Goal: Task Accomplishment & Management: Use online tool/utility

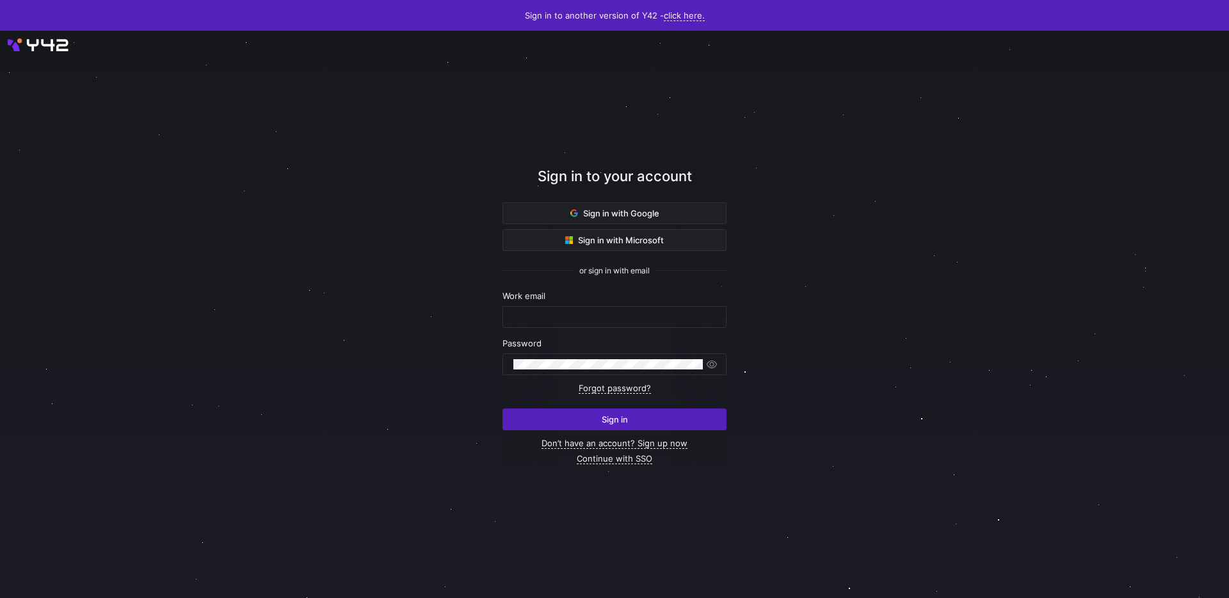
click at [753, 188] on div at bounding box center [614, 314] width 1155 height 627
click at [674, 203] on span at bounding box center [614, 213] width 223 height 20
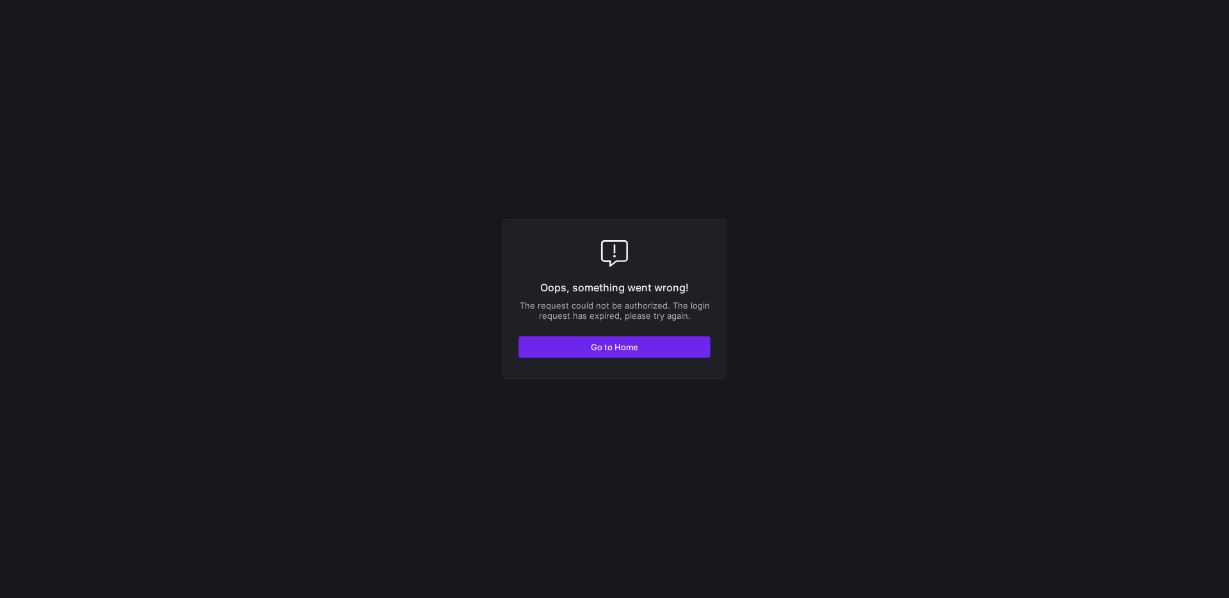
click at [617, 356] on span "button" at bounding box center [614, 347] width 191 height 20
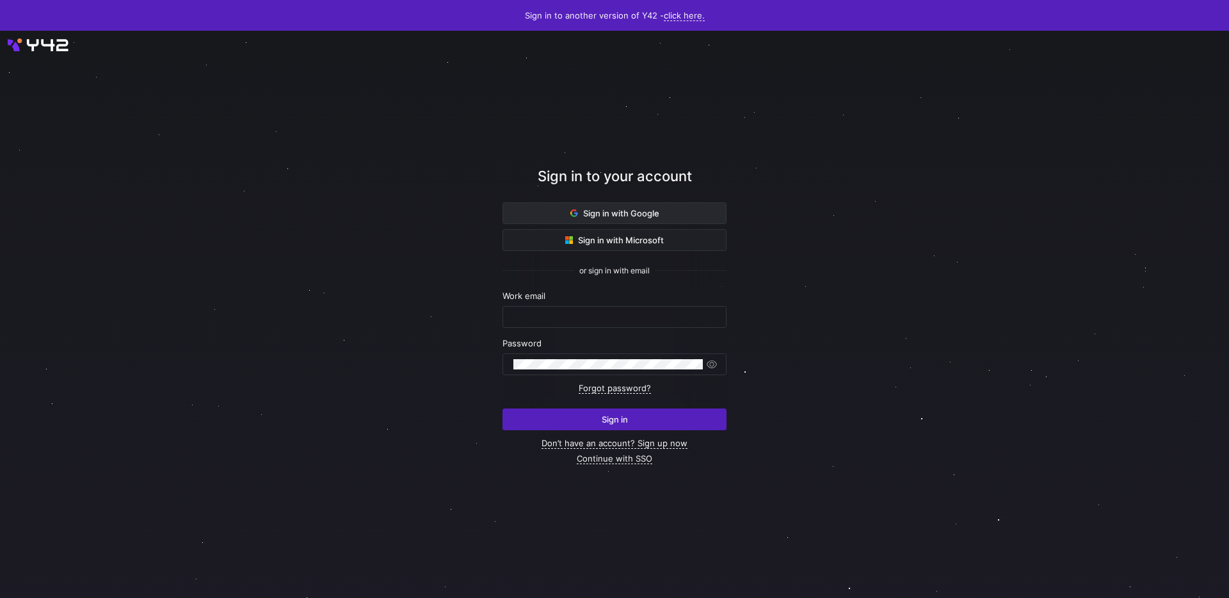
click at [605, 205] on span at bounding box center [614, 213] width 223 height 20
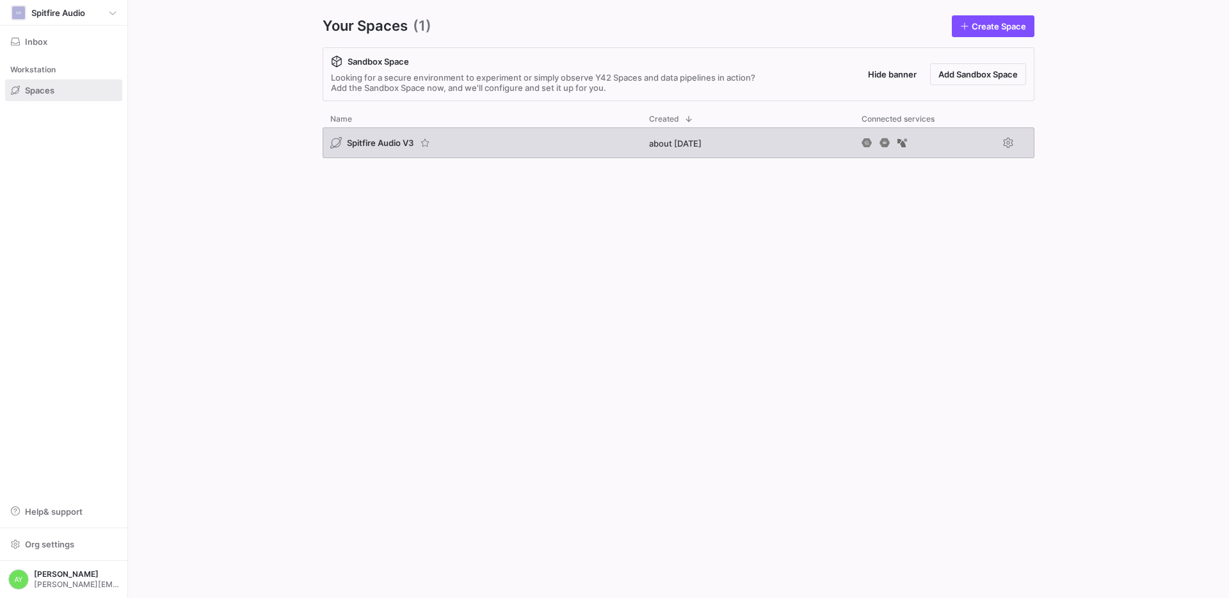
click at [406, 149] on div "Spitfire Audio V3" at bounding box center [482, 142] width 319 height 31
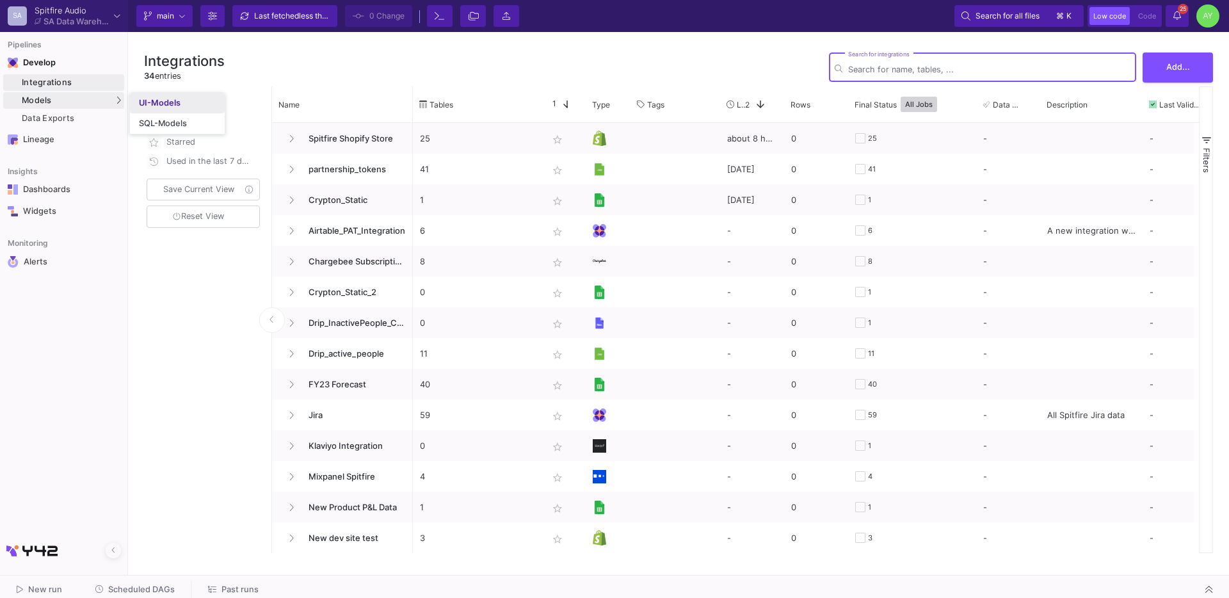
click at [137, 103] on link "UI-Models" at bounding box center [177, 103] width 95 height 20
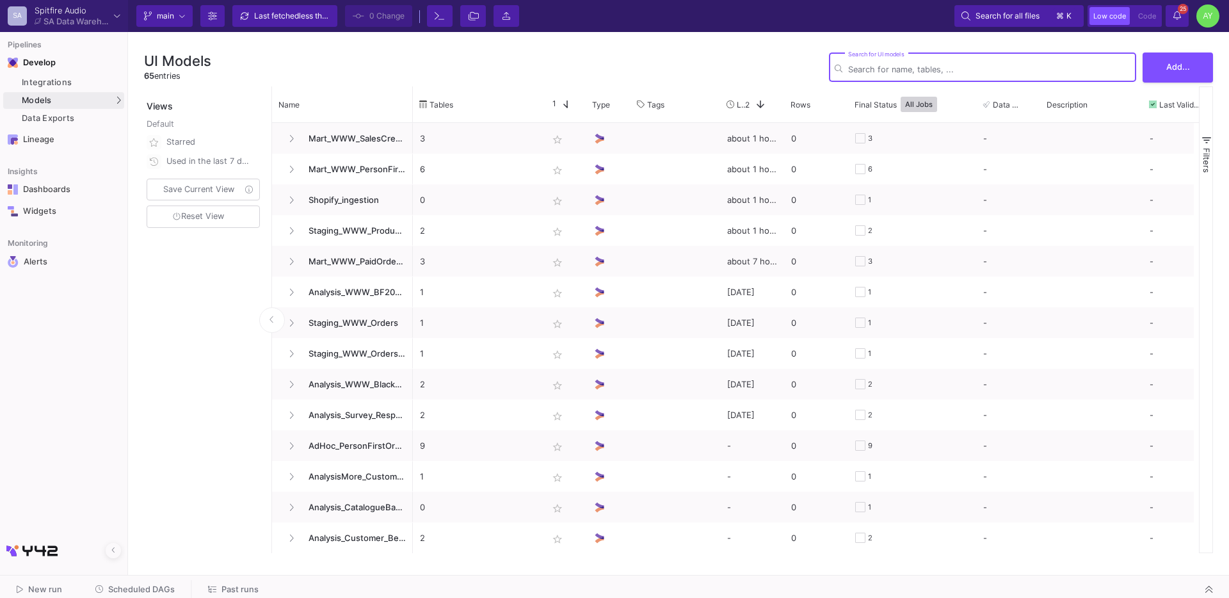
click at [885, 70] on input "Search for UI models" at bounding box center [989, 70] width 282 height 10
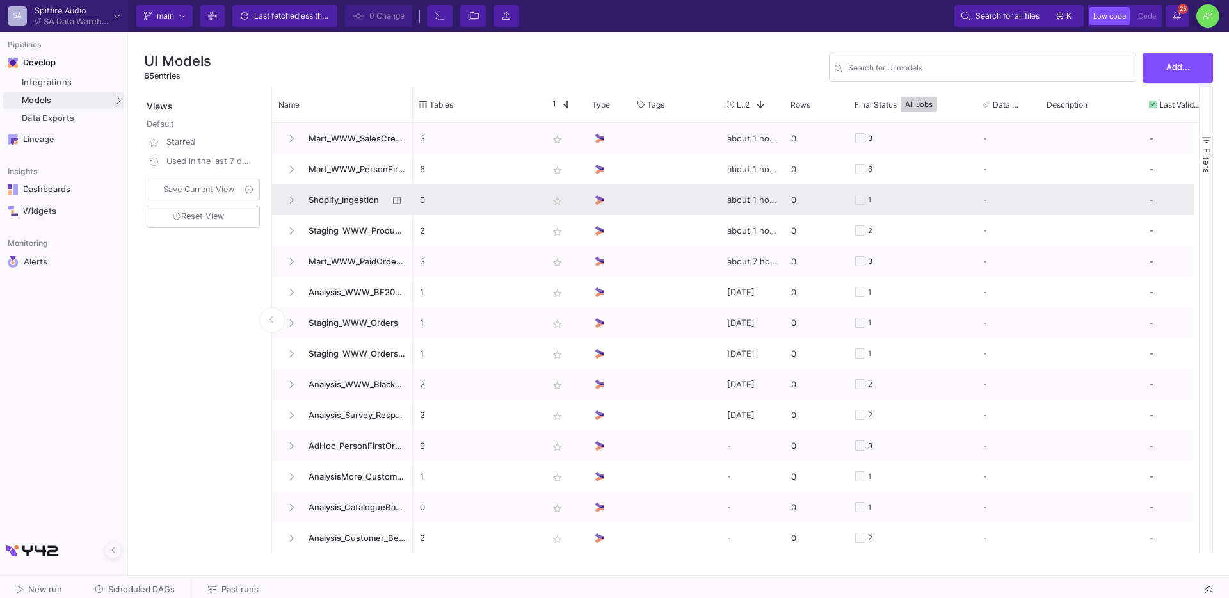
click at [348, 197] on span "Shopify_ingestion" at bounding box center [345, 200] width 88 height 30
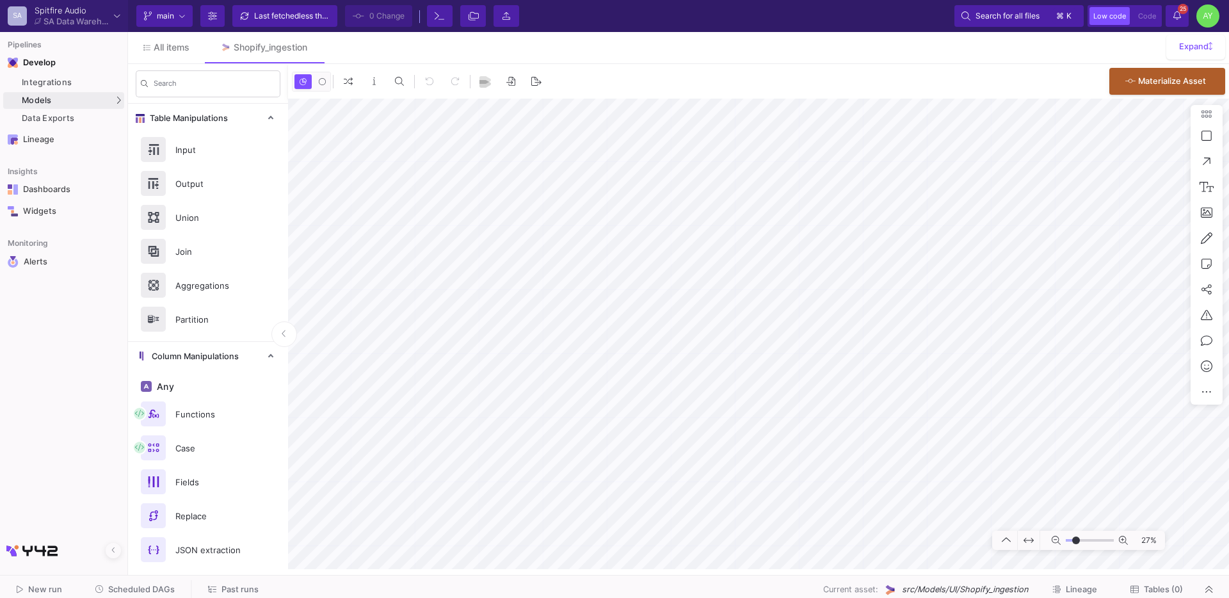
type input "-12"
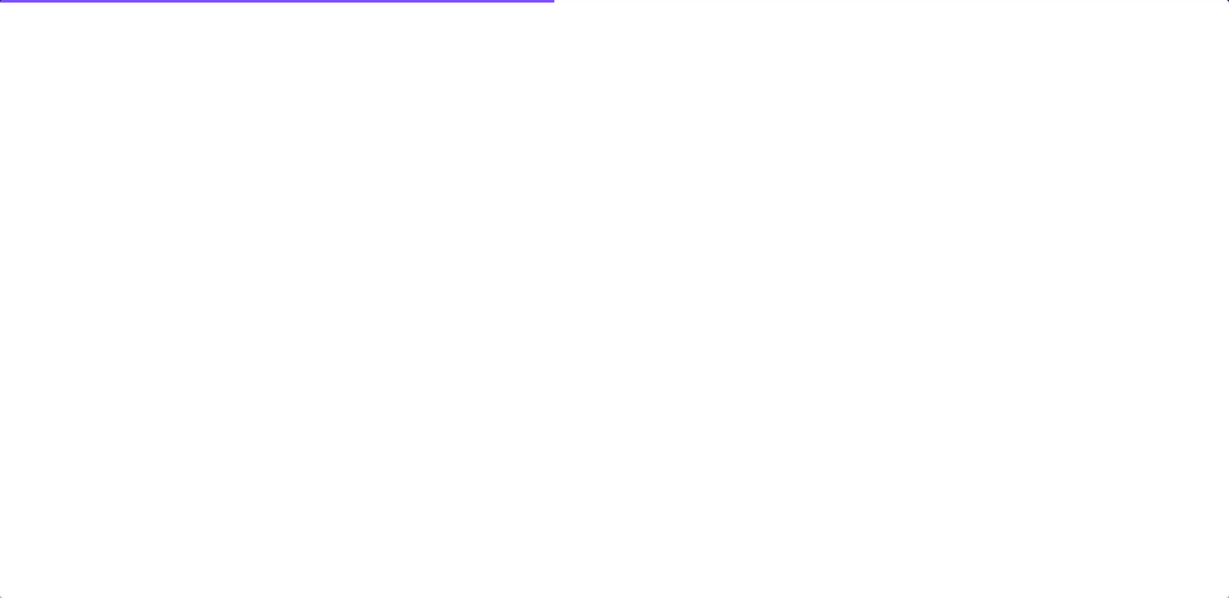
drag, startPoint x: 176, startPoint y: 481, endPoint x: 183, endPoint y: 481, distance: 7.1
click at [935, 232] on div at bounding box center [614, 299] width 1229 height 598
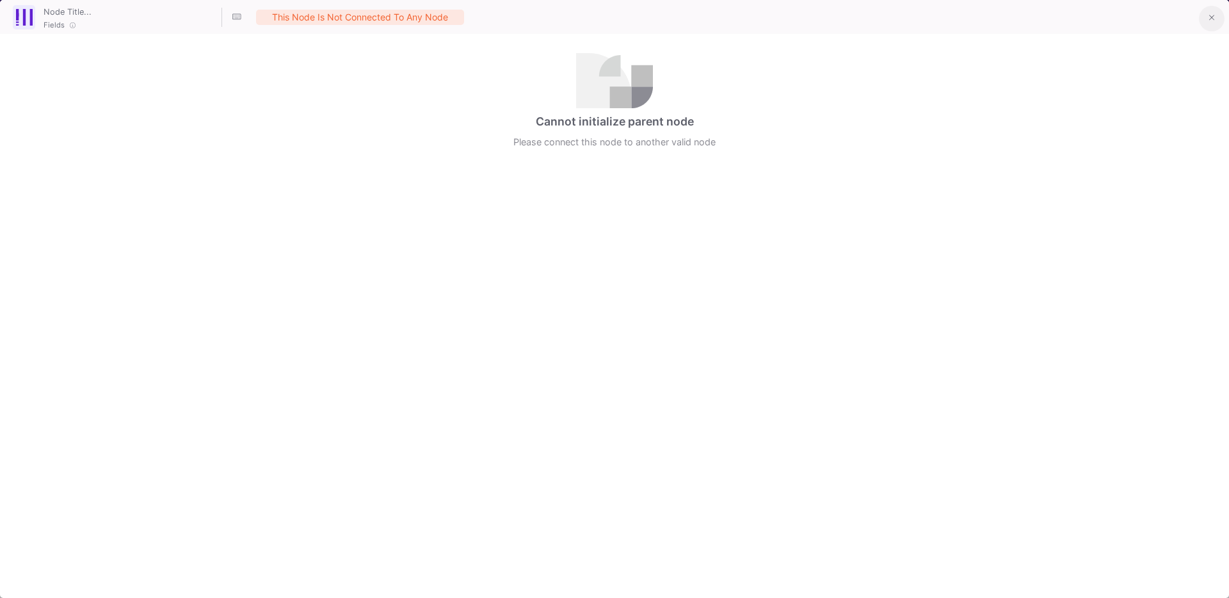
click at [1213, 19] on icon at bounding box center [1212, 18] width 6 height 6
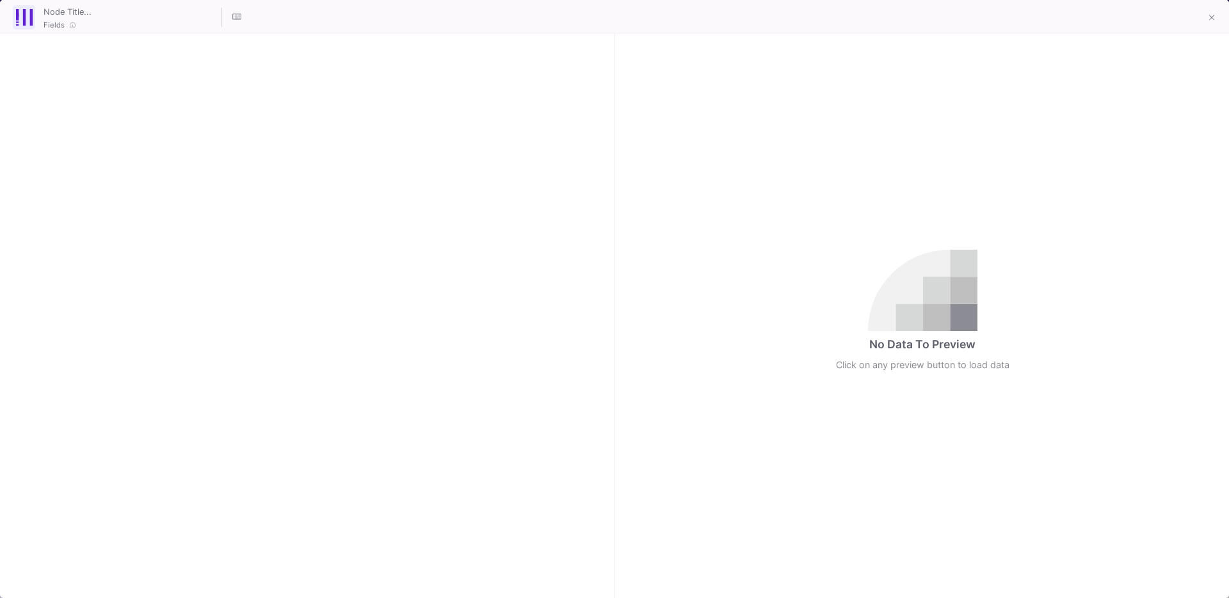
checkbox input "true"
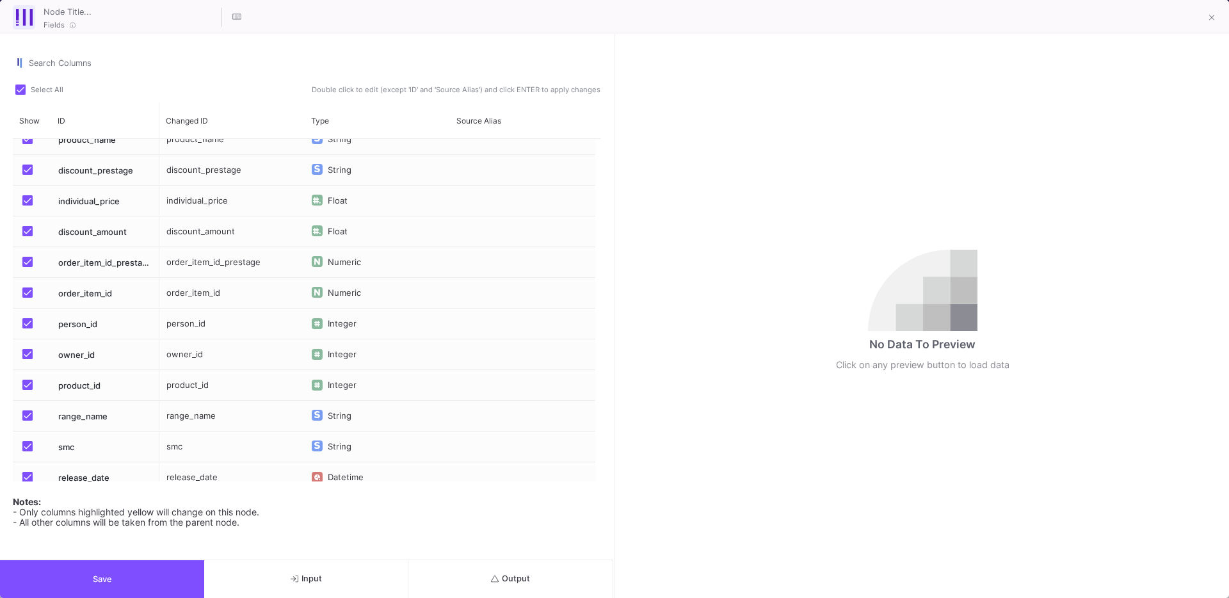
scroll to position [560, 0]
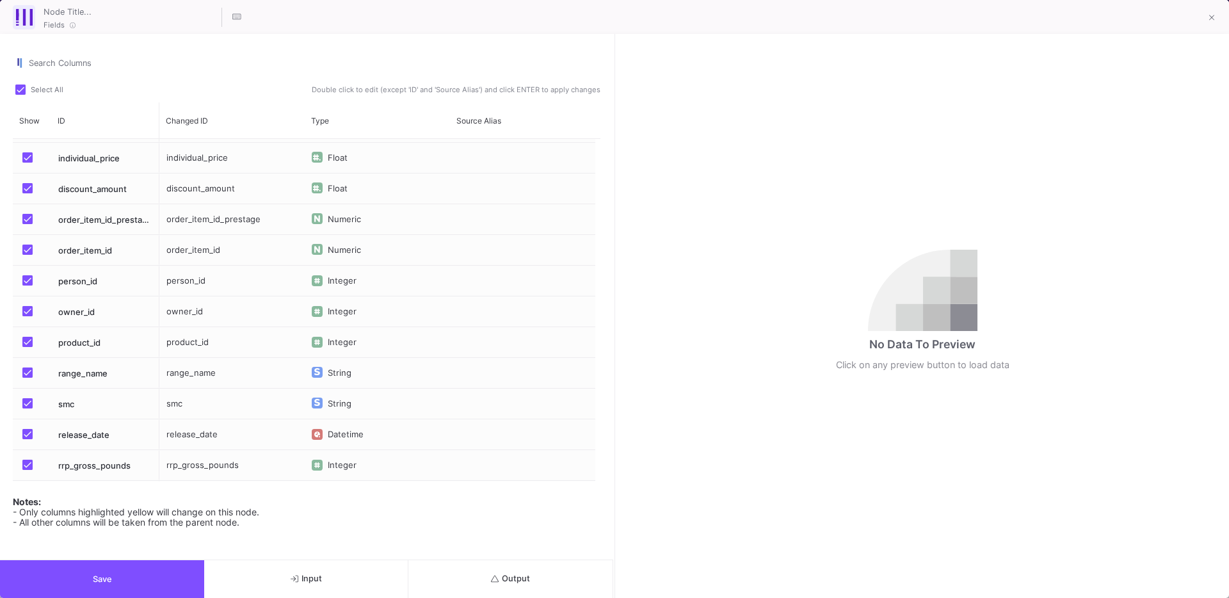
click at [491, 576] on icon "submit" at bounding box center [495, 579] width 8 height 8
click at [332, 569] on button "Input" at bounding box center [306, 579] width 204 height 38
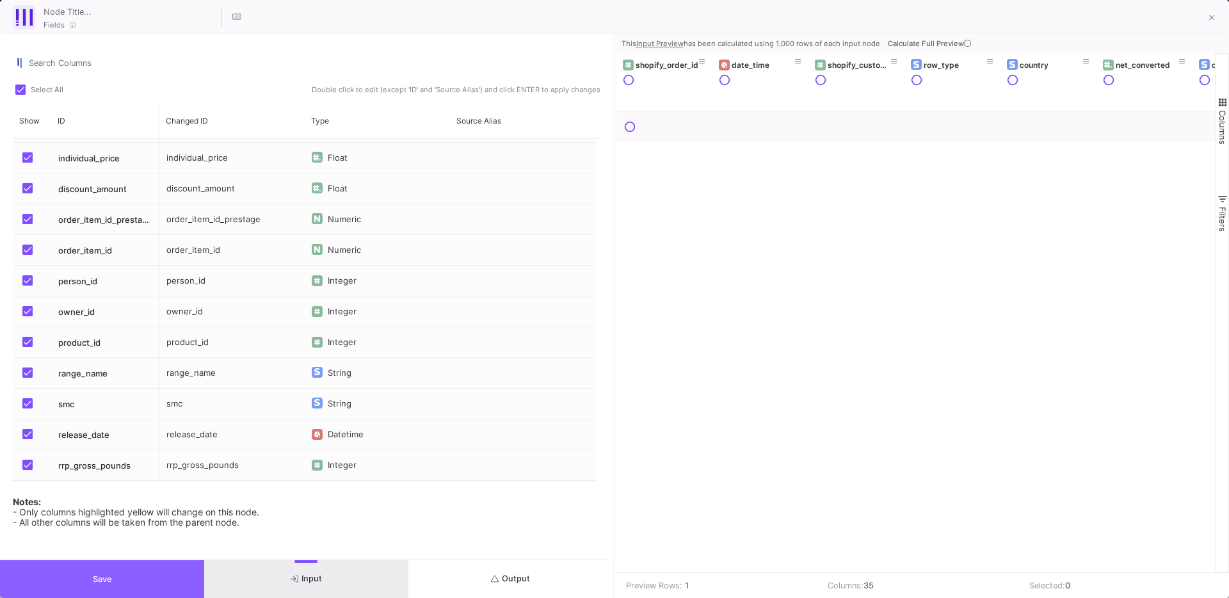
click at [64, 574] on button "Save" at bounding box center [102, 579] width 204 height 38
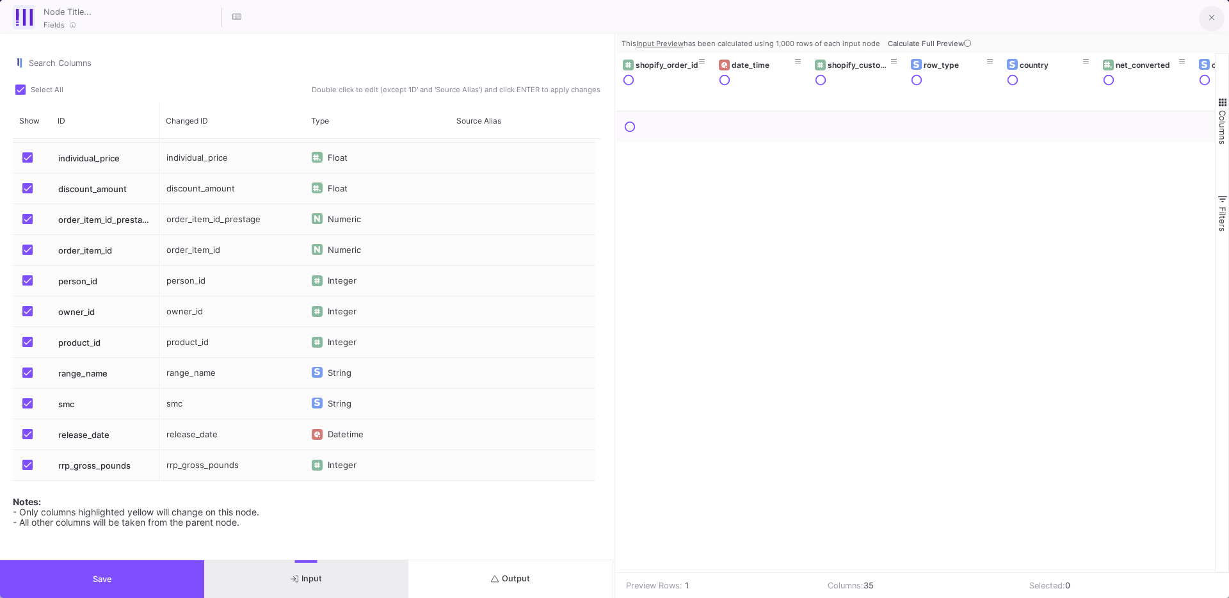
click at [1213, 26] on button at bounding box center [1212, 19] width 26 height 26
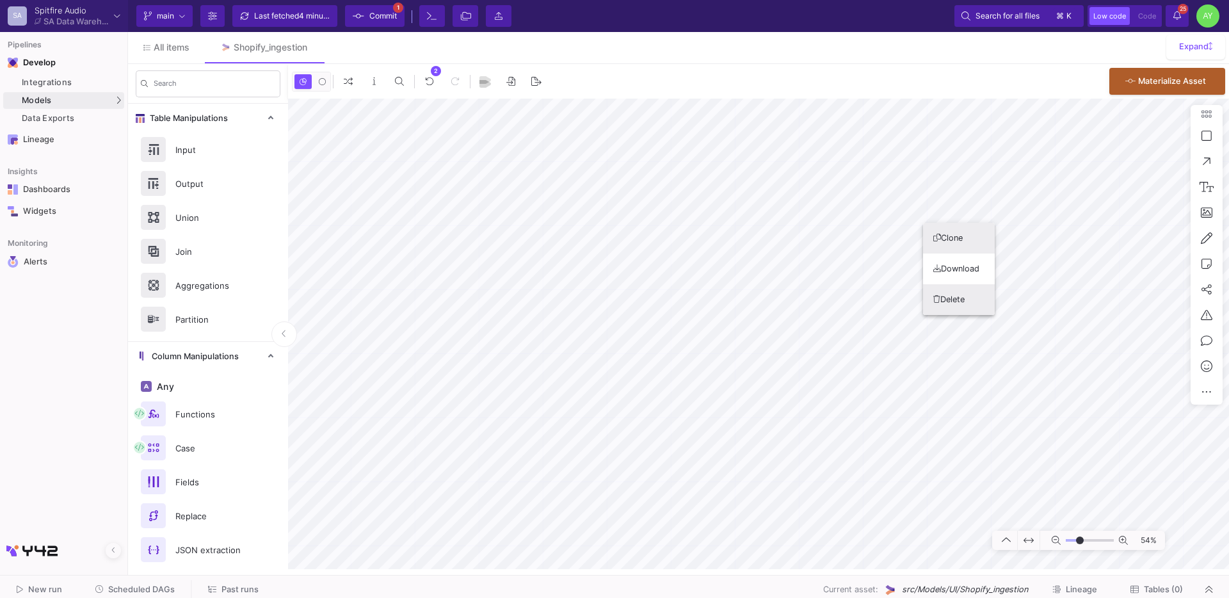
click at [947, 291] on button "Delete" at bounding box center [959, 299] width 72 height 31
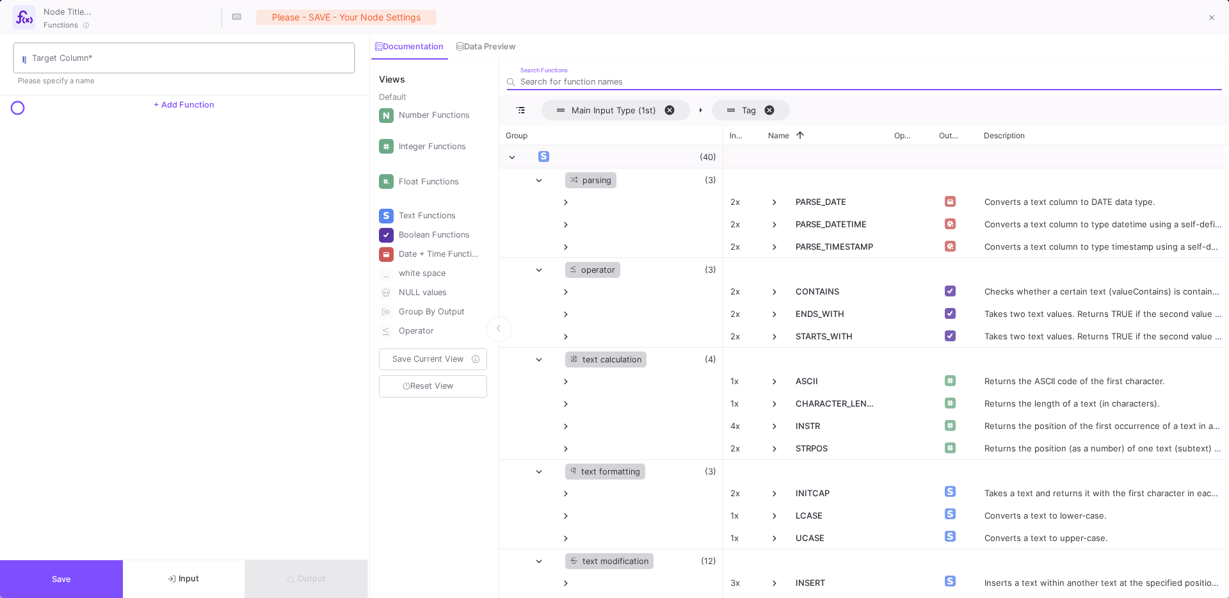
click at [79, 60] on input "Target Column *" at bounding box center [190, 60] width 317 height 10
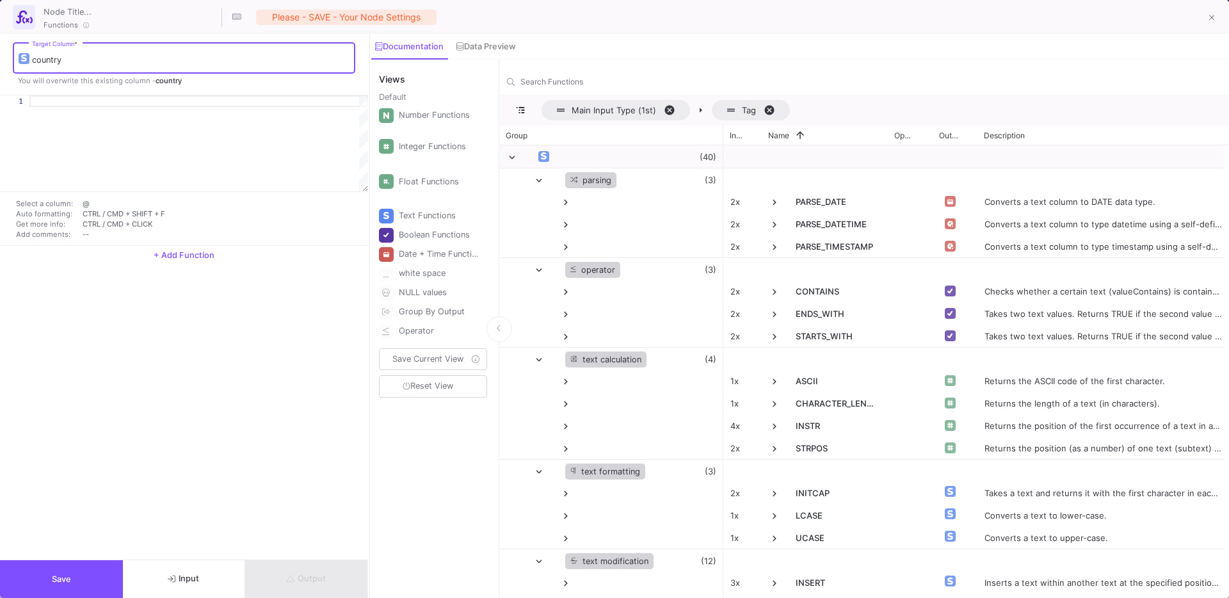
type input "country"
click at [203, 581] on button "Input" at bounding box center [184, 579] width 123 height 38
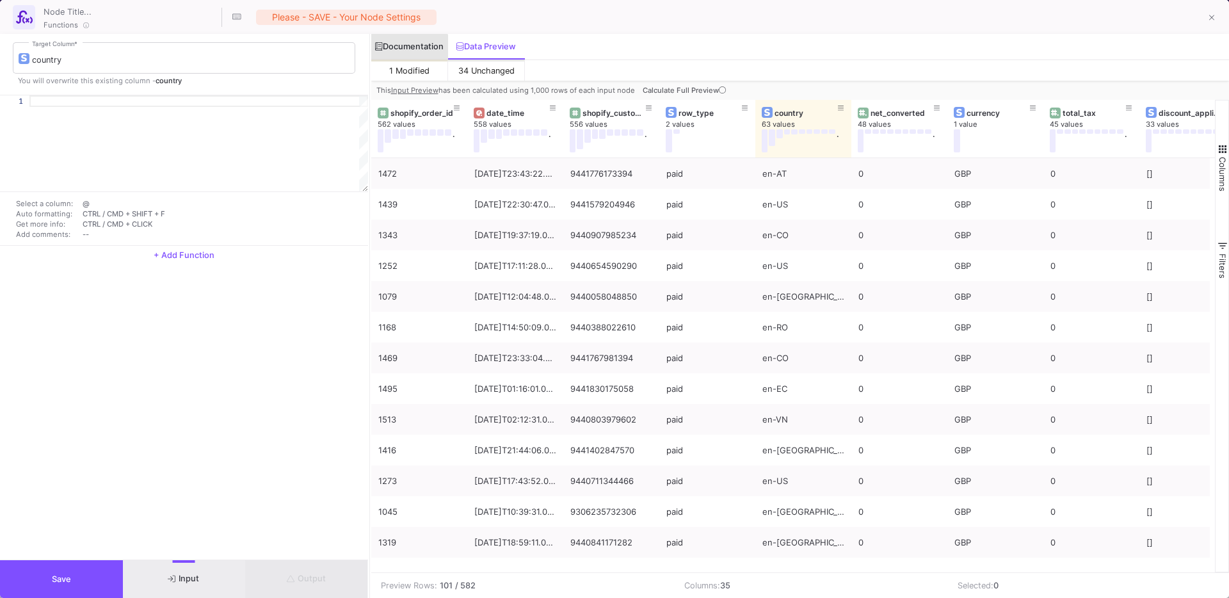
click at [408, 49] on div "Documentation" at bounding box center [409, 47] width 68 height 10
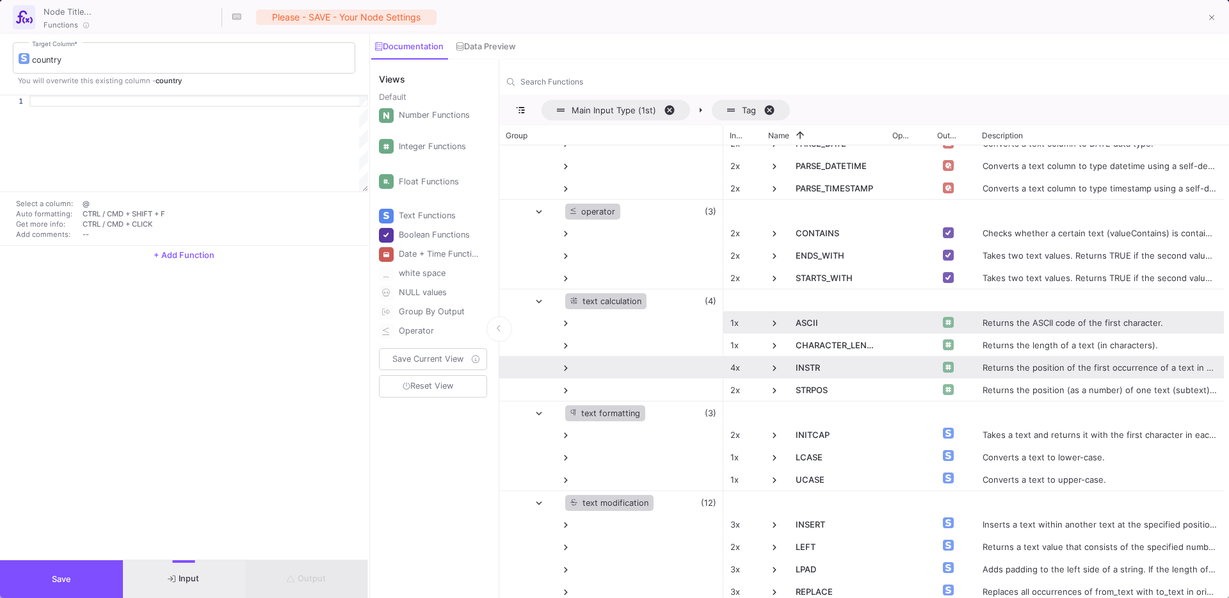
scroll to position [104, 0]
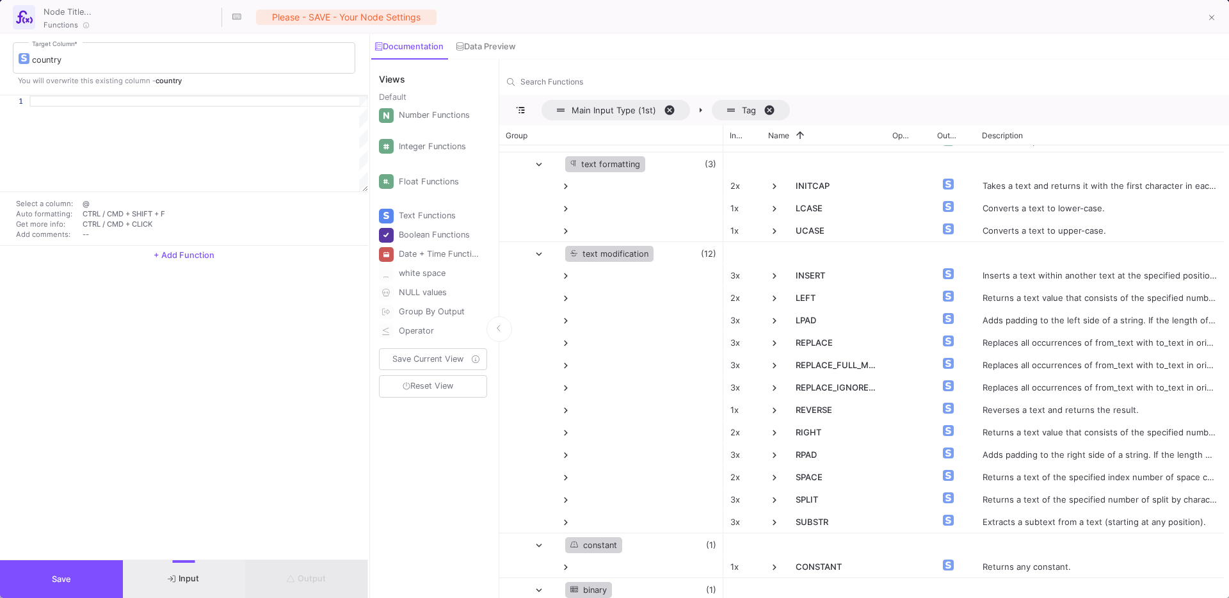
click at [152, 147] on div at bounding box center [198, 143] width 339 height 96
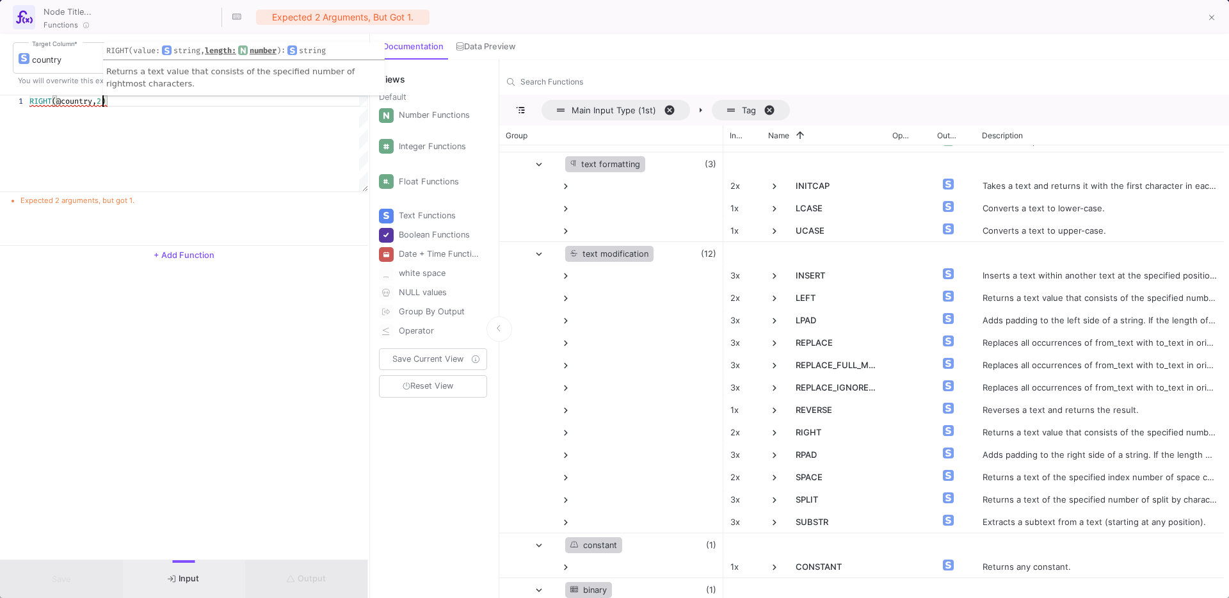
scroll to position [0, 74]
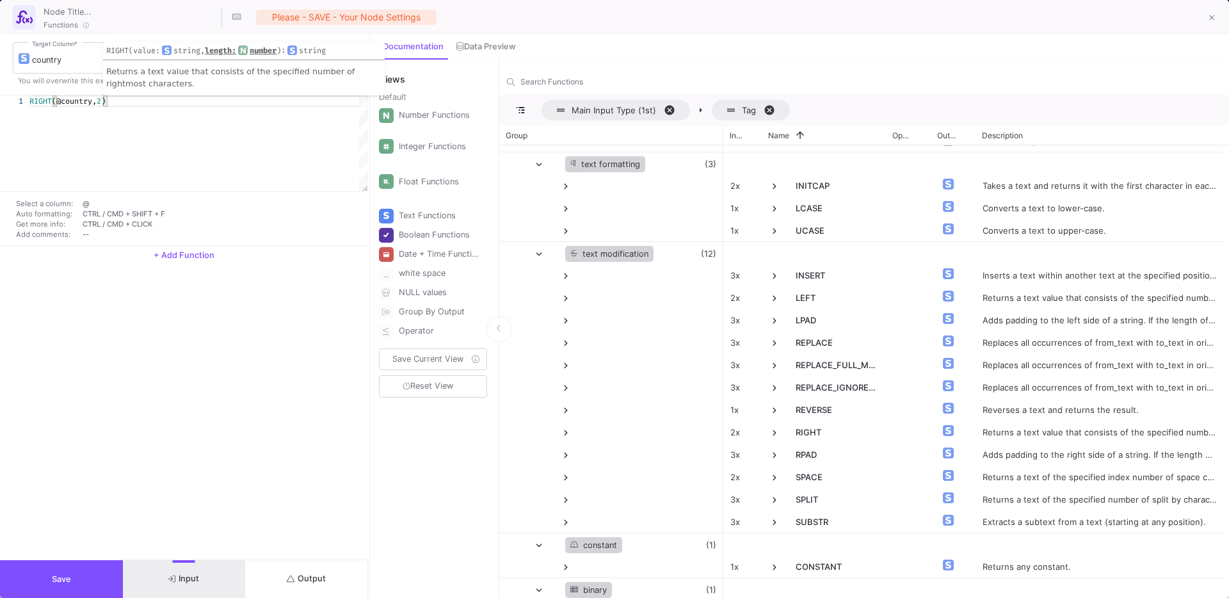
type textarea "RIGHT(@country,2)"
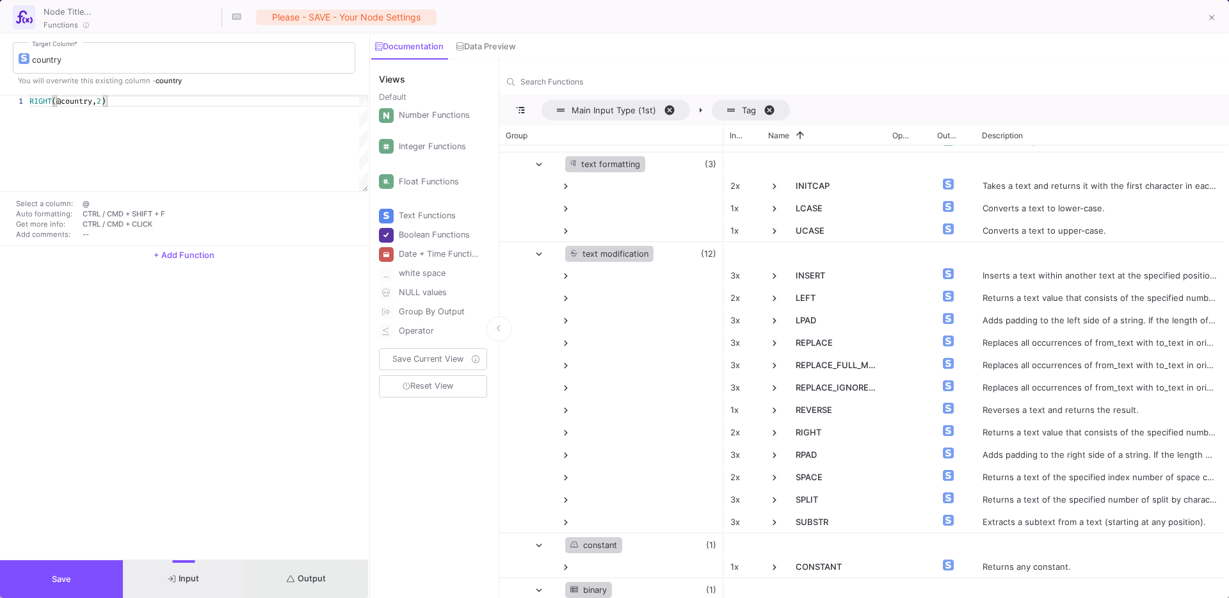
click at [292, 574] on fa-icon "submit" at bounding box center [291, 579] width 8 height 10
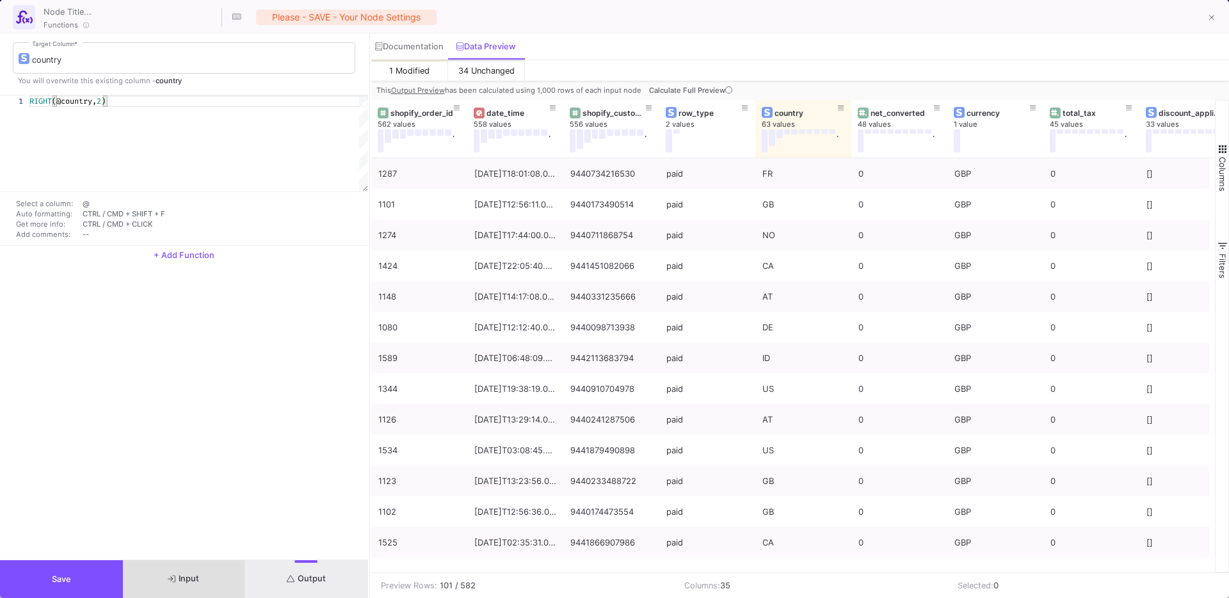
click at [66, 583] on span "Save" at bounding box center [61, 579] width 19 height 10
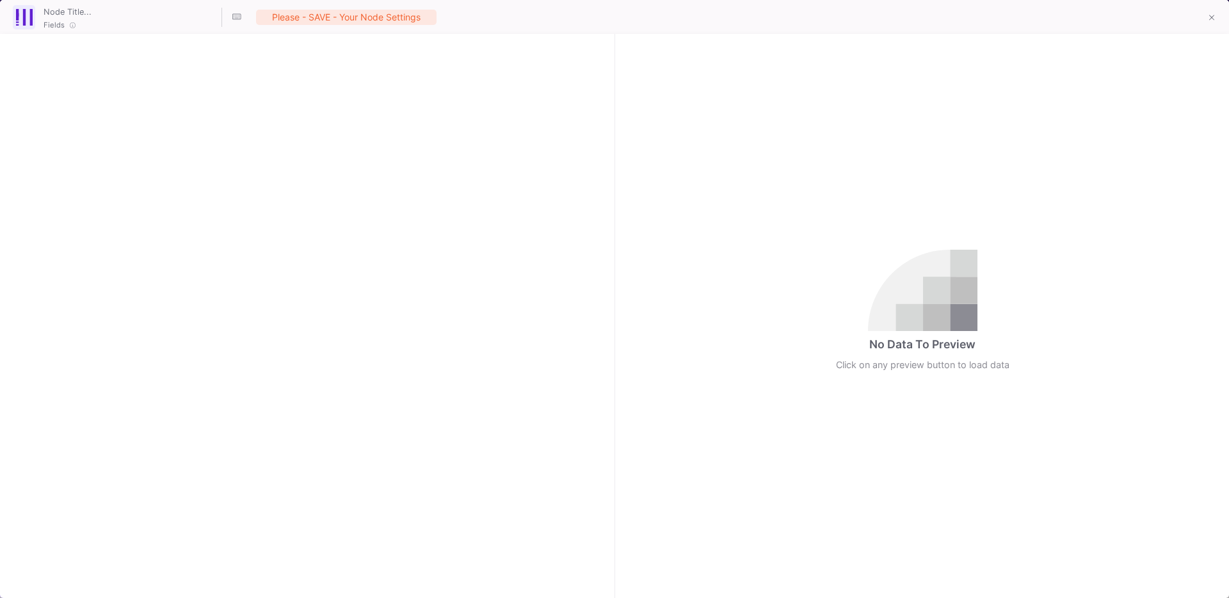
checkbox input "true"
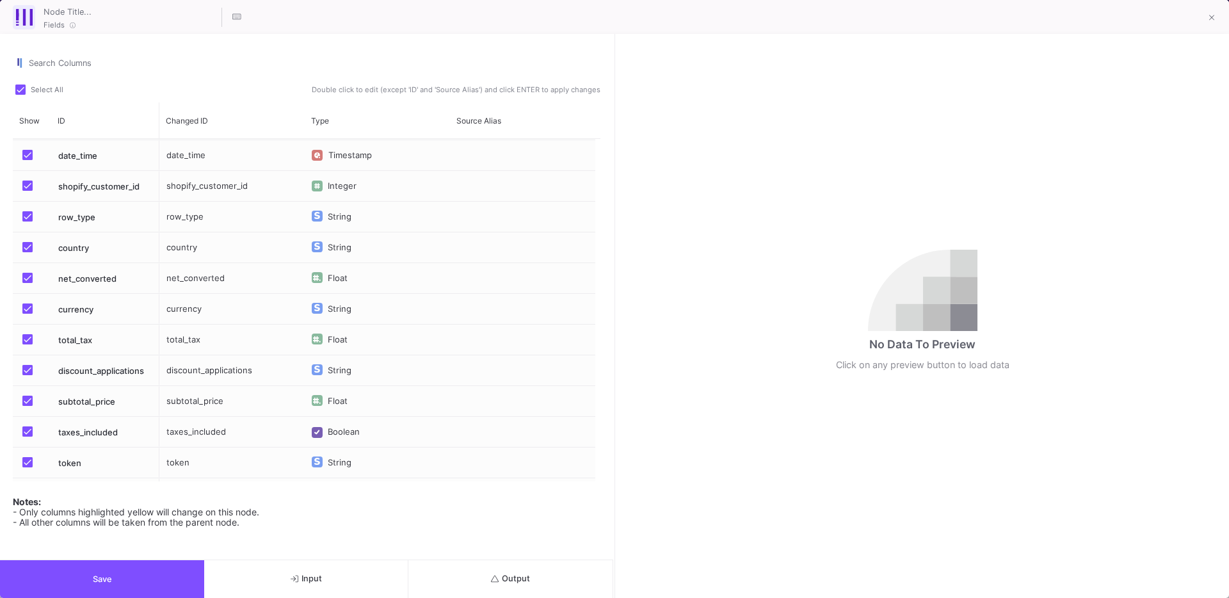
scroll to position [54, 0]
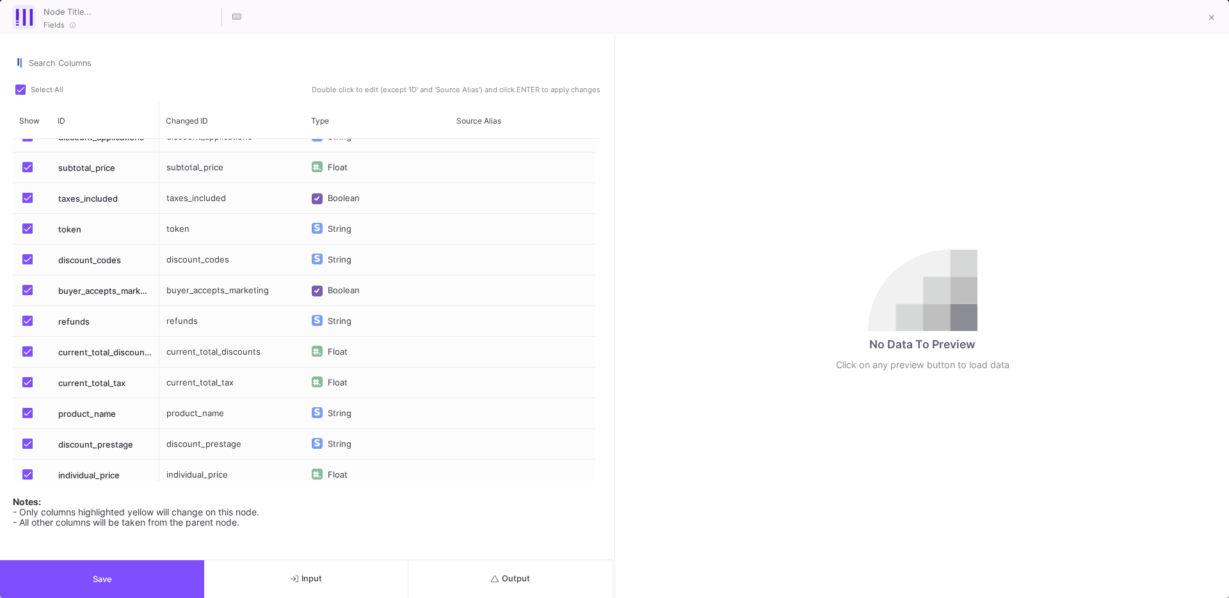
click at [238, 256] on div "discount_codes" at bounding box center [231, 260] width 145 height 30
click at [236, 258] on div "discount_codes" at bounding box center [231, 260] width 145 height 30
click at [228, 262] on div "discount_codes" at bounding box center [231, 260] width 145 height 30
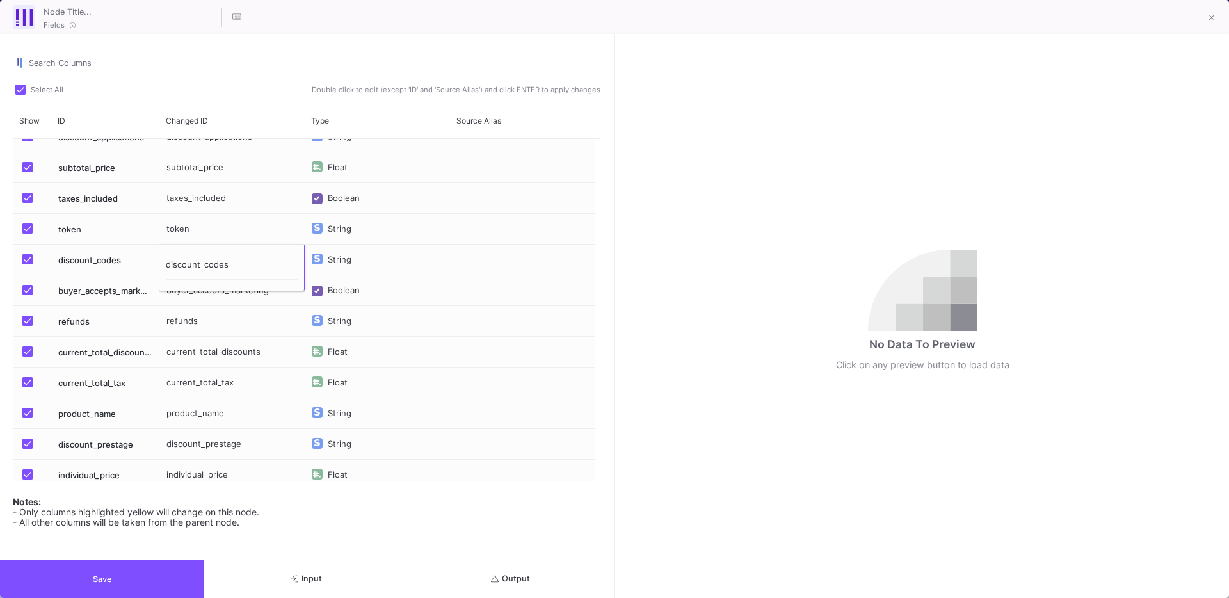
click at [234, 262] on input "discount_codes" at bounding box center [232, 268] width 132 height 26
type input "discount_code"
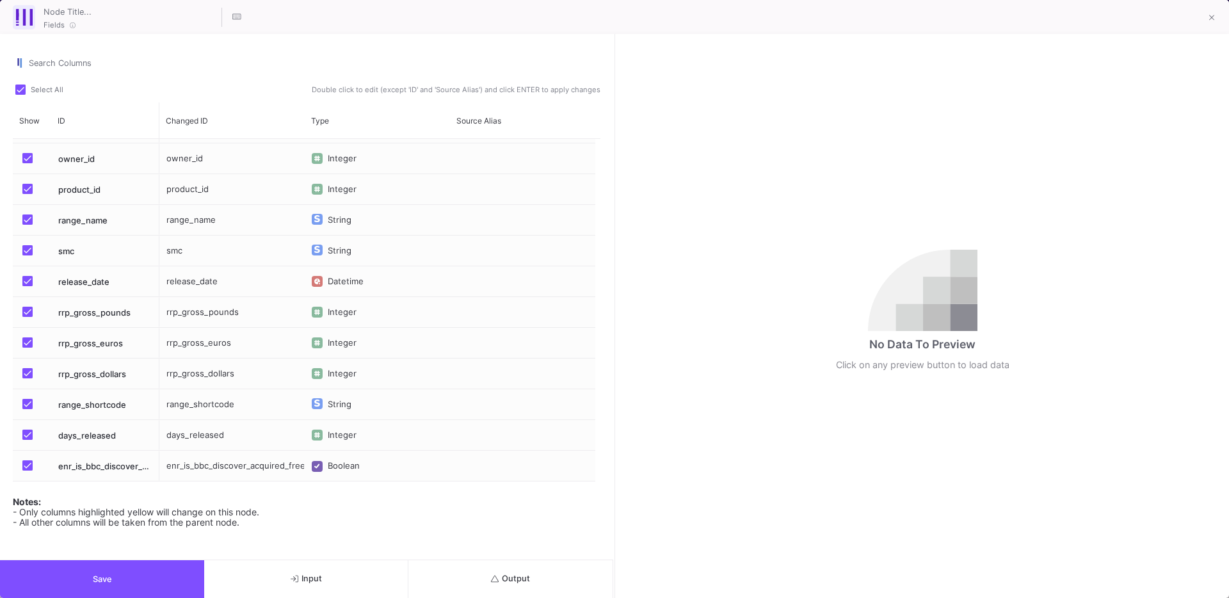
click at [518, 575] on span "Output" at bounding box center [510, 579] width 39 height 10
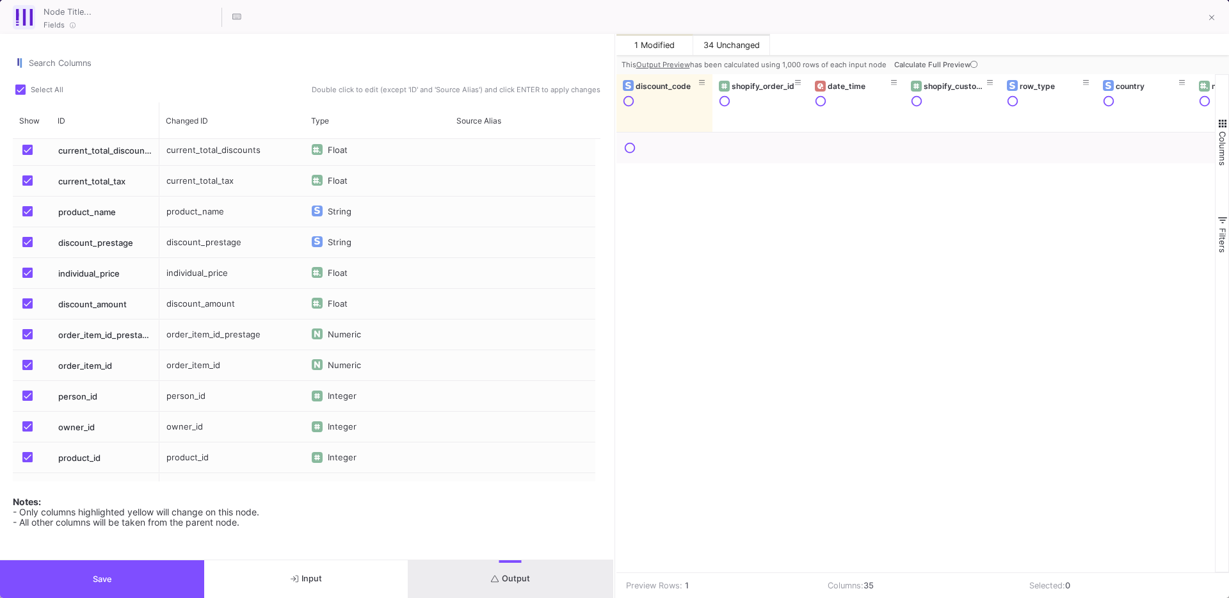
click at [926, 67] on span "Calculate Full Preview" at bounding box center [937, 64] width 86 height 9
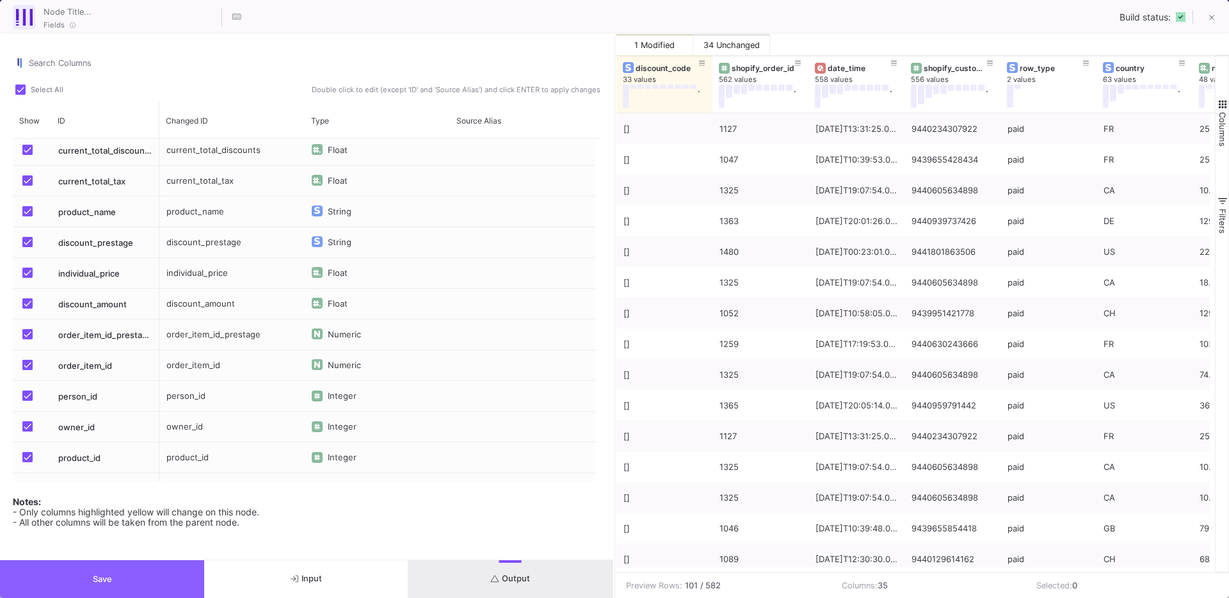
click at [152, 582] on button "Save" at bounding box center [102, 579] width 204 height 38
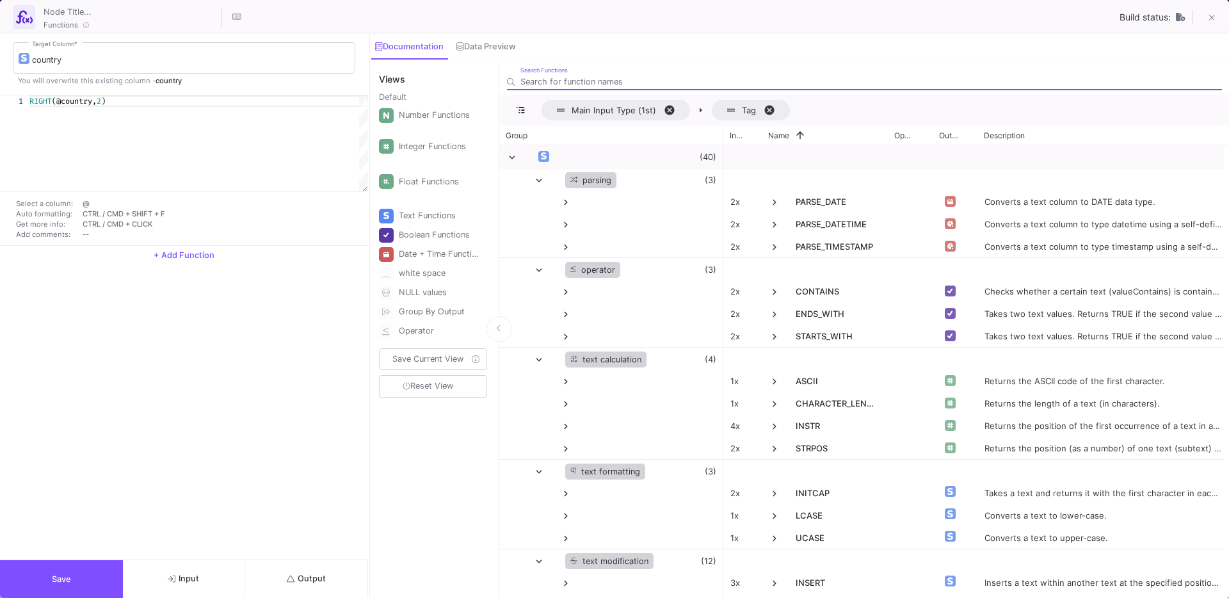
click at [182, 261] on button "+ Add Function" at bounding box center [184, 255] width 368 height 19
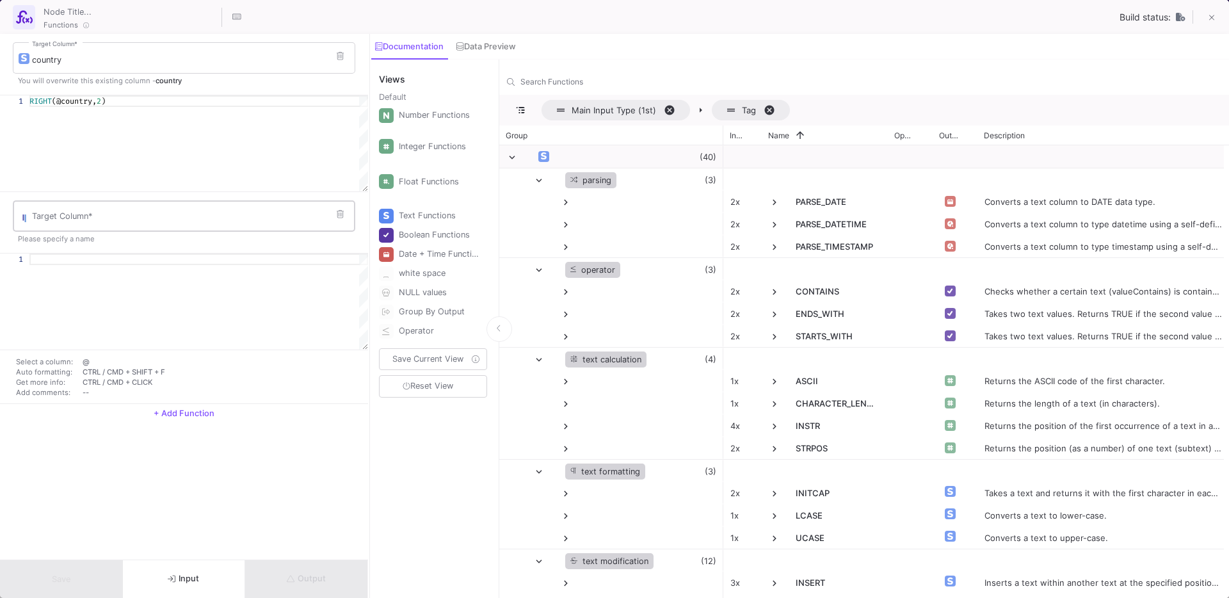
click at [108, 219] on input "Target Column *" at bounding box center [190, 218] width 317 height 10
type input "licence_type"
click at [127, 260] on div at bounding box center [198, 259] width 339 height 12
type textarea ";"
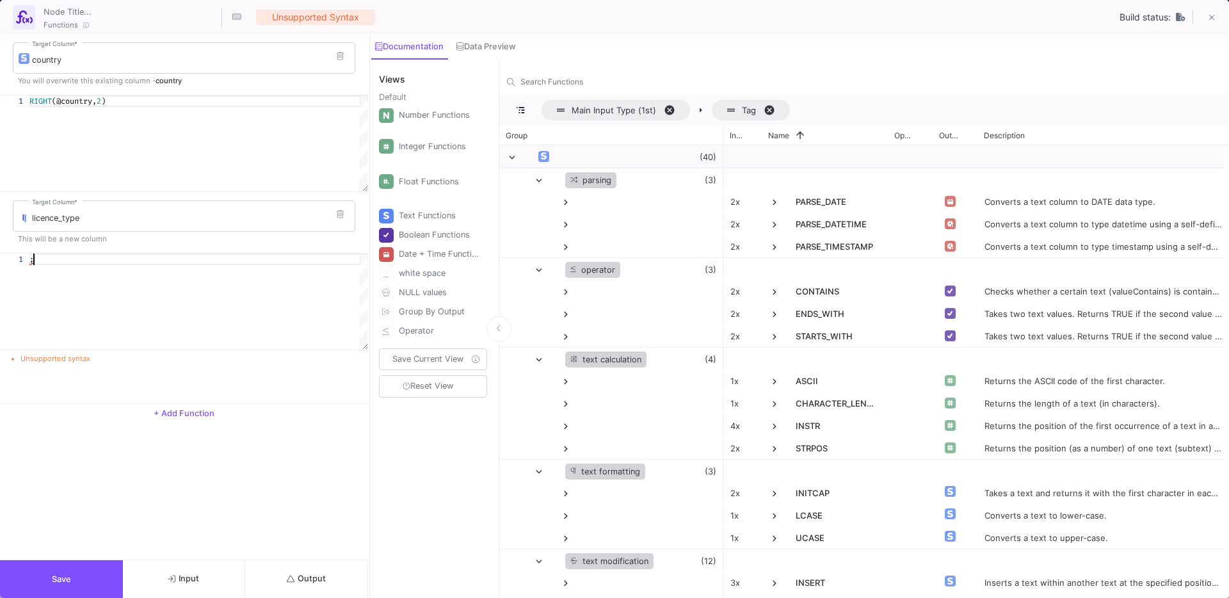
scroll to position [0, 0]
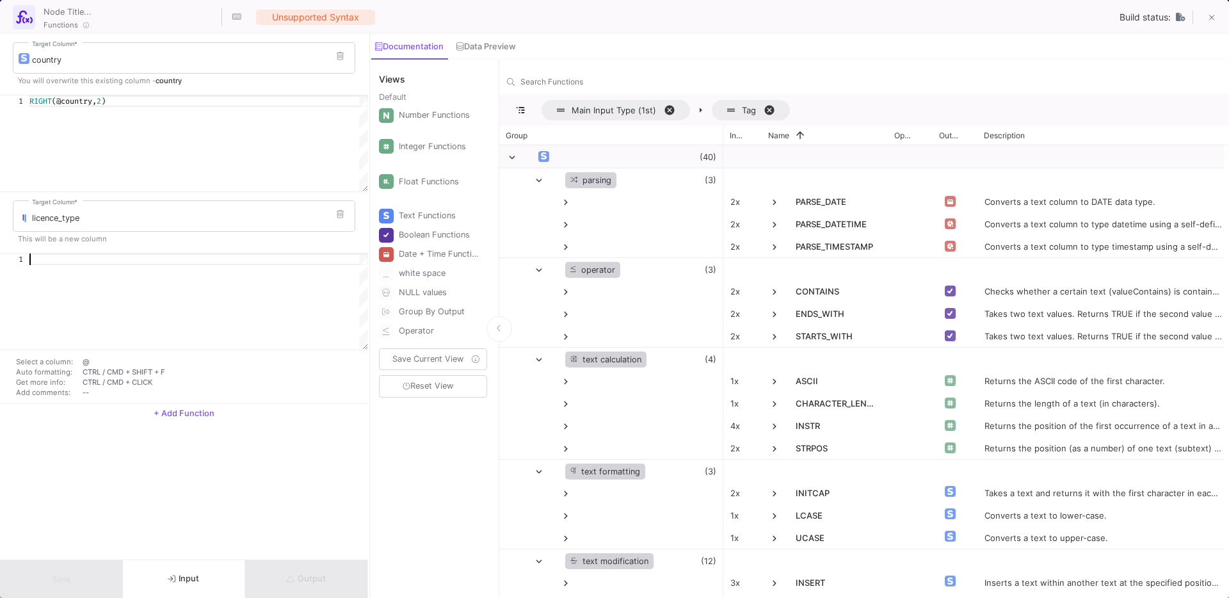
type textarea "\"
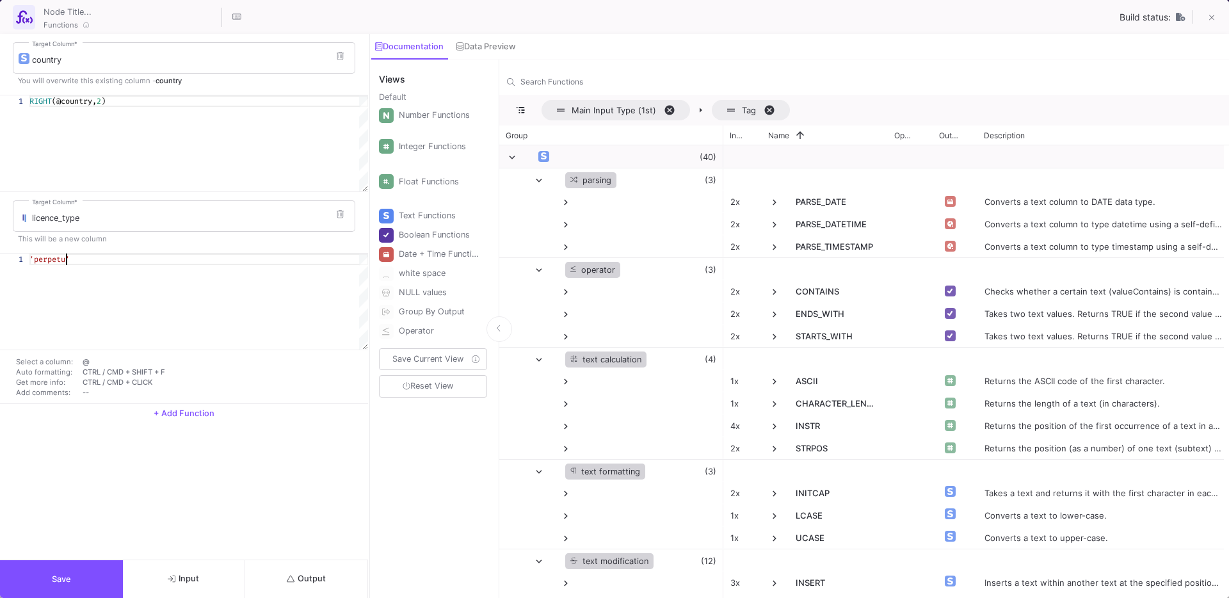
scroll to position [0, 46]
type textarea "'perpetual'"
click at [300, 485] on div "country Target Column * You will overwrite this existing column - country 1 RIG…" at bounding box center [184, 297] width 368 height 526
click at [24, 573] on button "Save" at bounding box center [61, 579] width 123 height 38
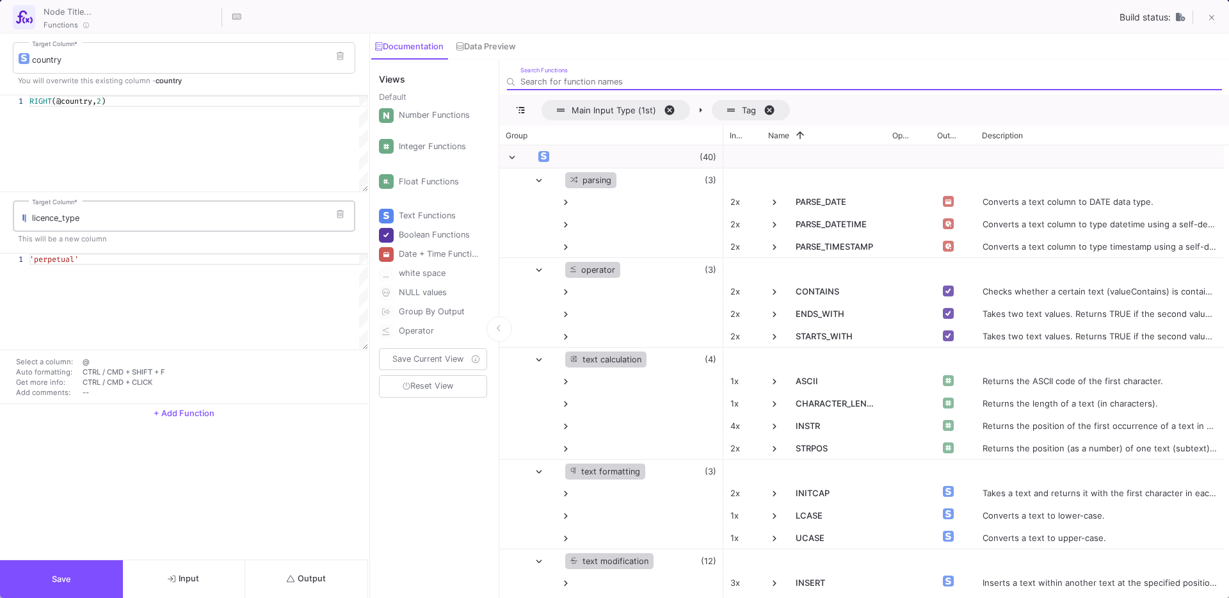
click at [53, 221] on input "licence_type" at bounding box center [190, 218] width 317 height 10
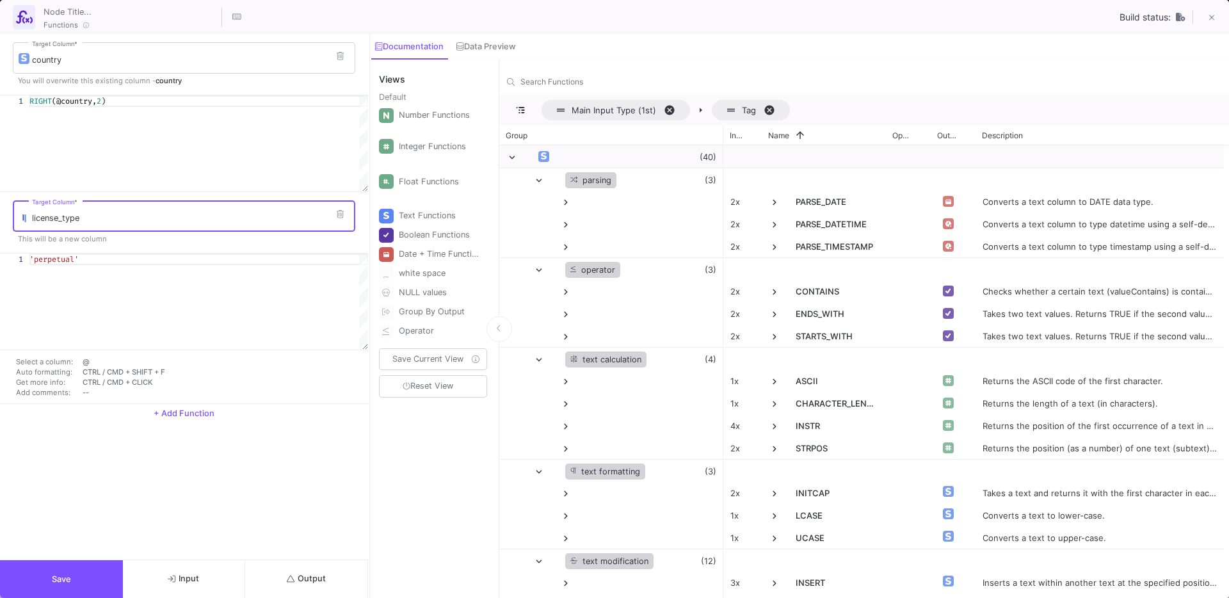
type input "license_type"
click at [79, 574] on button "Save" at bounding box center [61, 579] width 123 height 38
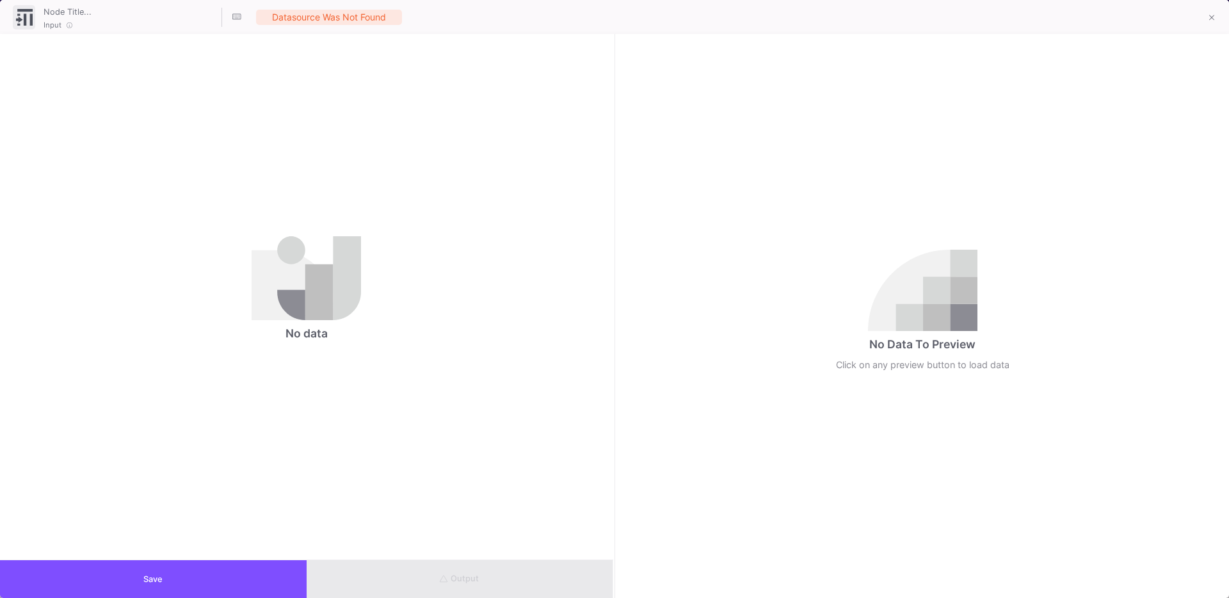
click at [175, 575] on button "Save" at bounding box center [153, 579] width 307 height 38
click at [153, 568] on button "Save" at bounding box center [153, 579] width 307 height 38
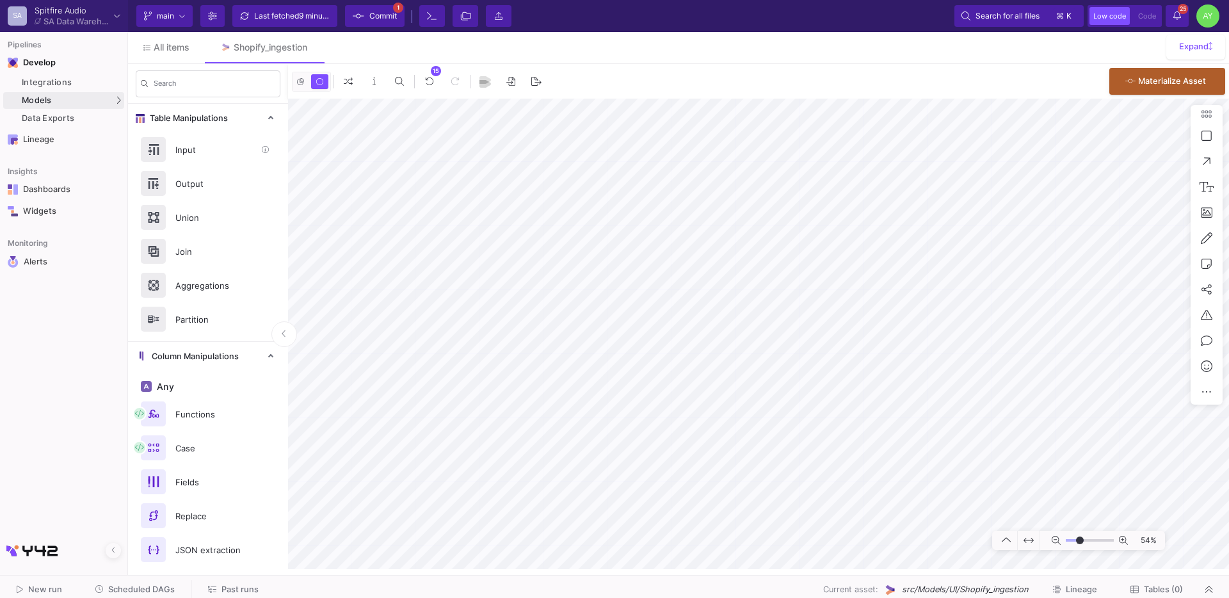
click at [179, 143] on div "Input" at bounding box center [212, 149] width 88 height 19
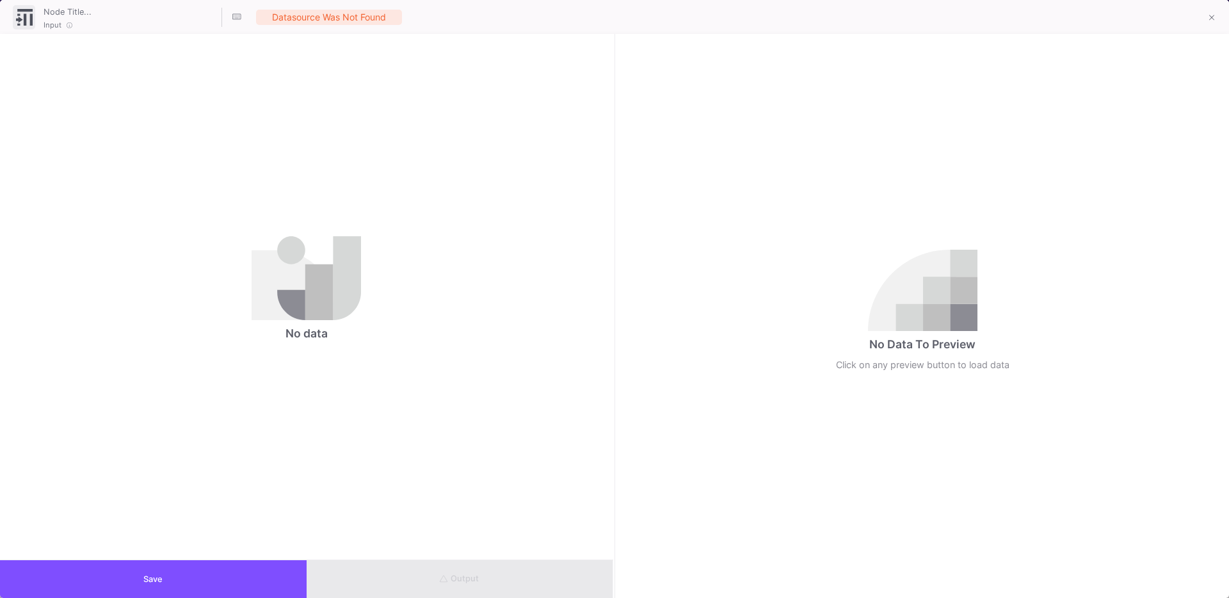
click at [1198, 29] on div at bounding box center [1210, 17] width 31 height 28
click at [1215, 20] on button at bounding box center [1212, 19] width 26 height 26
click at [1207, 14] on button at bounding box center [1212, 19] width 26 height 26
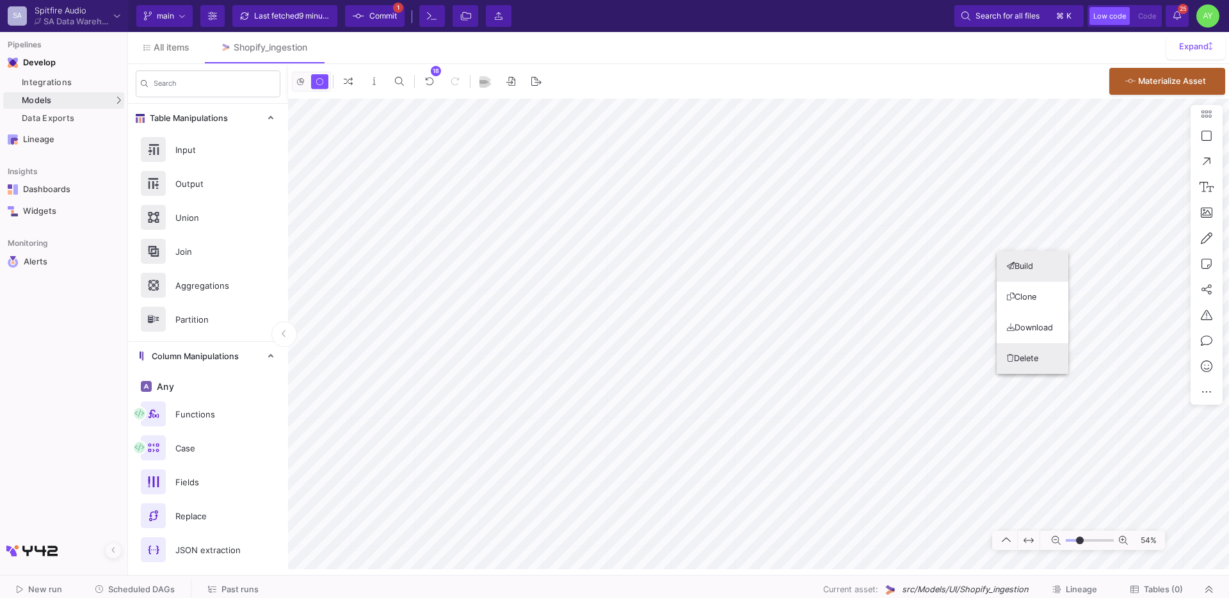
click at [1025, 368] on button "Delete" at bounding box center [1033, 358] width 72 height 31
click at [81, 99] on div "Models" at bounding box center [63, 100] width 121 height 17
click at [141, 101] on div "UI-Models" at bounding box center [160, 103] width 42 height 10
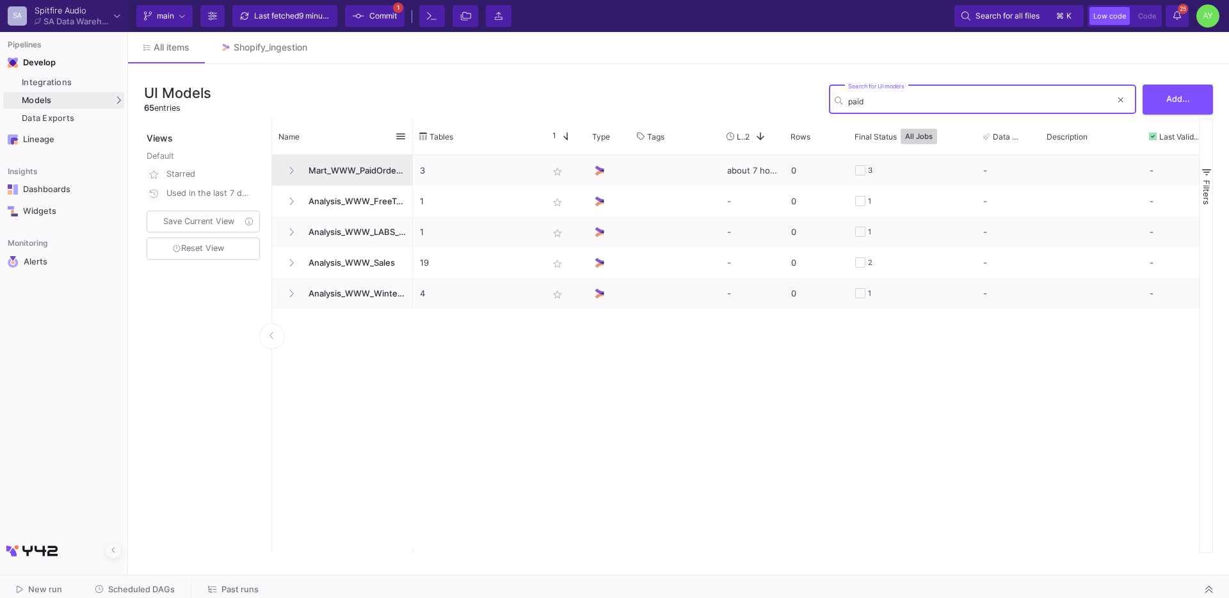
type input "paid"
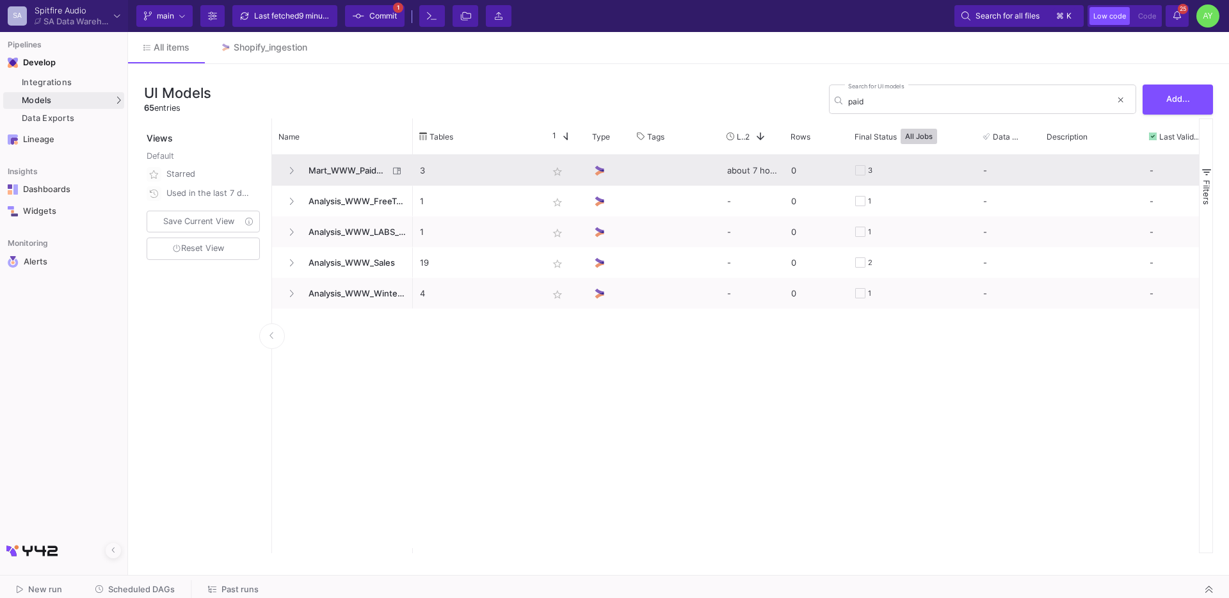
click at [341, 159] on span "Mart_WWW_PaidOrdersEnriched" at bounding box center [345, 171] width 88 height 30
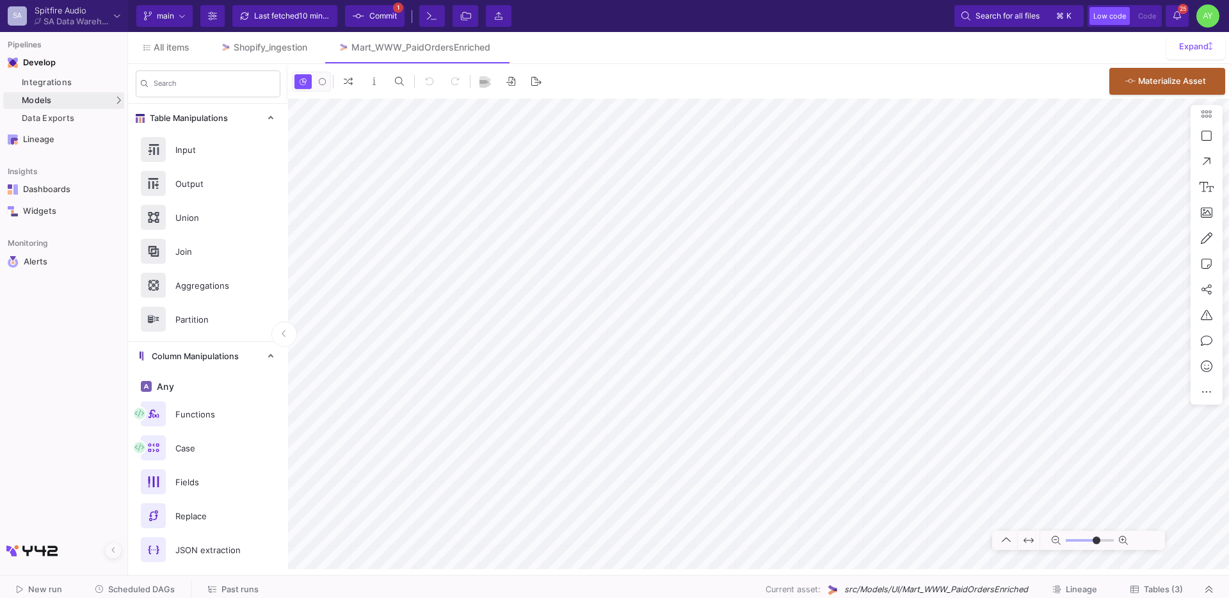
type input "-41"
click at [245, 45] on div "Shopify_ingestion" at bounding box center [271, 47] width 74 height 10
type input "-26"
click at [497, 49] on icon at bounding box center [496, 47] width 6 height 9
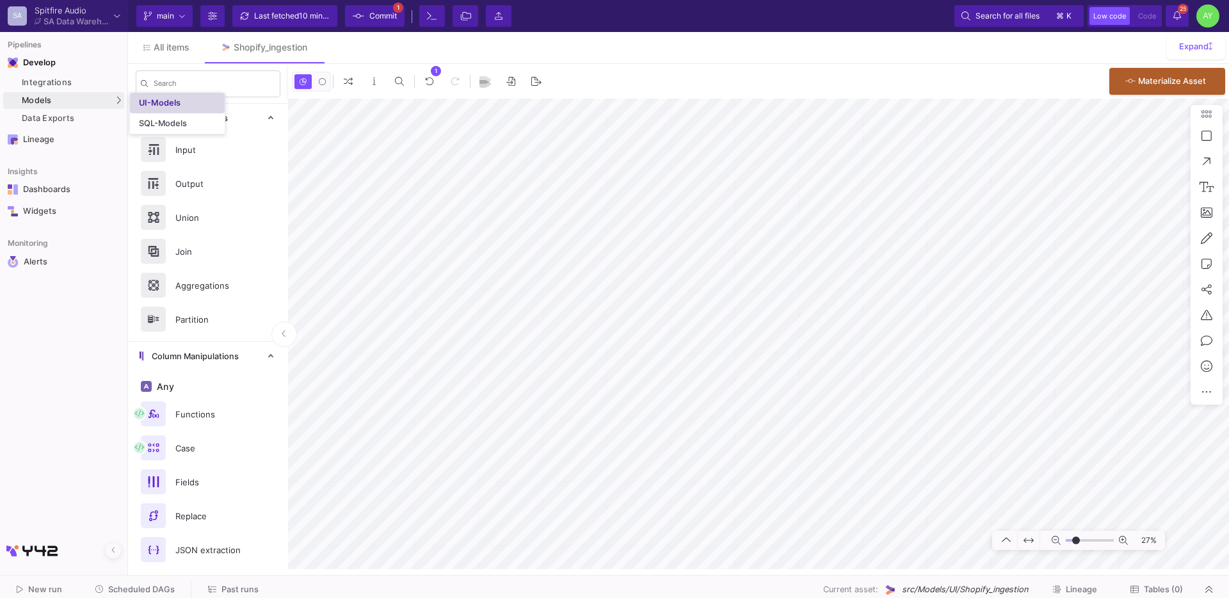
click at [149, 104] on div "UI-Models" at bounding box center [160, 103] width 42 height 10
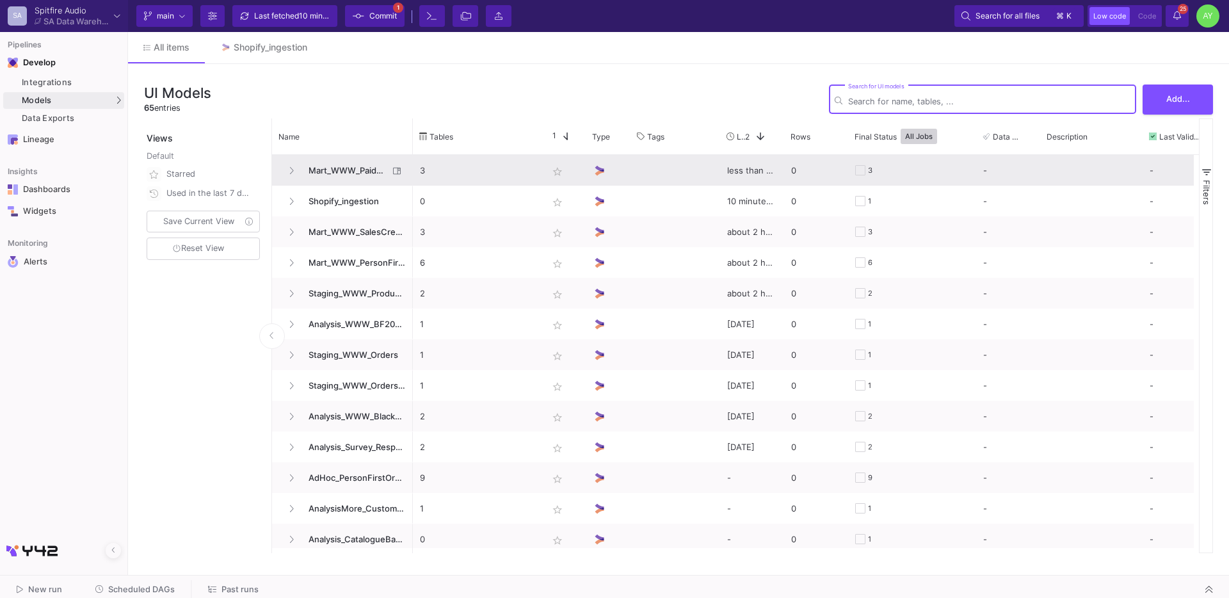
click at [370, 168] on span "Mart_WWW_PaidOrdersEnriched" at bounding box center [345, 171] width 88 height 30
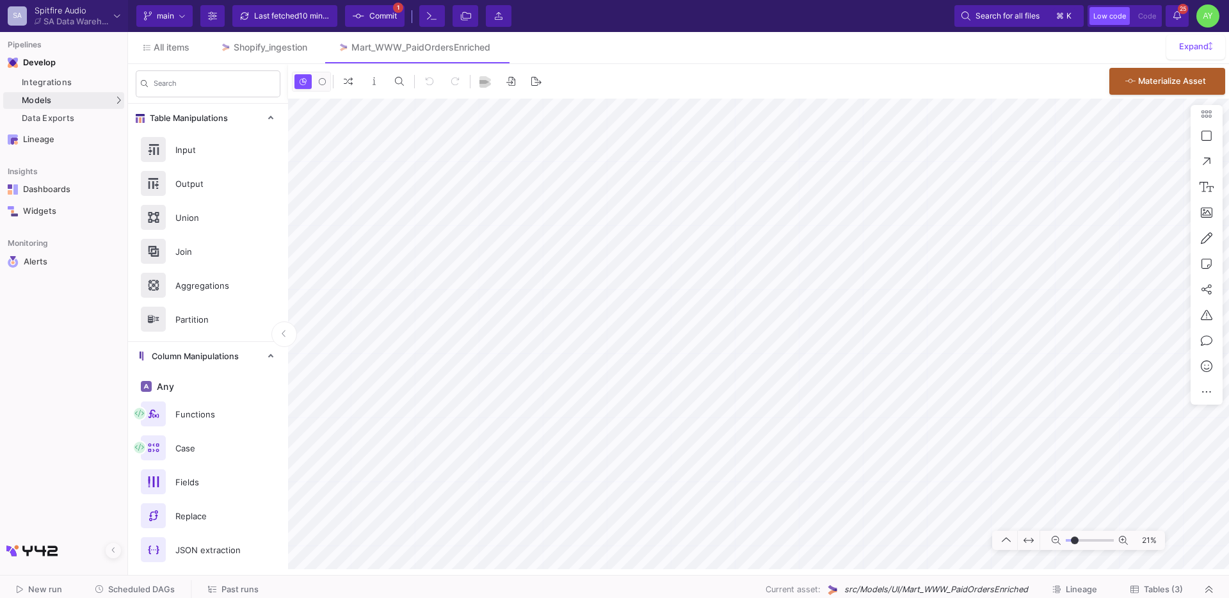
type input "-30"
click at [264, 47] on div "Shopify_ingestion" at bounding box center [271, 47] width 74 height 10
type input "-26"
click at [0, 0] on div "SA Spitfire Audio SA Data Warehouse Current branch main Branch Options Last fet…" at bounding box center [614, 16] width 1229 height 32
click at [442, 44] on div "Mart_WWW_PaidOrdersEnriched" at bounding box center [420, 47] width 139 height 10
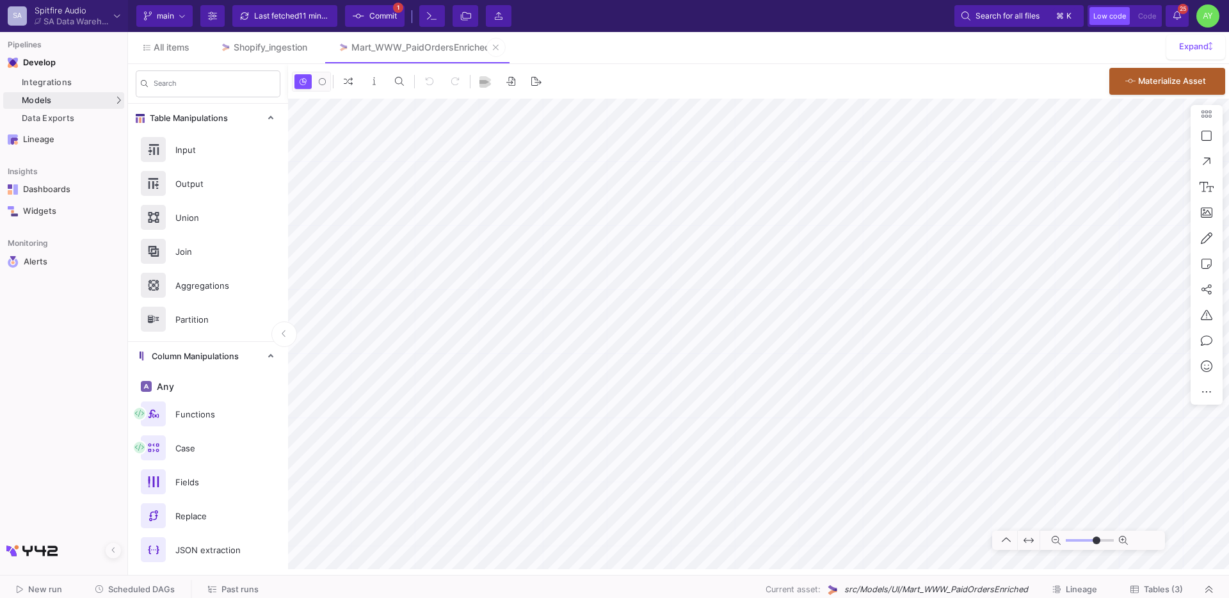
type input "-41"
click at [253, 58] on link "Shopify_ingestion" at bounding box center [264, 47] width 118 height 31
type input "-26"
click at [369, 20] on span "Commit" at bounding box center [383, 15] width 28 height 19
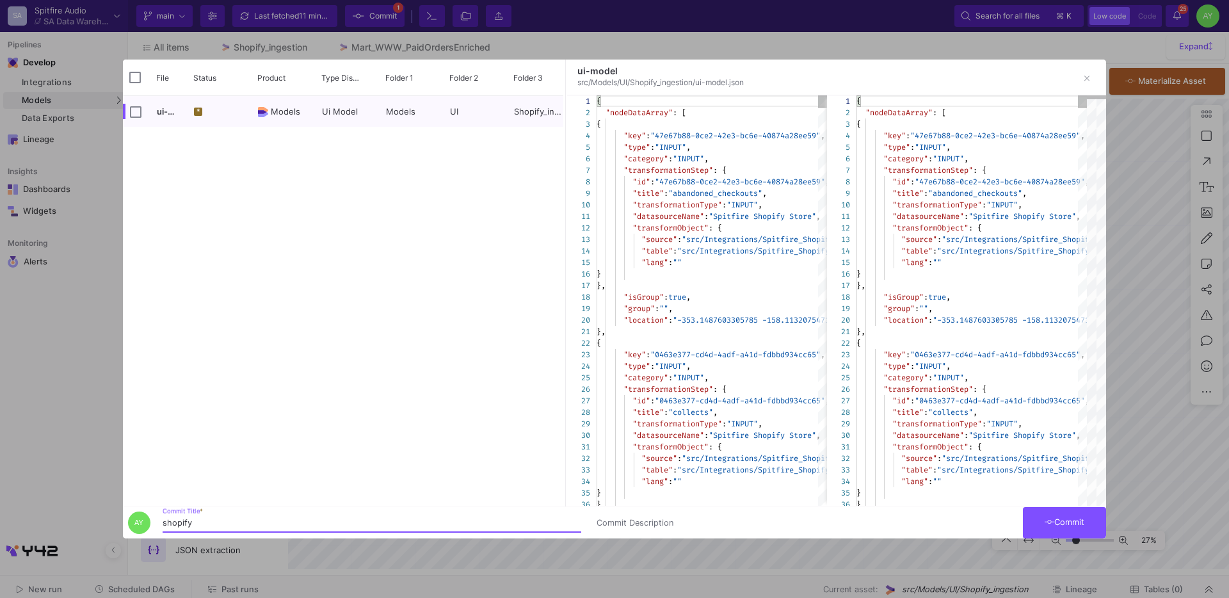
type input "shopify"
click at [1045, 518] on icon at bounding box center [1050, 522] width 10 height 8
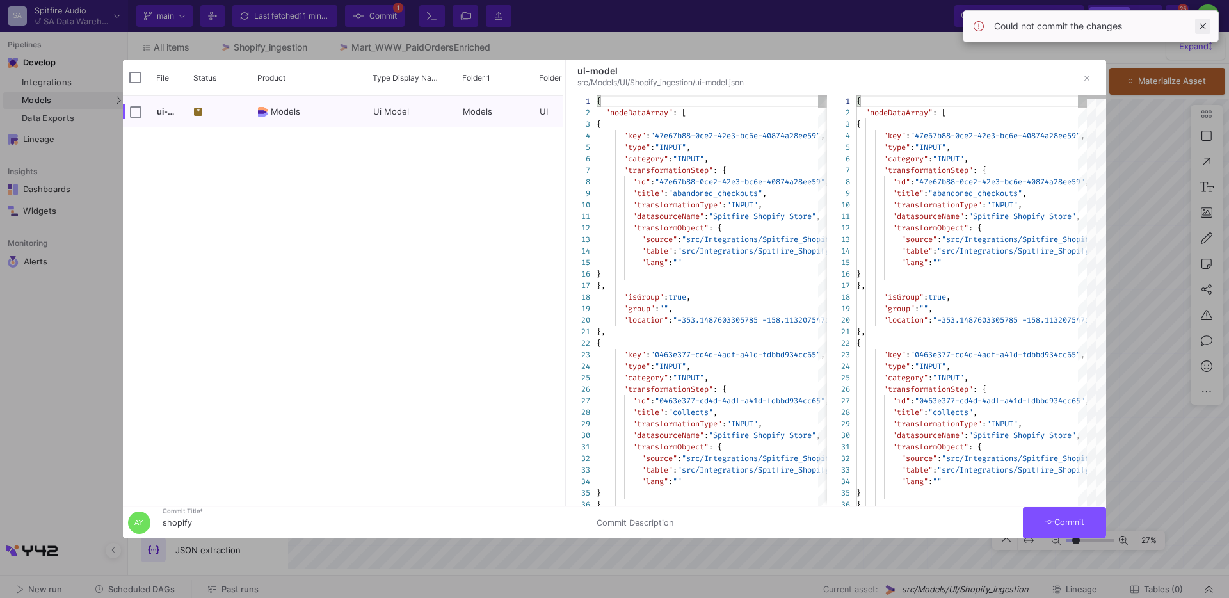
click at [1203, 19] on span at bounding box center [1202, 26] width 15 height 15
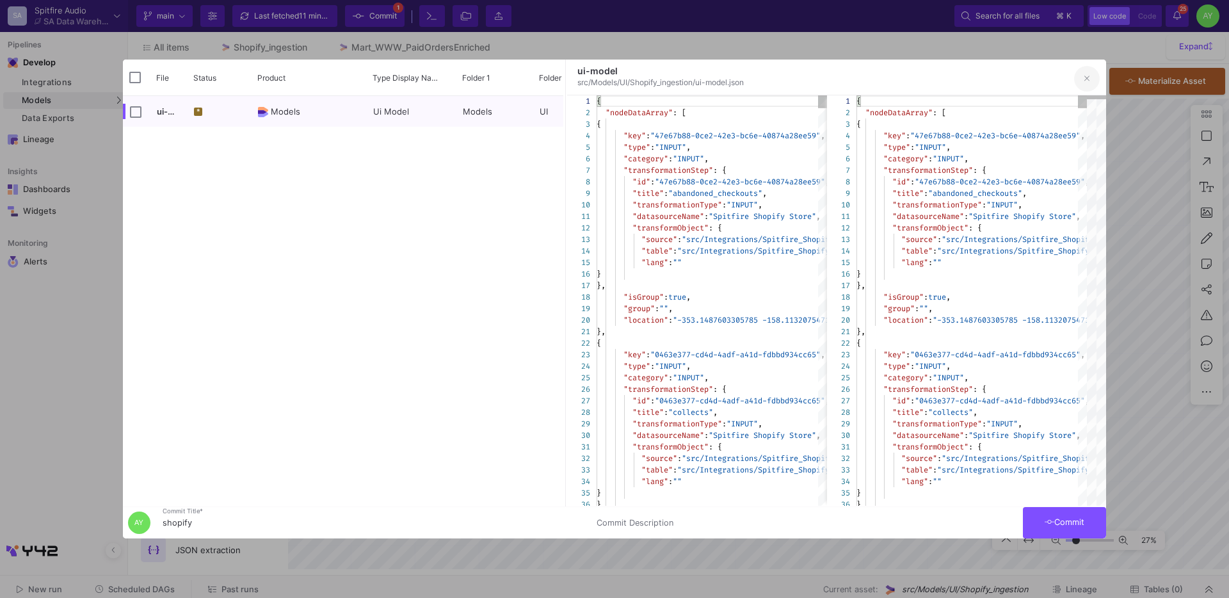
click at [1086, 86] on button "button" at bounding box center [1087, 79] width 26 height 26
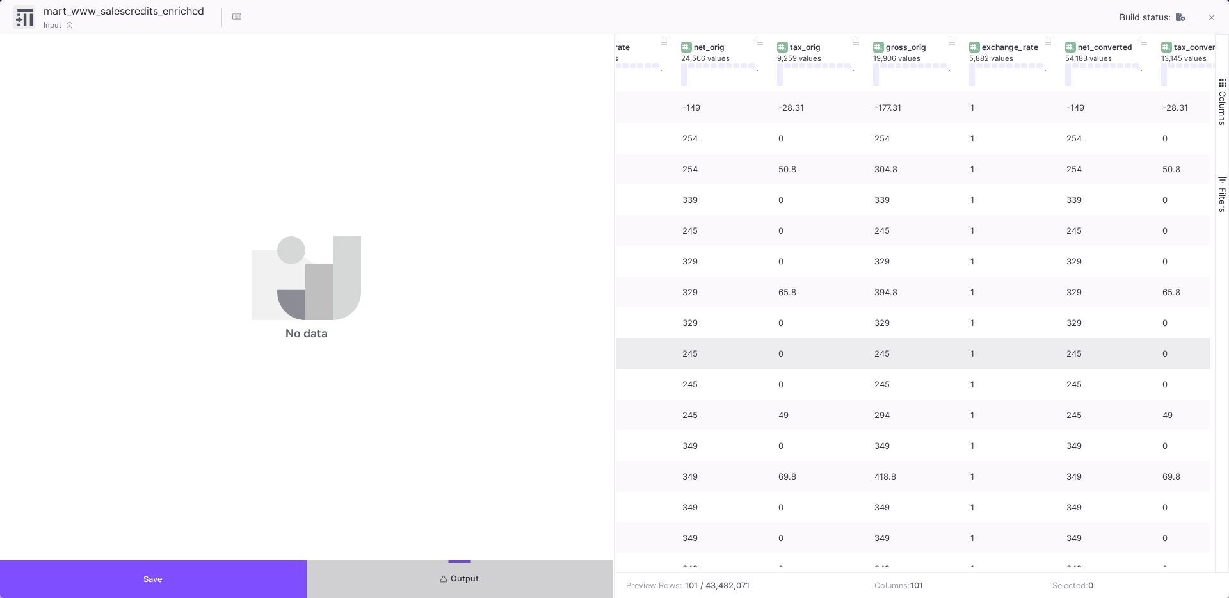
scroll to position [0, 1094]
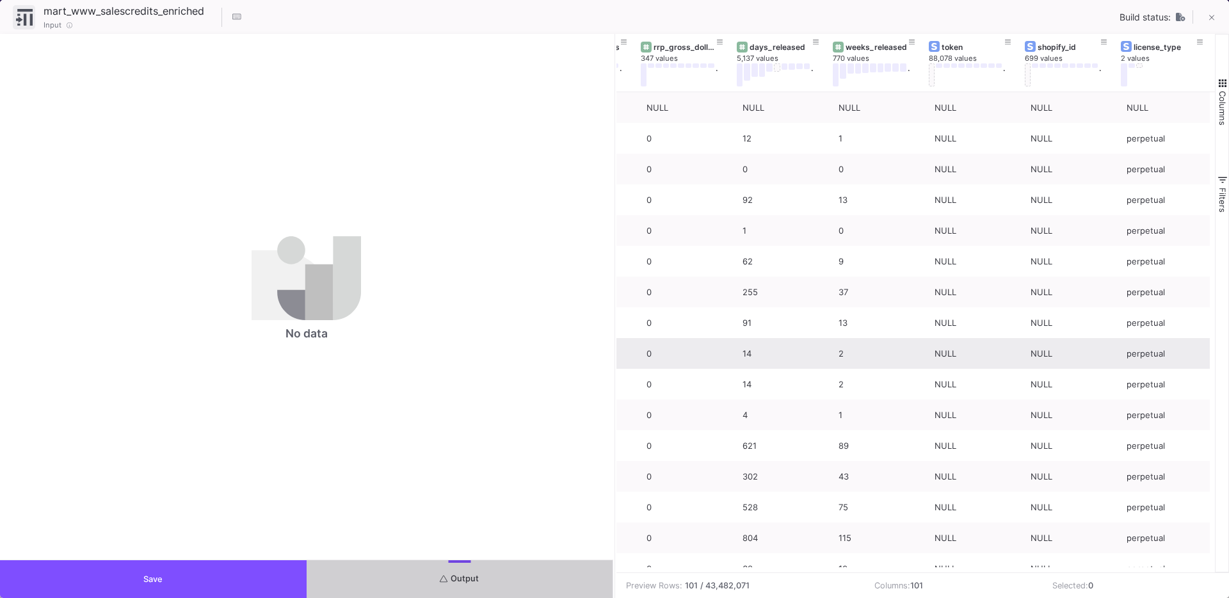
click at [182, 583] on button "Save" at bounding box center [153, 579] width 307 height 38
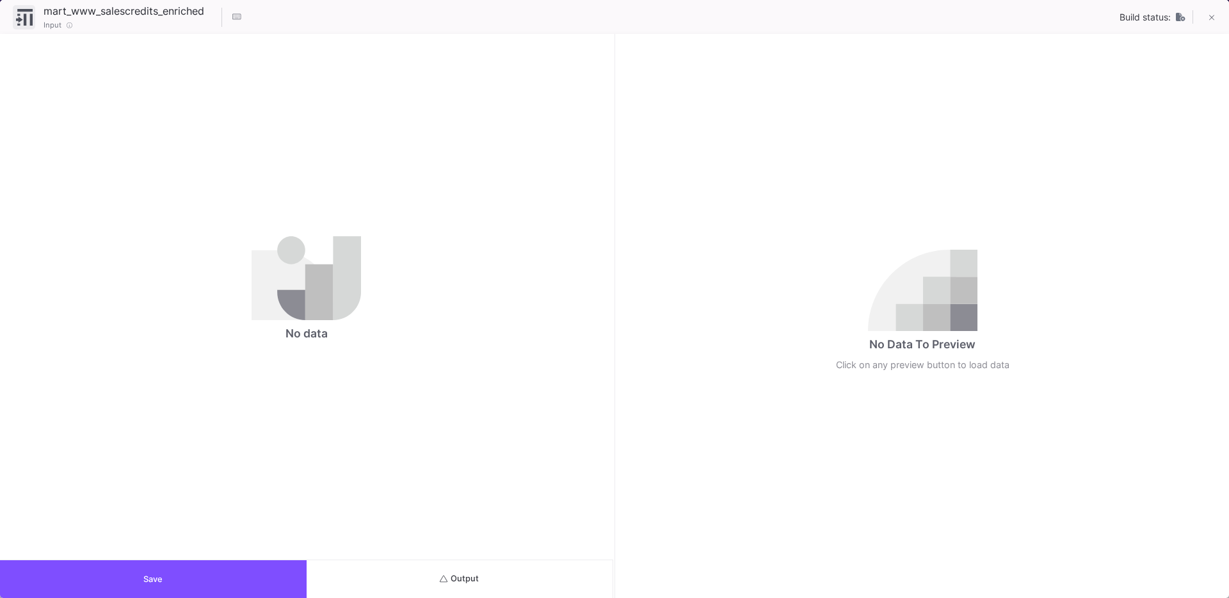
click at [479, 581] on span "Output" at bounding box center [459, 579] width 39 height 10
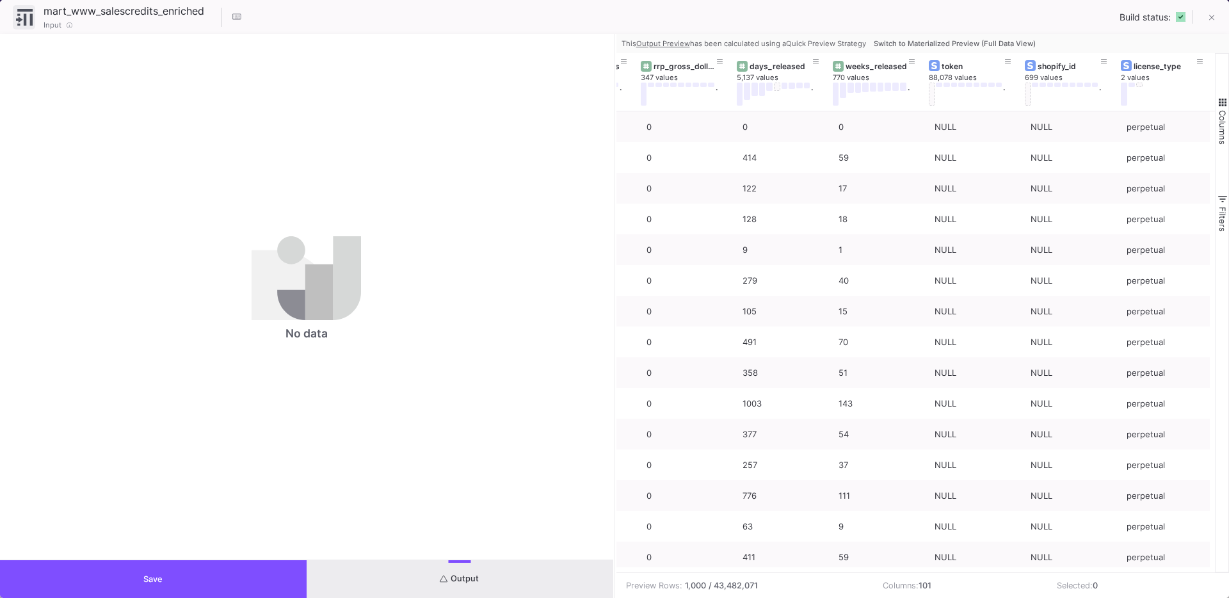
click at [168, 561] on button "Save" at bounding box center [153, 579] width 307 height 38
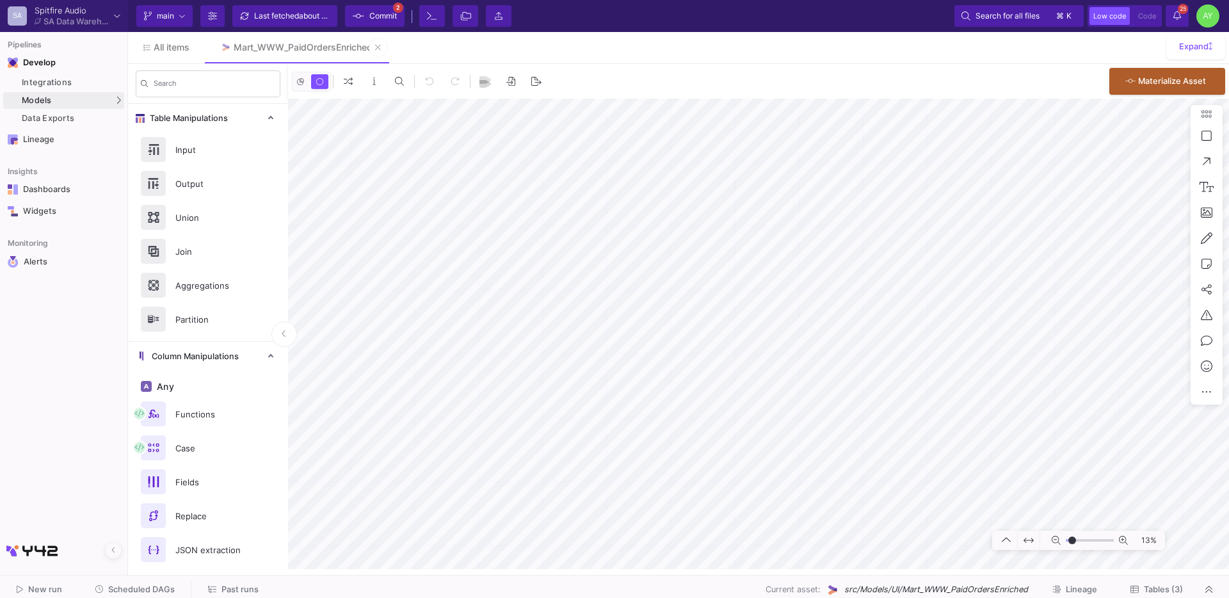
type input "-33"
type input "-27"
click at [758, 353] on button "Delete" at bounding box center [777, 353] width 72 height 31
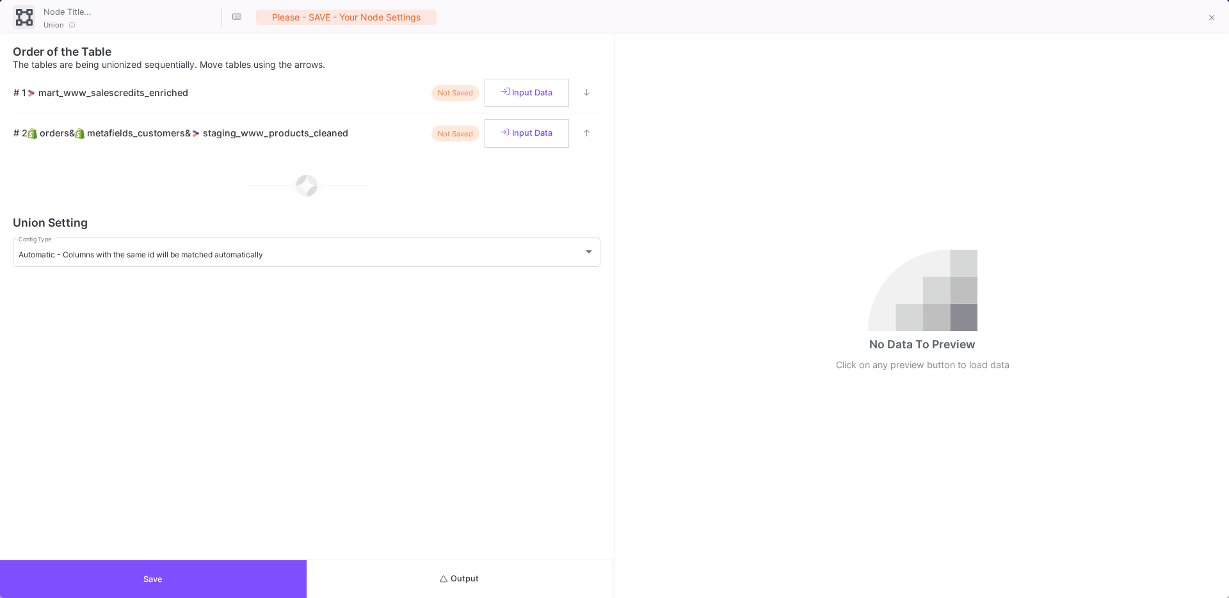
click at [115, 572] on button "Save" at bounding box center [153, 579] width 307 height 38
click at [472, 577] on span "Output" at bounding box center [459, 579] width 39 height 10
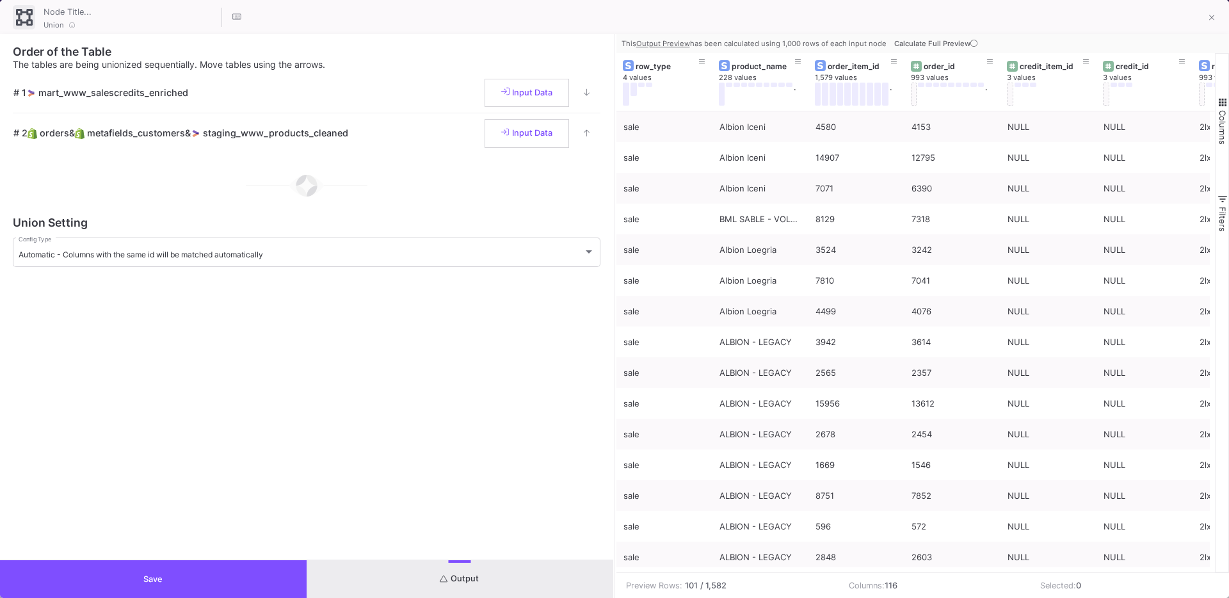
click at [943, 37] on button "Calculate Full Preview" at bounding box center [937, 43] width 91 height 19
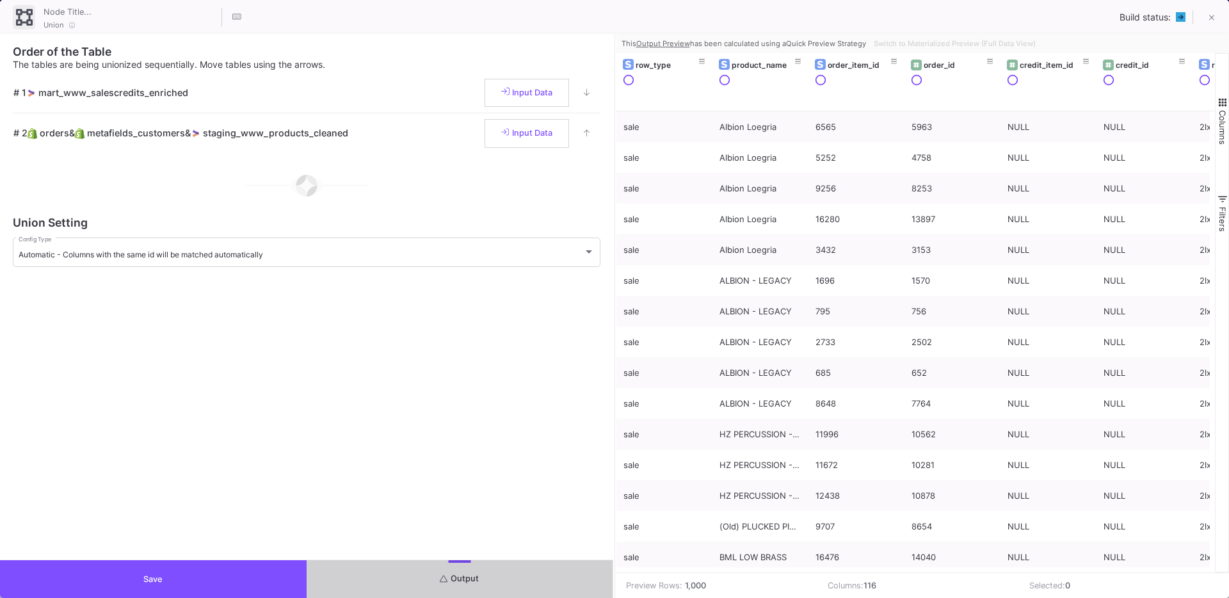
click at [194, 563] on button "Save" at bounding box center [153, 579] width 307 height 38
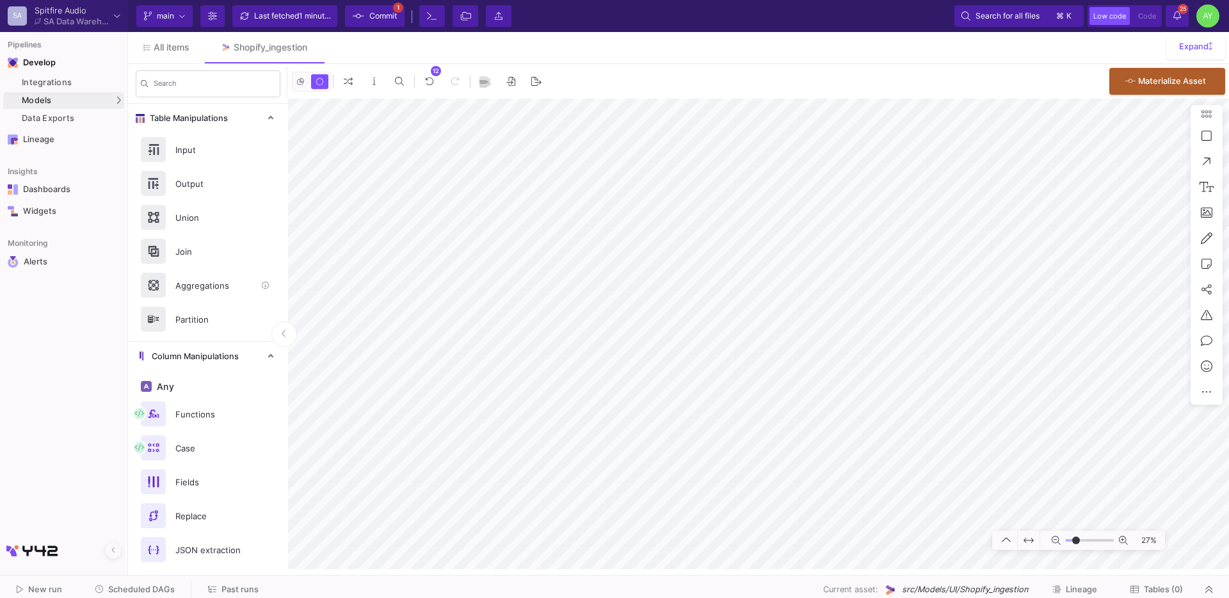
scroll to position [607, 0]
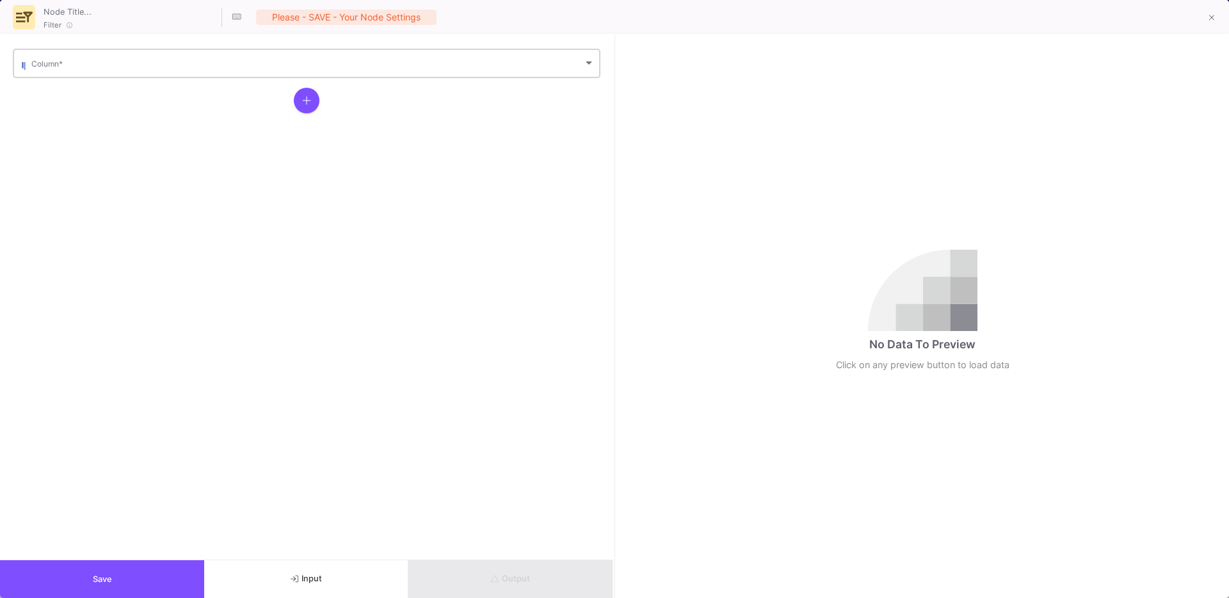
click at [83, 68] on span at bounding box center [307, 66] width 552 height 10
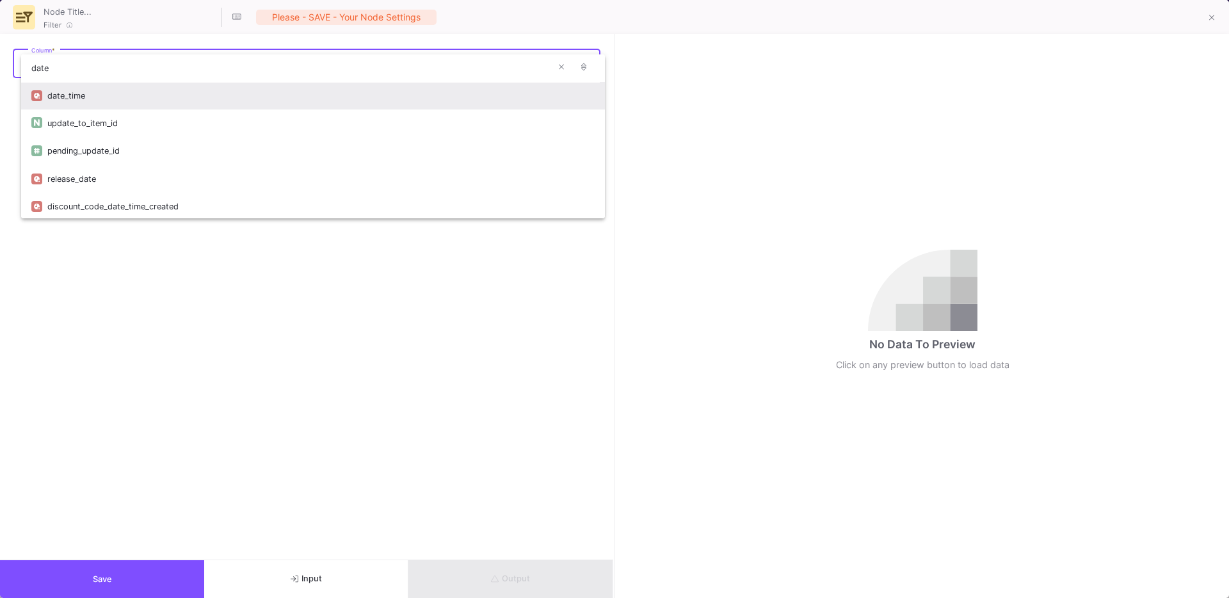
type input "date"
click at [61, 97] on div "date_time" at bounding box center [320, 96] width 547 height 28
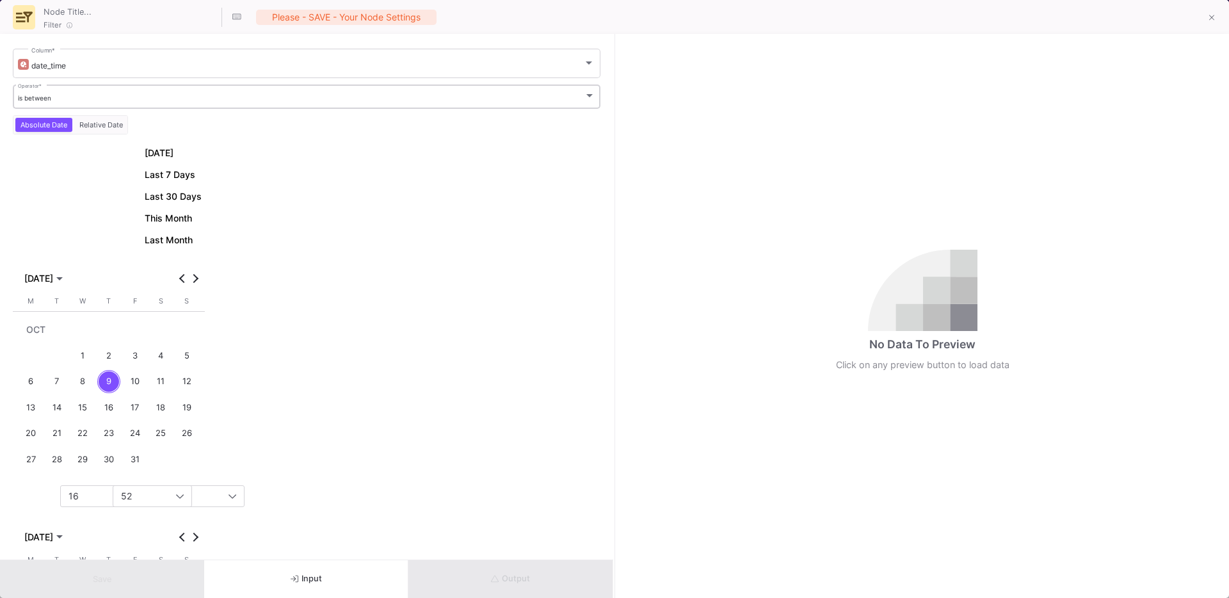
click at [61, 100] on div "is between" at bounding box center [301, 98] width 566 height 8
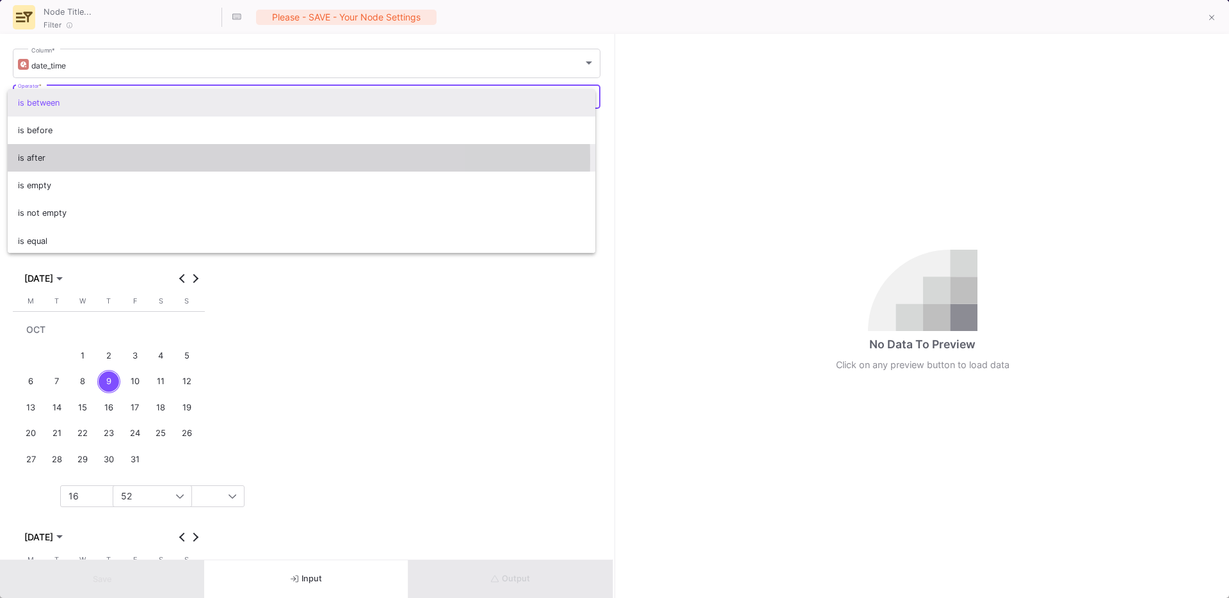
click at [40, 159] on span "is after" at bounding box center [302, 158] width 568 height 28
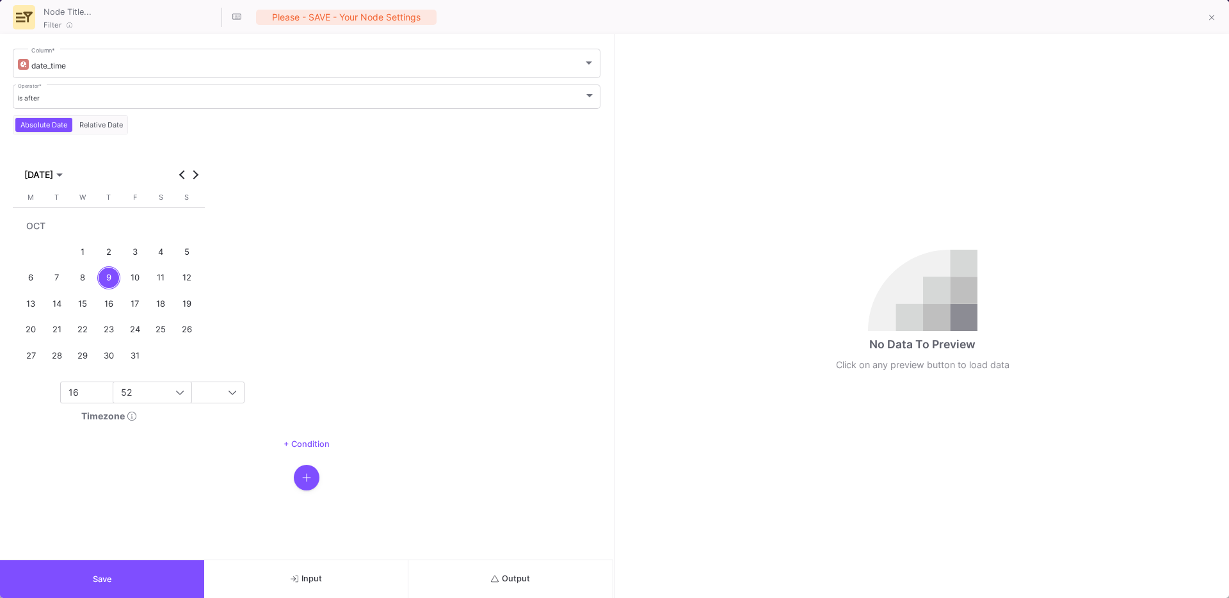
click at [38, 273] on div "6" at bounding box center [31, 278] width 24 height 24
click at [73, 569] on button "Save" at bounding box center [102, 579] width 204 height 38
click at [542, 578] on button "Output" at bounding box center [510, 579] width 204 height 38
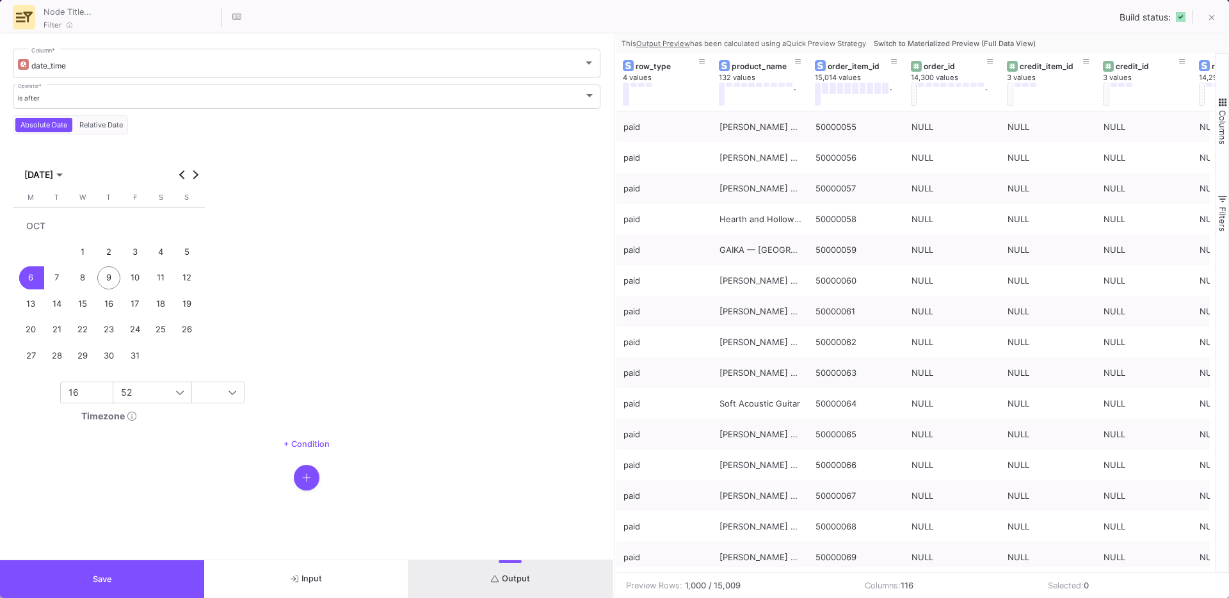
click at [960, 45] on span "Switch to Materialized Preview (Full Data View)" at bounding box center [955, 43] width 162 height 9
click at [960, 61] on div "order_id" at bounding box center [955, 66] width 63 height 10
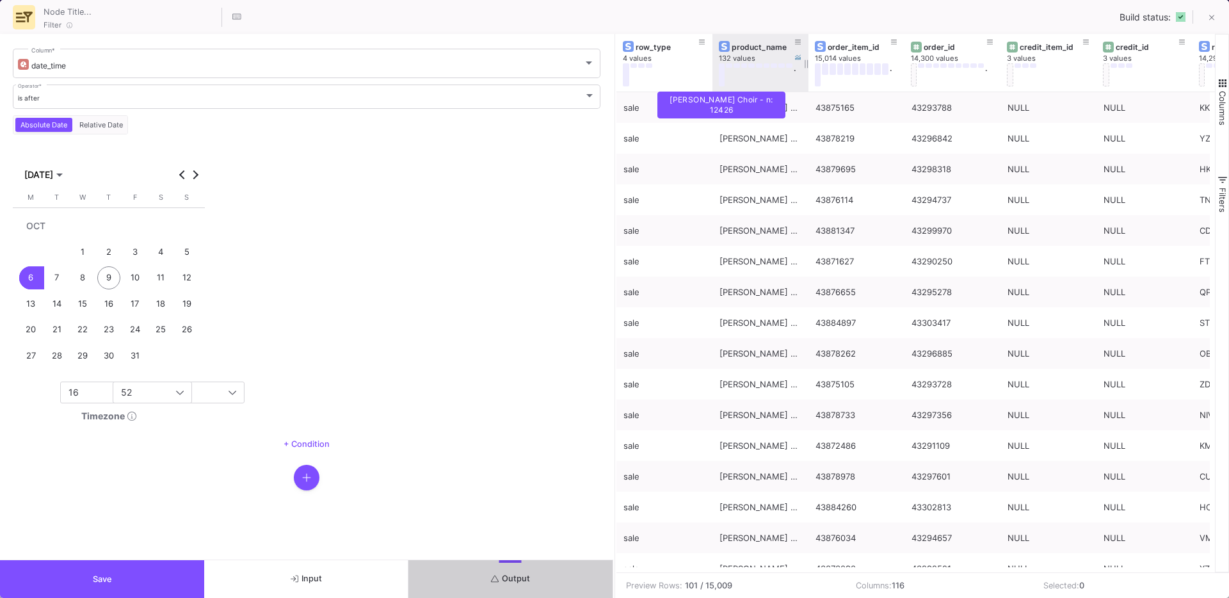
click at [719, 80] on button at bounding box center [722, 74] width 6 height 23
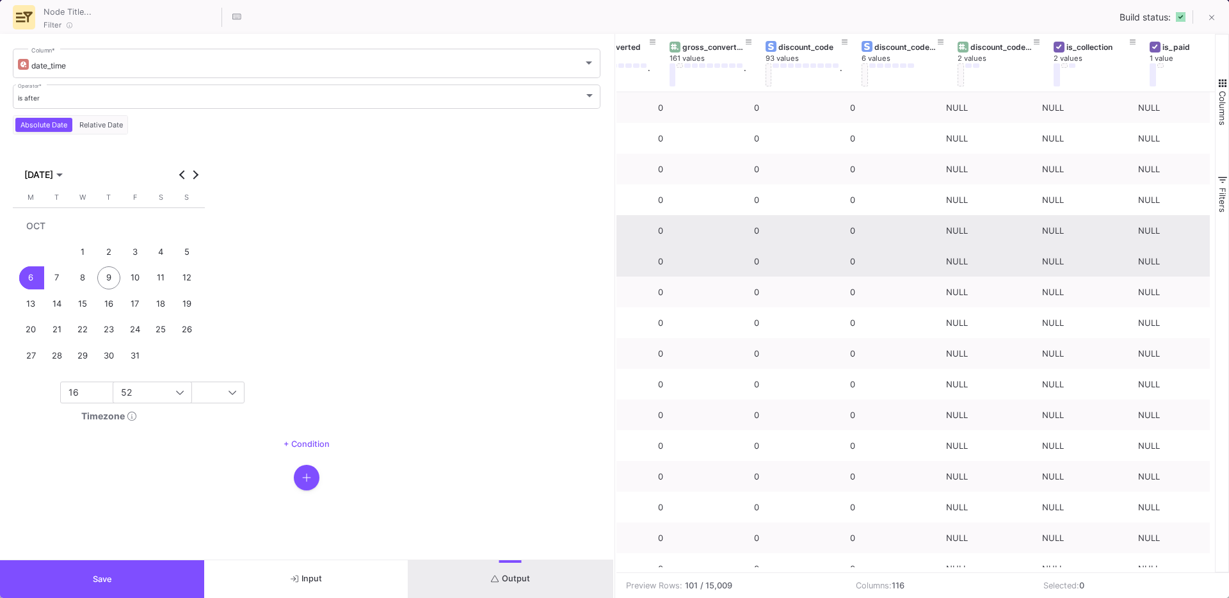
scroll to position [0, 2269]
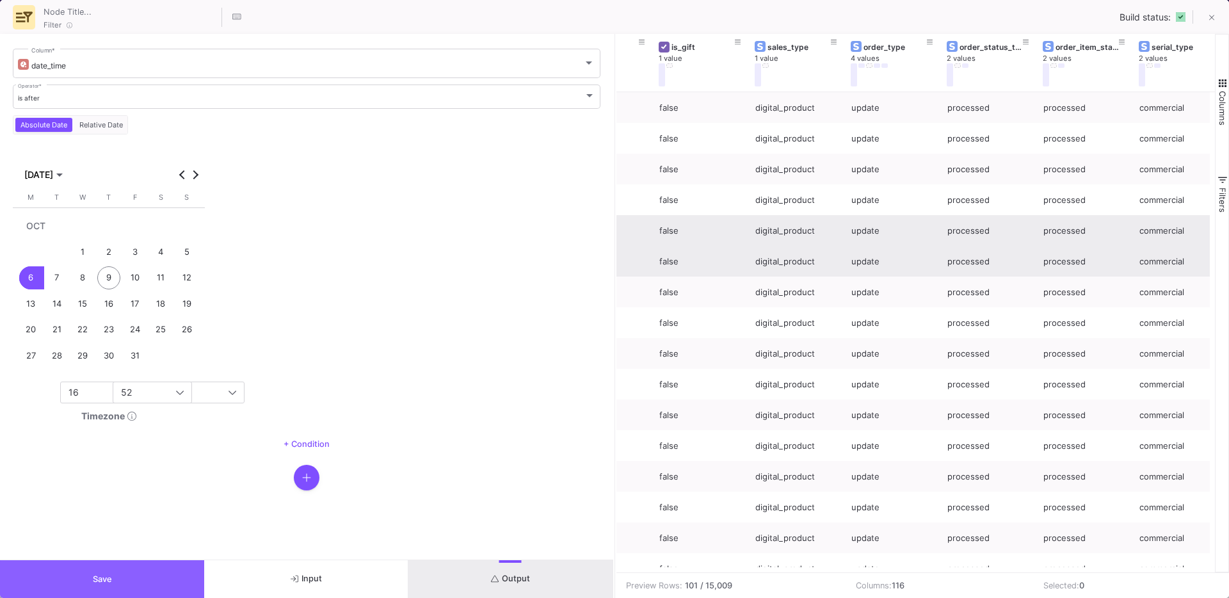
click at [162, 582] on button "Save" at bounding box center [102, 579] width 204 height 38
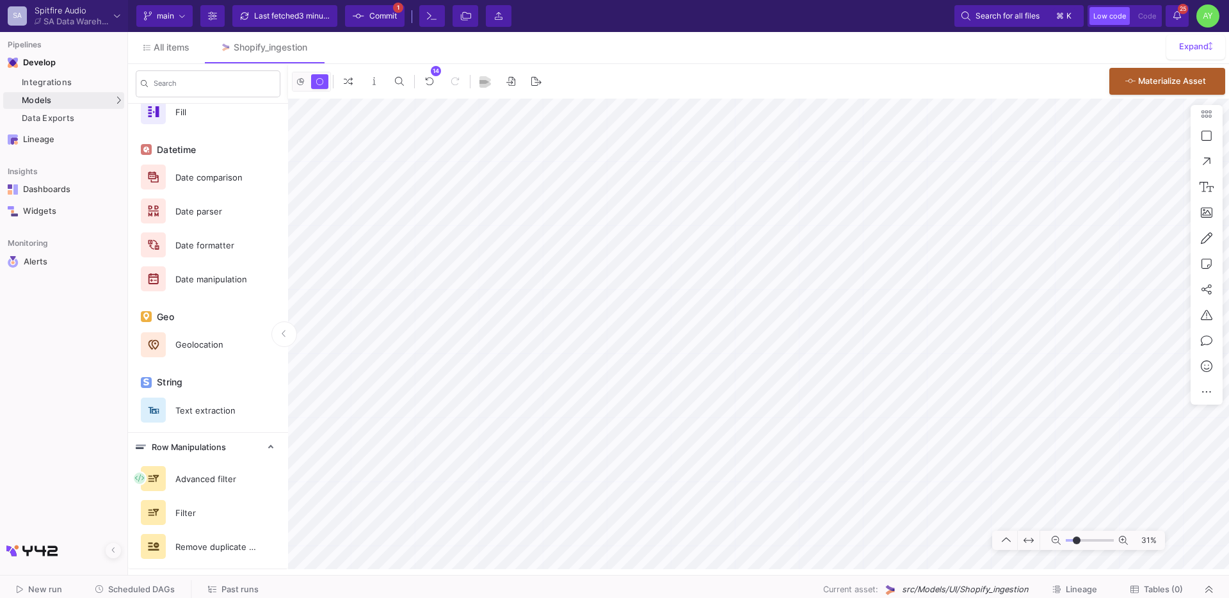
type input "-7"
click at [924, 463] on button "Delete" at bounding box center [932, 463] width 72 height 31
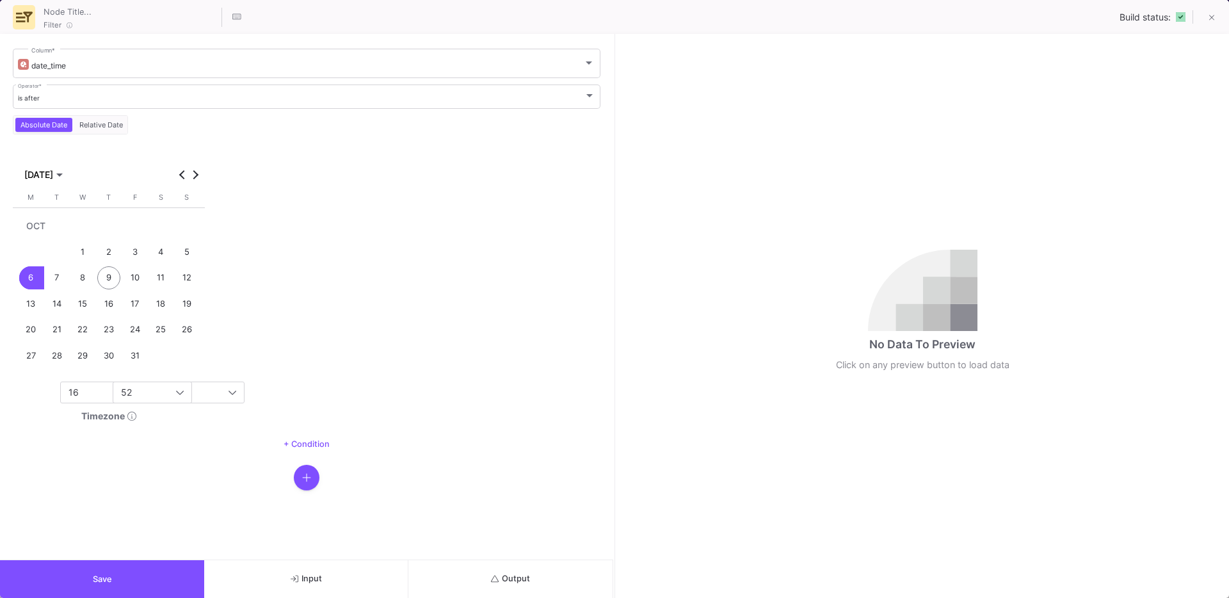
click at [538, 577] on button "Output" at bounding box center [510, 579] width 204 height 38
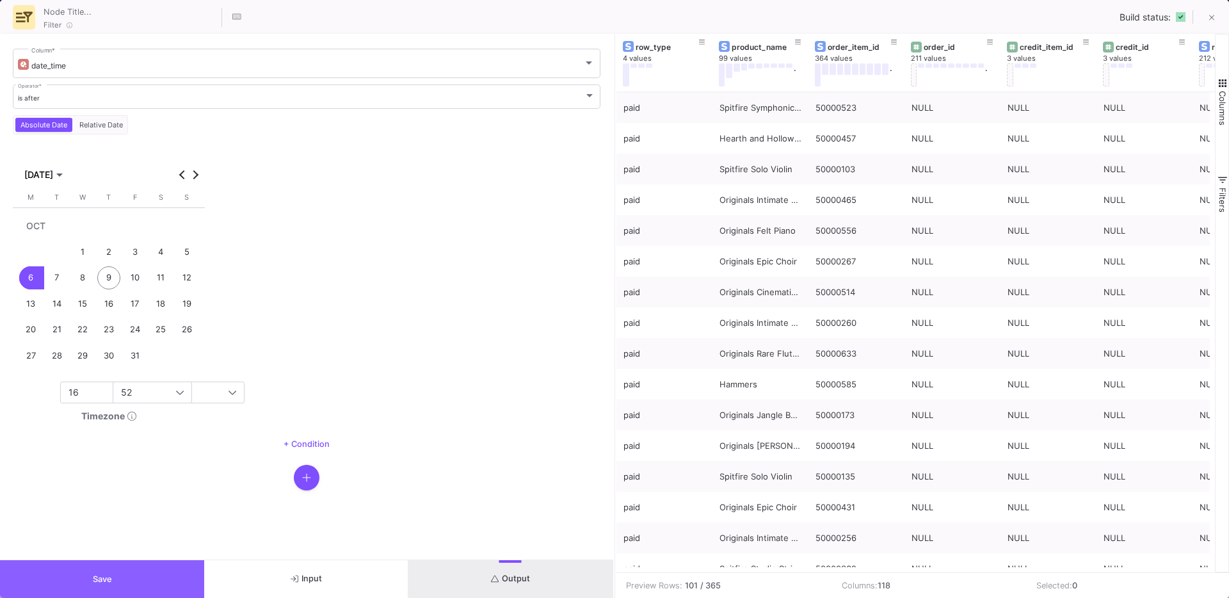
click at [163, 577] on button "Save" at bounding box center [102, 579] width 204 height 38
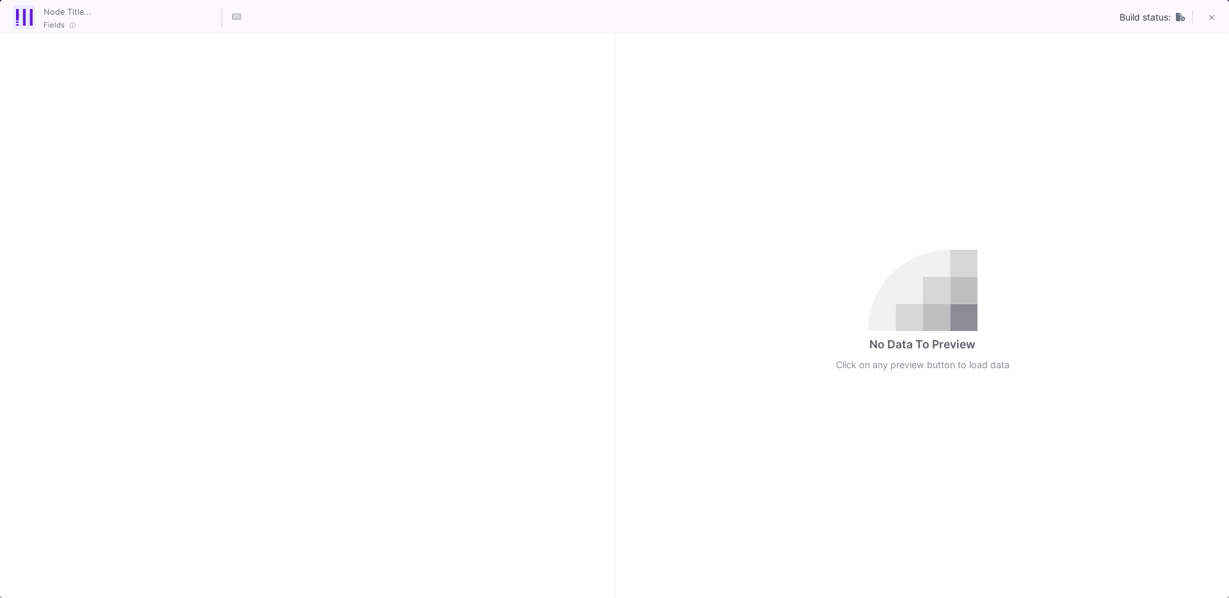
checkbox input "true"
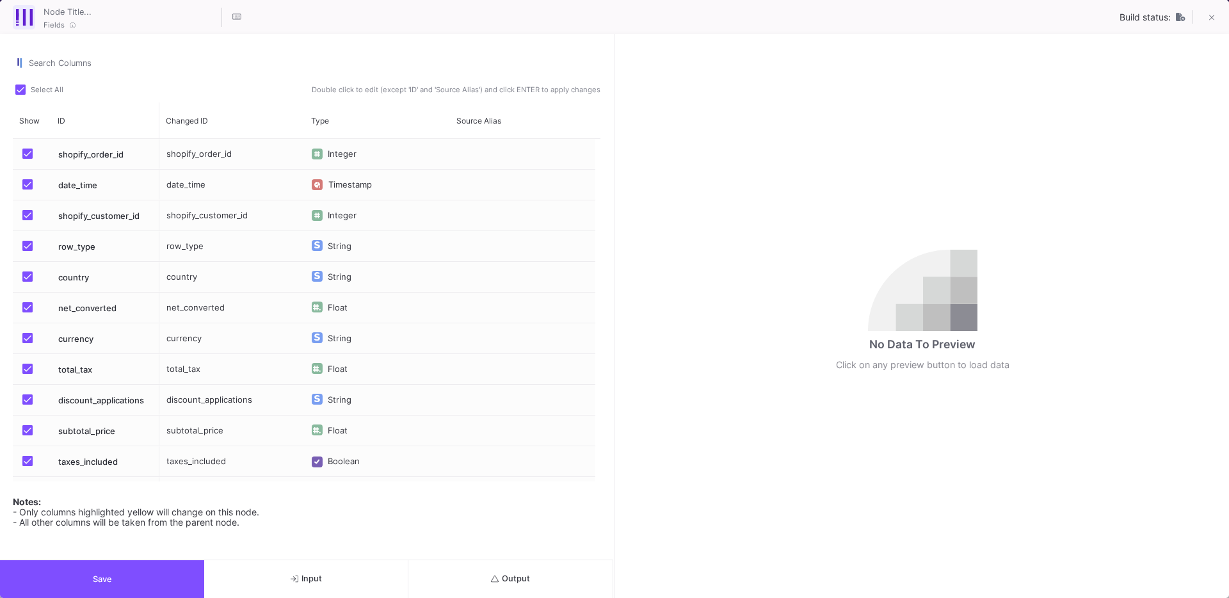
click at [503, 581] on span "Output" at bounding box center [510, 579] width 39 height 10
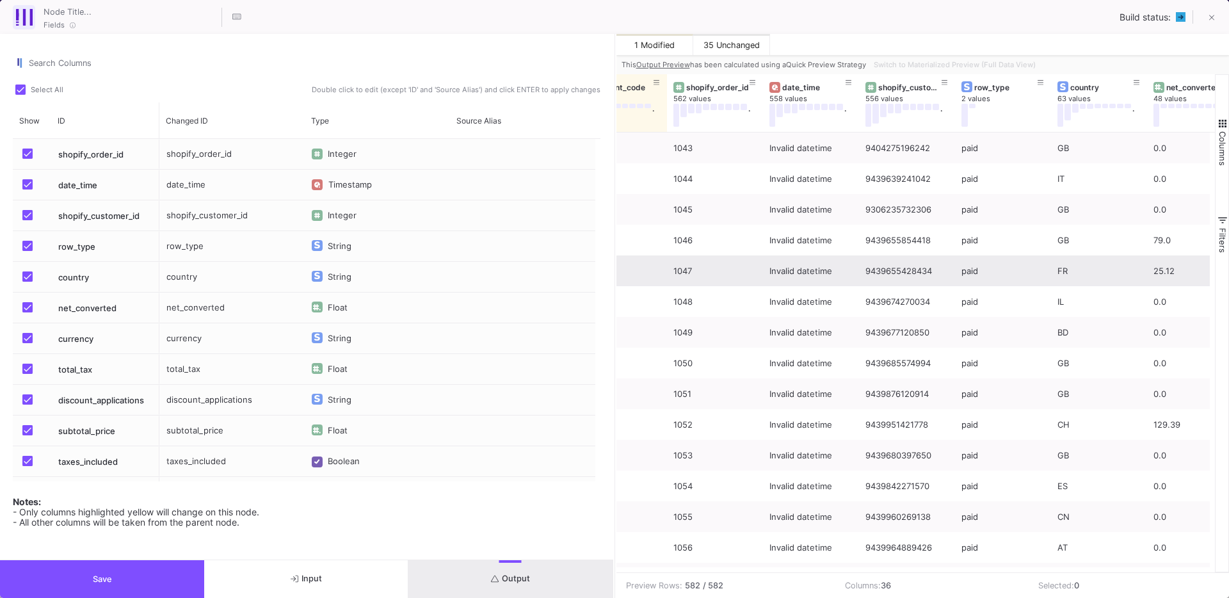
scroll to position [0, 45]
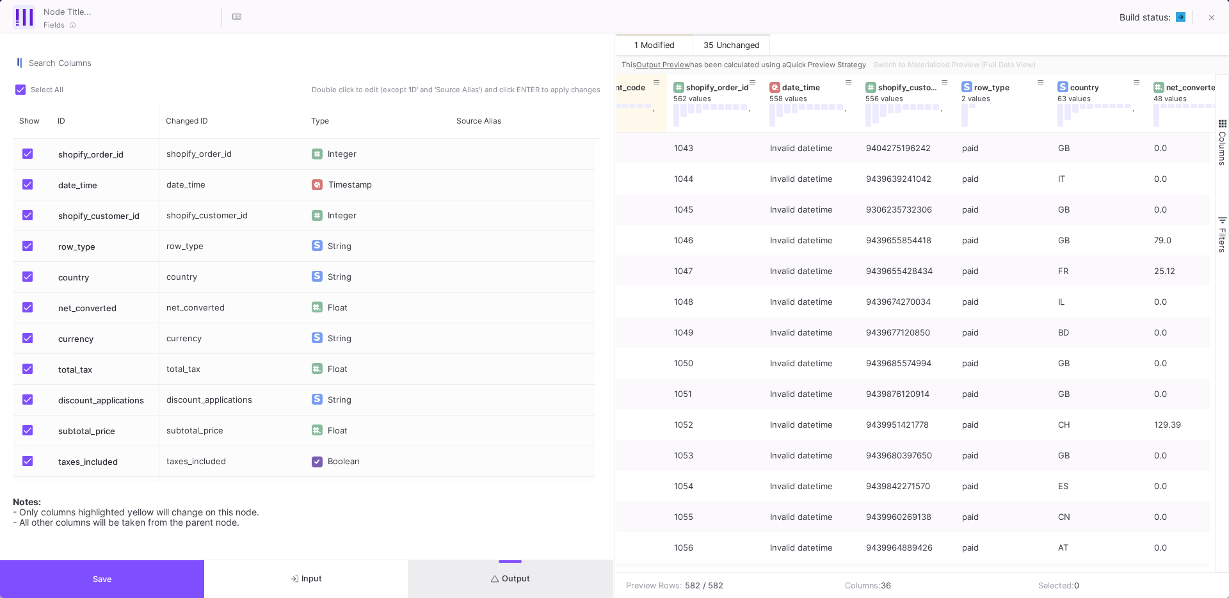
click at [39, 590] on button "Save" at bounding box center [102, 579] width 204 height 38
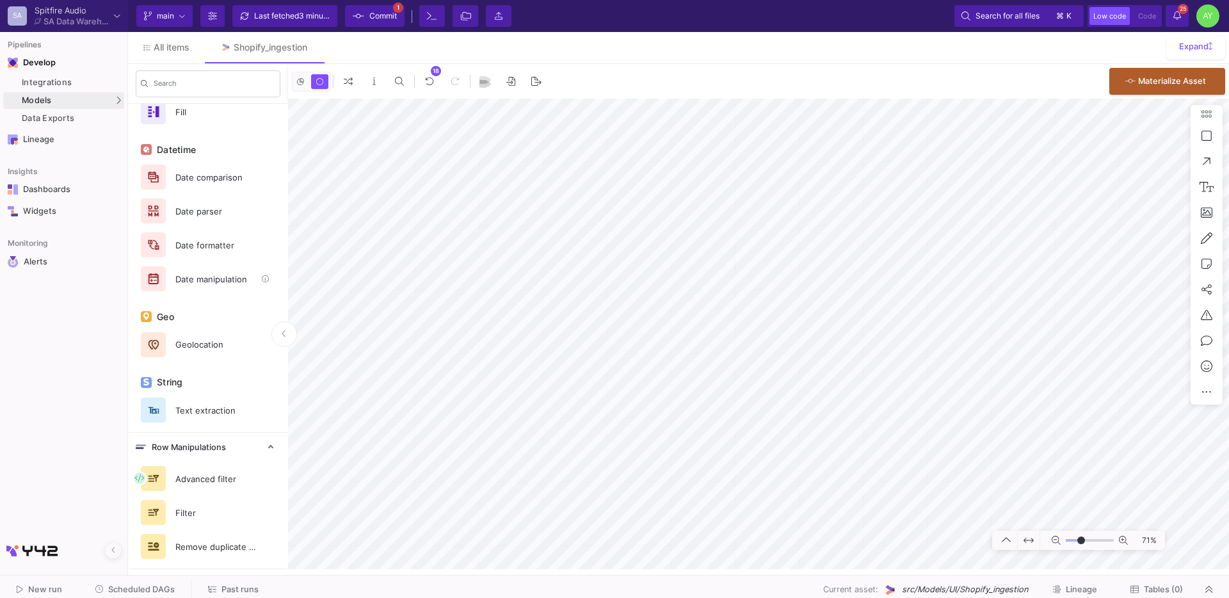
scroll to position [0, 0]
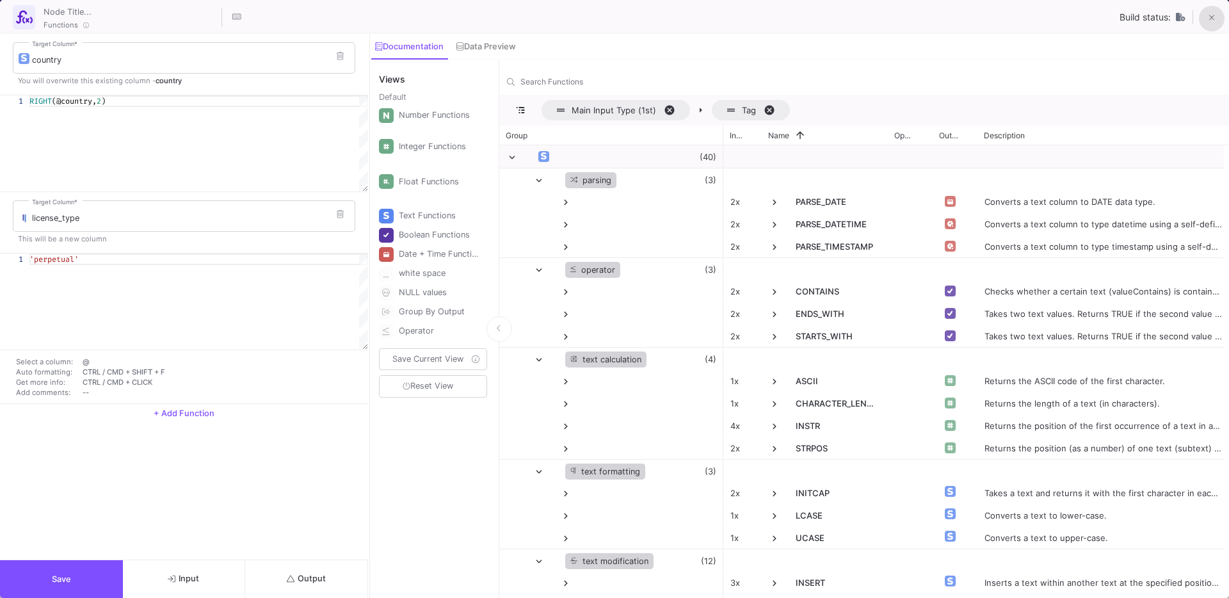
click at [1217, 22] on button at bounding box center [1212, 19] width 26 height 26
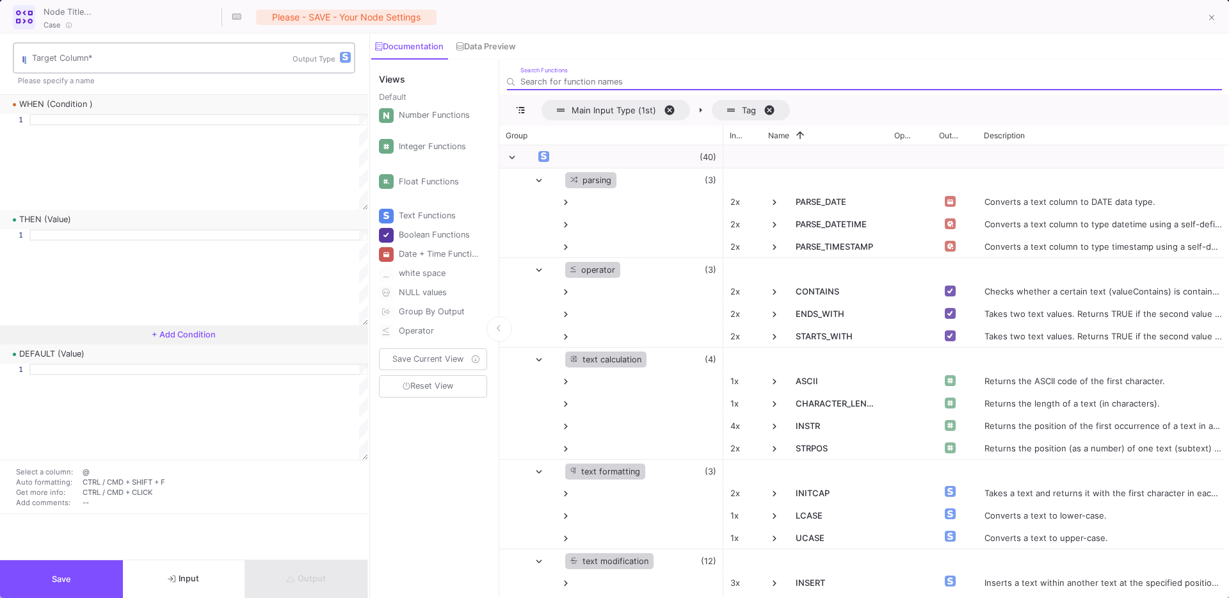
click at [76, 58] on input "Target Column *" at bounding box center [162, 60] width 261 height 10
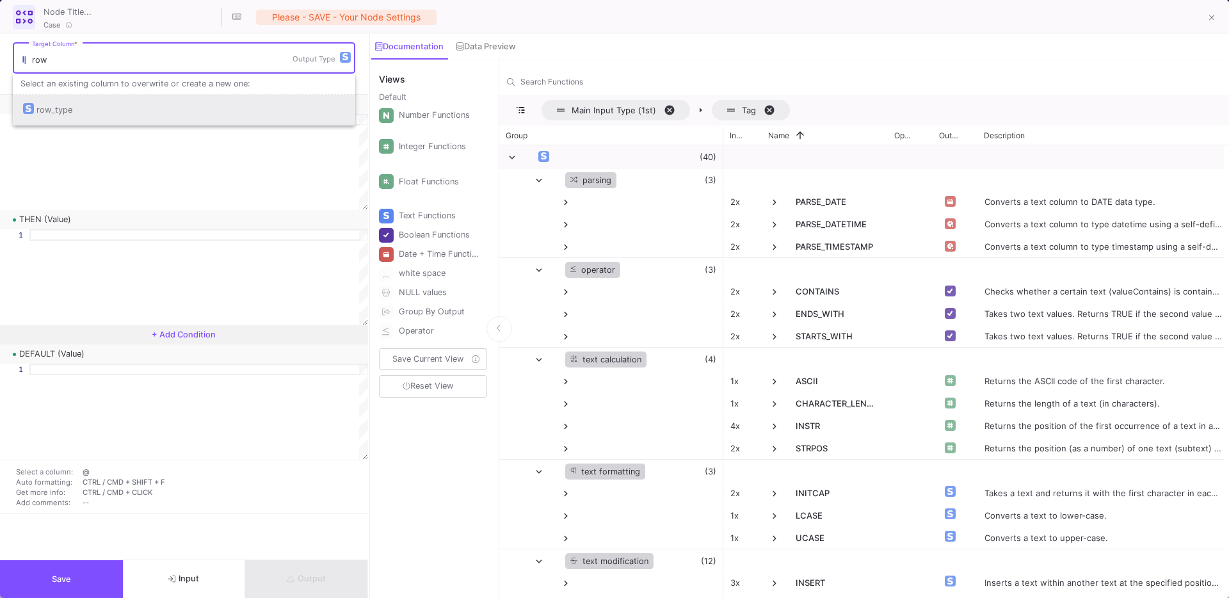
click at [56, 95] on div "row_type" at bounding box center [54, 110] width 36 height 31
type input "row_type"
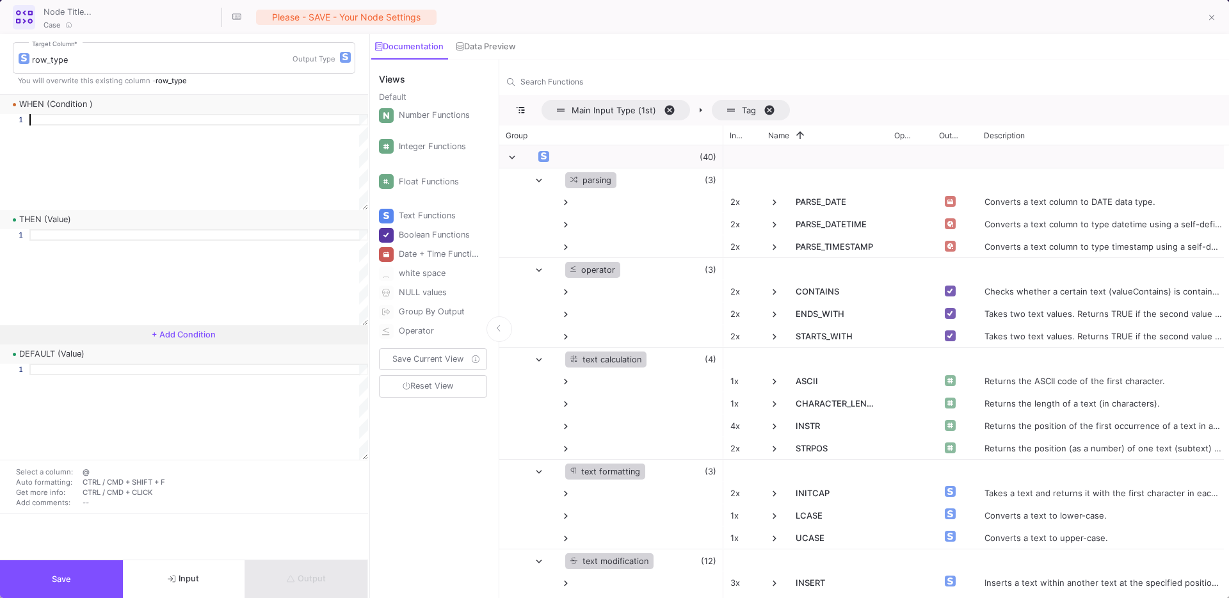
click at [54, 116] on div at bounding box center [198, 120] width 339 height 12
type textarea "r"
click at [186, 578] on span "Input" at bounding box center [183, 579] width 31 height 10
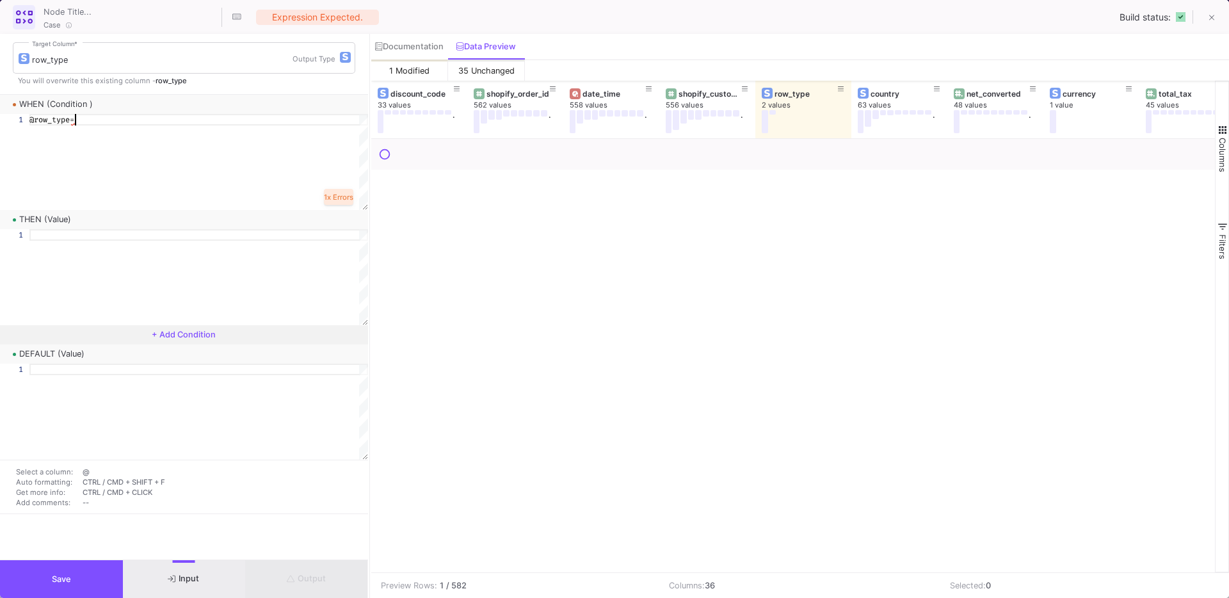
click at [105, 124] on div "@row_type=" at bounding box center [198, 120] width 339 height 12
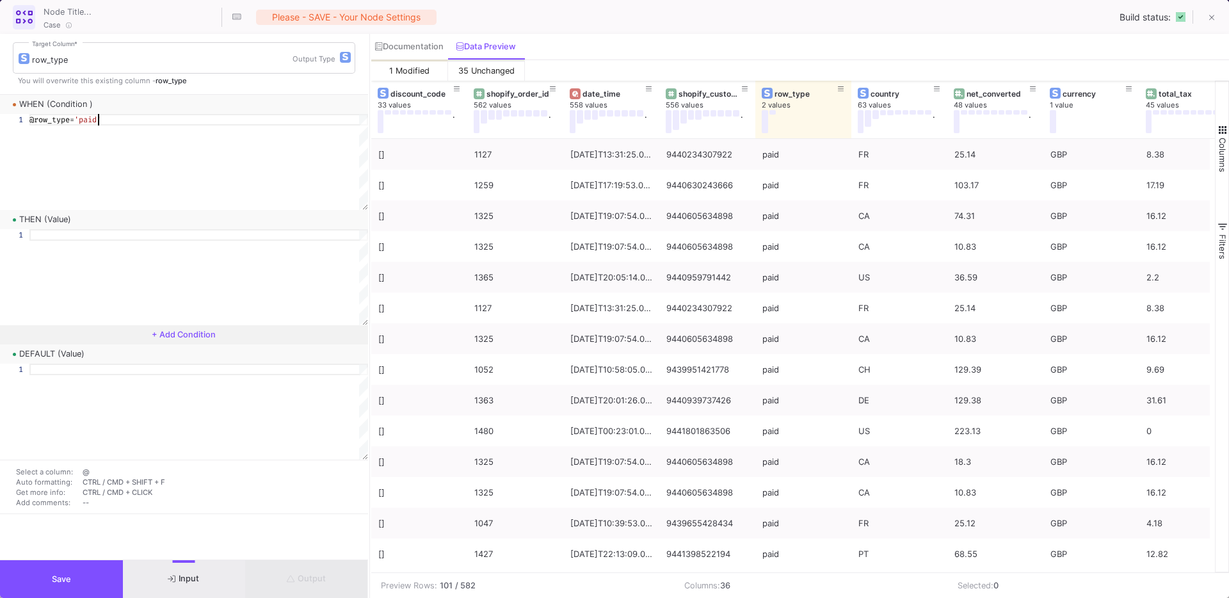
type textarea "@row_type='paid'"
click at [116, 389] on div at bounding box center [198, 412] width 339 height 96
click at [170, 336] on span "+ Add Condition" at bounding box center [184, 335] width 64 height 10
click at [61, 360] on div at bounding box center [195, 392] width 333 height 96
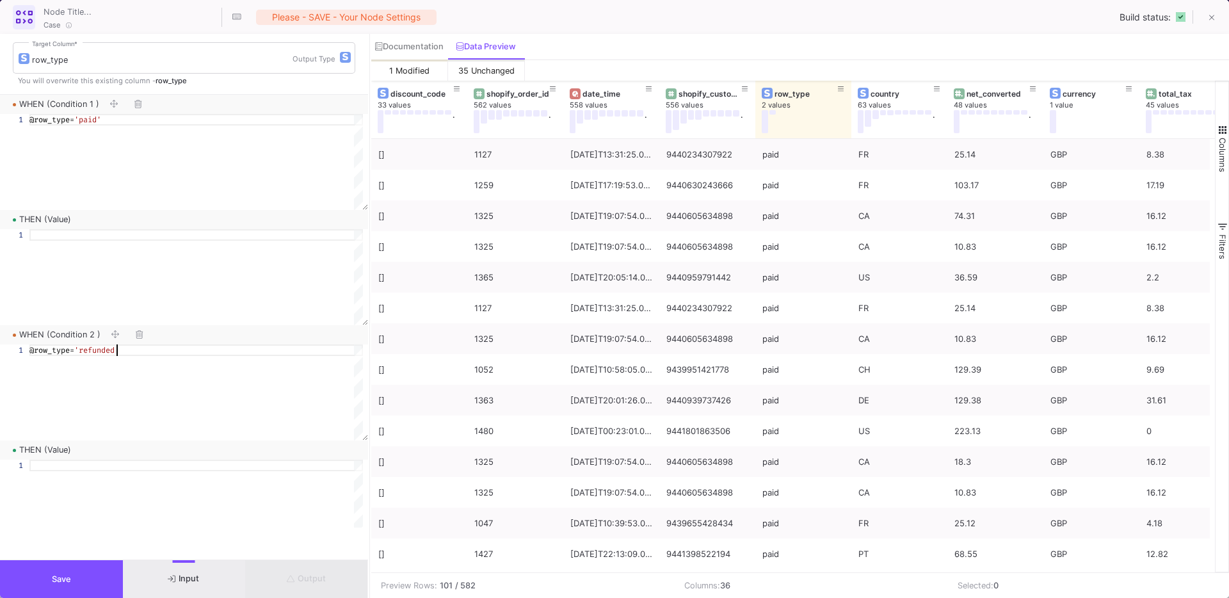
type textarea "@row_type='refunded'"
click at [97, 251] on div at bounding box center [195, 277] width 333 height 96
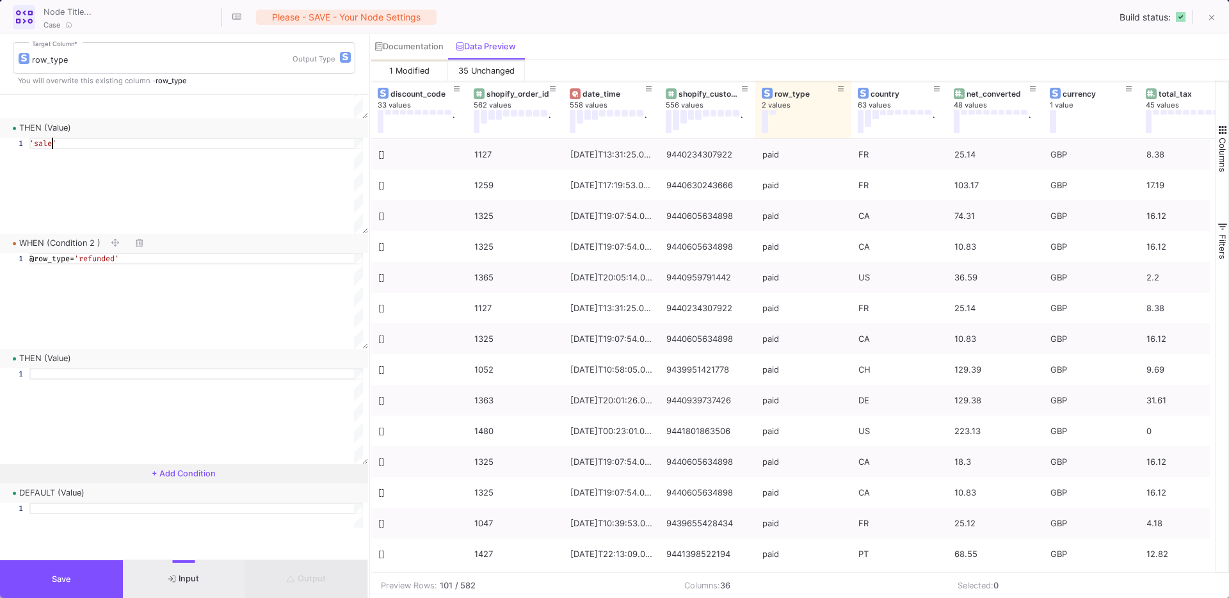
scroll to position [113, 0]
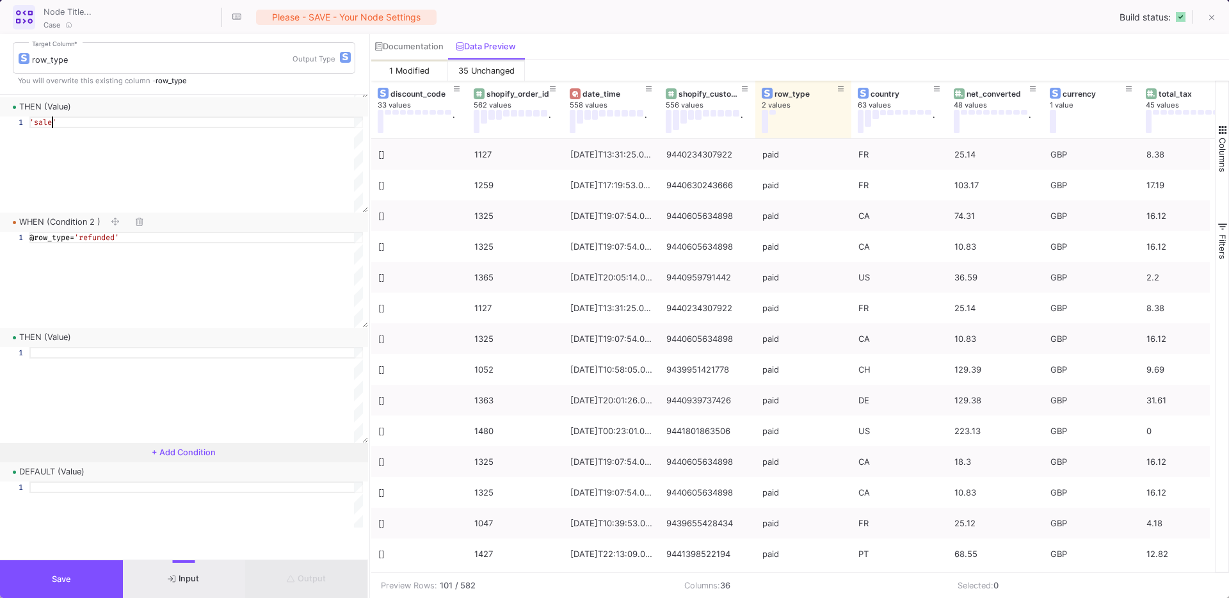
type textarea "'sale'"
click at [102, 353] on div at bounding box center [195, 353] width 333 height 12
type textarea "'refund'"
click at [90, 506] on div at bounding box center [195, 529] width 333 height 96
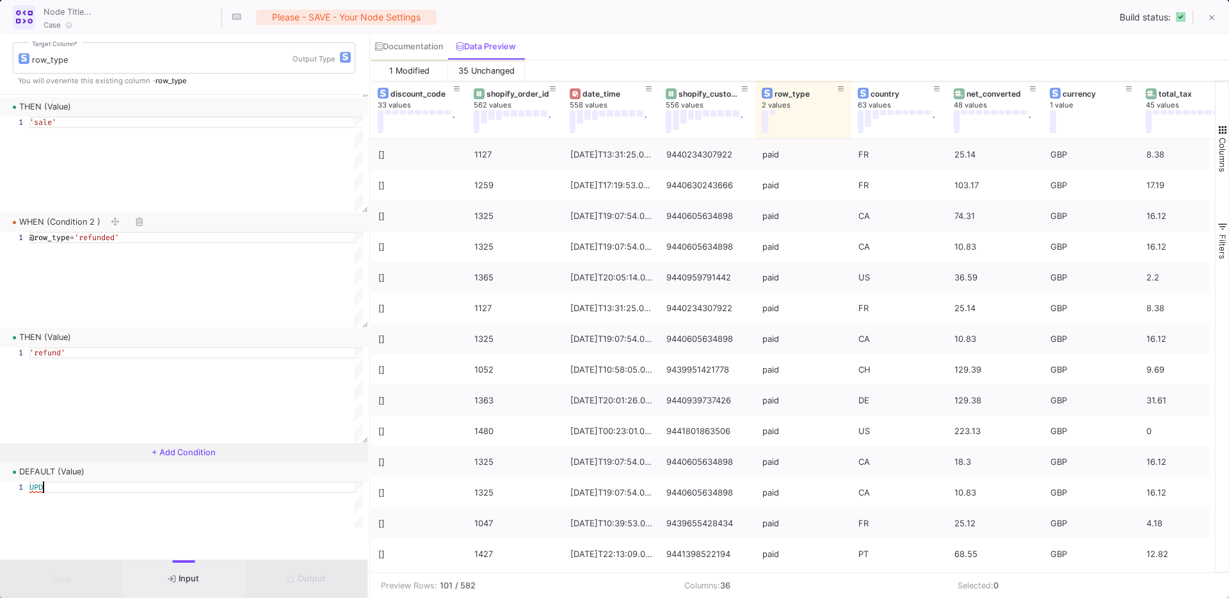
type textarea "U"
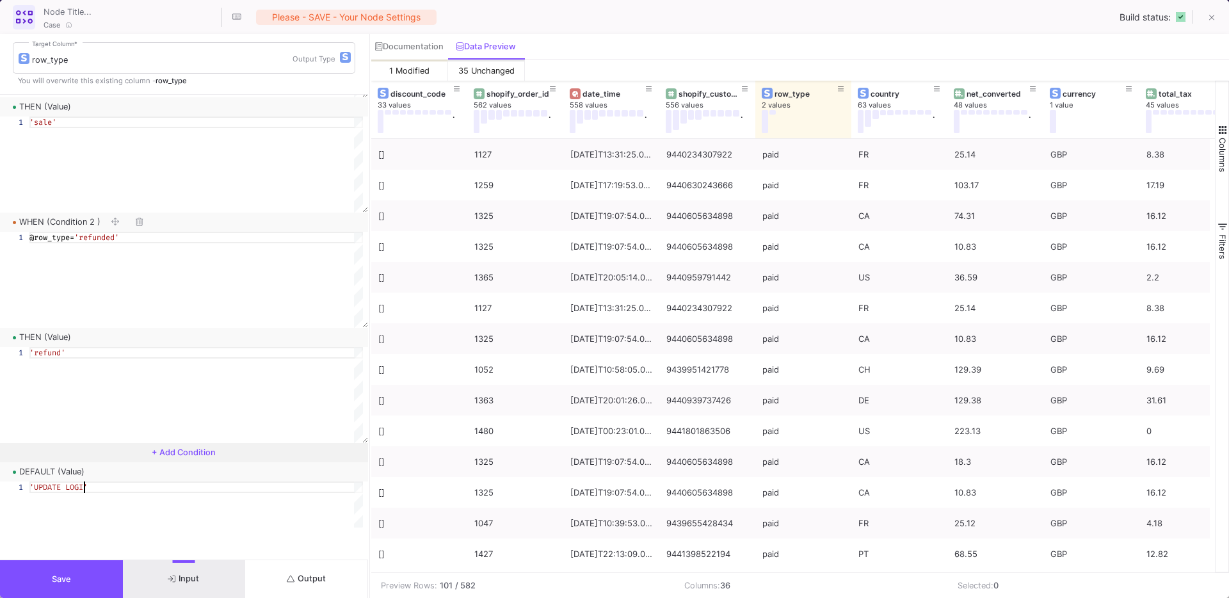
scroll to position [0, 60]
type textarea "'UPDATE LOGIC'"
click at [60, 584] on button "Save" at bounding box center [61, 579] width 123 height 38
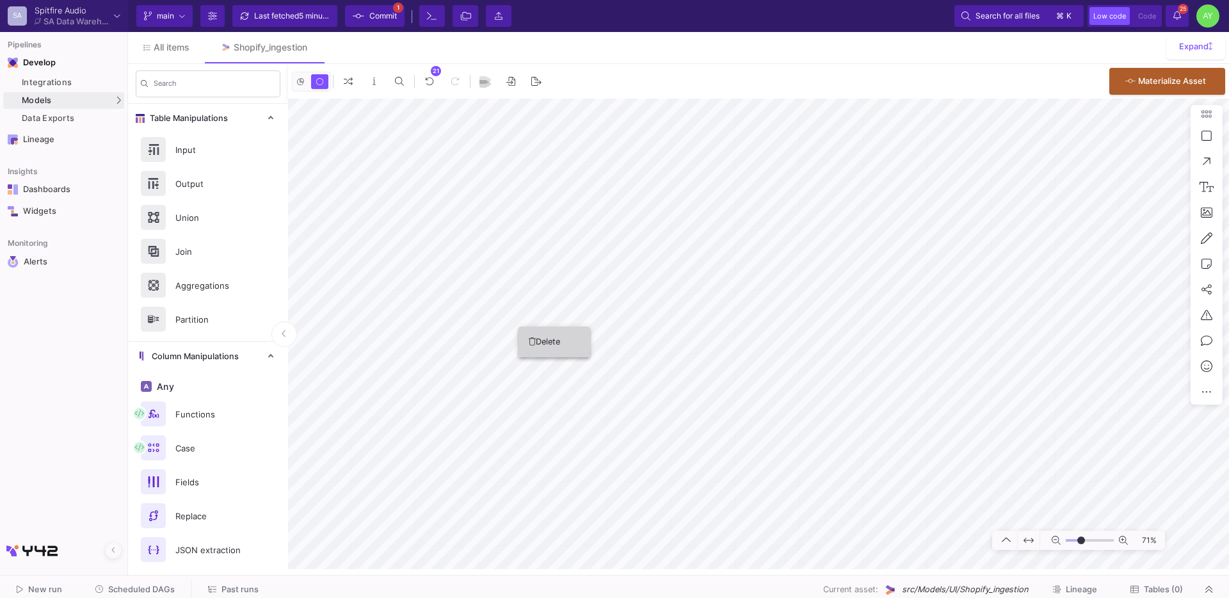
click at [558, 339] on button "Delete" at bounding box center [554, 341] width 72 height 31
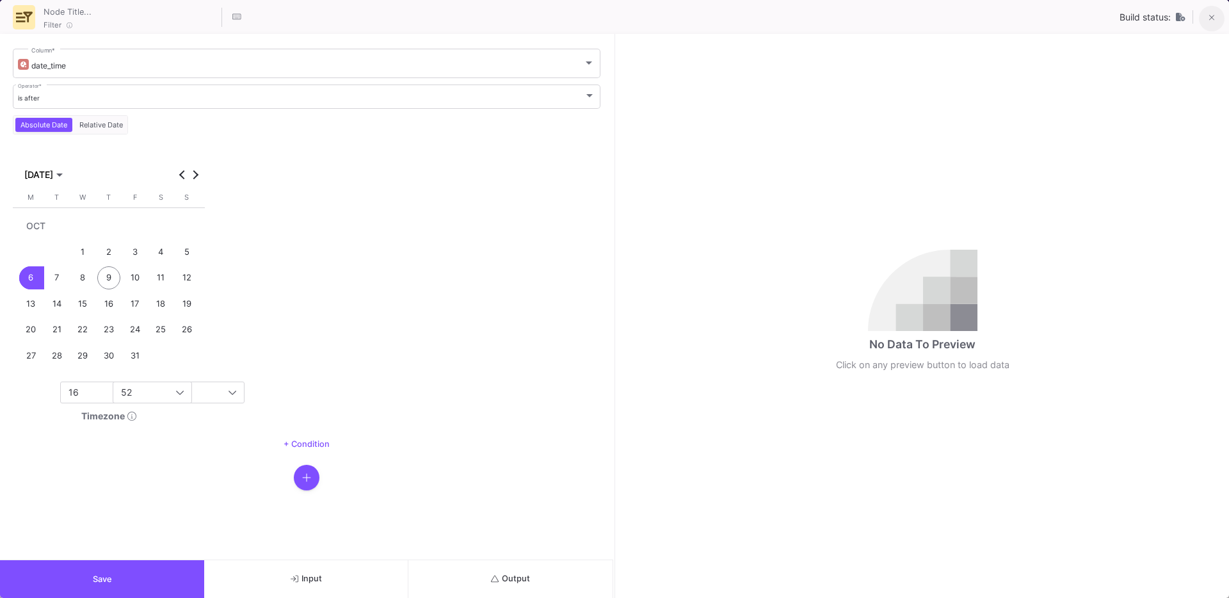
click at [1218, 14] on button at bounding box center [1212, 19] width 26 height 26
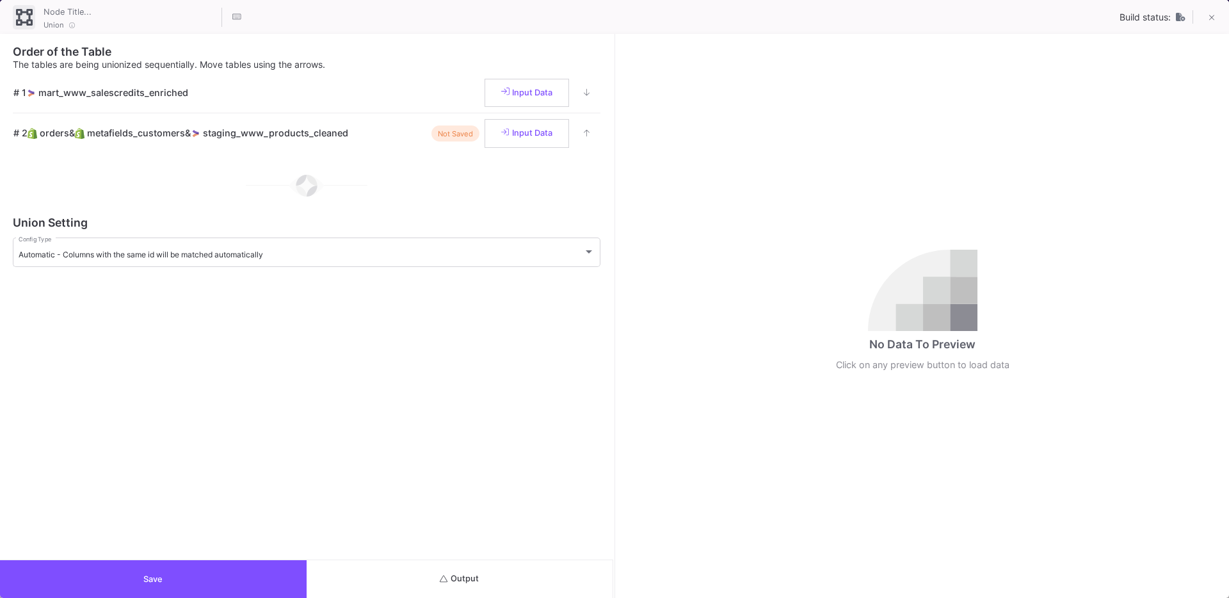
click at [74, 582] on button "Save" at bounding box center [153, 579] width 307 height 38
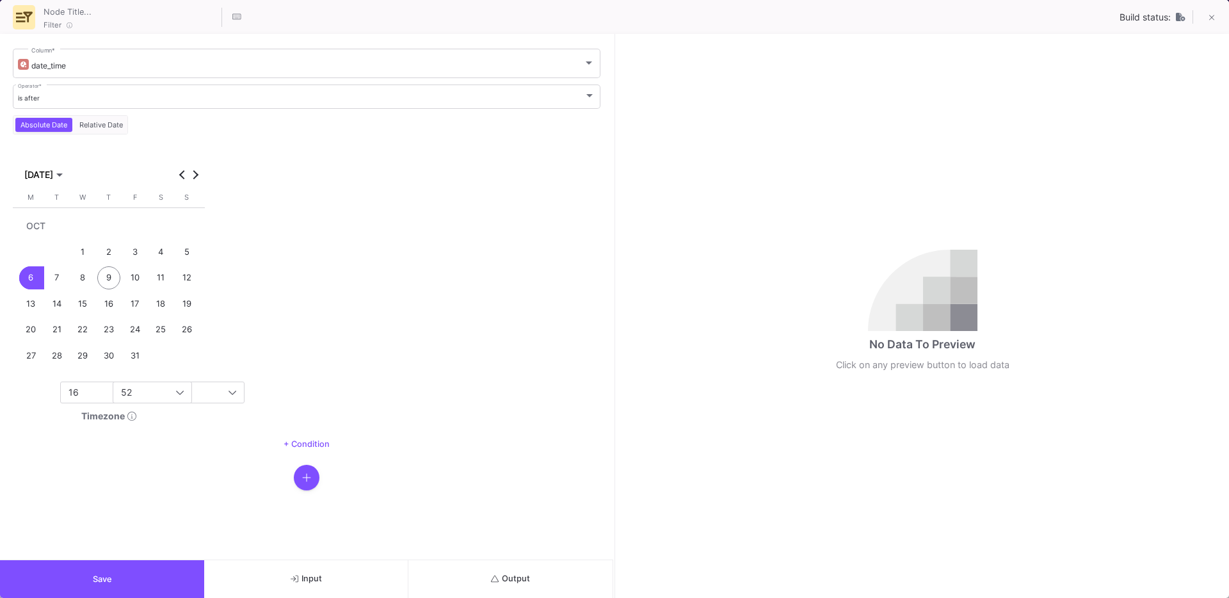
click at [481, 575] on button "Output" at bounding box center [510, 579] width 204 height 38
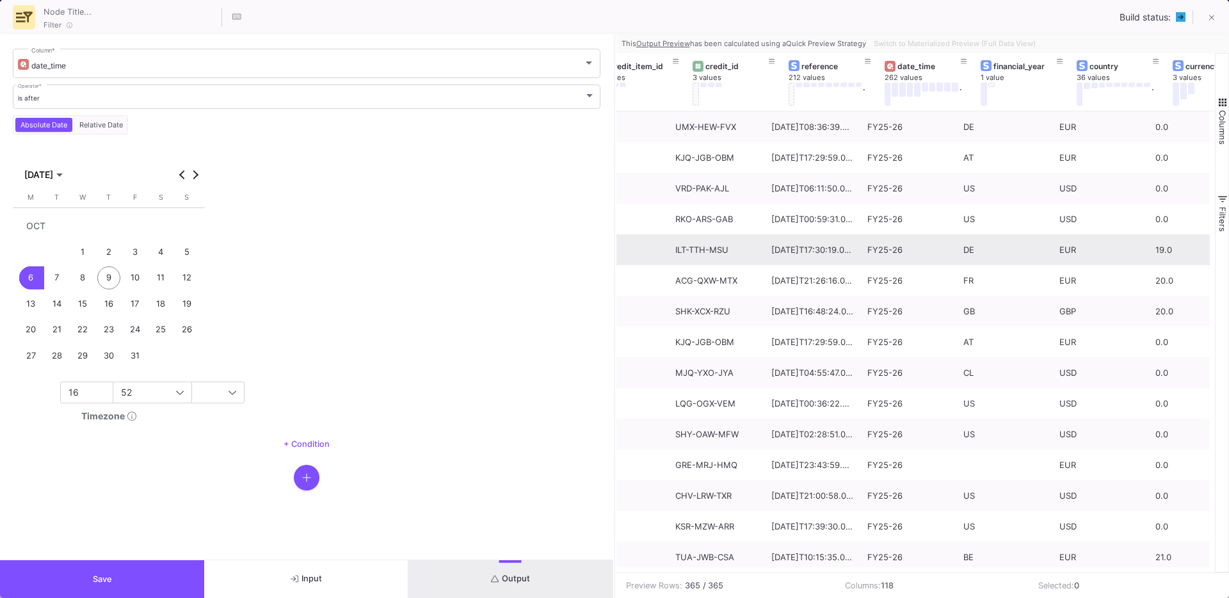
scroll to position [0, 0]
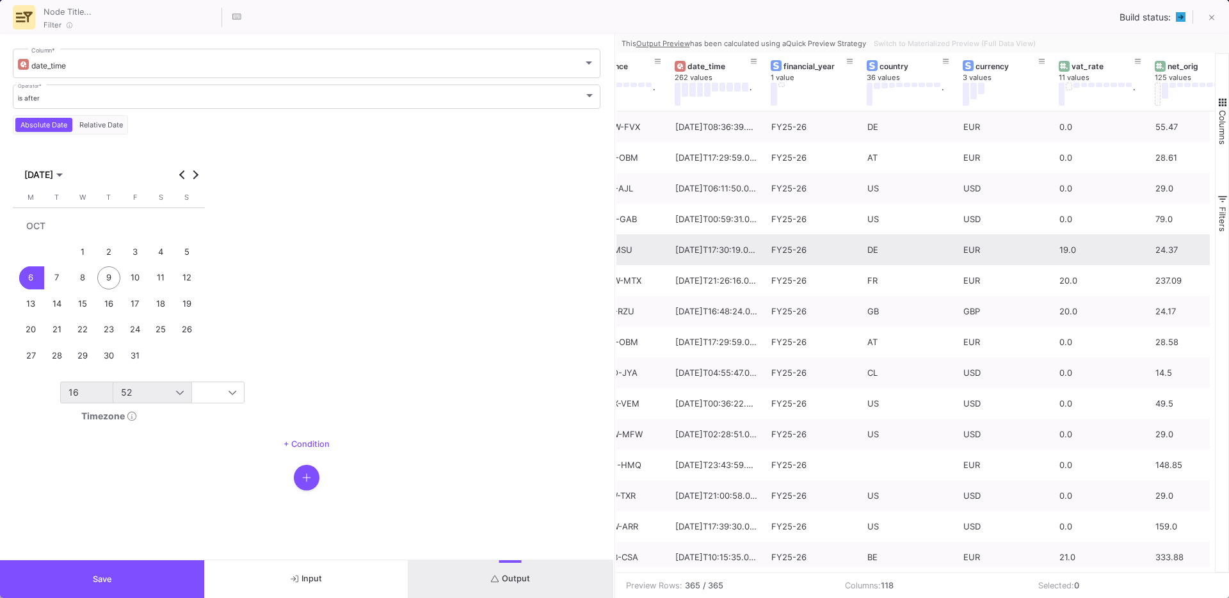
click at [98, 395] on div "16" at bounding box center [122, 392] width 108 height 10
click at [67, 415] on span "00" at bounding box center [126, 416] width 120 height 10
click at [134, 386] on div "52" at bounding box center [178, 392] width 115 height 20
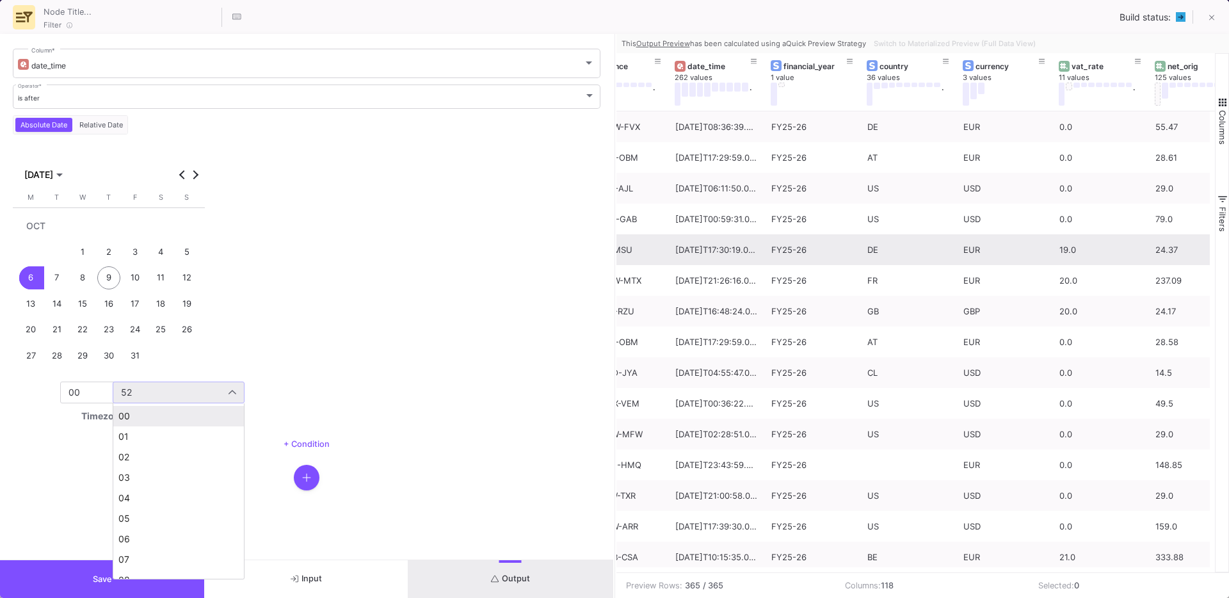
click at [143, 417] on span "00" at bounding box center [178, 416] width 120 height 10
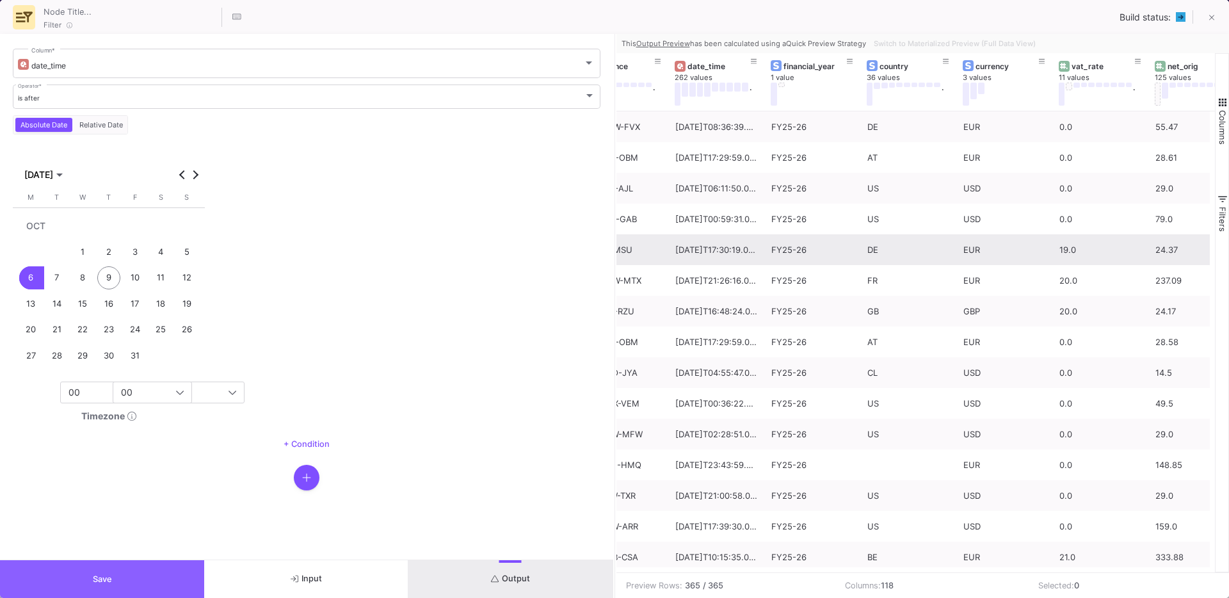
click at [118, 587] on button "Save" at bounding box center [102, 579] width 204 height 38
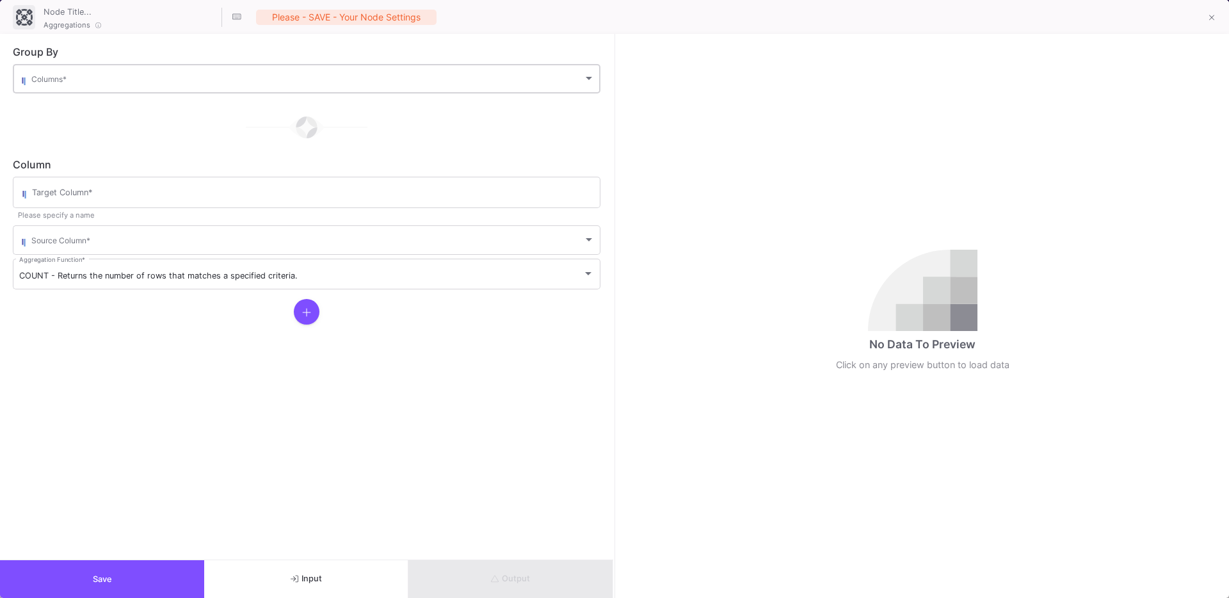
click at [91, 76] on span at bounding box center [307, 81] width 552 height 10
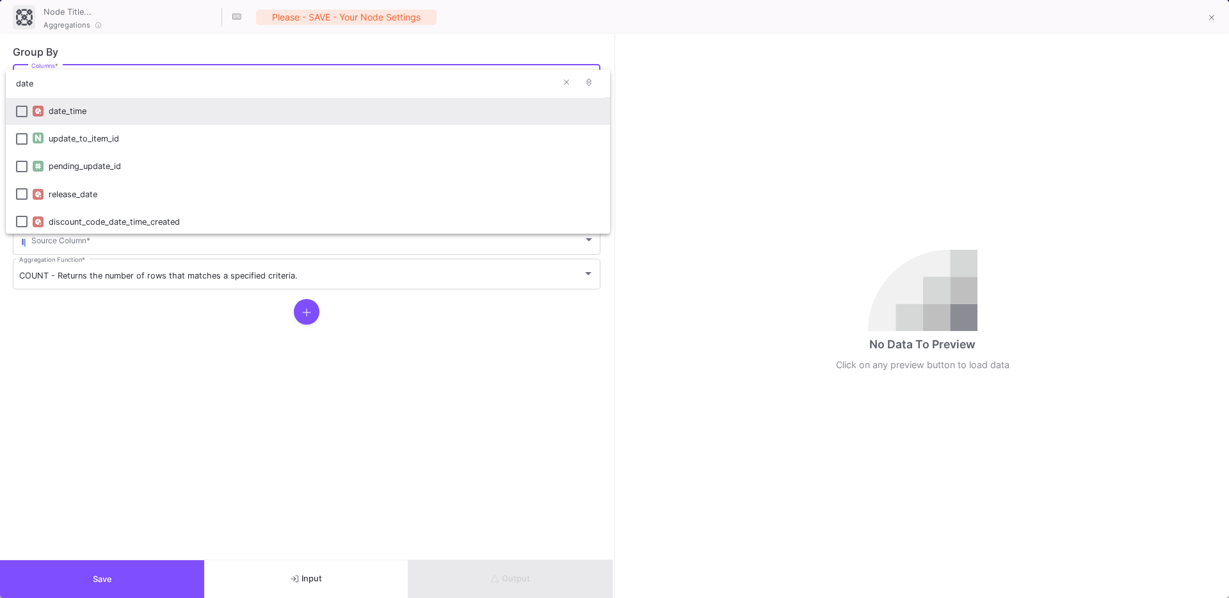
type input "date"
click at [61, 102] on div "date_time" at bounding box center [324, 111] width 551 height 28
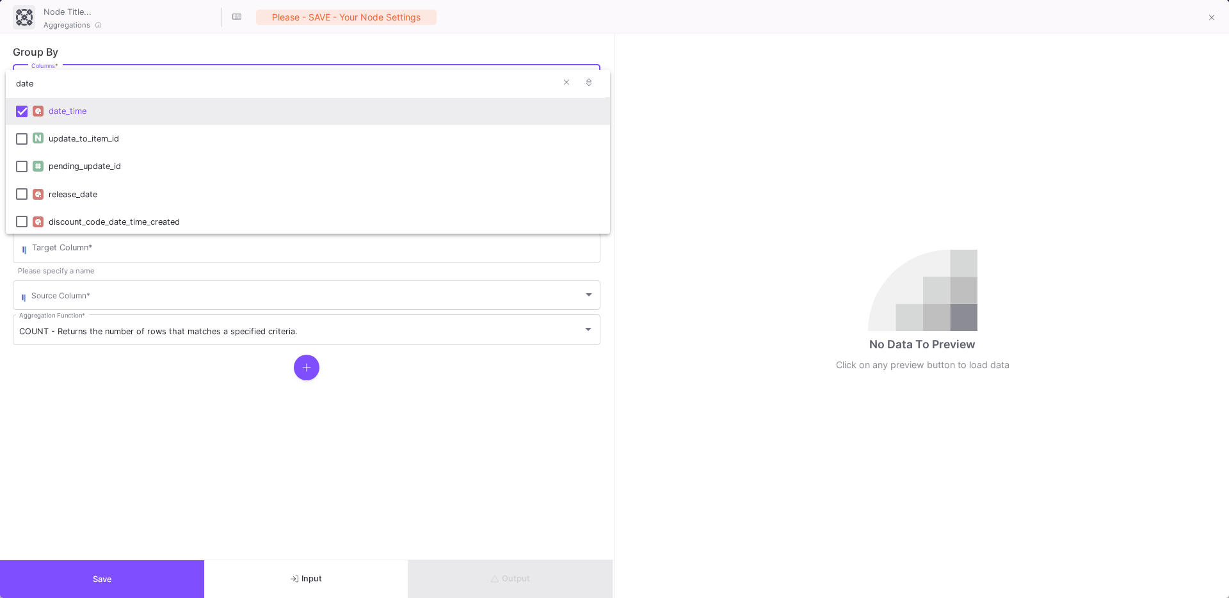
click at [98, 390] on div at bounding box center [614, 299] width 1229 height 598
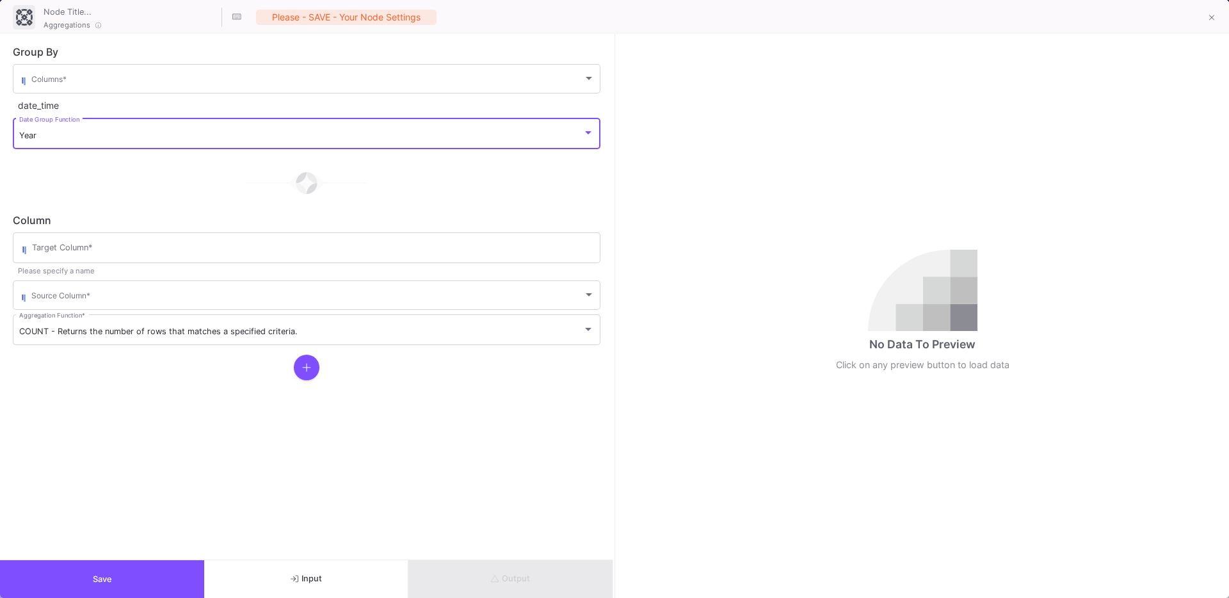
click at [58, 131] on div "Year" at bounding box center [300, 136] width 563 height 10
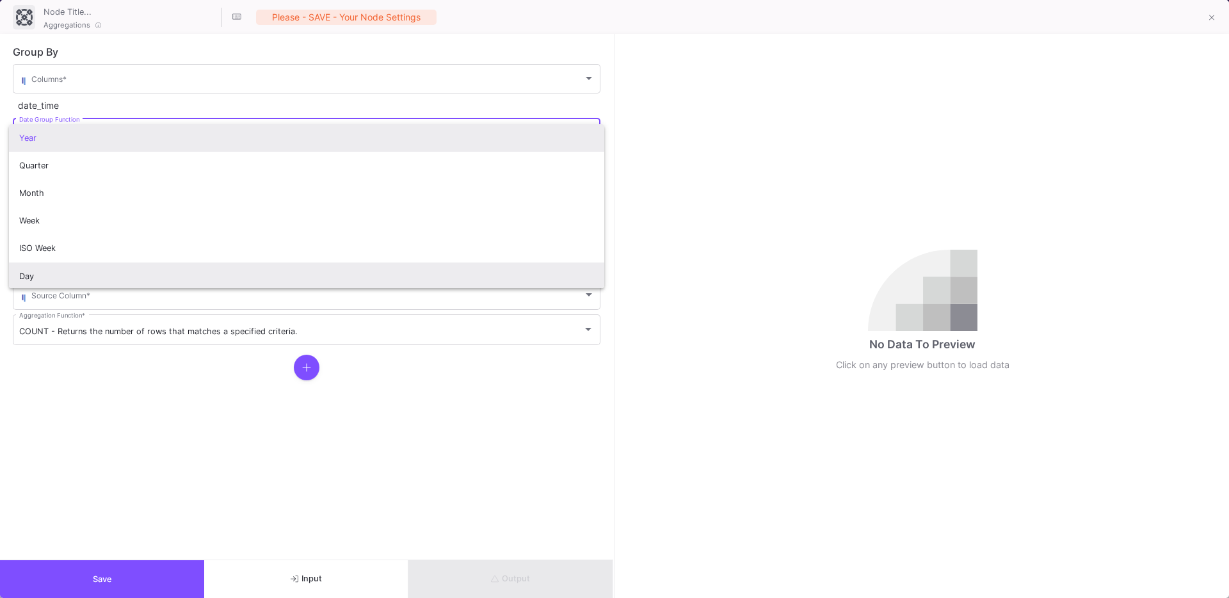
click at [29, 273] on span "Day" at bounding box center [306, 276] width 575 height 28
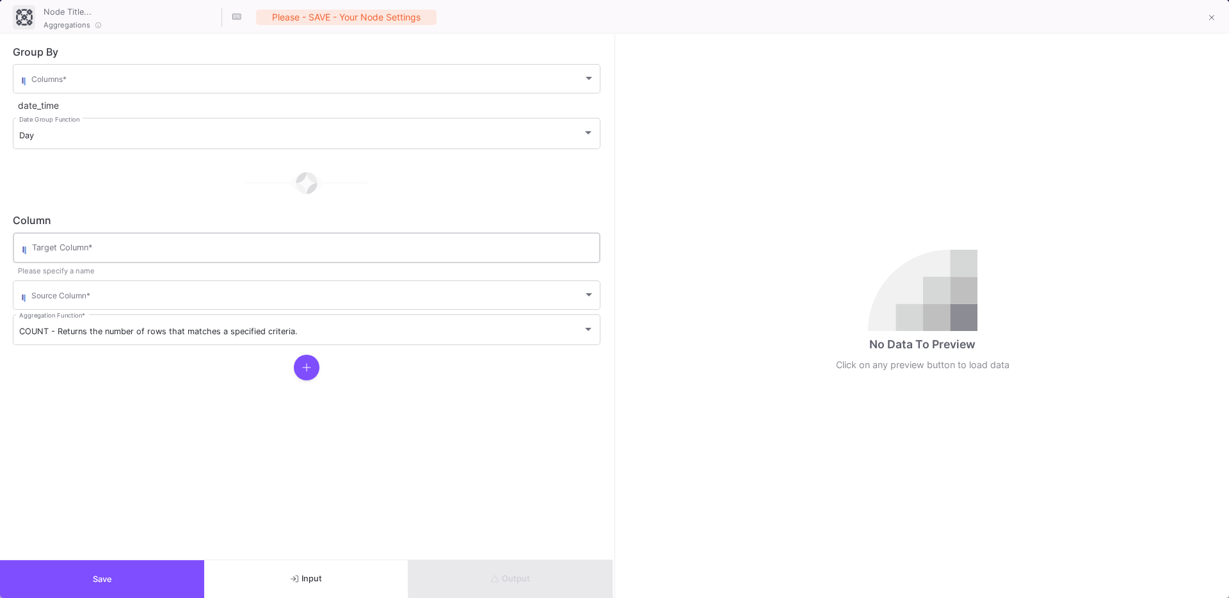
click at [98, 241] on div "Target Column *" at bounding box center [313, 246] width 562 height 33
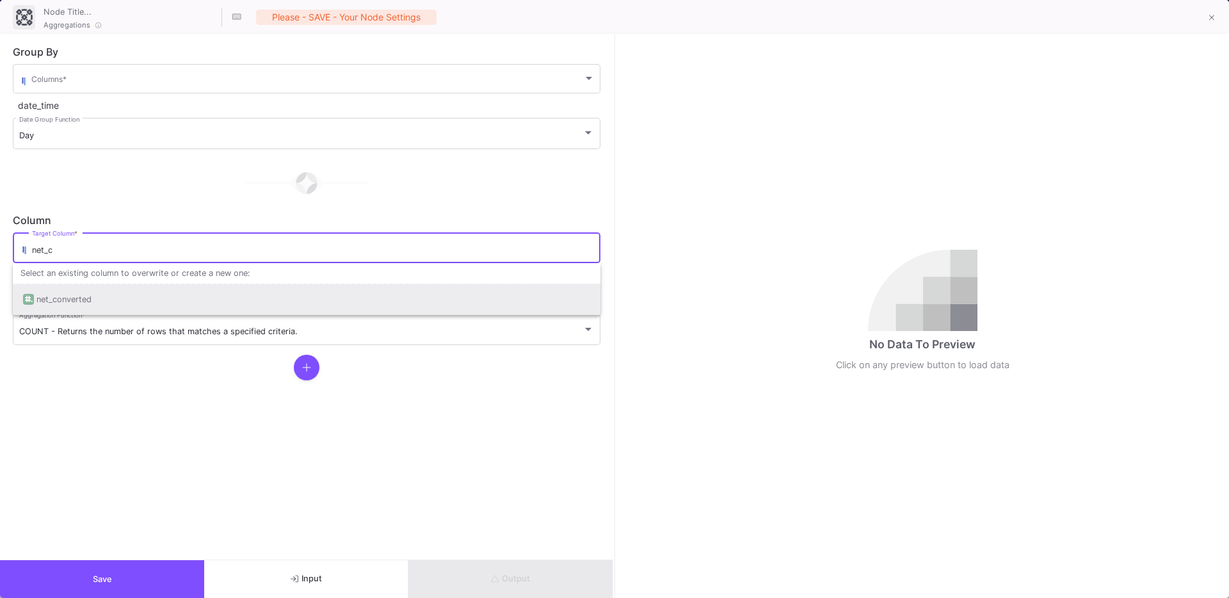
click at [87, 307] on div "net_converted" at bounding box center [63, 299] width 55 height 31
type input "net_converted"
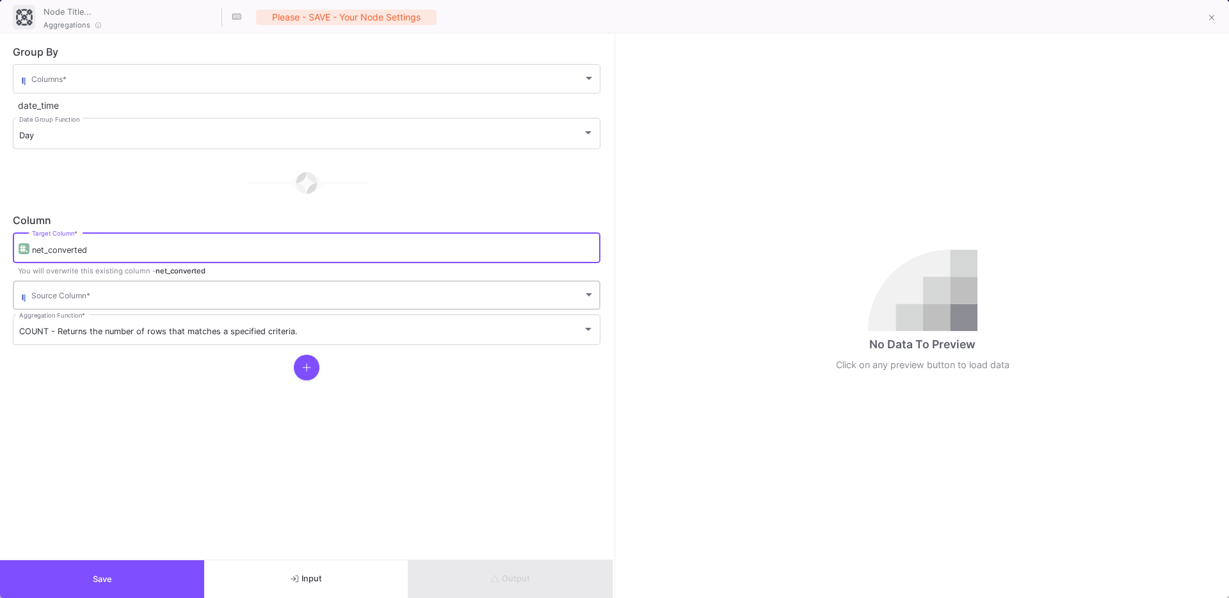
click at [75, 298] on span at bounding box center [307, 298] width 552 height 10
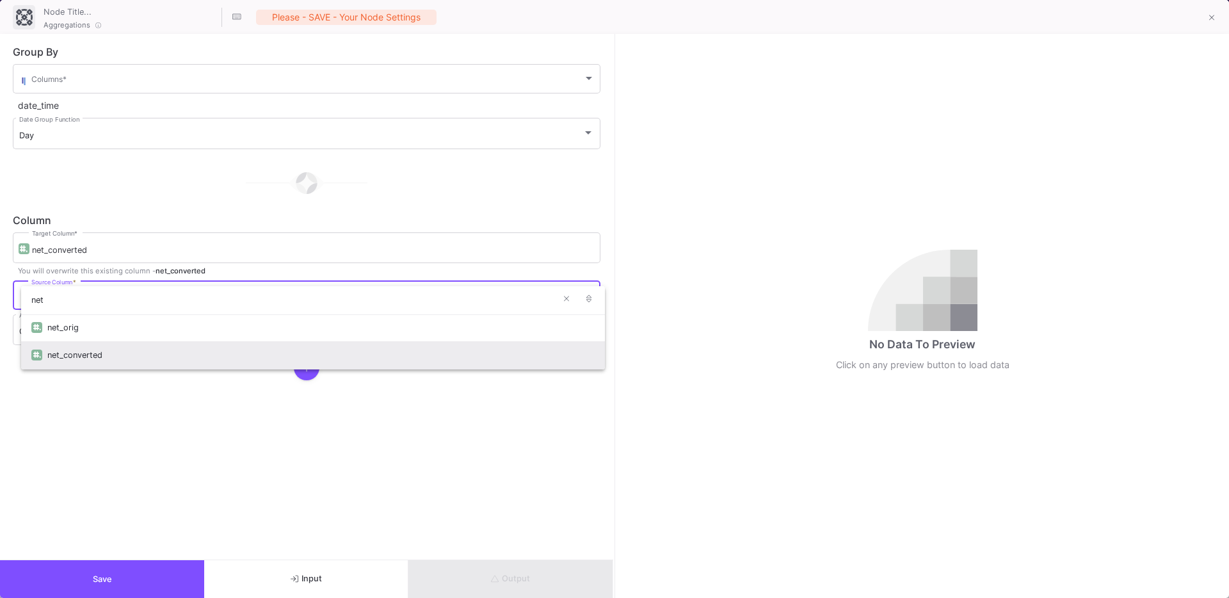
type input "net"
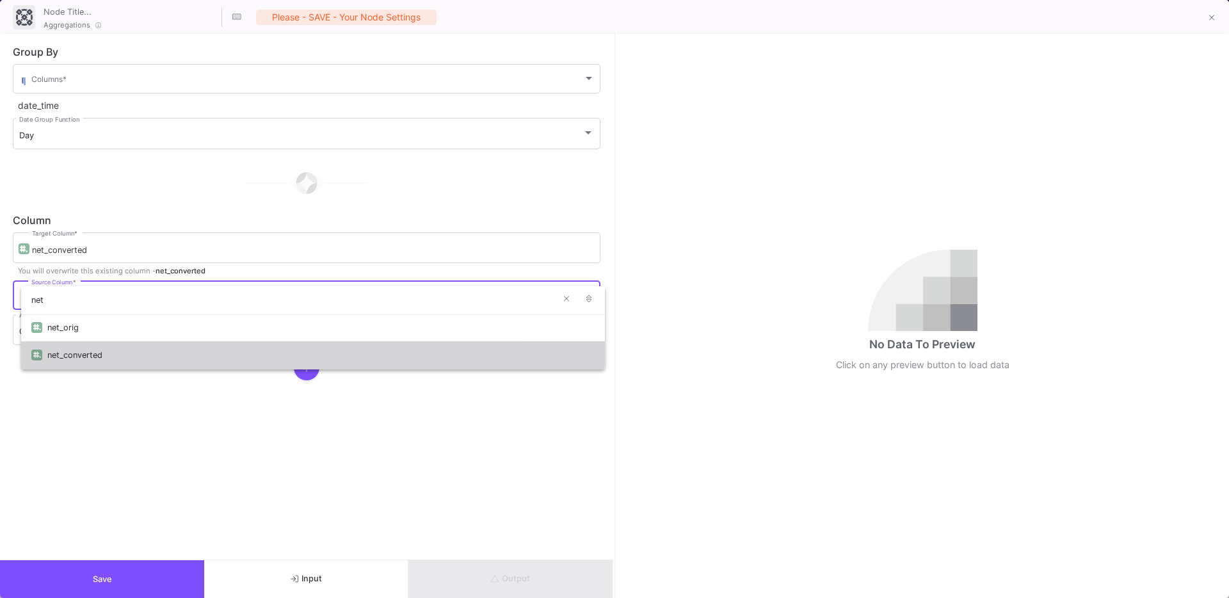
click at [76, 349] on div "net_converted" at bounding box center [320, 355] width 547 height 28
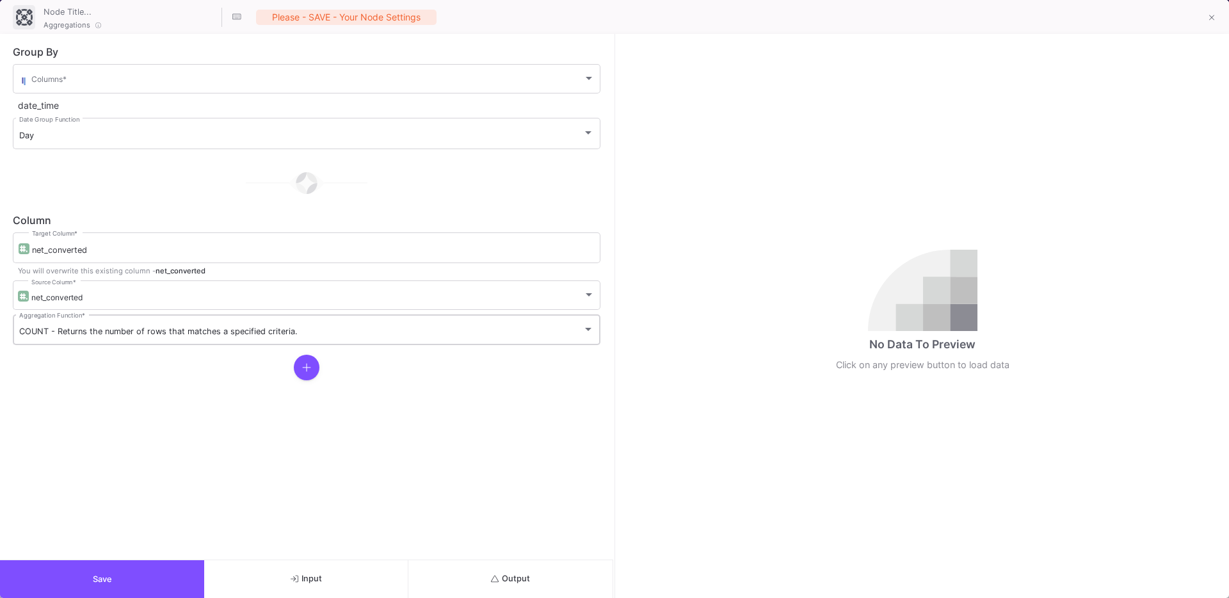
click at [48, 339] on div "COUNT - Returns the number of rows that matches a specified criteria. Aggregati…" at bounding box center [306, 328] width 575 height 33
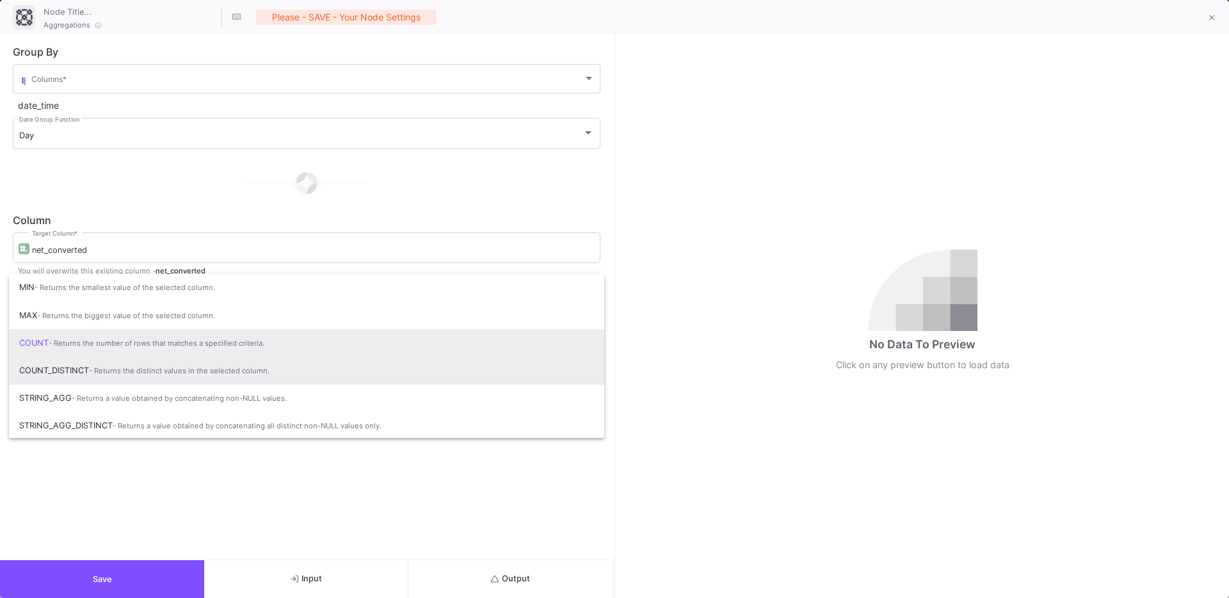
scroll to position [85, 0]
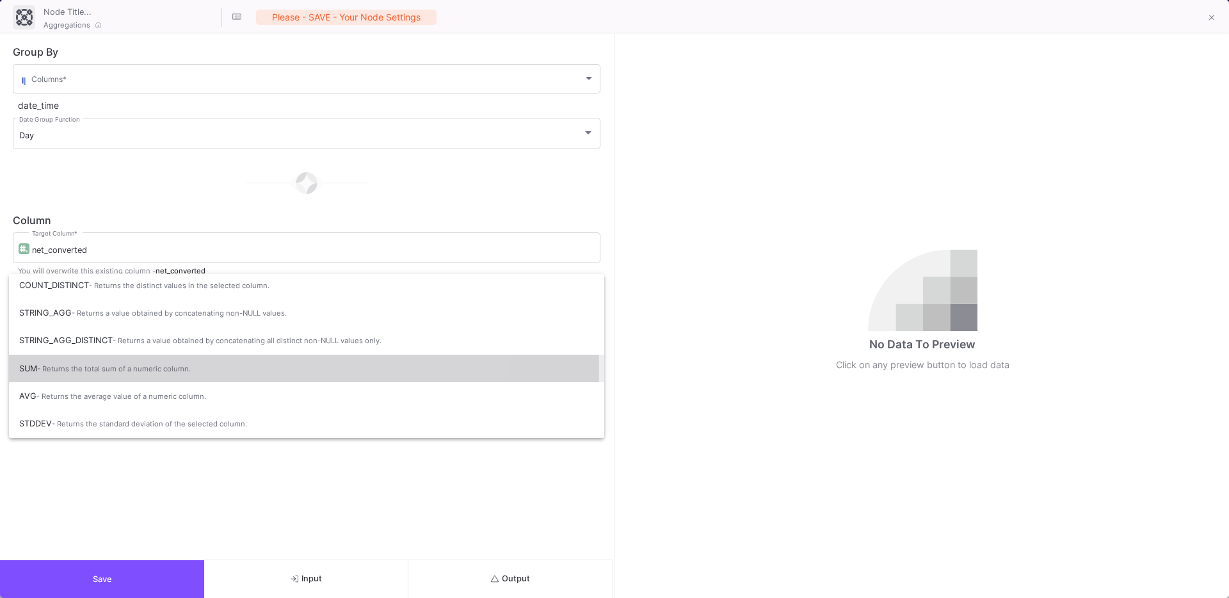
click at [67, 367] on span "- Returns the total sum of a numeric column." at bounding box center [114, 368] width 154 height 9
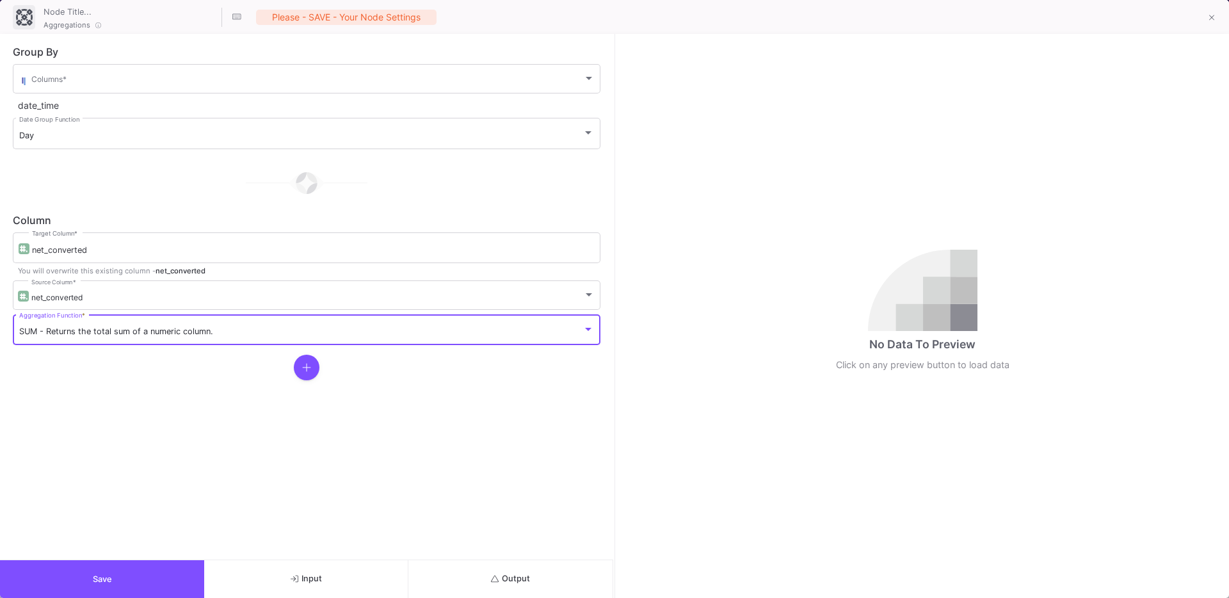
click at [304, 364] on icon at bounding box center [306, 367] width 9 height 10
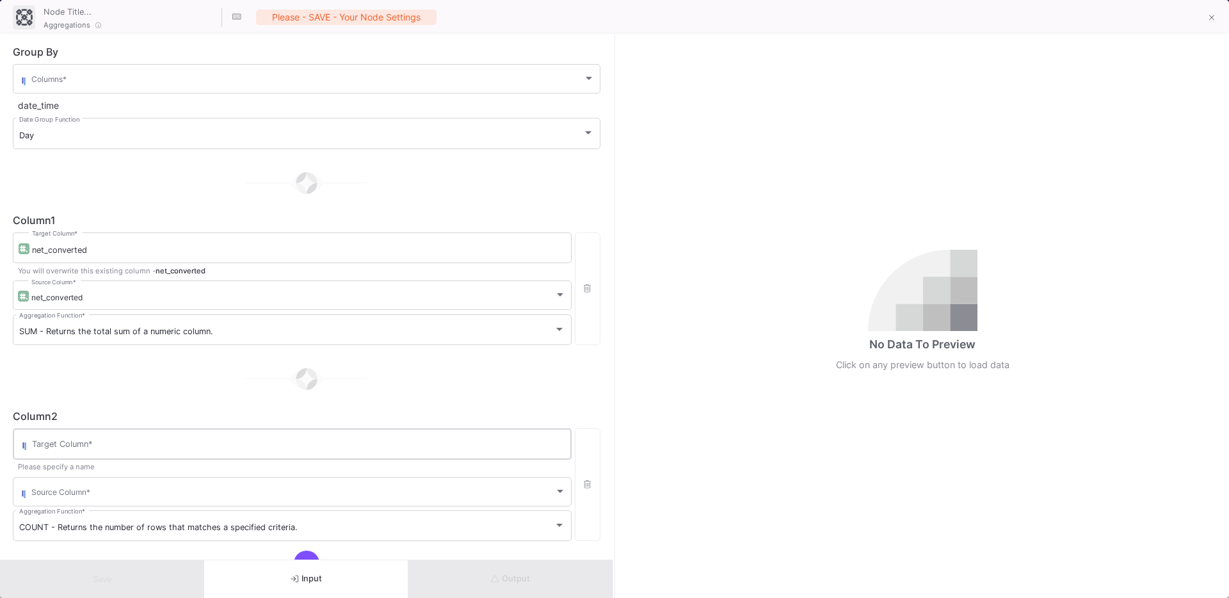
click at [76, 435] on div "Target Column *" at bounding box center [298, 442] width 533 height 33
type input "orders"
click at [100, 486] on div "Source Column *" at bounding box center [298, 490] width 534 height 31
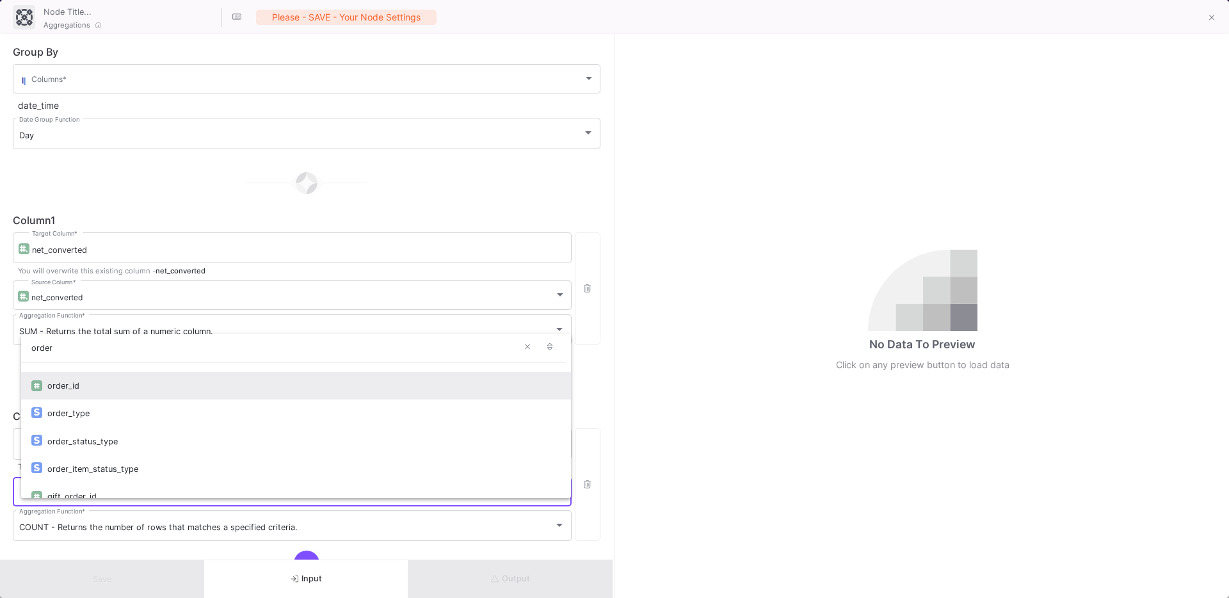
type input "order"
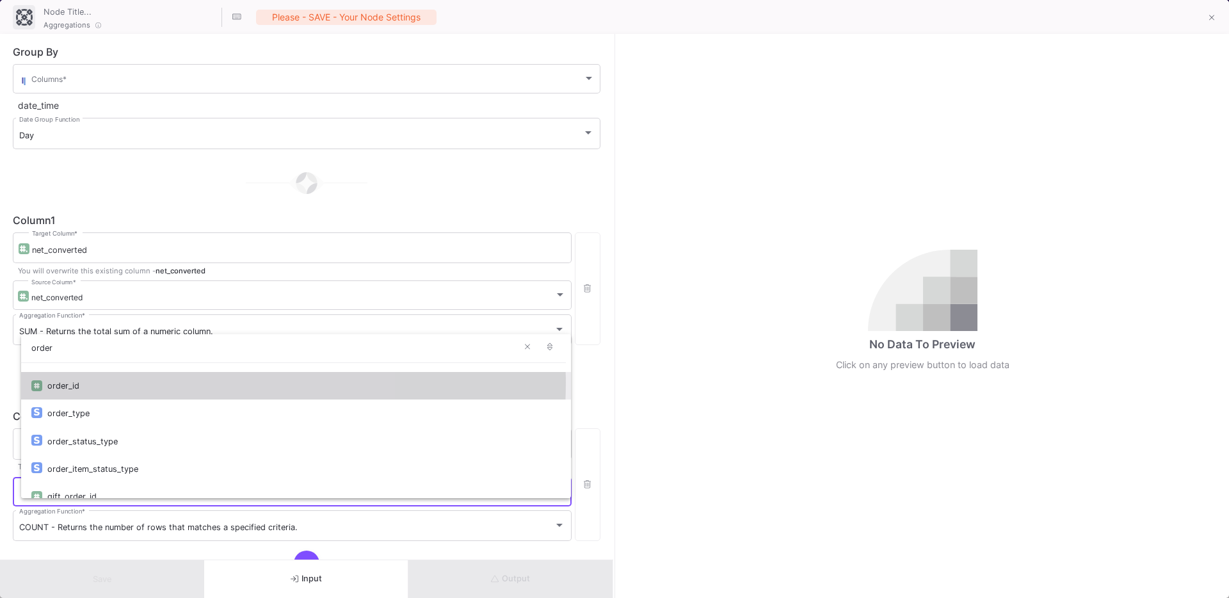
click at [74, 381] on div "order_id" at bounding box center [303, 386] width 513 height 28
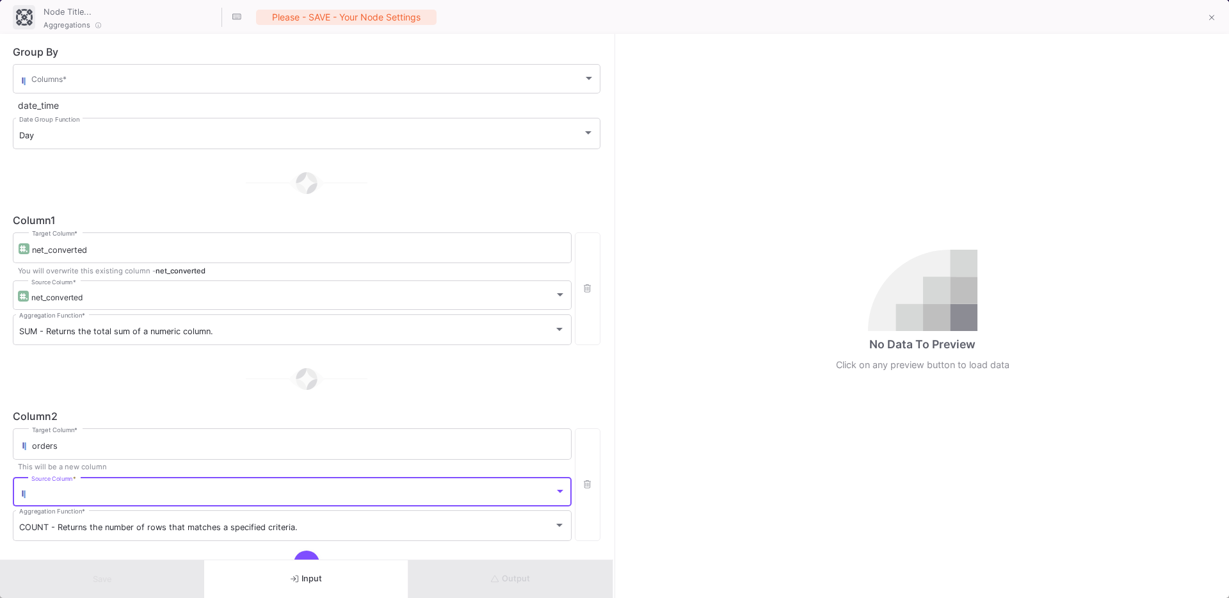
scroll to position [28, 0]
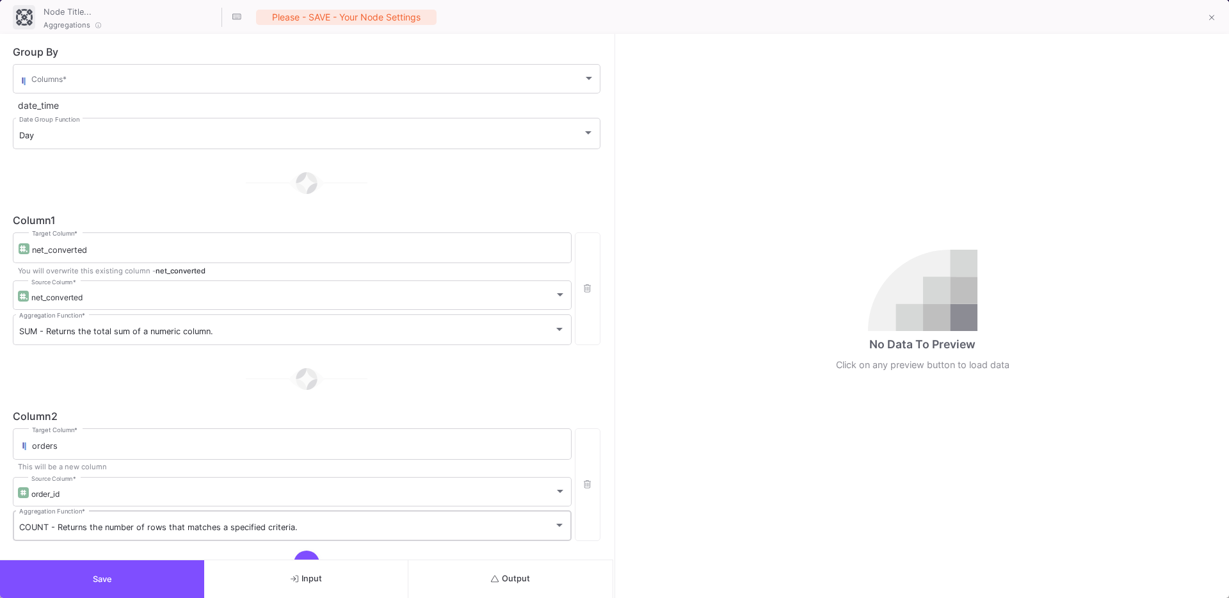
click at [59, 522] on div "COUNT - Returns the number of rows that matches a specified criteria. Aggregati…" at bounding box center [292, 524] width 546 height 33
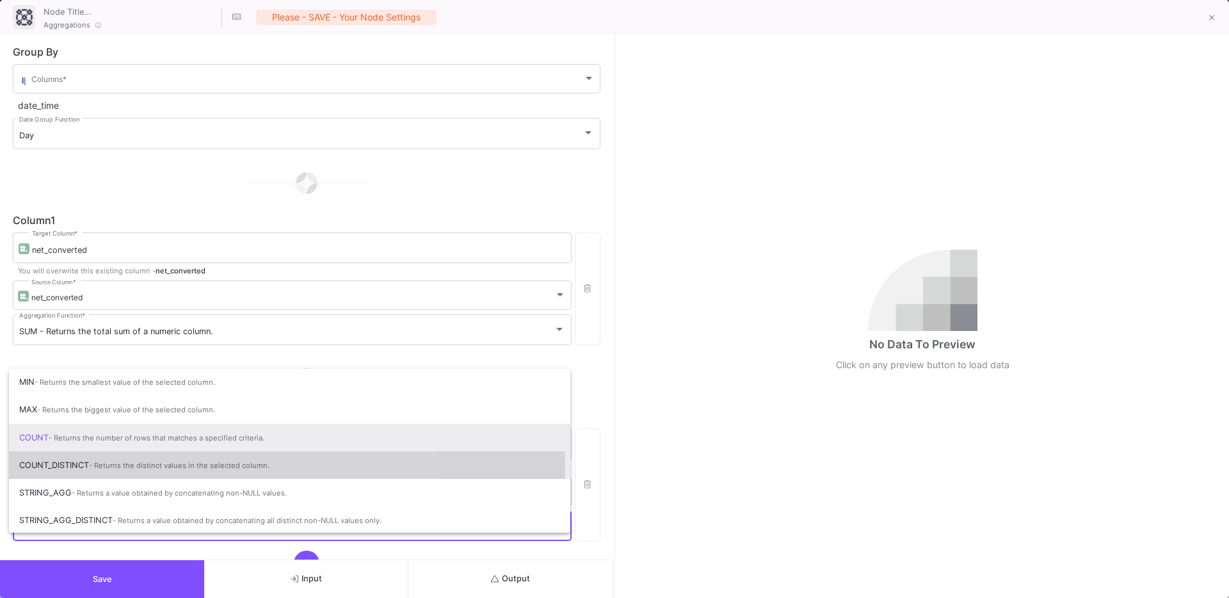
click at [94, 465] on span "- Returns the distinct values in the selected column." at bounding box center [179, 465] width 181 height 9
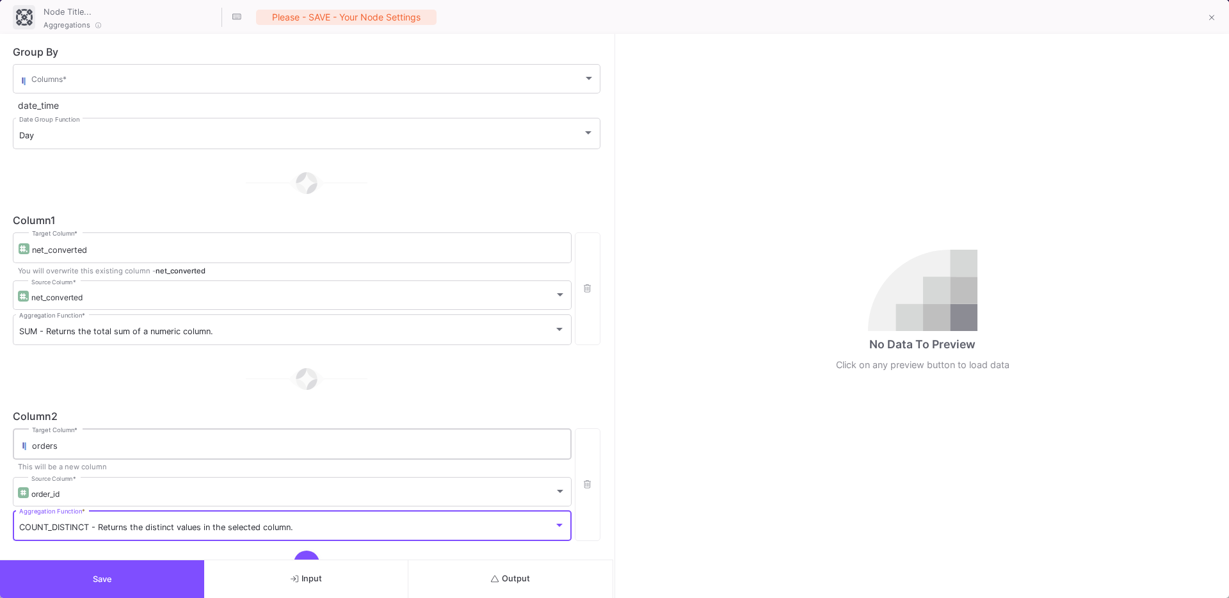
scroll to position [49, 0]
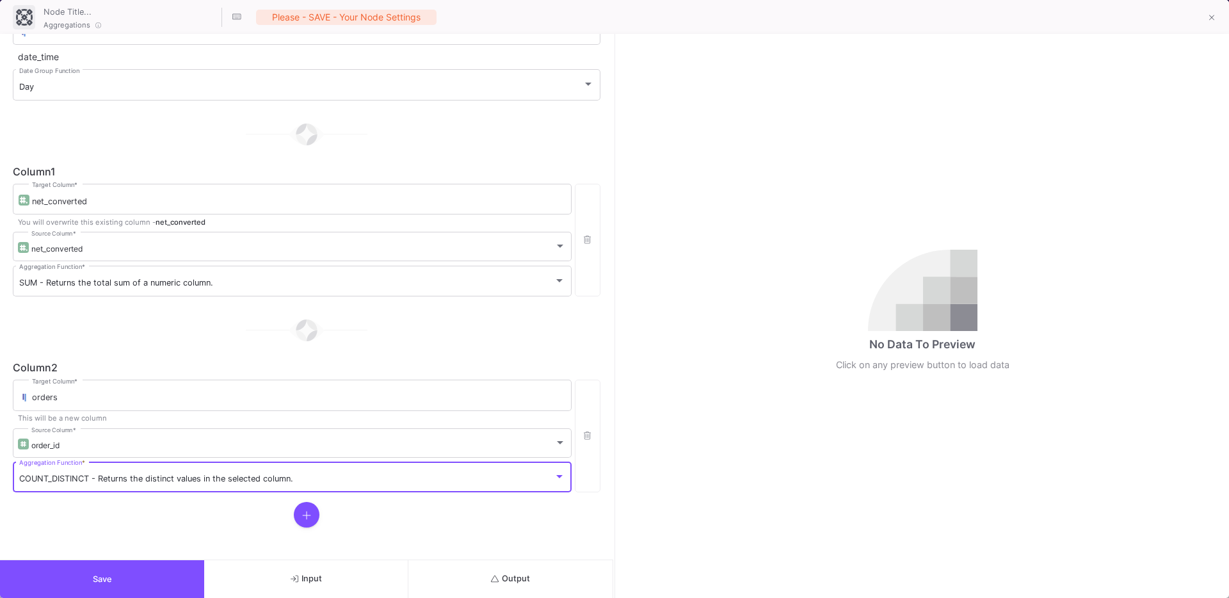
click at [296, 517] on button at bounding box center [307, 515] width 26 height 26
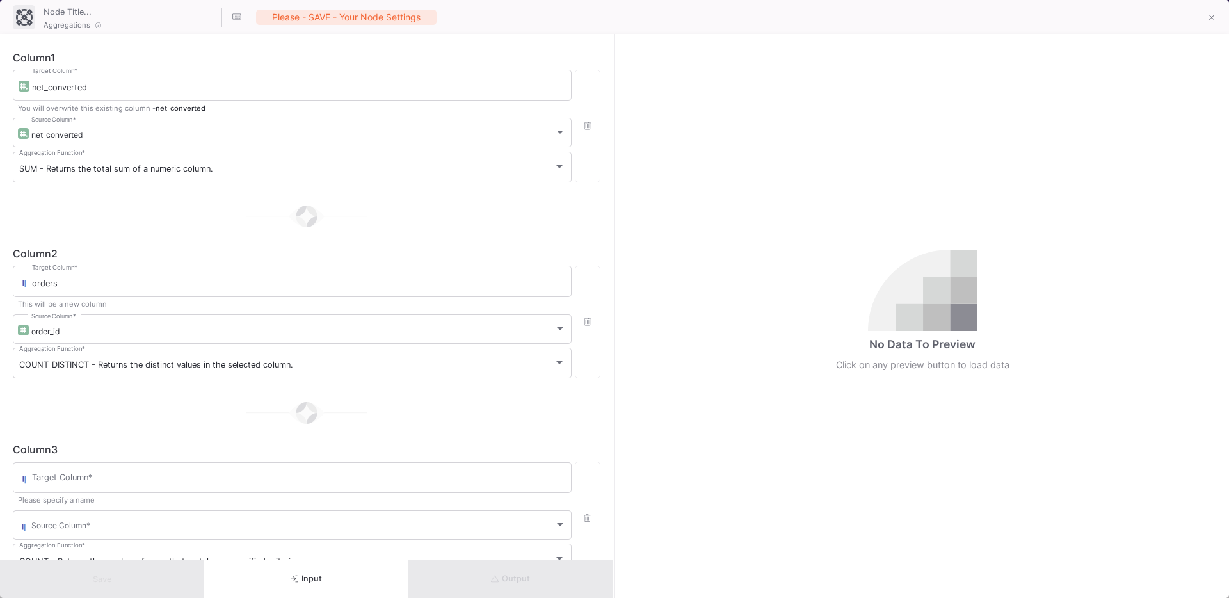
scroll to position [202, 0]
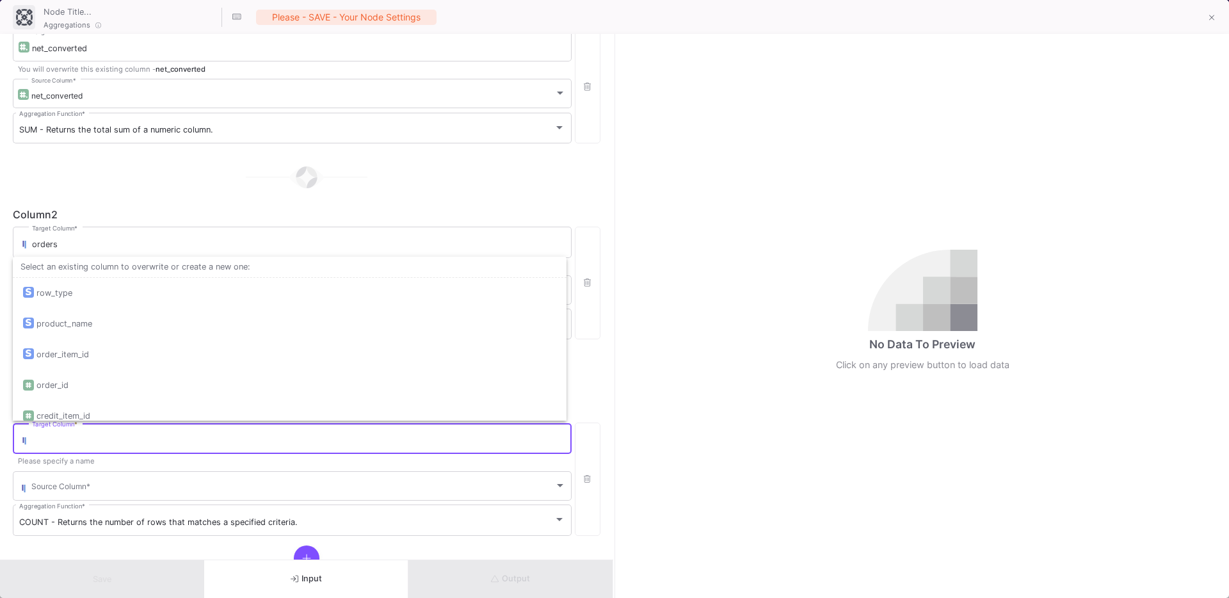
click at [75, 441] on input "Target Column *" at bounding box center [298, 440] width 533 height 10
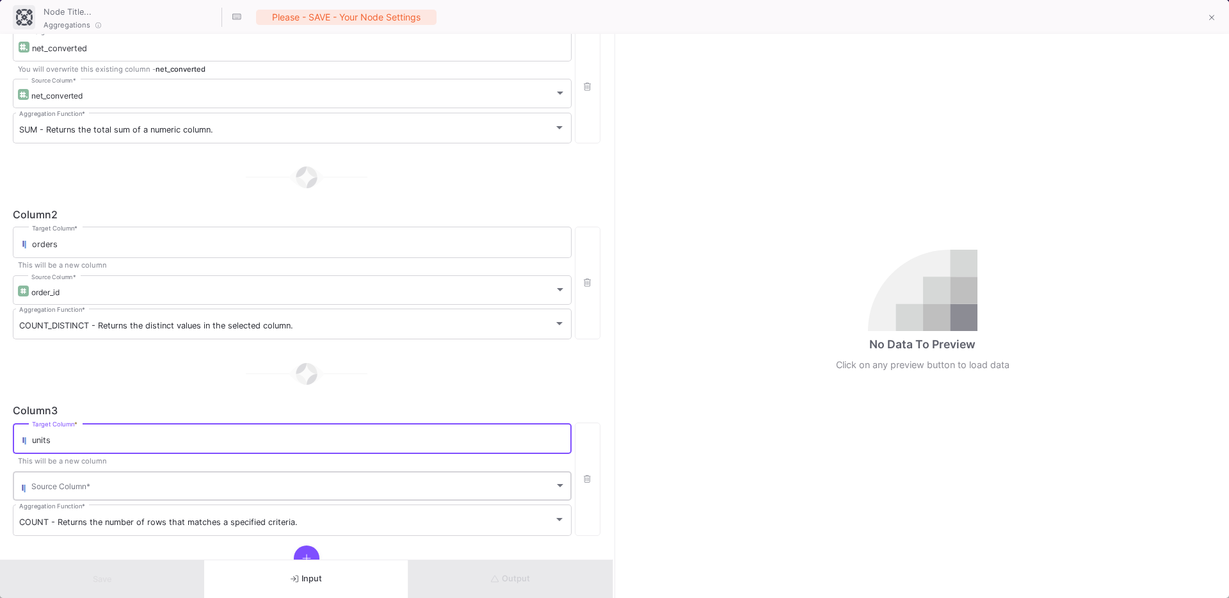
type input "units"
click at [69, 486] on span at bounding box center [292, 488] width 523 height 10
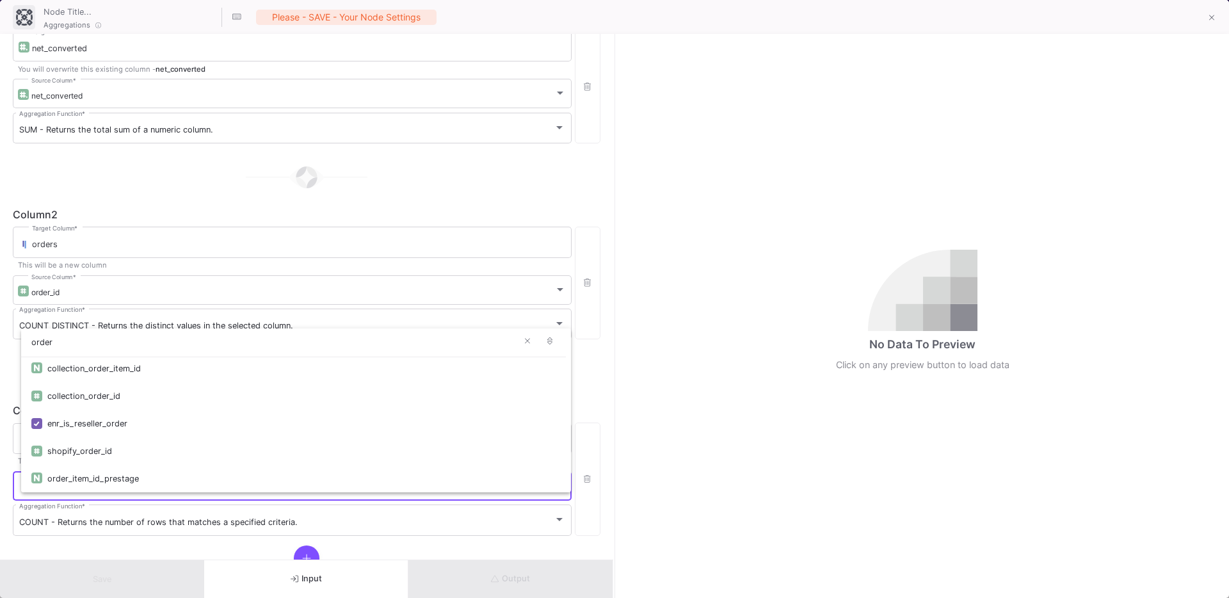
scroll to position [0, 0]
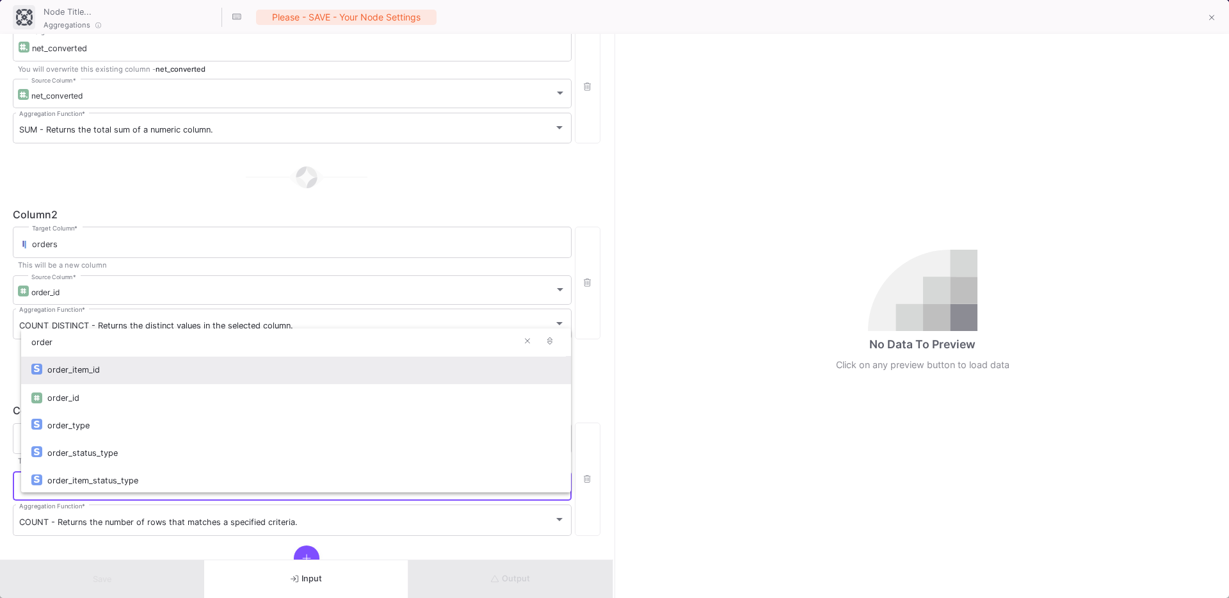
type input "order"
click at [90, 373] on div "order_item_id" at bounding box center [303, 370] width 513 height 28
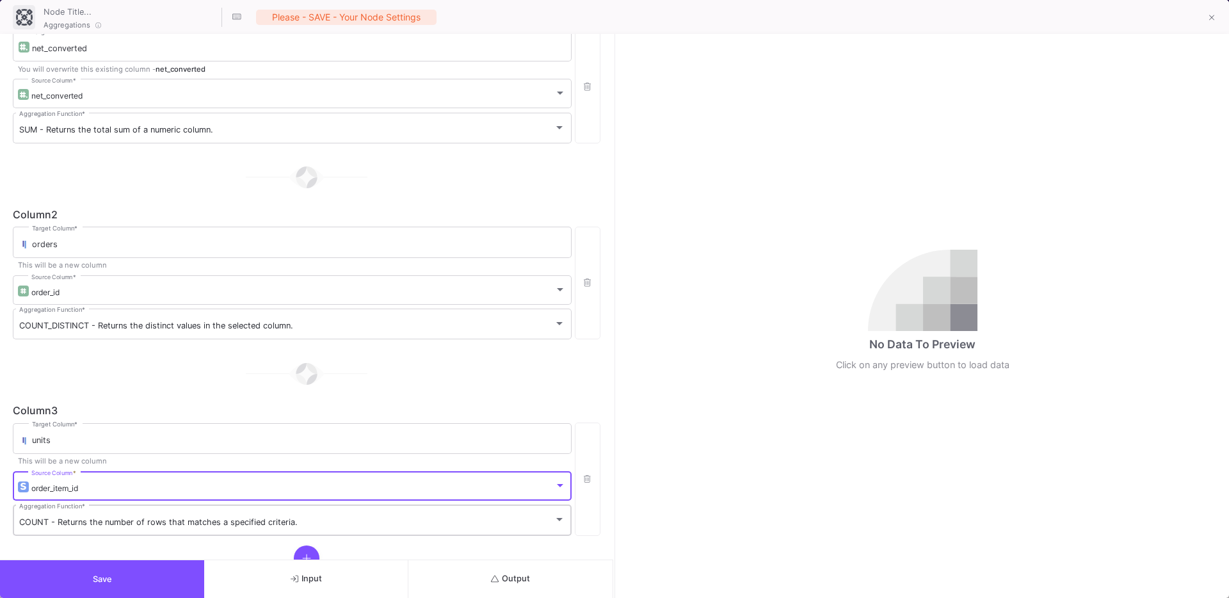
click at [70, 528] on div "COUNT - Returns the number of rows that matches a specified criteria. Aggregati…" at bounding box center [292, 518] width 546 height 33
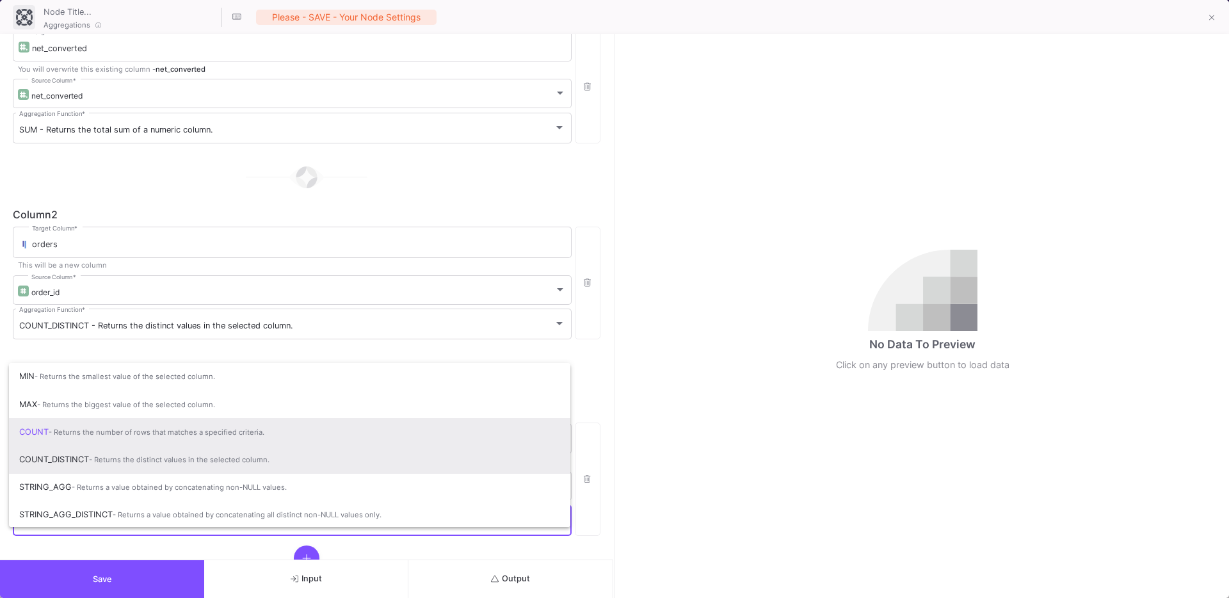
click at [84, 461] on span "COUNT_DISTINCT - Returns the distinct values in the selected column." at bounding box center [289, 460] width 541 height 28
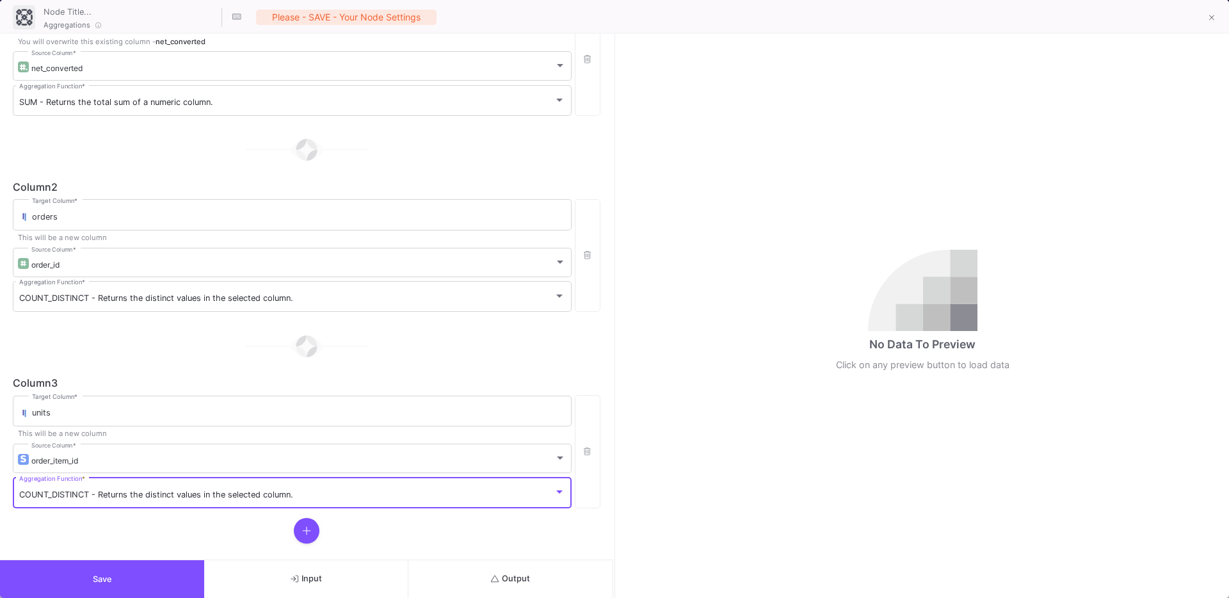
scroll to position [245, 0]
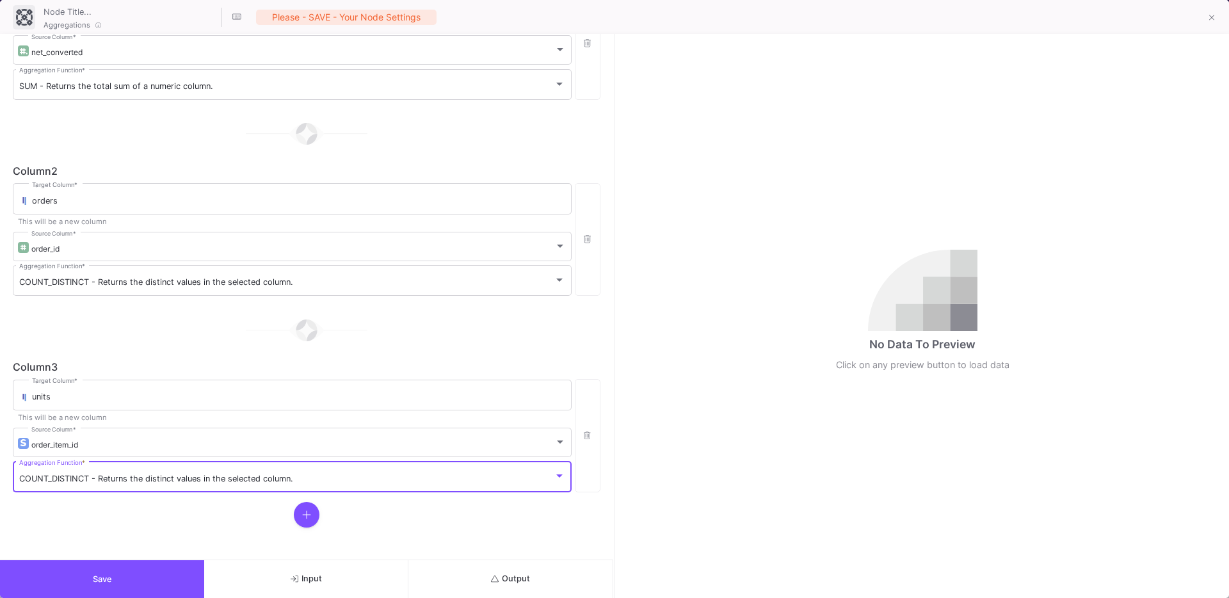
click at [303, 520] on fa-icon at bounding box center [306, 514] width 9 height 13
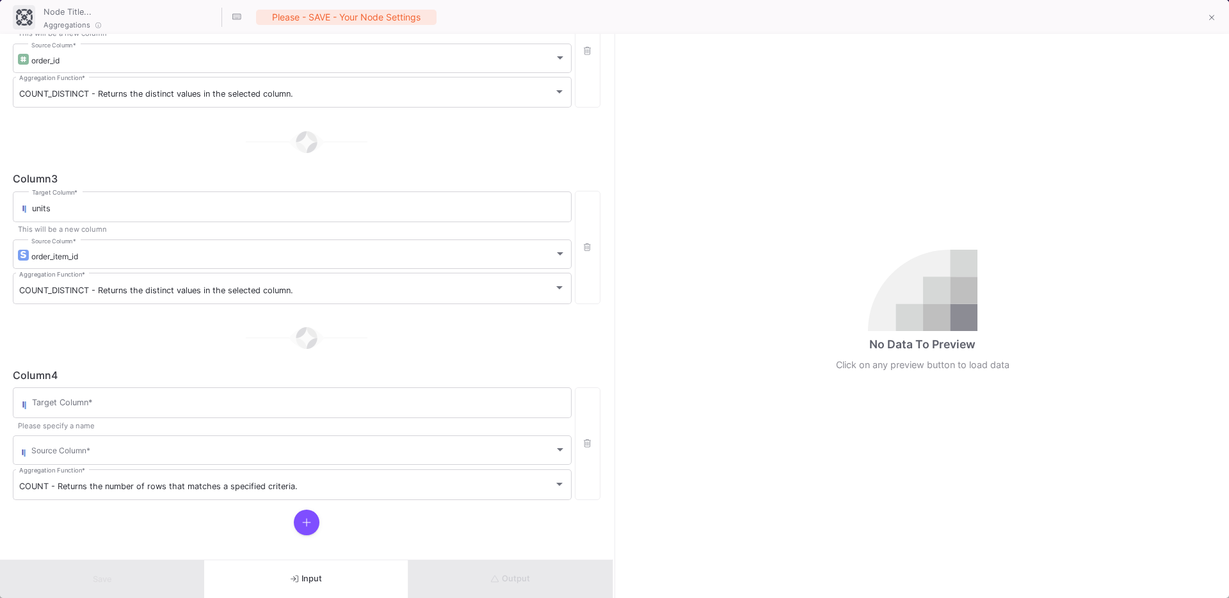
scroll to position [441, 0]
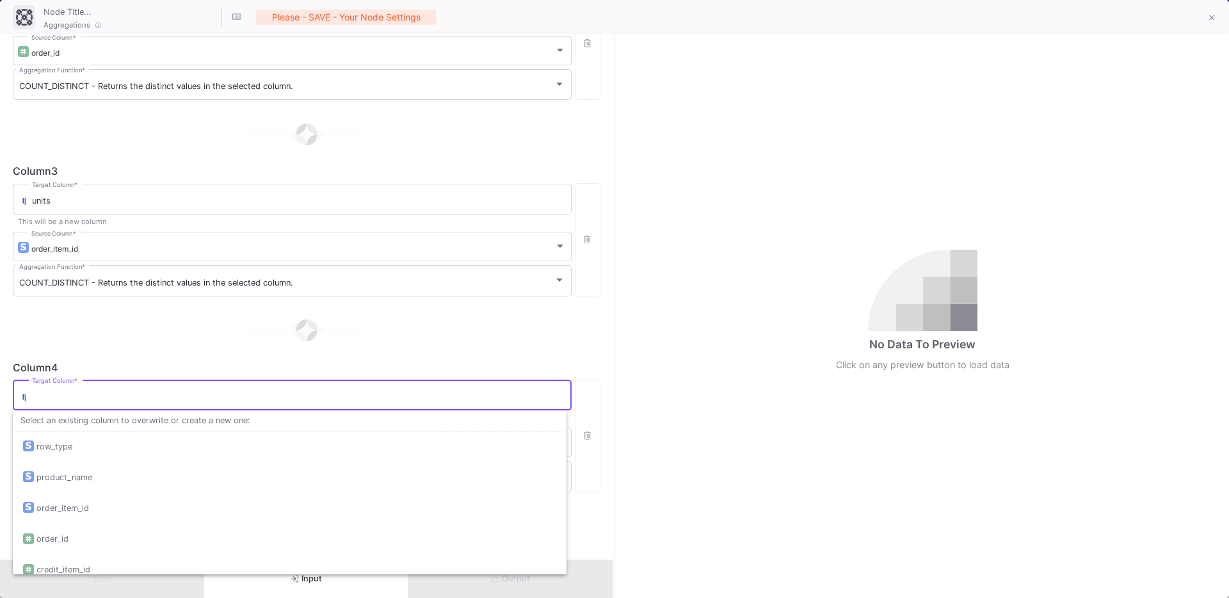
click at [35, 397] on input "Target Column *" at bounding box center [298, 397] width 533 height 10
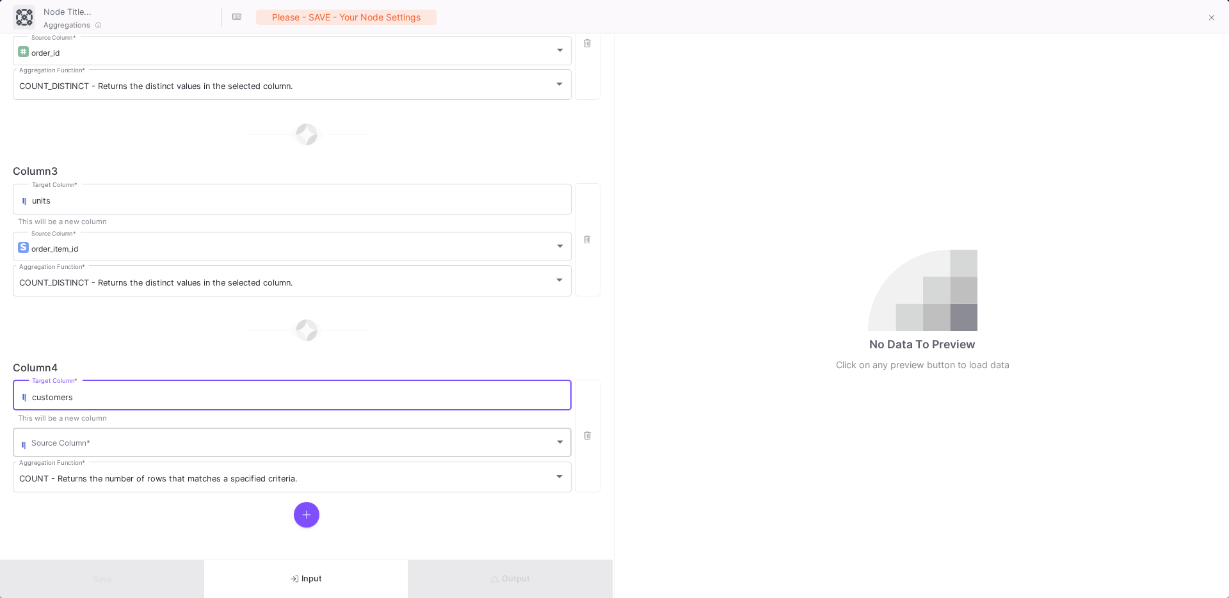
type input "customers"
click at [65, 437] on div "Source Column *" at bounding box center [298, 441] width 534 height 31
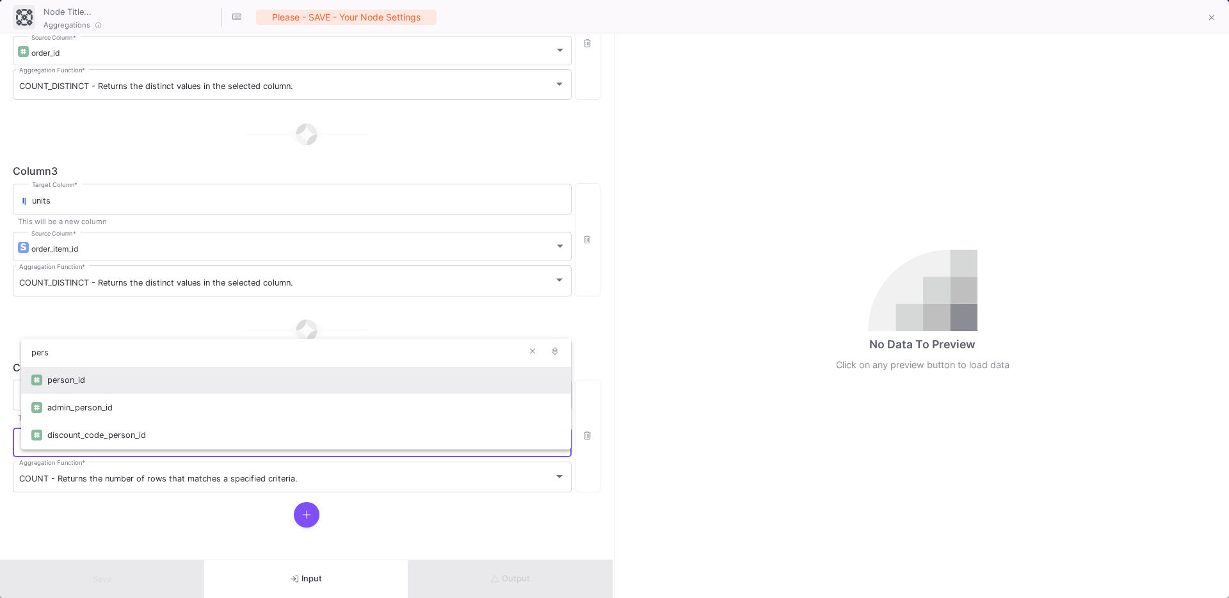
type input "pers"
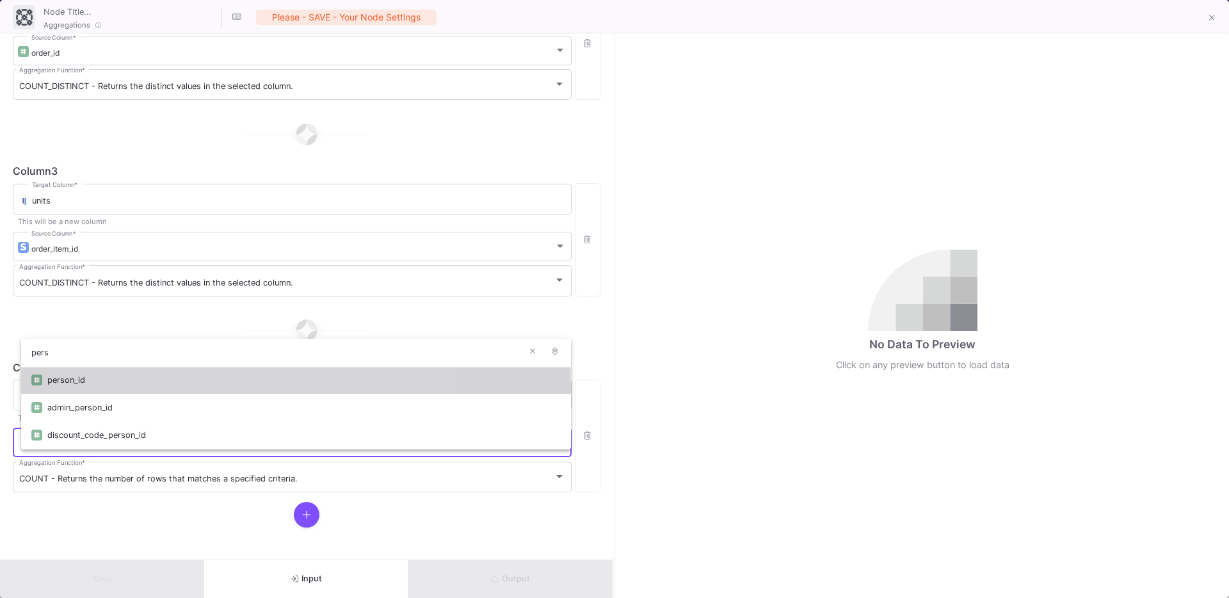
click at [106, 389] on div "person_id" at bounding box center [303, 380] width 513 height 28
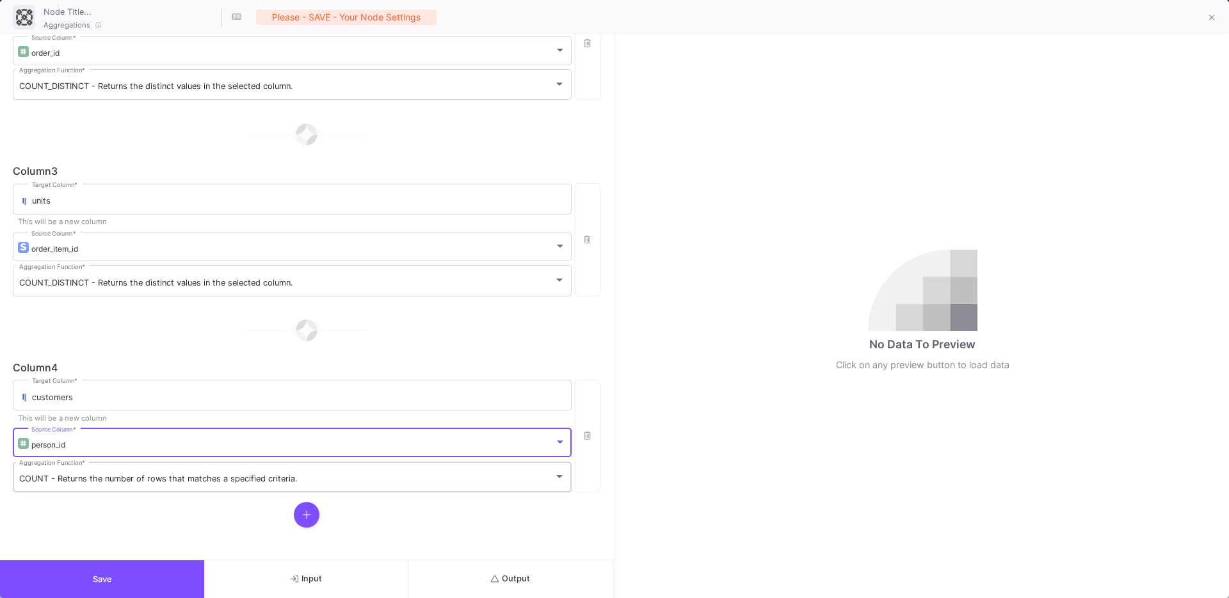
click at [67, 472] on div "COUNT - Returns the number of rows that matches a specified criteria. Aggregati…" at bounding box center [292, 475] width 546 height 33
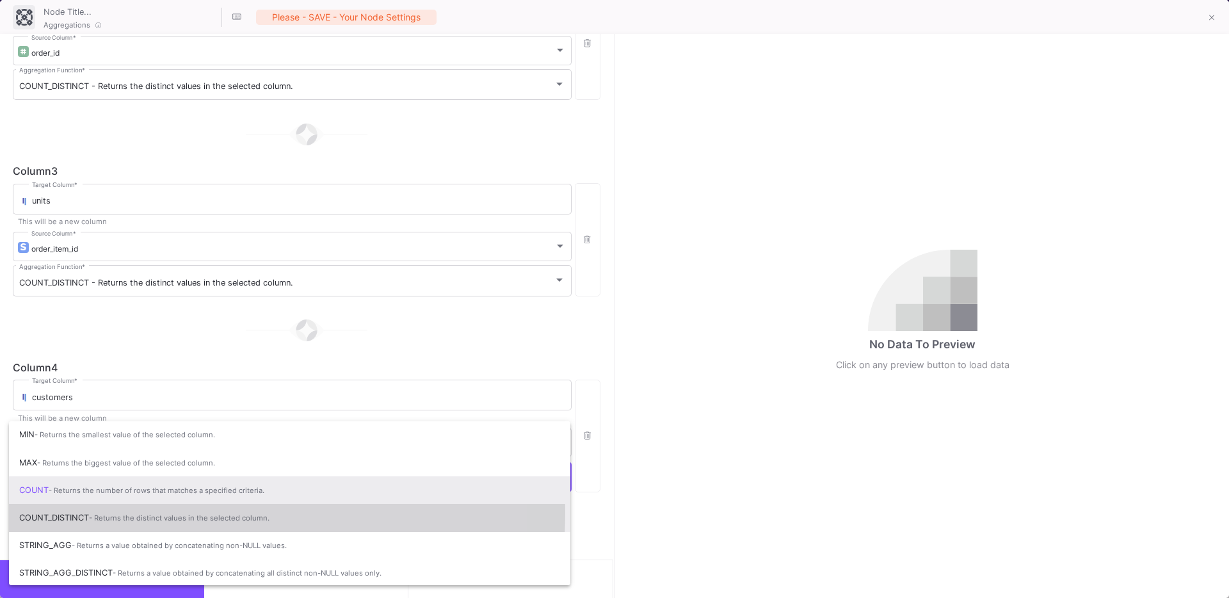
click at [58, 513] on span "COUNT_DISTINCT - Returns the distinct values in the selected column." at bounding box center [289, 518] width 541 height 28
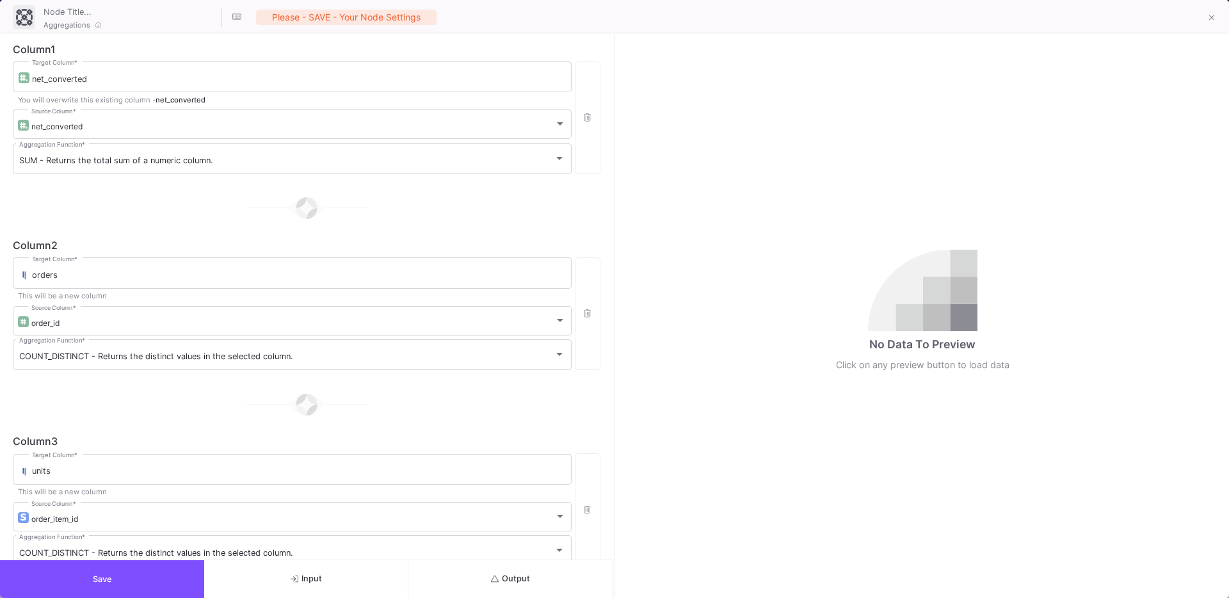
scroll to position [167, 0]
click at [509, 572] on button "Output" at bounding box center [510, 579] width 204 height 38
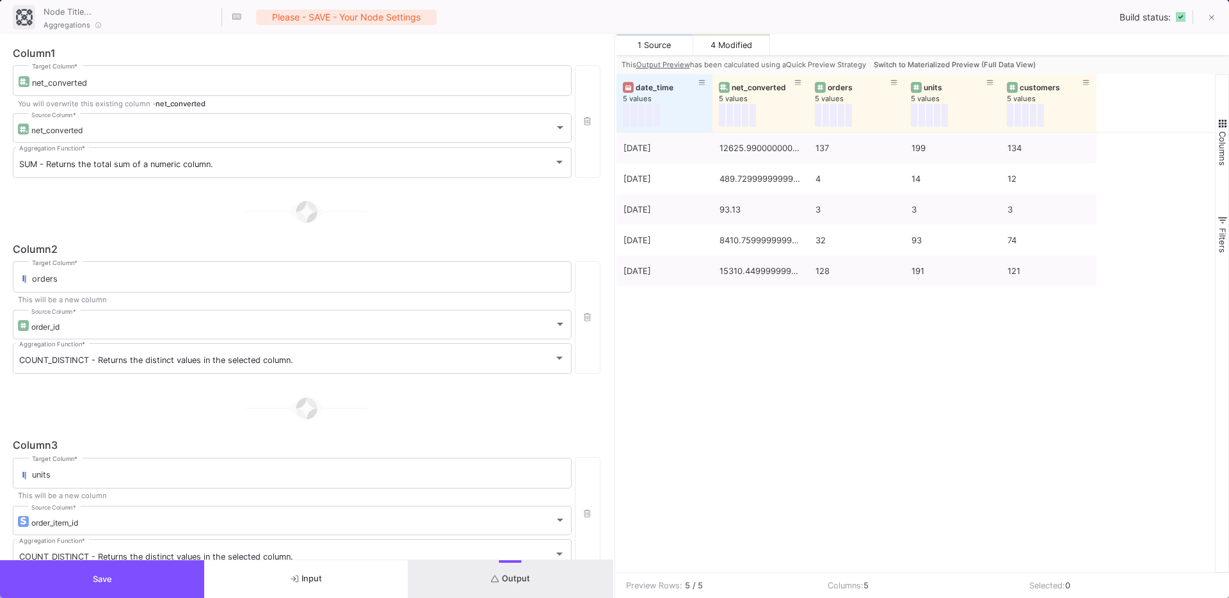
click at [929, 56] on button "Switch to Materialized Preview (Full Data View)" at bounding box center [954, 64] width 167 height 19
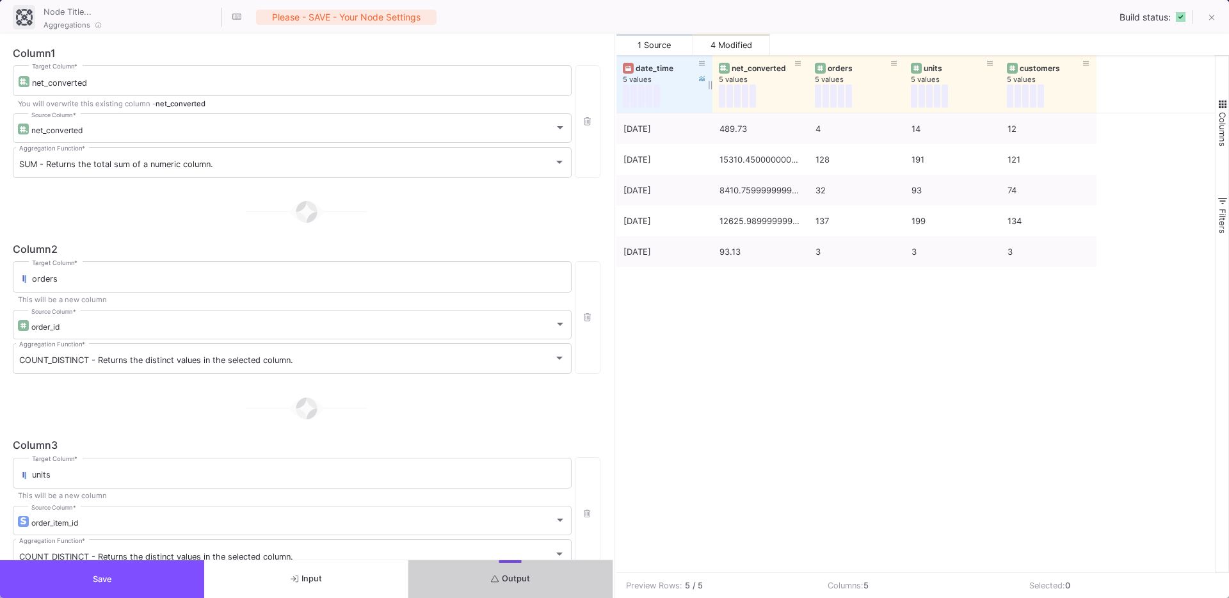
click at [655, 66] on div "date_time" at bounding box center [667, 68] width 63 height 10
click at [654, 67] on div "date_time" at bounding box center [667, 68] width 63 height 10
click at [645, 68] on div "date_time" at bounding box center [667, 68] width 63 height 10
click at [646, 72] on div "date_time" at bounding box center [667, 68] width 63 height 10
click at [120, 572] on button "Save" at bounding box center [102, 579] width 204 height 38
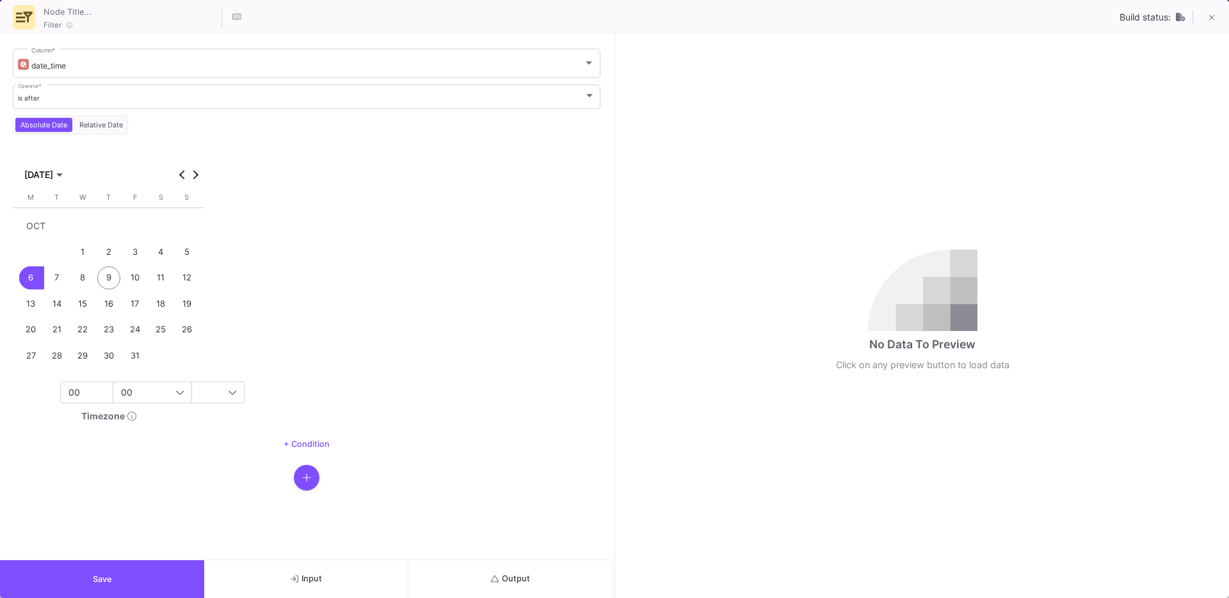
click at [515, 579] on span "Output" at bounding box center [510, 579] width 39 height 10
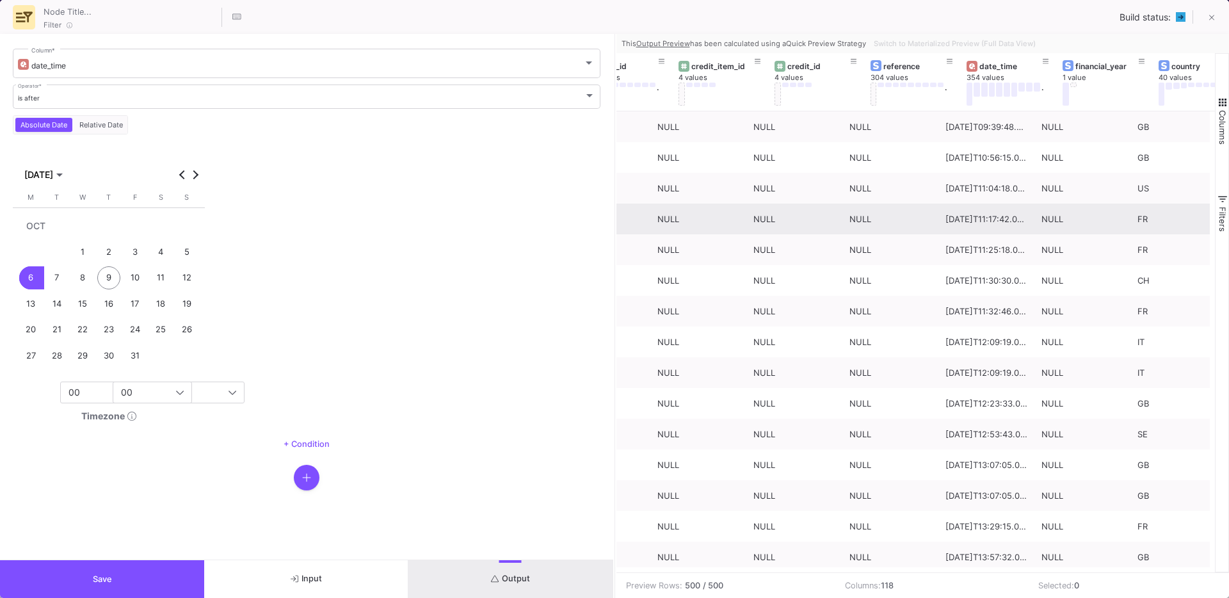
scroll to position [0, 352]
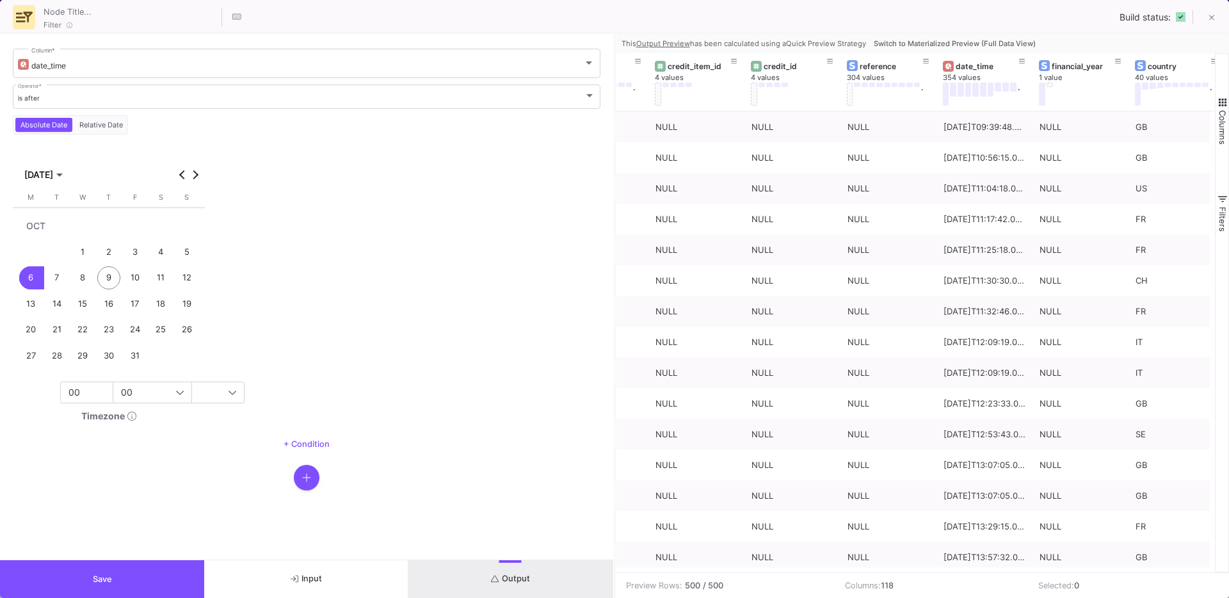
click at [956, 37] on button "Switch to Materialized Preview (Full Data View)" at bounding box center [954, 43] width 167 height 19
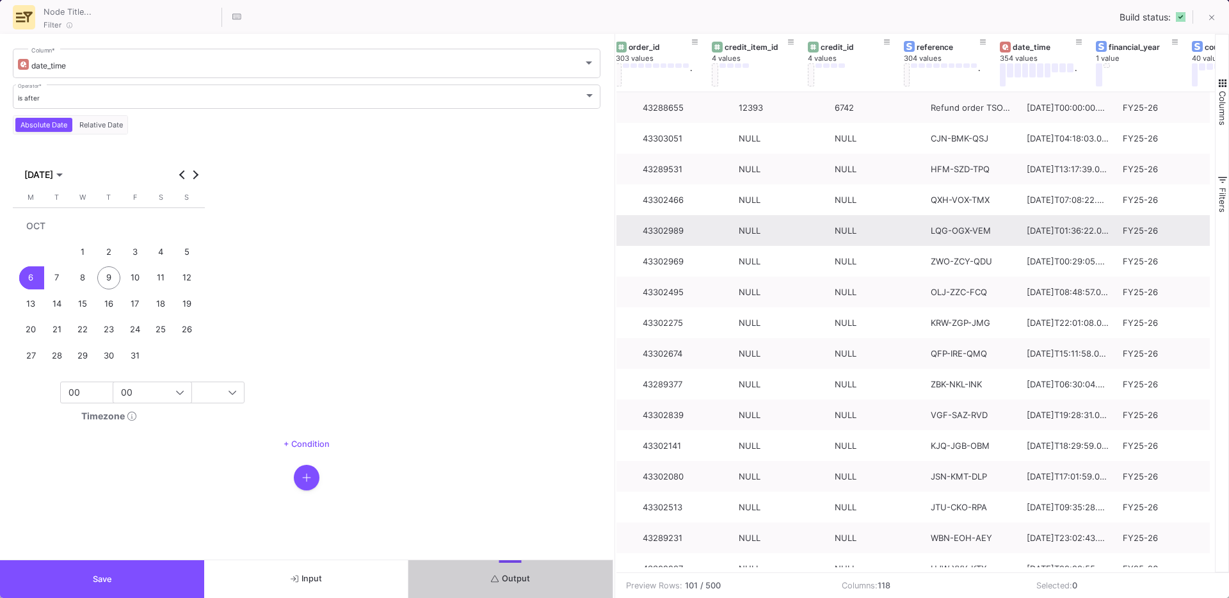
scroll to position [0, 385]
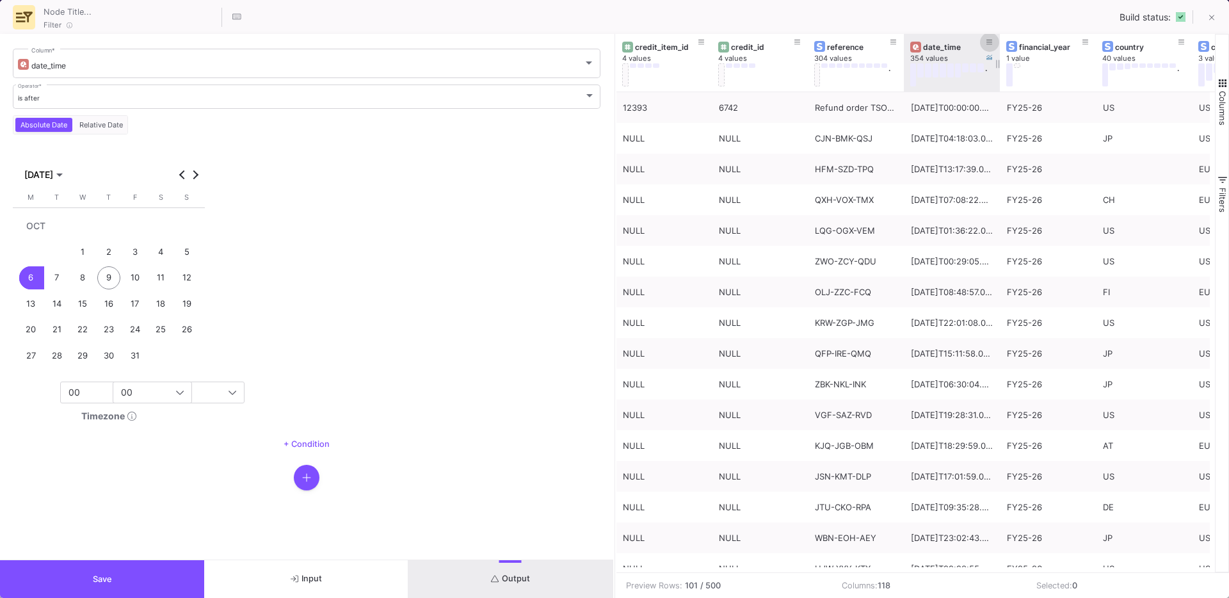
click at [992, 43] on icon at bounding box center [989, 42] width 6 height 7
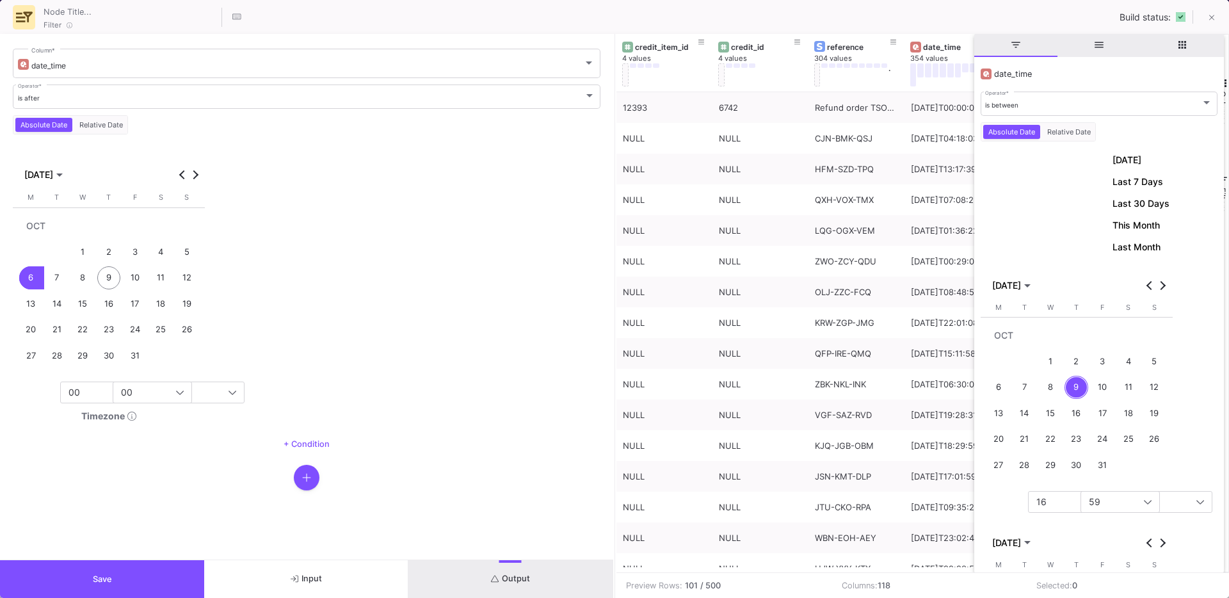
click at [1028, 116] on mat-form-field "is between Operator *" at bounding box center [1099, 104] width 237 height 28
click at [1014, 113] on div "is between Operator *" at bounding box center [1098, 103] width 227 height 26
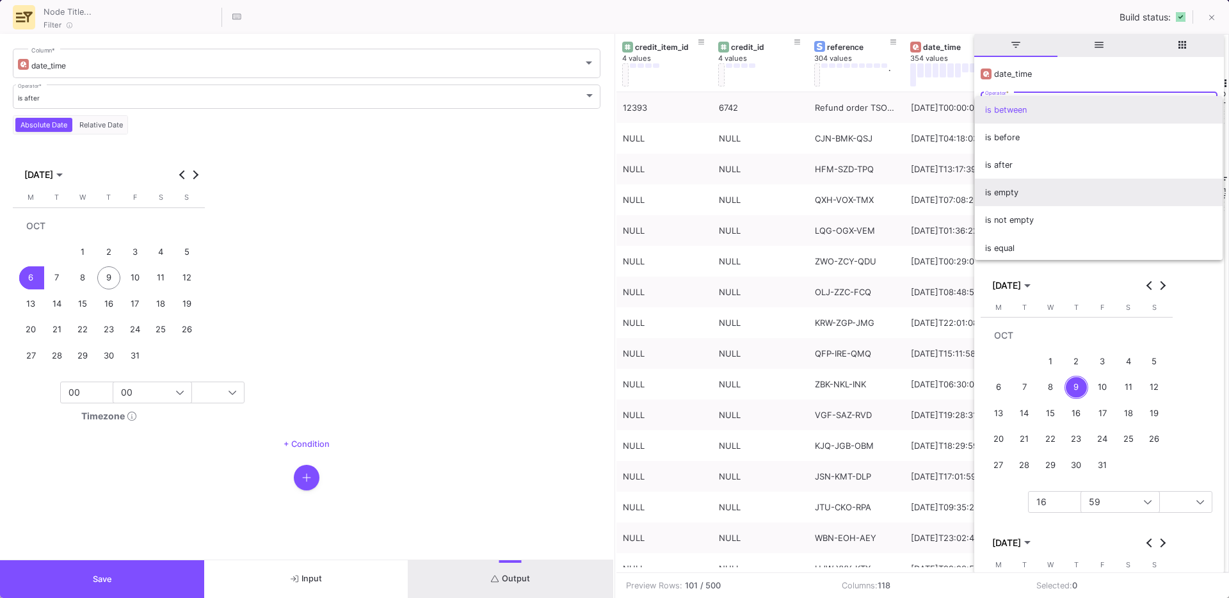
scroll to position [2, 0]
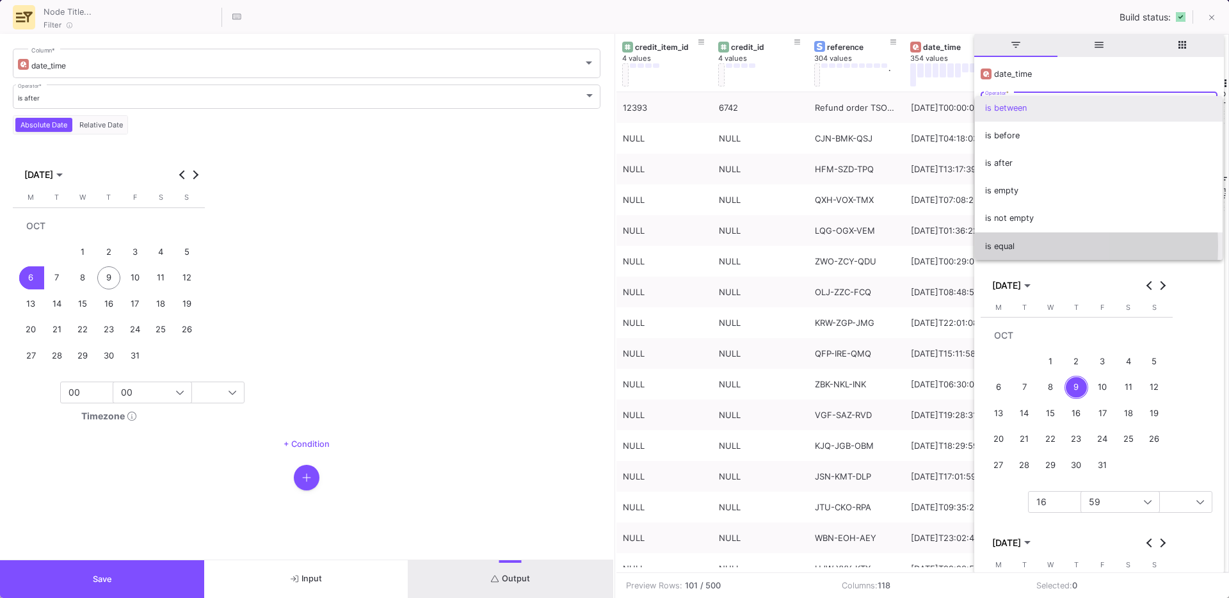
click at [1000, 246] on span "is equal" at bounding box center [1098, 246] width 227 height 28
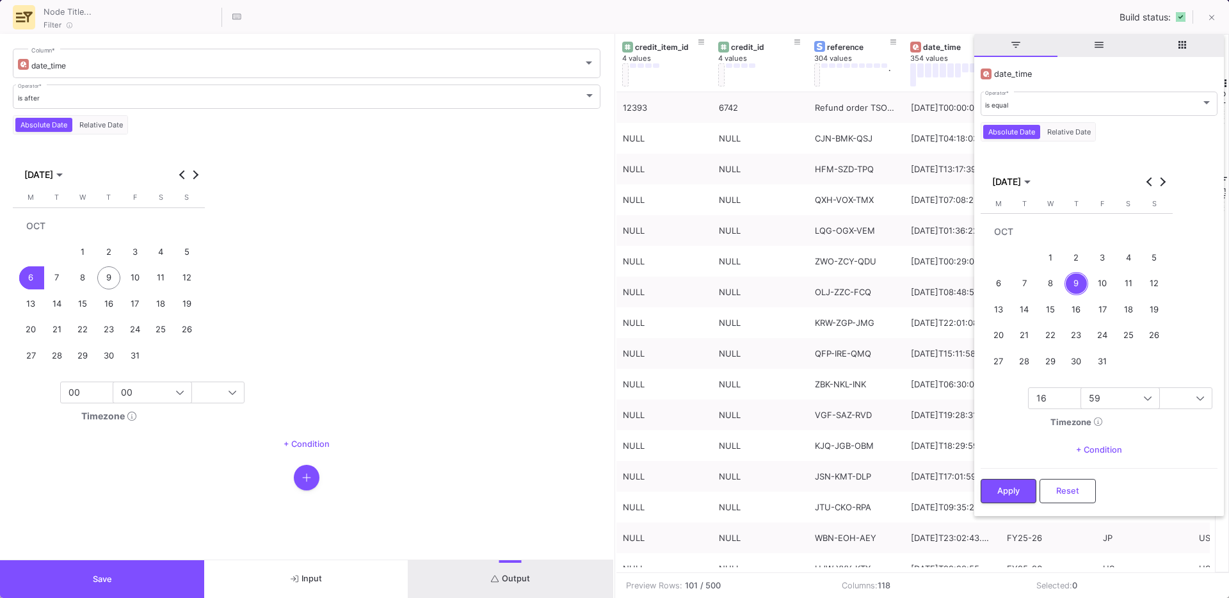
click at [1050, 284] on div "8" at bounding box center [1051, 284] width 24 height 24
click at [1010, 115] on div "is equal Operator *" at bounding box center [1098, 103] width 227 height 26
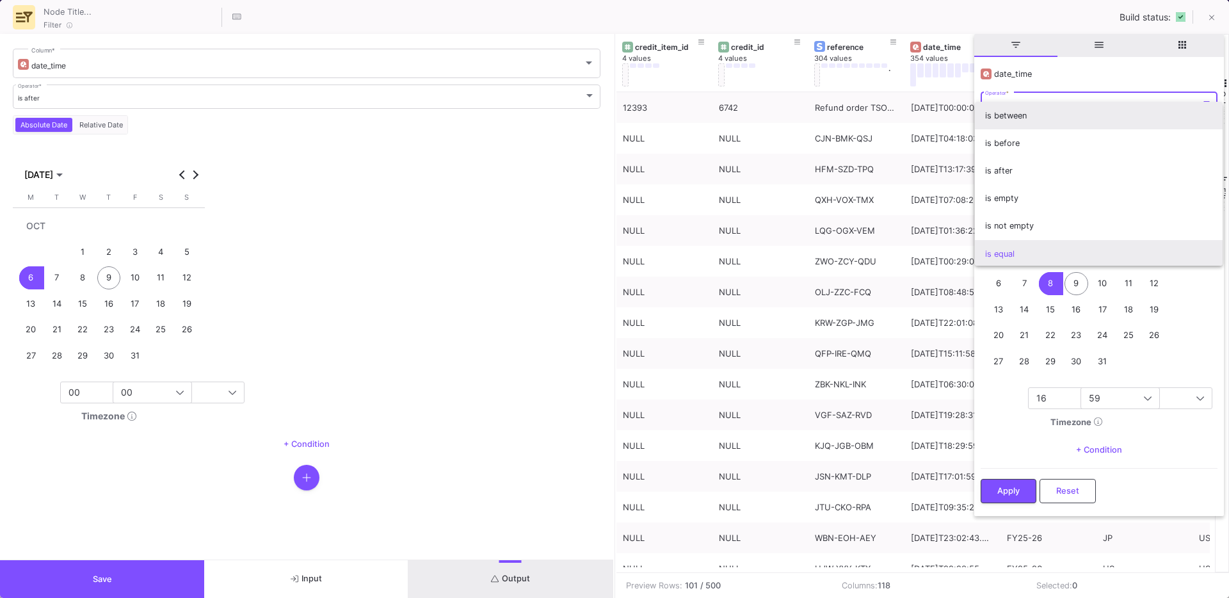
click at [1022, 123] on span "is between" at bounding box center [1098, 116] width 227 height 28
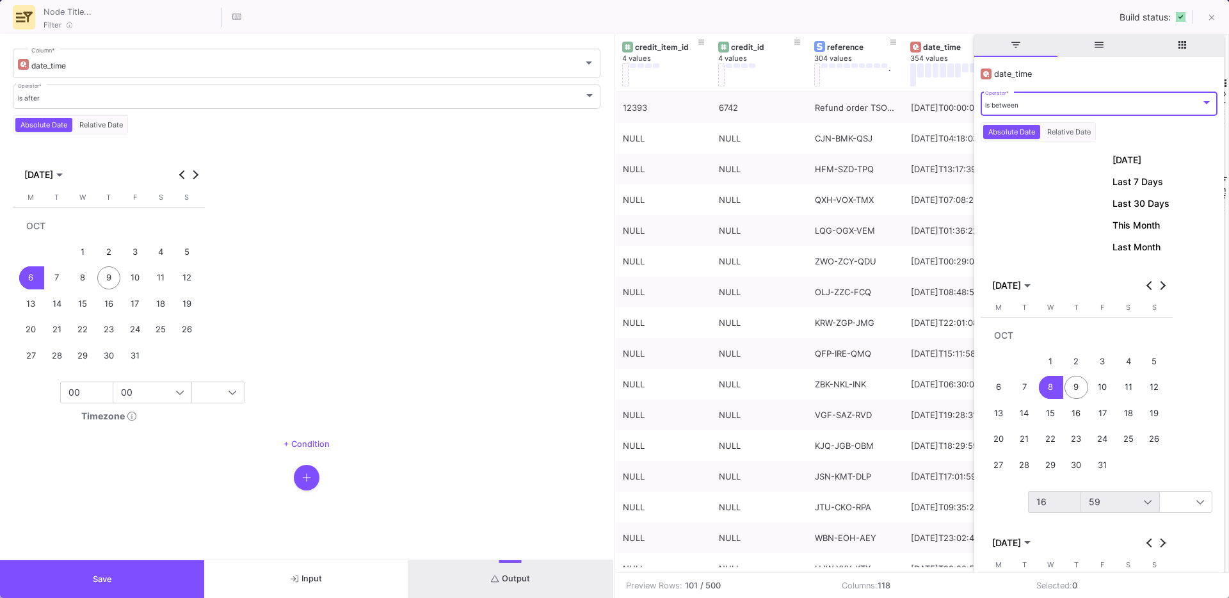
click at [1047, 497] on div "16" at bounding box center [1090, 502] width 108 height 10
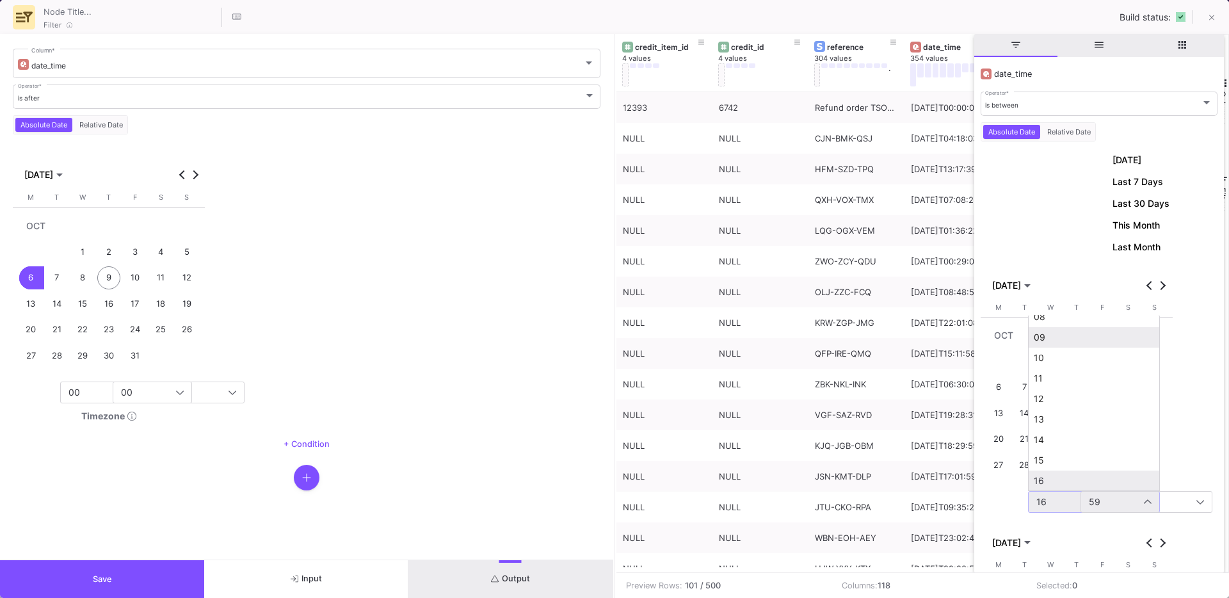
scroll to position [114, 0]
click at [1061, 335] on mat-option "00" at bounding box center [1094, 327] width 131 height 20
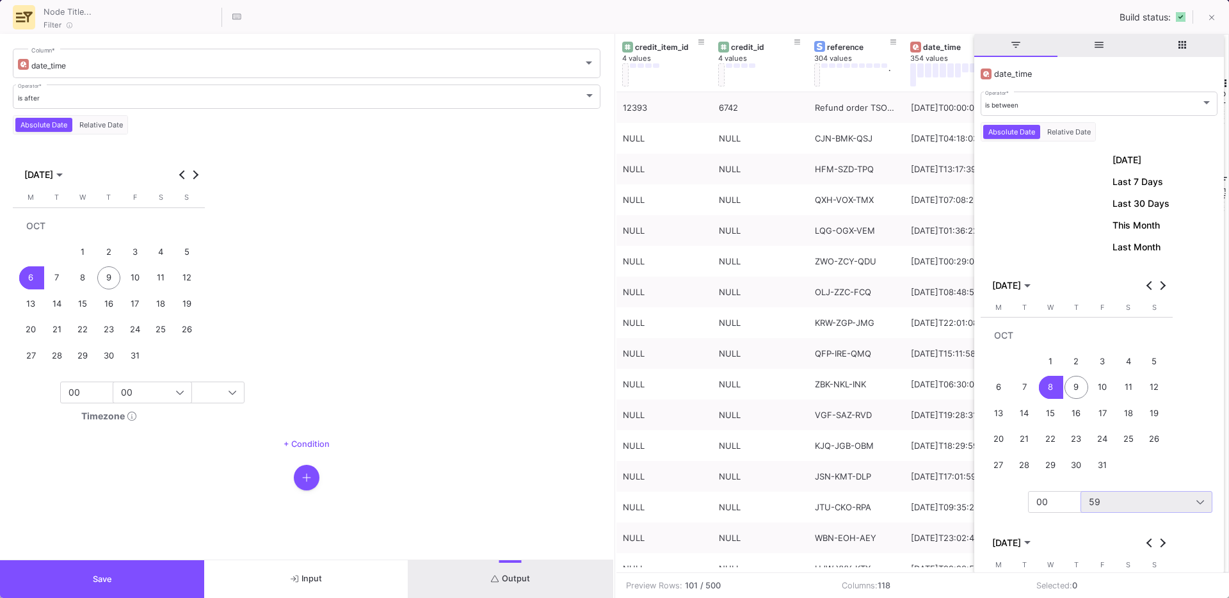
click at [1097, 499] on span "59" at bounding box center [1095, 501] width 12 height 11
click at [1093, 327] on span "00" at bounding box center [1146, 328] width 120 height 10
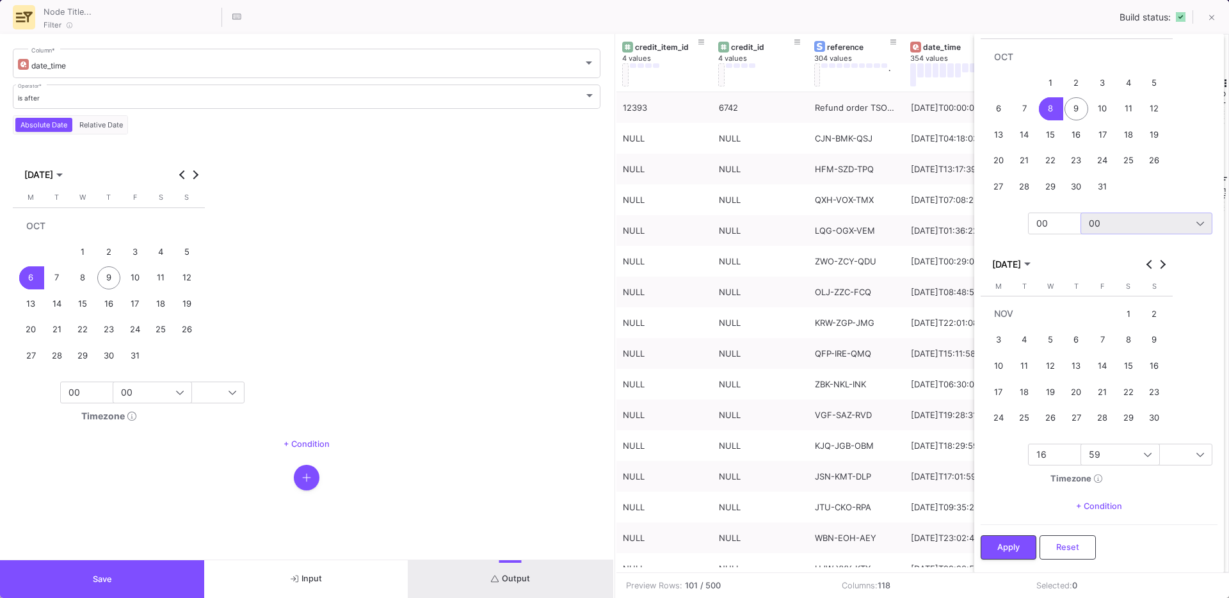
click at [1147, 271] on div "NOV 2025" at bounding box center [1076, 264] width 185 height 17
click at [1152, 262] on button "Previous month" at bounding box center [1149, 264] width 13 height 13
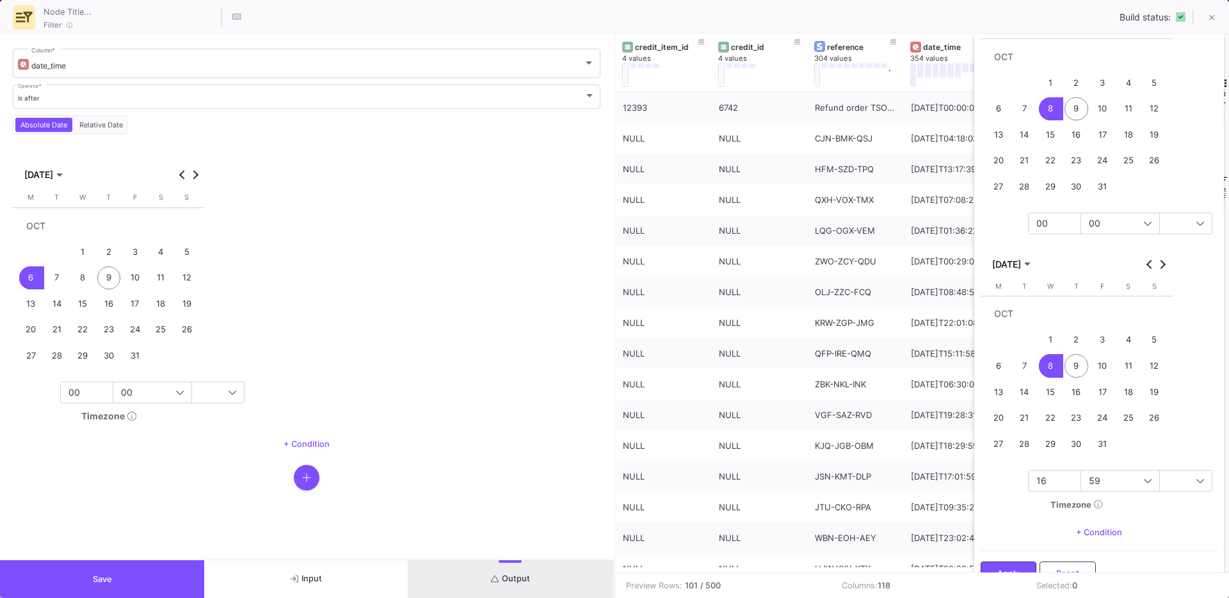
click at [1047, 370] on div "8" at bounding box center [1051, 366] width 24 height 24
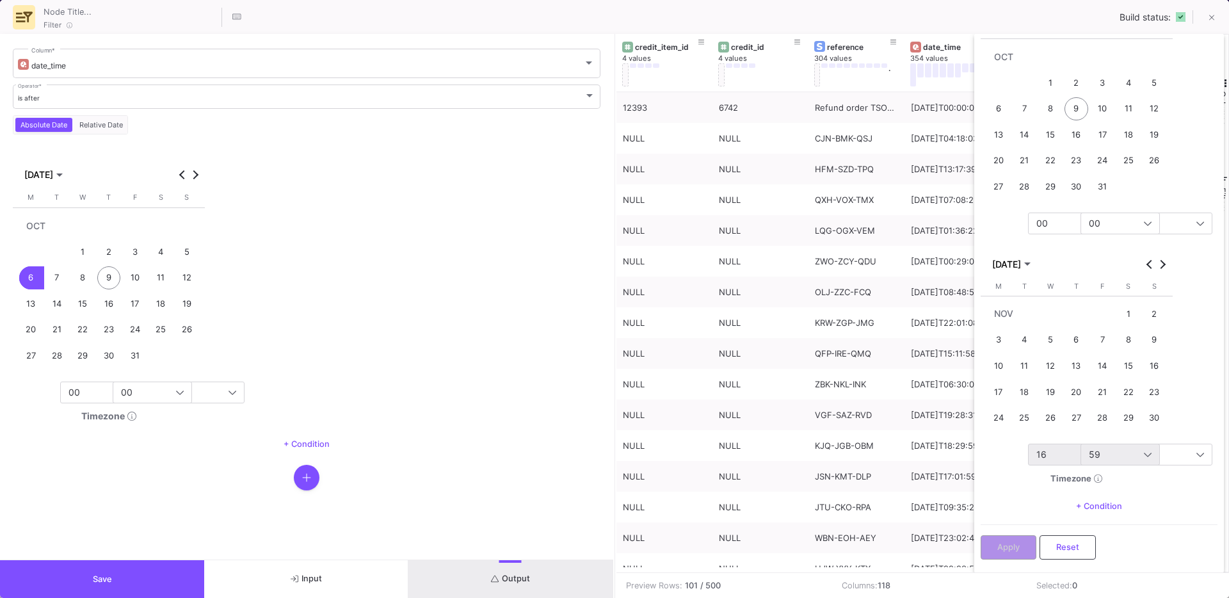
click at [1045, 448] on div "16" at bounding box center [1093, 454] width 115 height 20
click at [1056, 422] on mat-option "23" at bounding box center [1094, 430] width 131 height 20
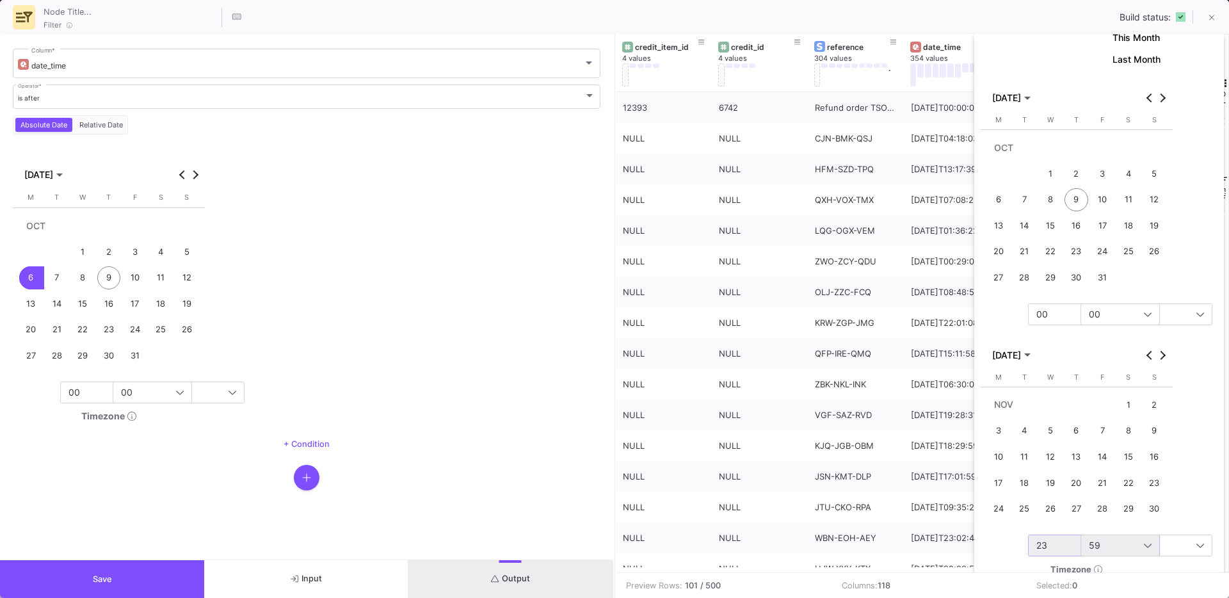
click at [1048, 199] on div "8" at bounding box center [1051, 200] width 24 height 24
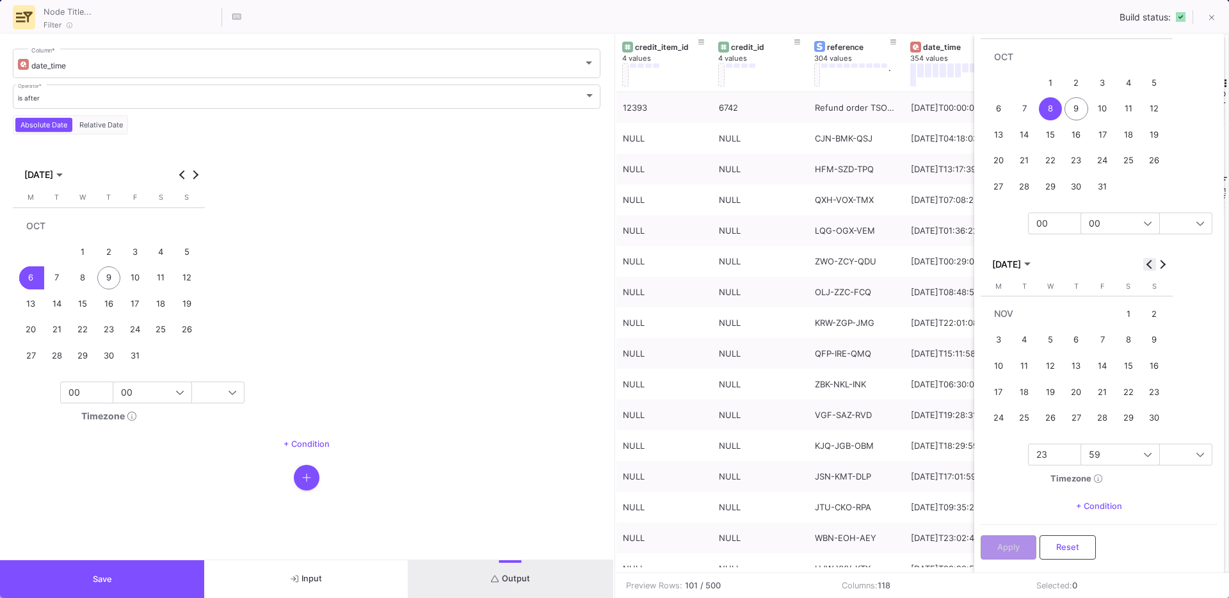
click at [1146, 267] on span "Previous month" at bounding box center [1149, 264] width 13 height 13
click at [1072, 371] on div "9" at bounding box center [1076, 366] width 24 height 24
click at [1045, 464] on div "23" at bounding box center [1093, 454] width 115 height 20
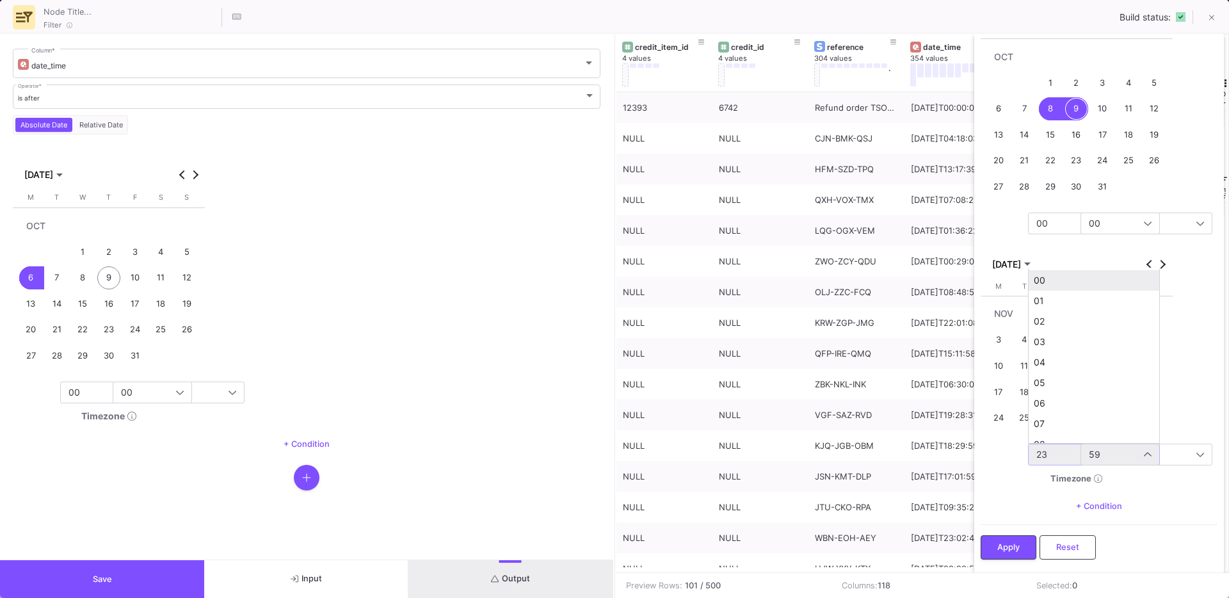
click at [1056, 285] on span "00" at bounding box center [1094, 280] width 120 height 10
click at [1095, 452] on span "59" at bounding box center [1095, 454] width 12 height 11
click at [1104, 286] on mat-option "00" at bounding box center [1146, 280] width 131 height 20
click at [992, 541] on button "Apply" at bounding box center [1009, 546] width 56 height 24
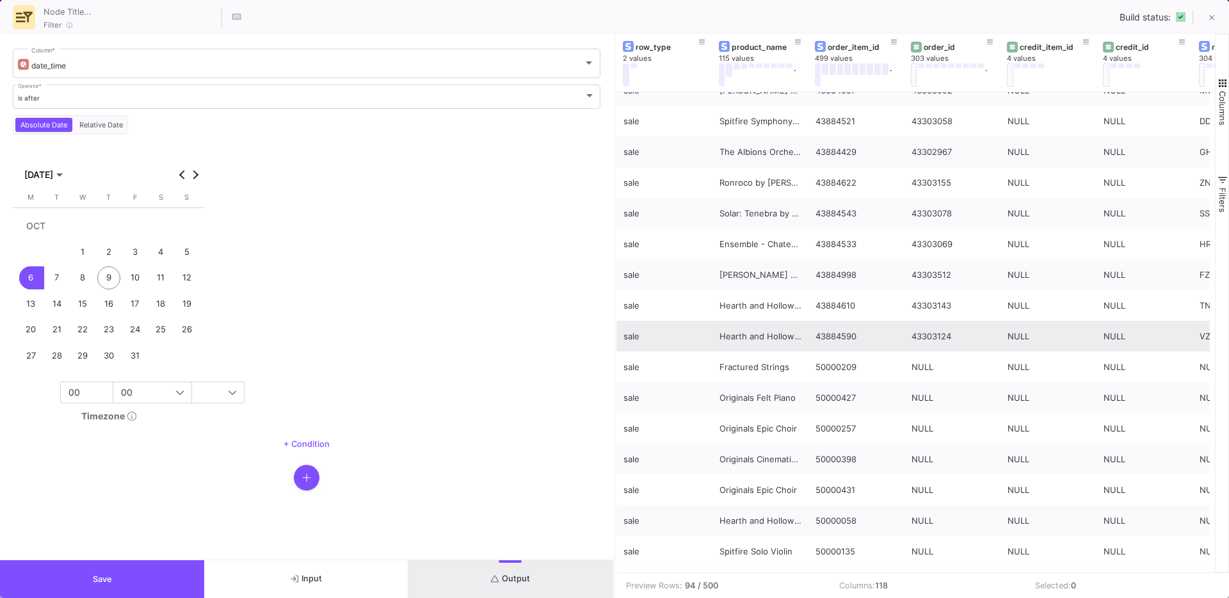
scroll to position [368, 0]
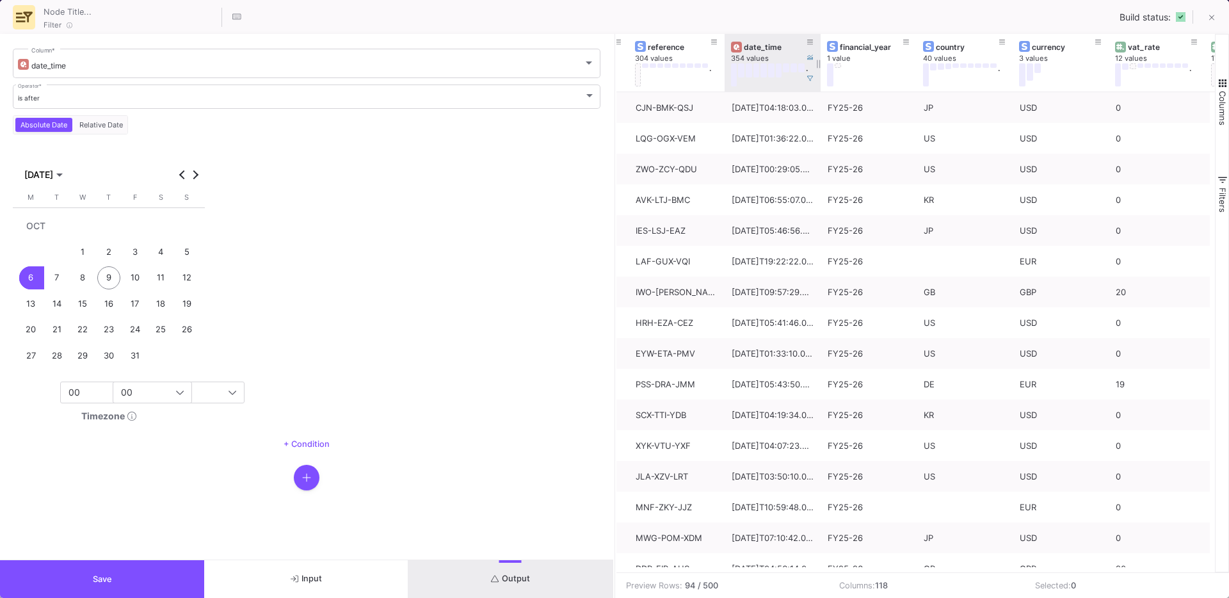
click at [757, 47] on div "date_time" at bounding box center [775, 47] width 63 height 10
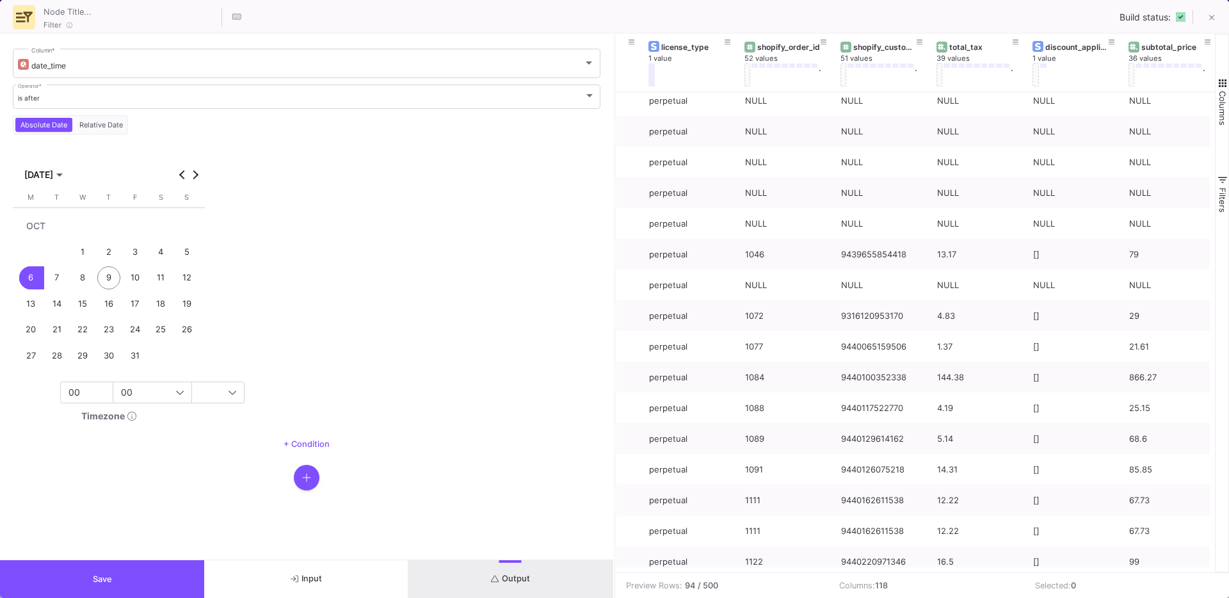
click at [161, 573] on button "Save" at bounding box center [102, 579] width 204 height 38
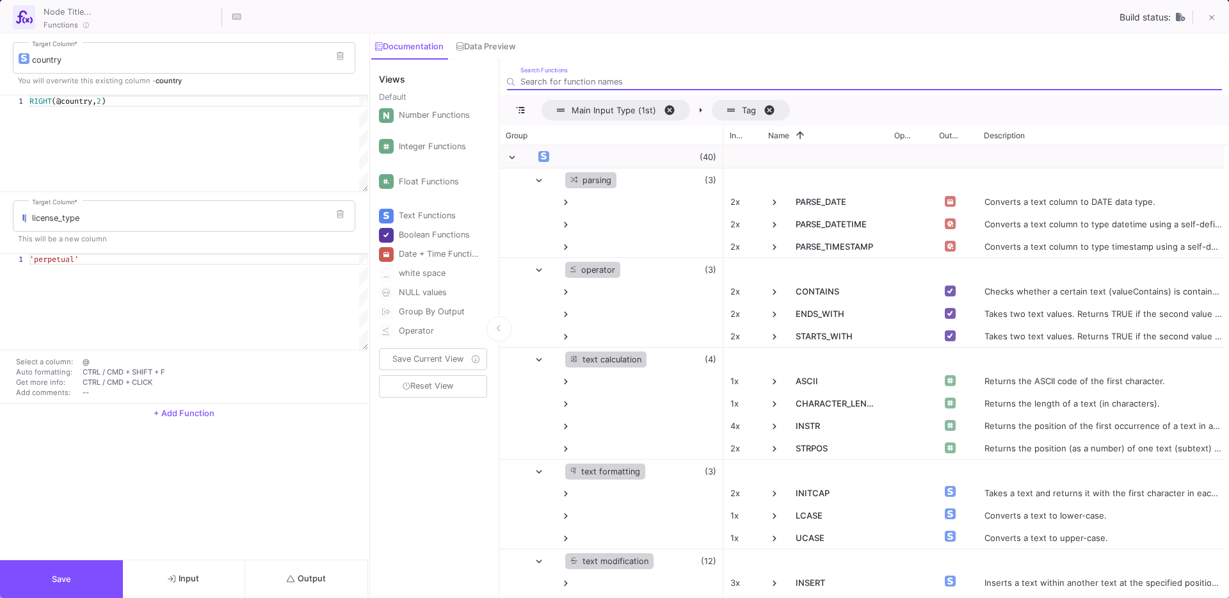
click at [33, 581] on button "Save" at bounding box center [61, 579] width 123 height 38
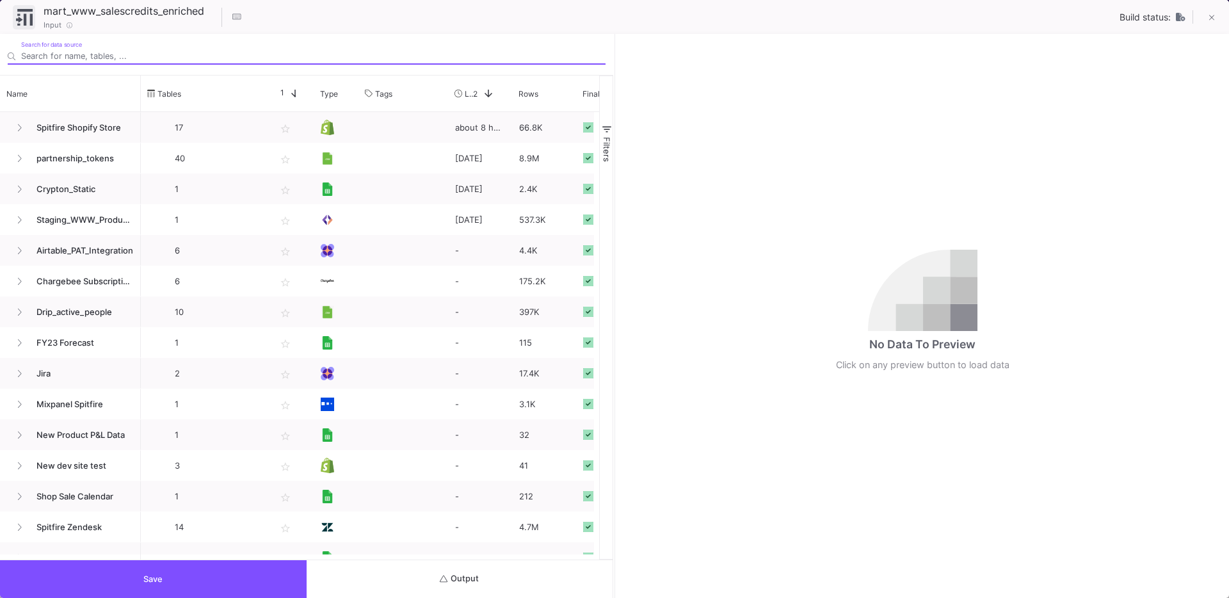
click at [471, 566] on button "Output" at bounding box center [460, 579] width 307 height 38
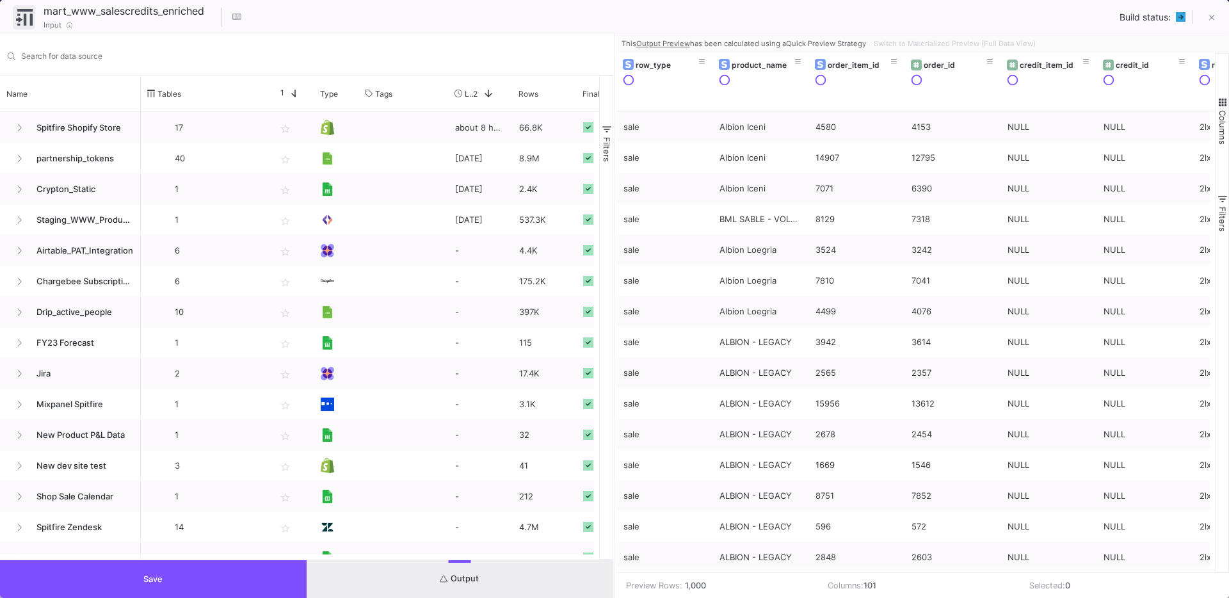
click at [145, 568] on button "Save" at bounding box center [153, 579] width 307 height 38
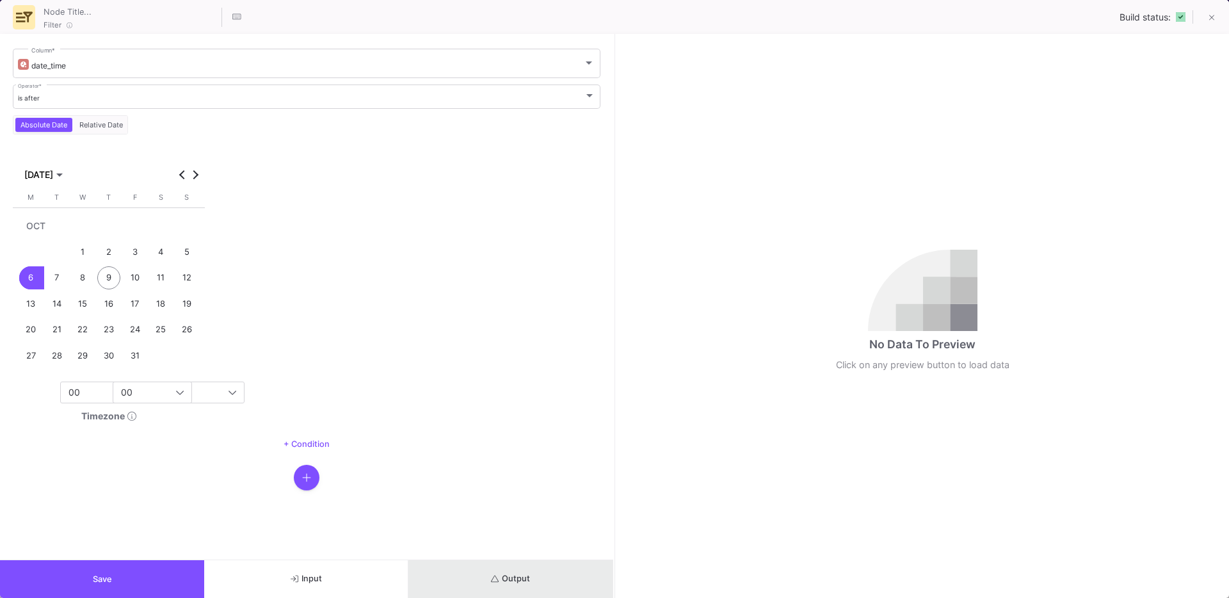
click at [511, 584] on button "Output" at bounding box center [510, 579] width 204 height 38
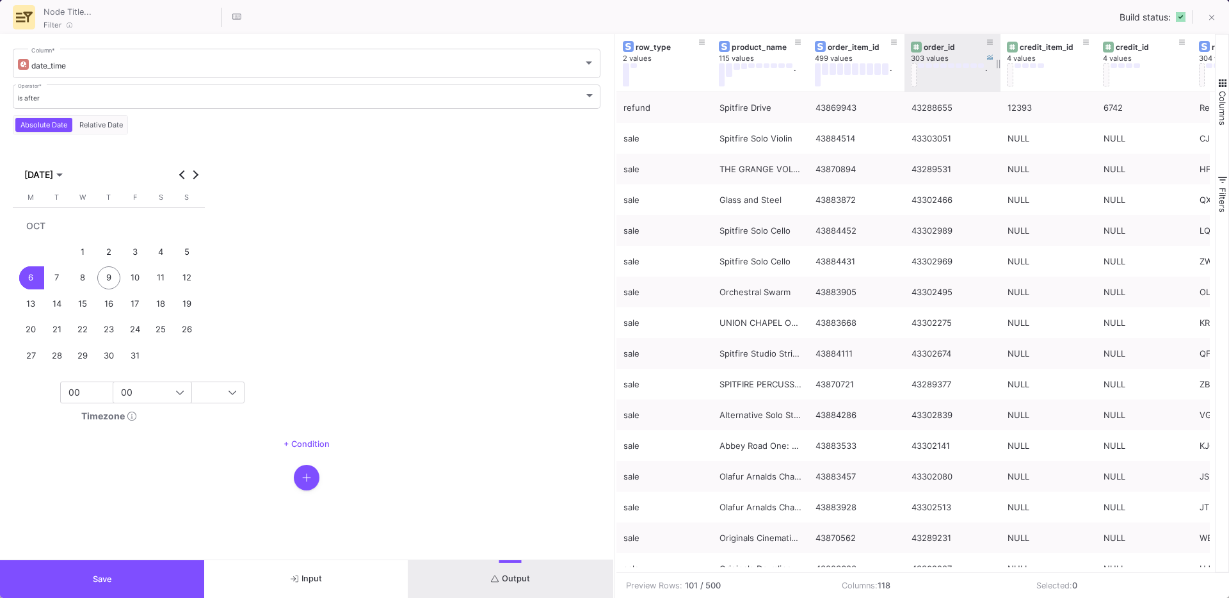
click at [938, 49] on div "order_id" at bounding box center [955, 47] width 63 height 10
click at [945, 45] on div "order_id" at bounding box center [955, 47] width 63 height 10
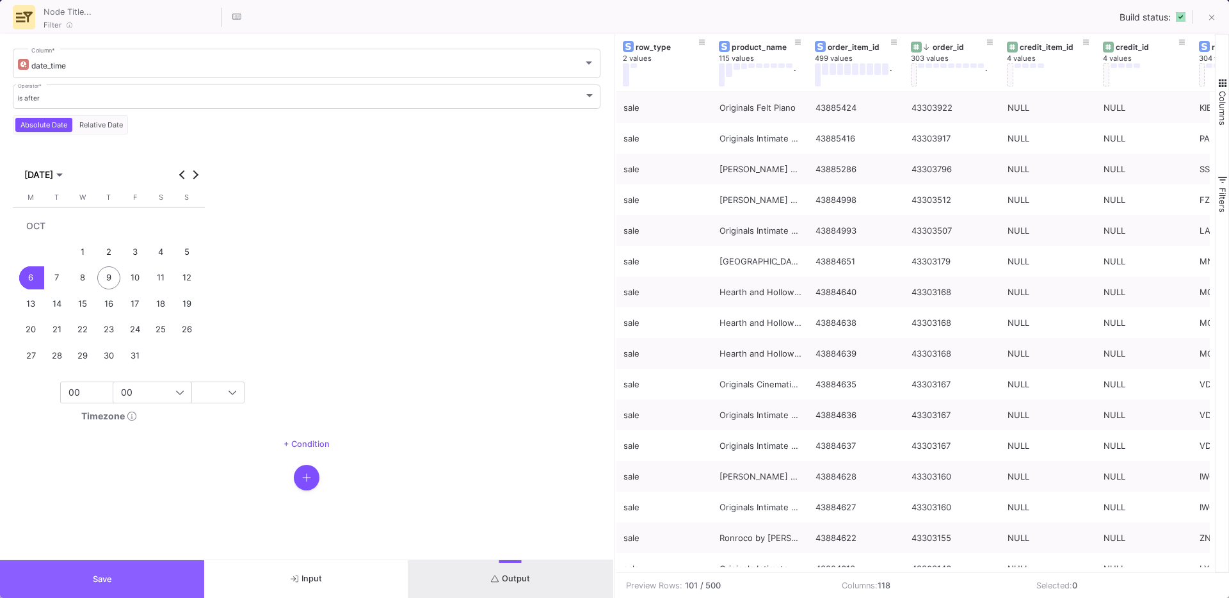
click at [173, 575] on button "Save" at bounding box center [102, 579] width 204 height 38
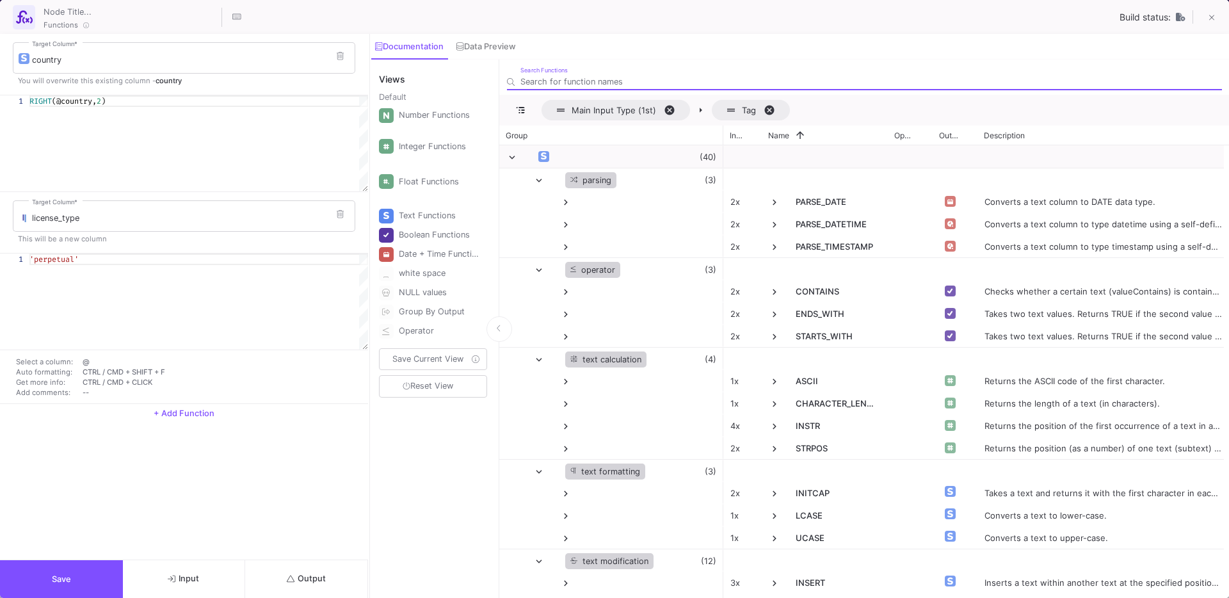
click at [157, 414] on span "+ Add Function" at bounding box center [184, 413] width 61 height 10
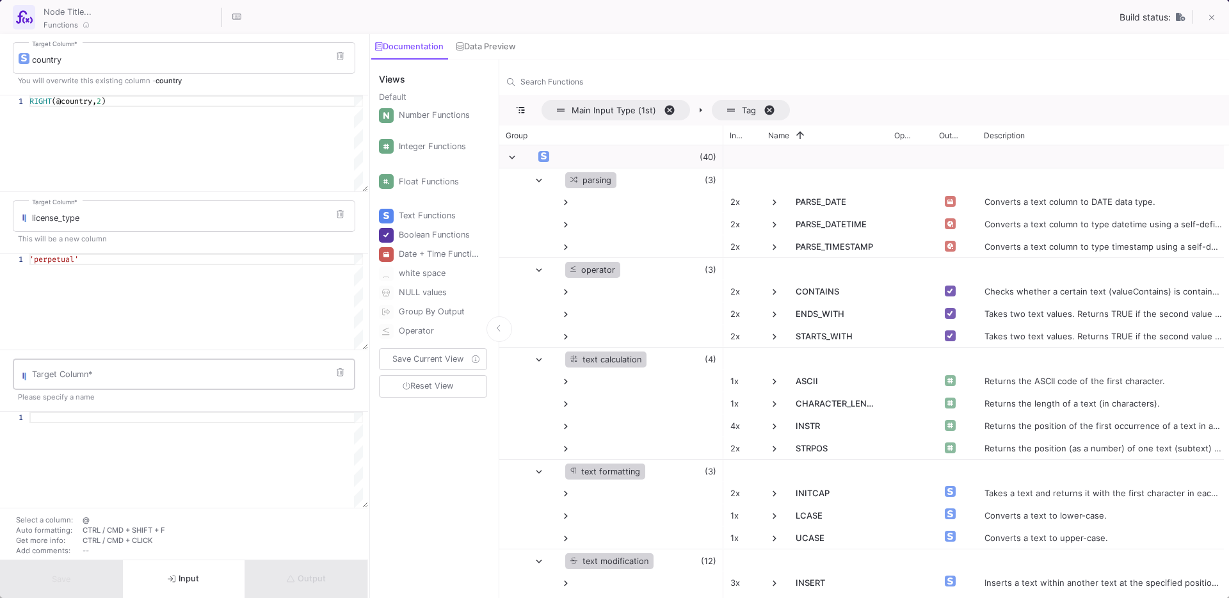
click at [119, 385] on div "Target Column *" at bounding box center [190, 373] width 317 height 33
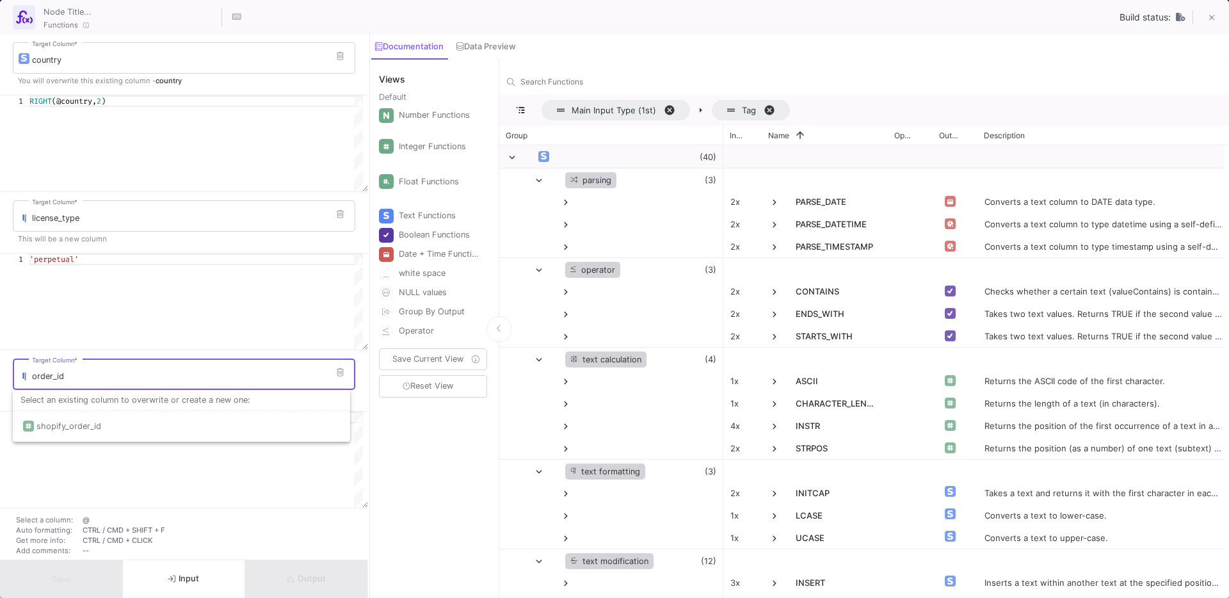
type input "order_id"
click at [113, 474] on div at bounding box center [195, 460] width 333 height 96
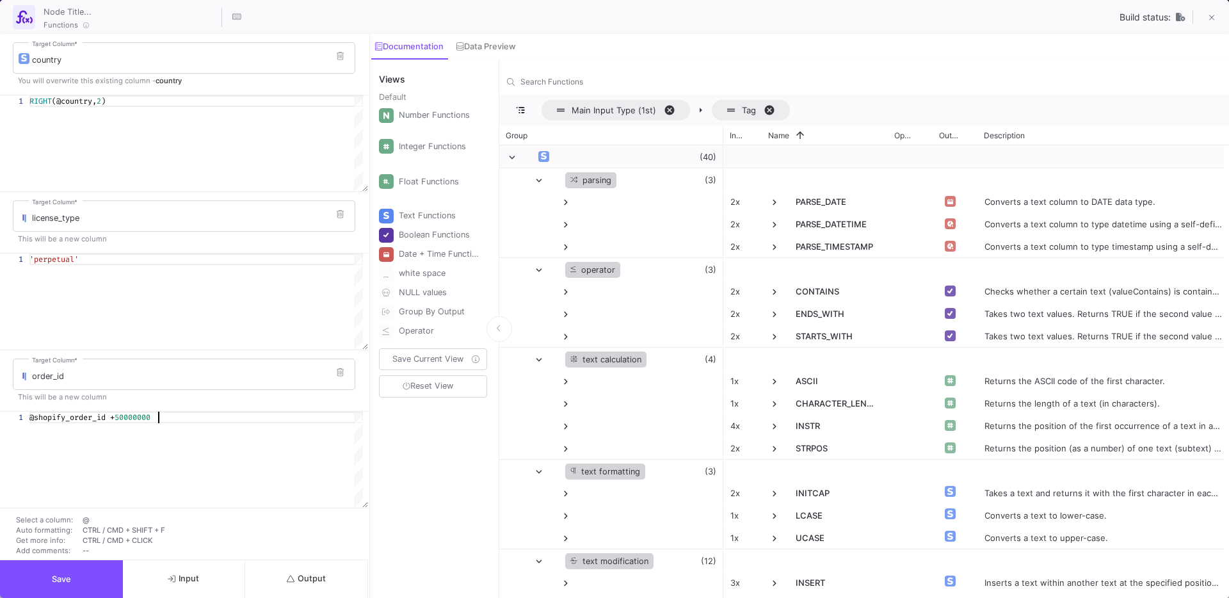
type textarea "@shopify_order_id + 50000000"
click at [60, 581] on span "Save" at bounding box center [61, 579] width 19 height 10
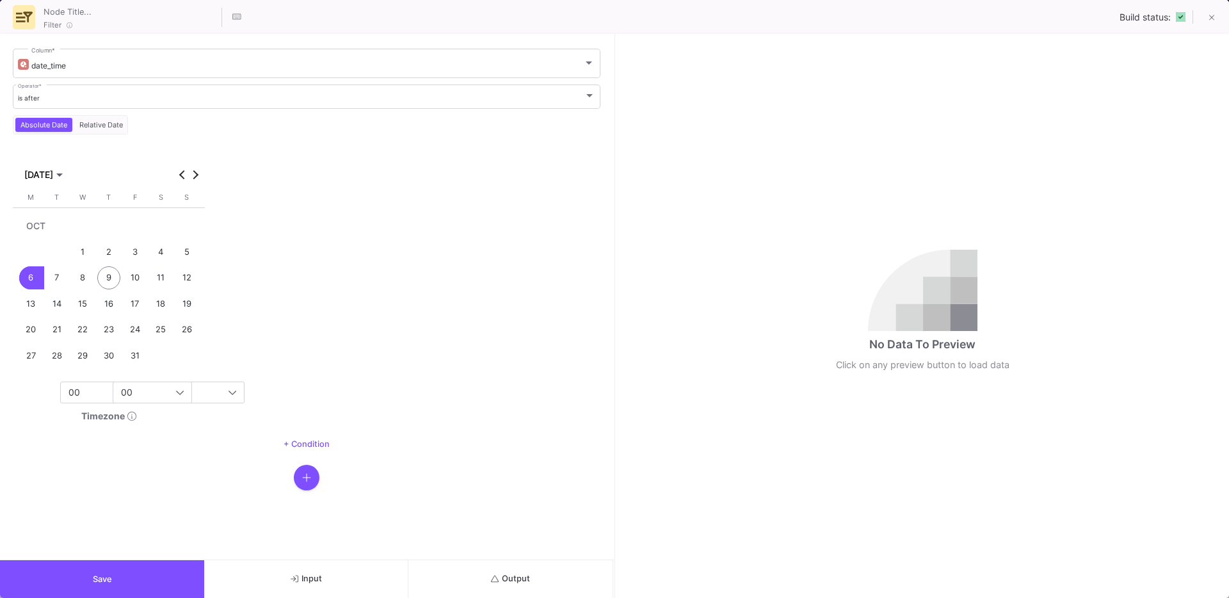
click at [504, 579] on span "Output" at bounding box center [510, 579] width 39 height 10
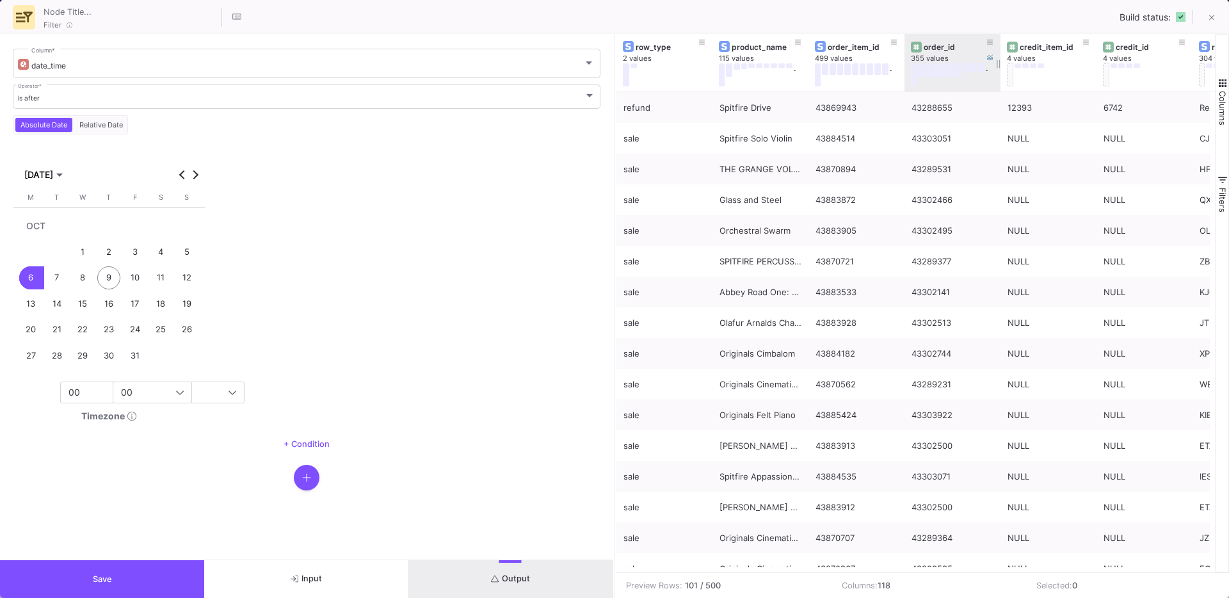
click at [943, 50] on div "order_id" at bounding box center [955, 47] width 63 height 10
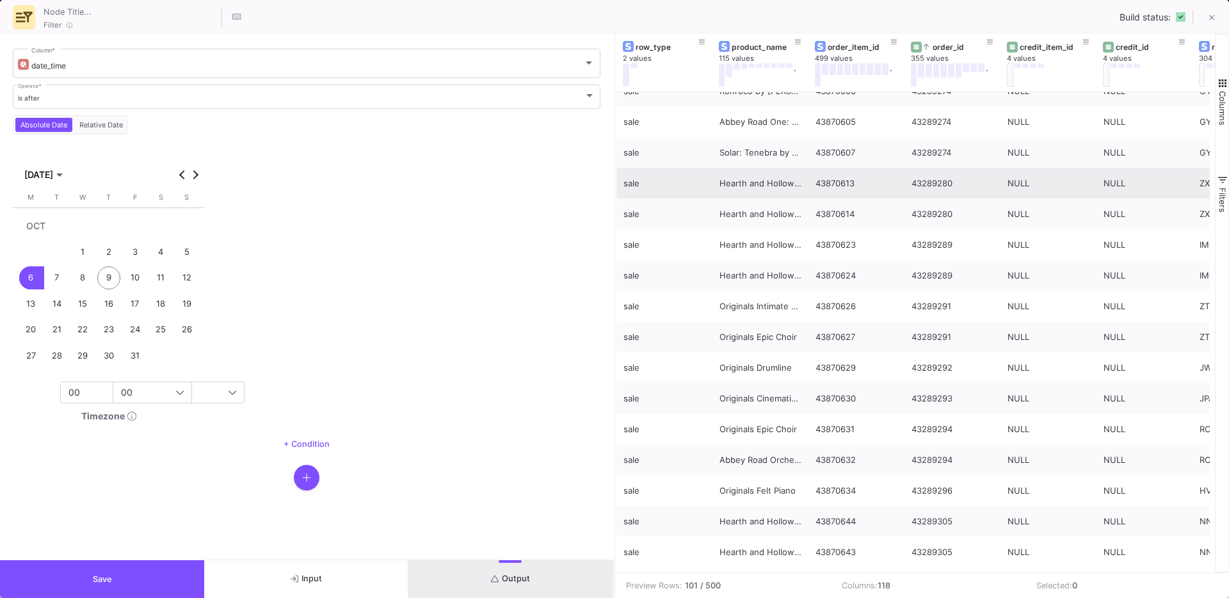
scroll to position [217, 0]
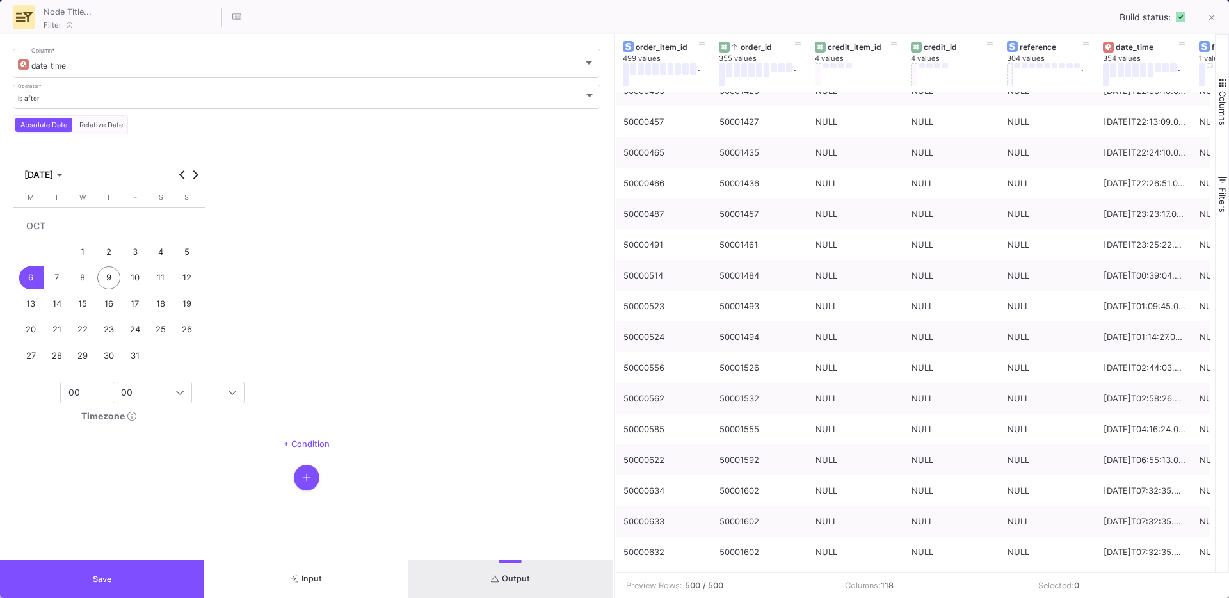
click at [169, 573] on button "Save" at bounding box center [102, 579] width 204 height 38
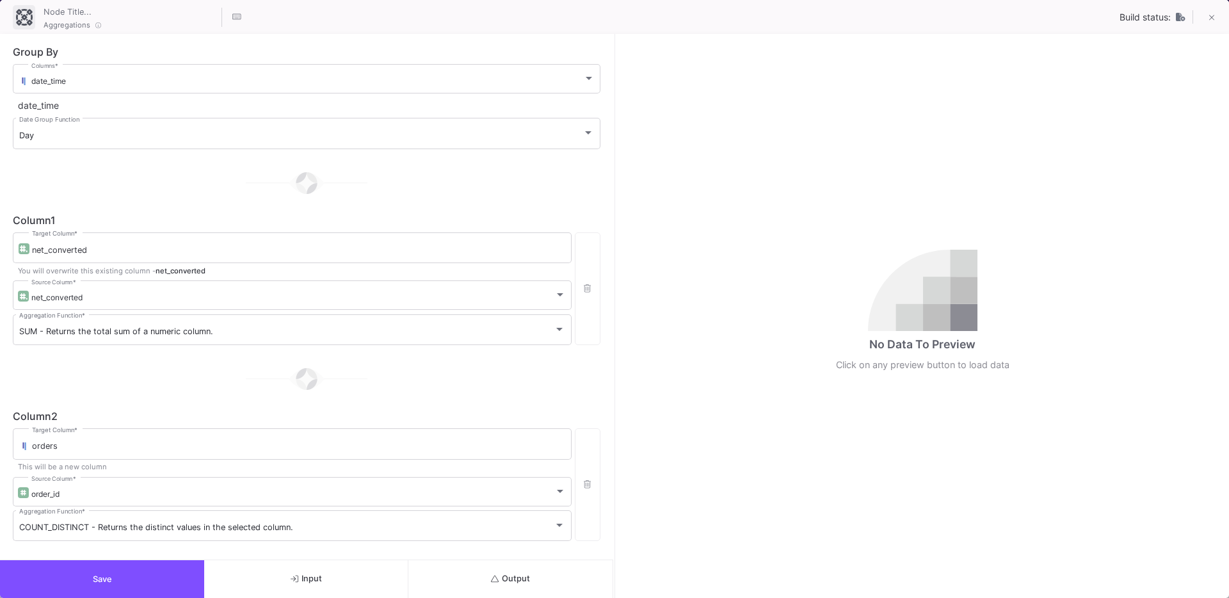
click at [510, 580] on span "Output" at bounding box center [510, 579] width 39 height 10
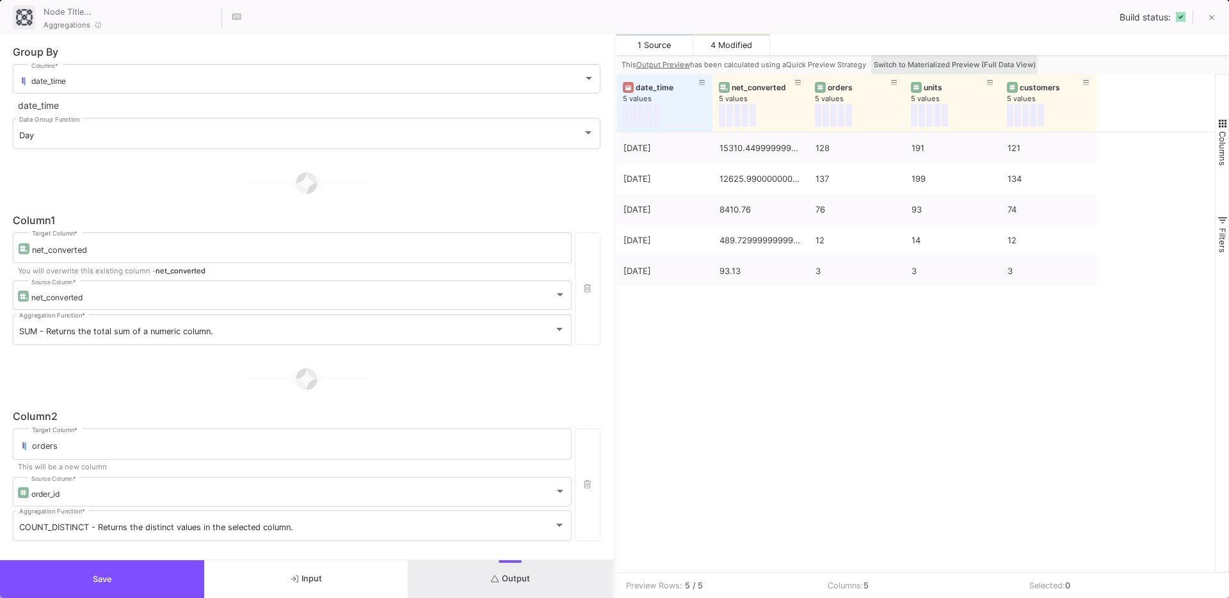
click at [929, 65] on span "Switch to Materialized Preview (Full Data View)" at bounding box center [955, 64] width 162 height 9
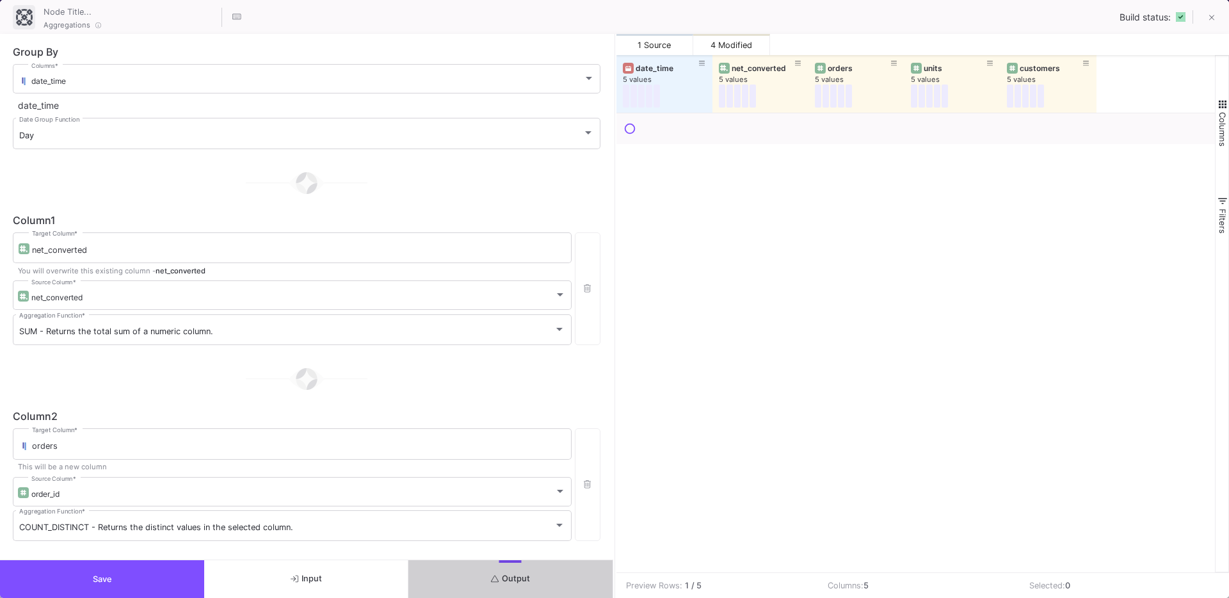
click at [129, 572] on button "Save" at bounding box center [102, 579] width 204 height 38
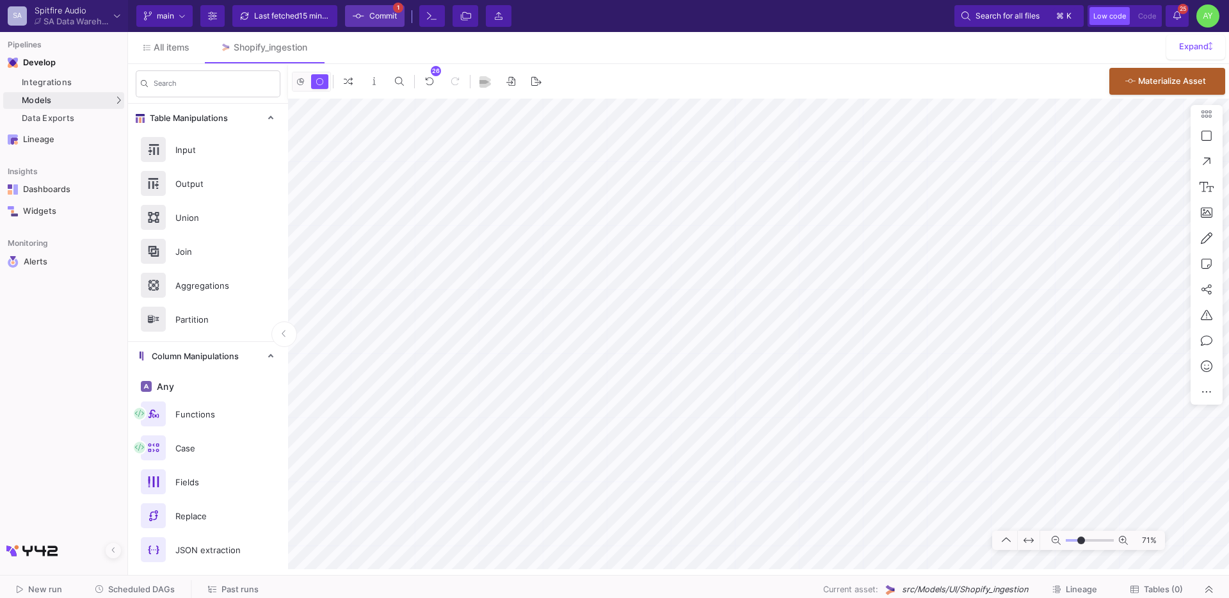
click at [369, 22] on span "Commit" at bounding box center [383, 15] width 28 height 19
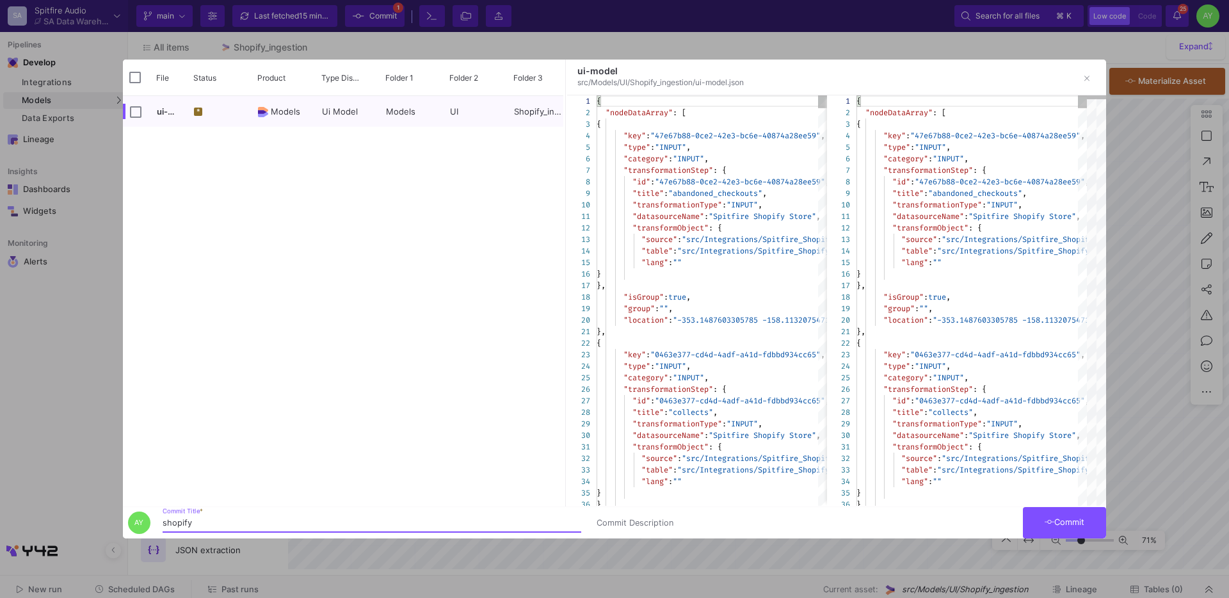
type input "shopify"
click at [1083, 522] on span "Commit" at bounding box center [1065, 522] width 40 height 10
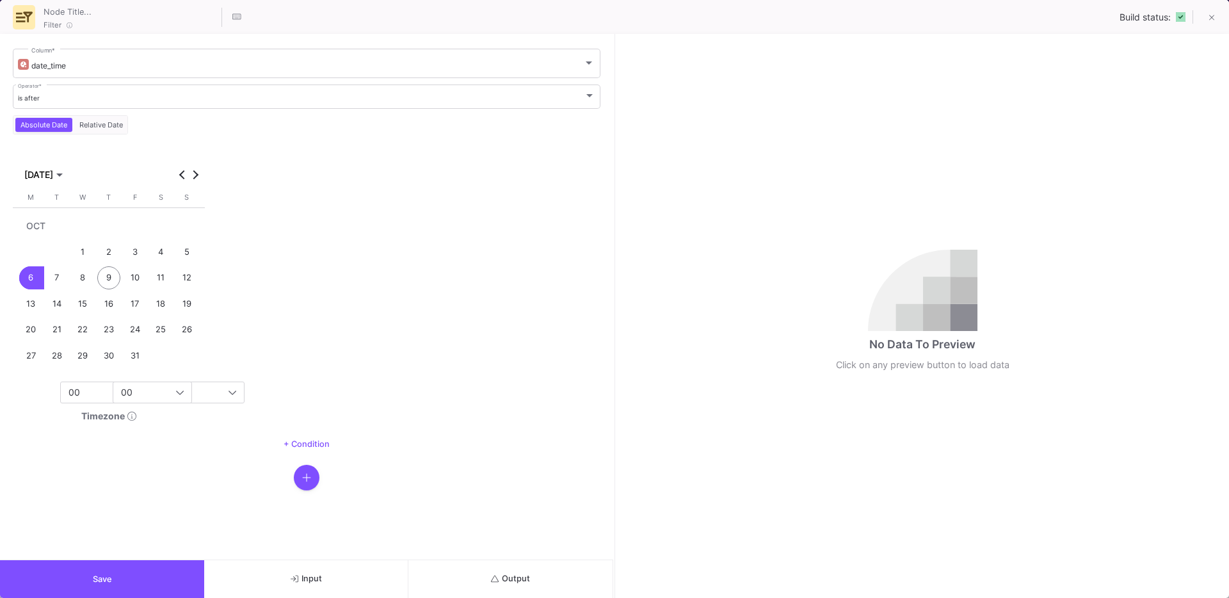
click at [89, 273] on div "8" at bounding box center [83, 278] width 24 height 24
click at [151, 590] on button "Save" at bounding box center [102, 579] width 204 height 38
click at [536, 580] on button "Output" at bounding box center [510, 579] width 204 height 38
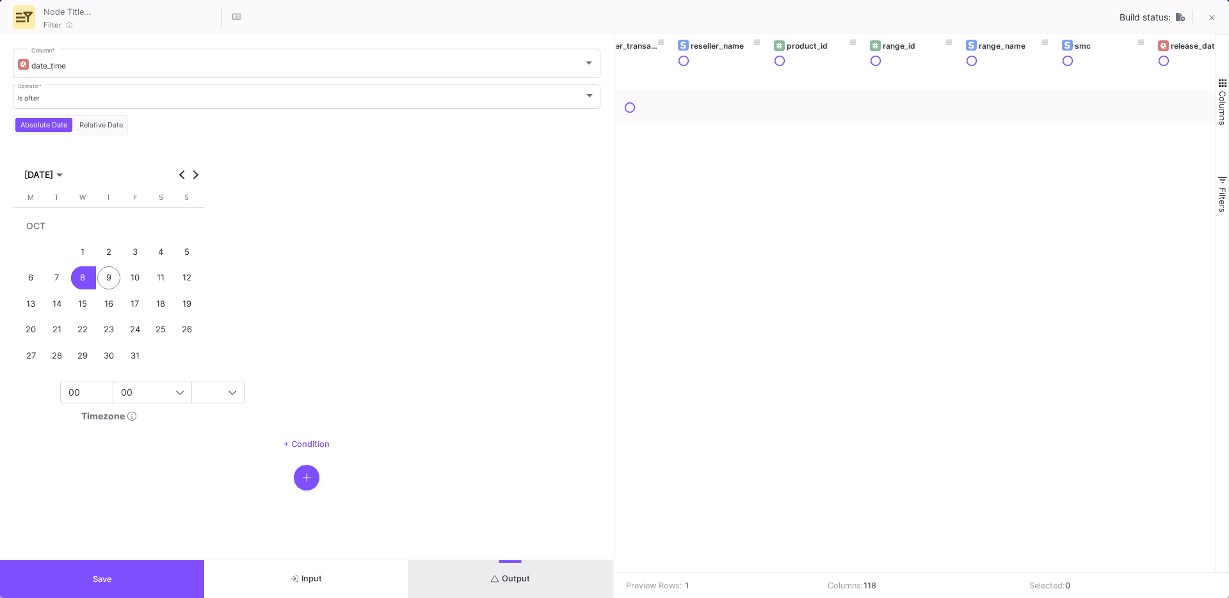
scroll to position [0, 4031]
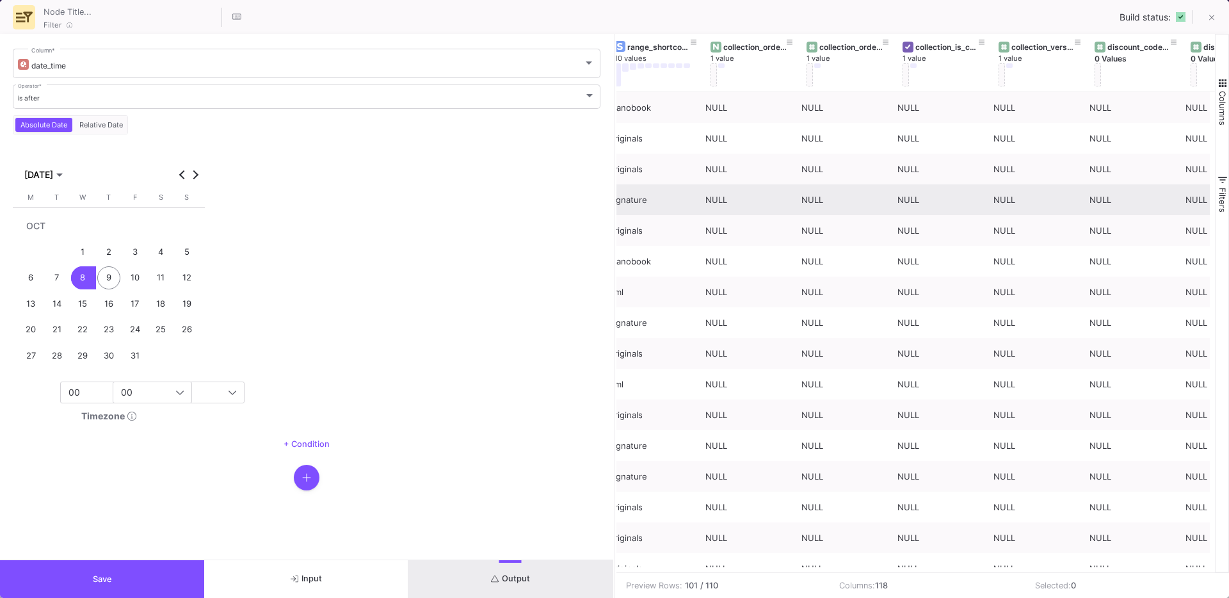
scroll to position [0, 5865]
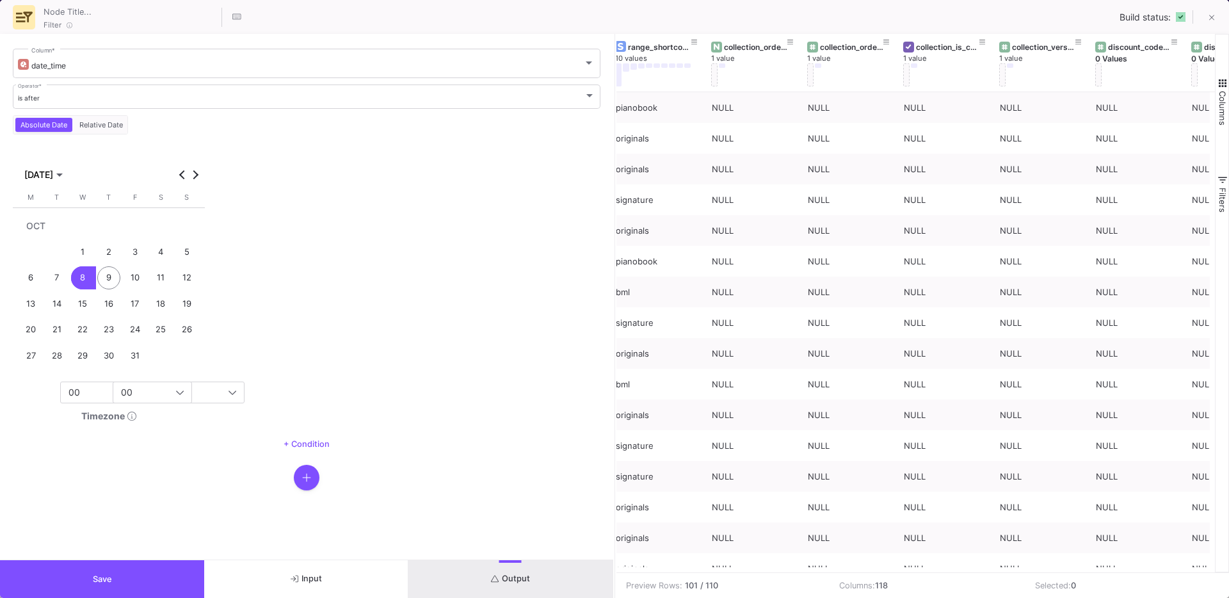
click at [167, 583] on button "Save" at bounding box center [102, 579] width 204 height 38
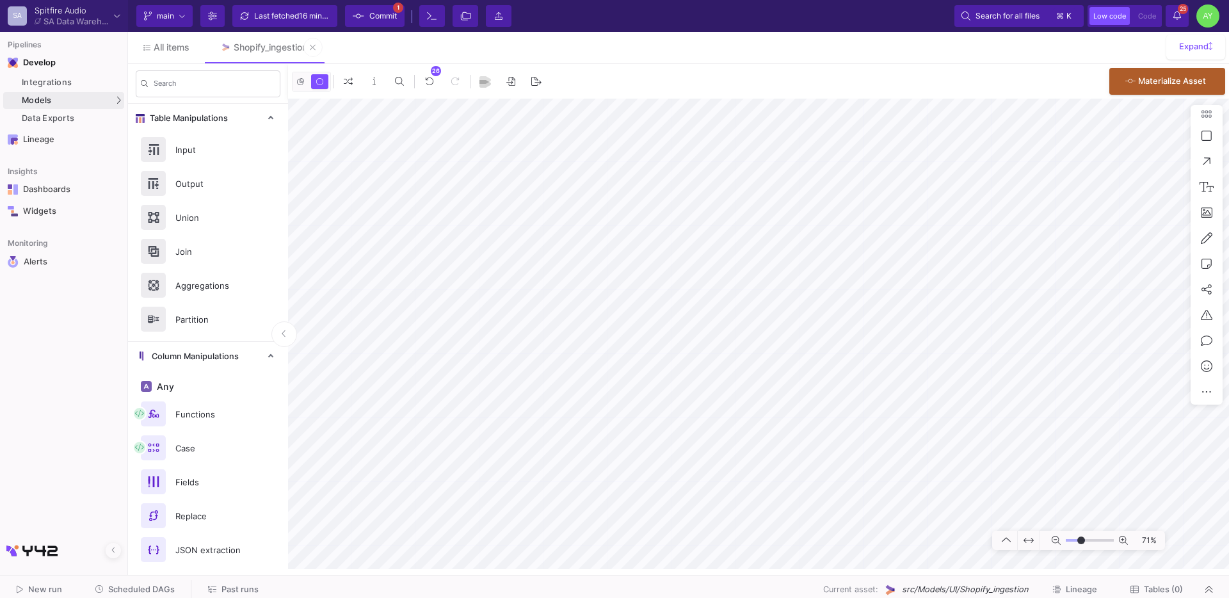
type input "-14"
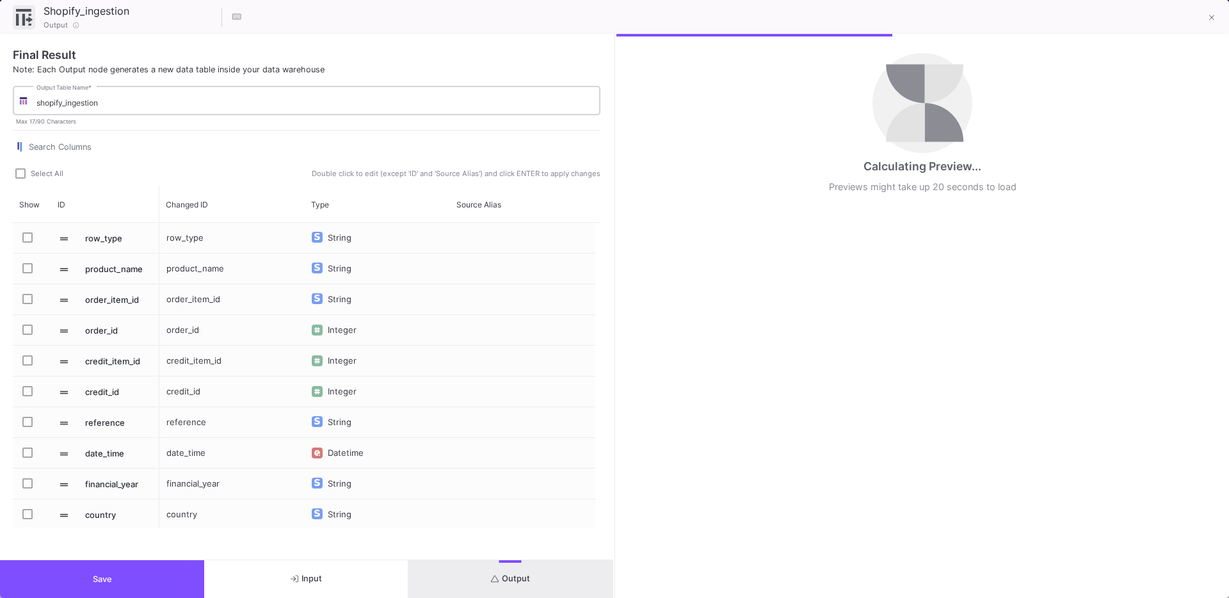
click at [111, 102] on input "shopify_ingestion" at bounding box center [315, 103] width 558 height 10
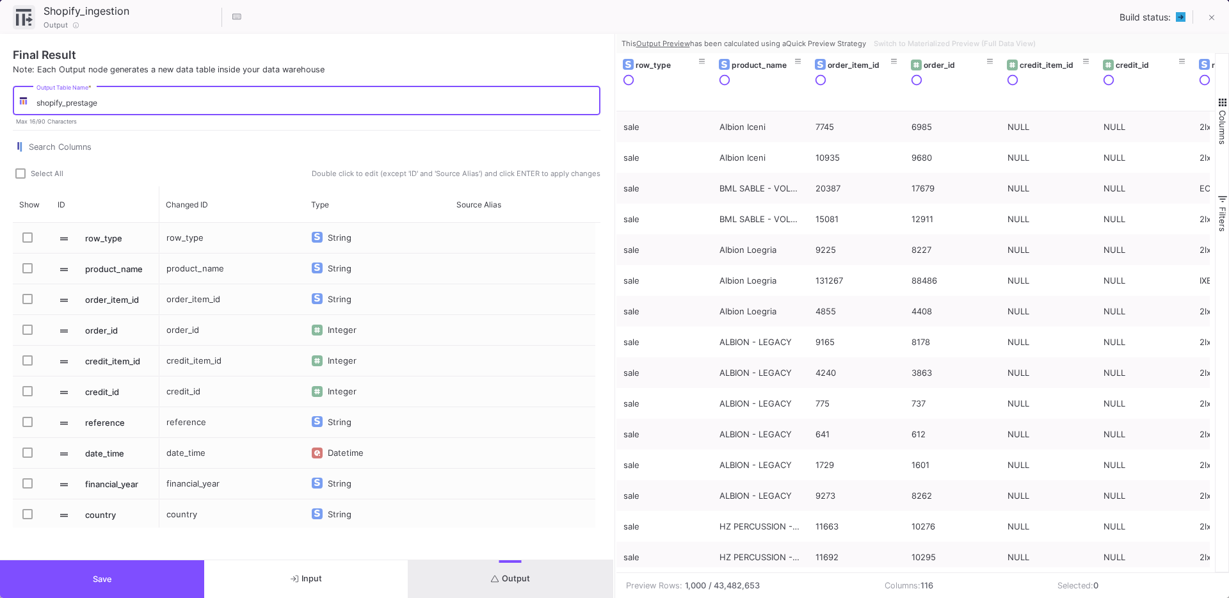
type input "shopify_prestage"
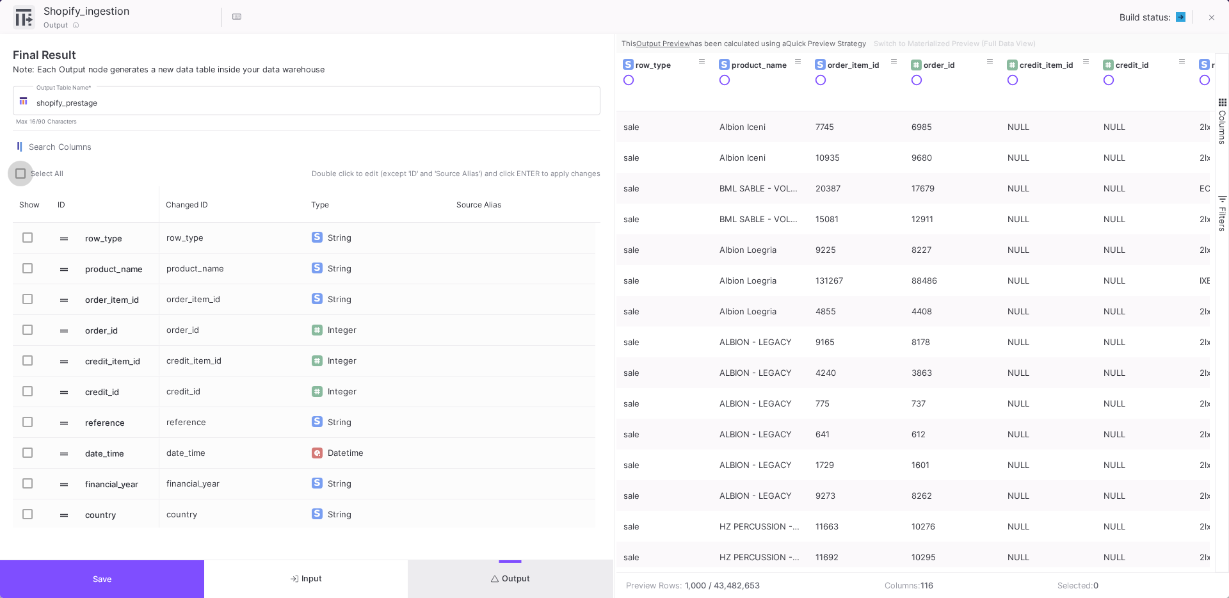
click at [23, 170] on span at bounding box center [20, 173] width 10 height 10
click at [20, 179] on input "Select All" at bounding box center [20, 179] width 1 height 1
checkbox input "true"
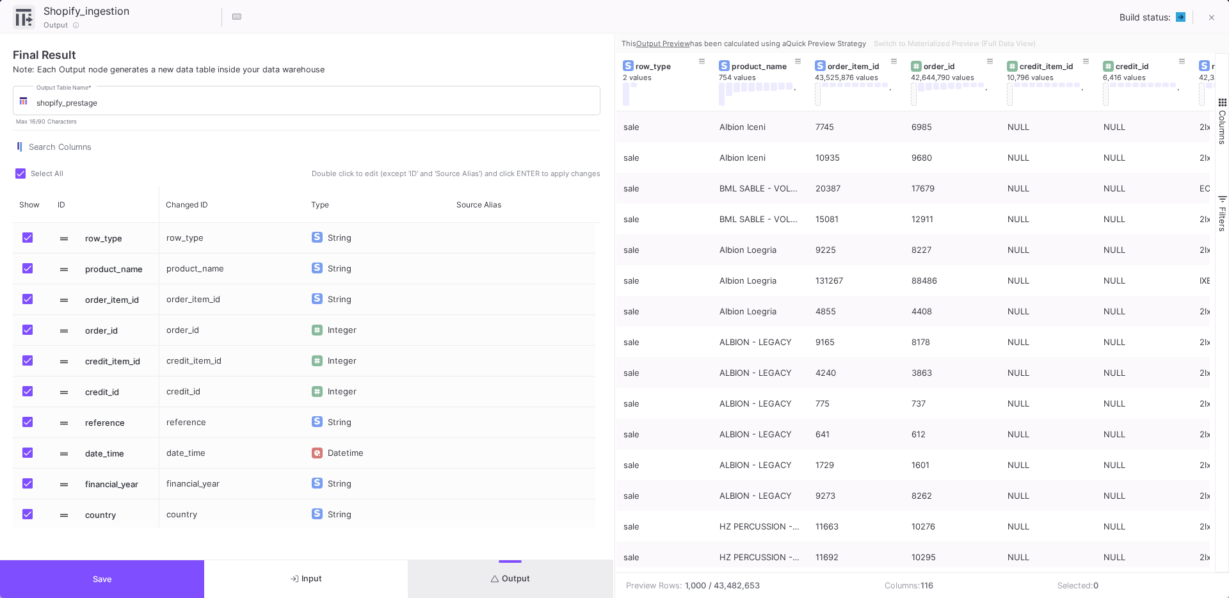
click at [103, 587] on button "Save" at bounding box center [102, 579] width 204 height 38
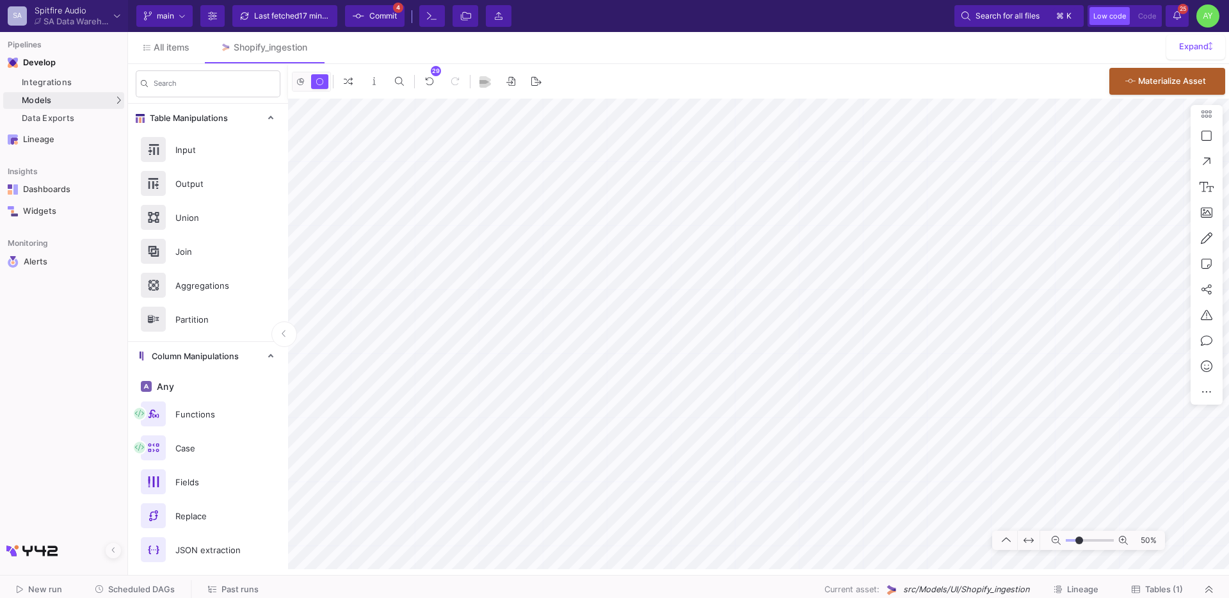
click at [318, 18] on span "17 minutes ago" at bounding box center [326, 16] width 54 height 10
click at [360, 17] on icon at bounding box center [359, 16] width 12 height 9
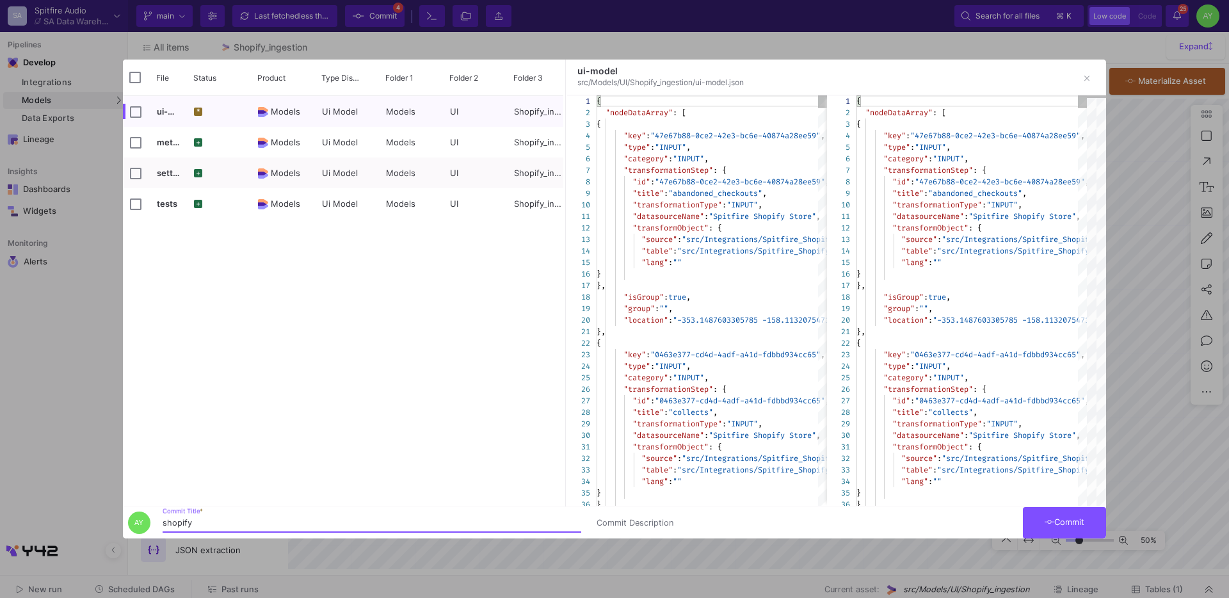
type input "shopify"
click at [1063, 529] on button "Commit" at bounding box center [1064, 522] width 83 height 31
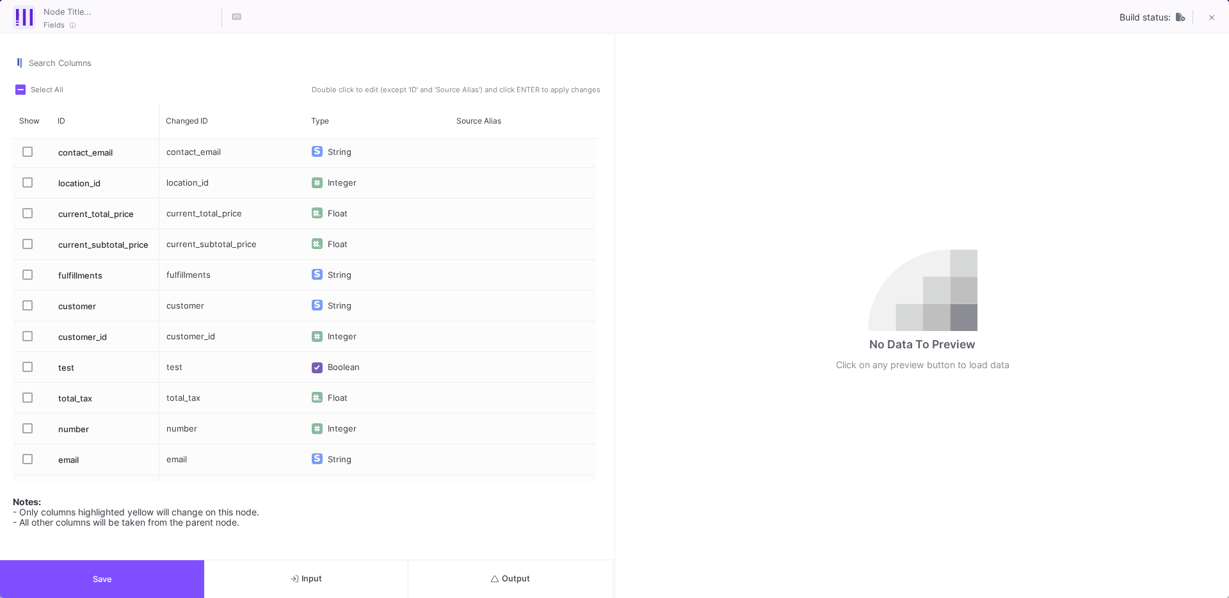
scroll to position [594, 0]
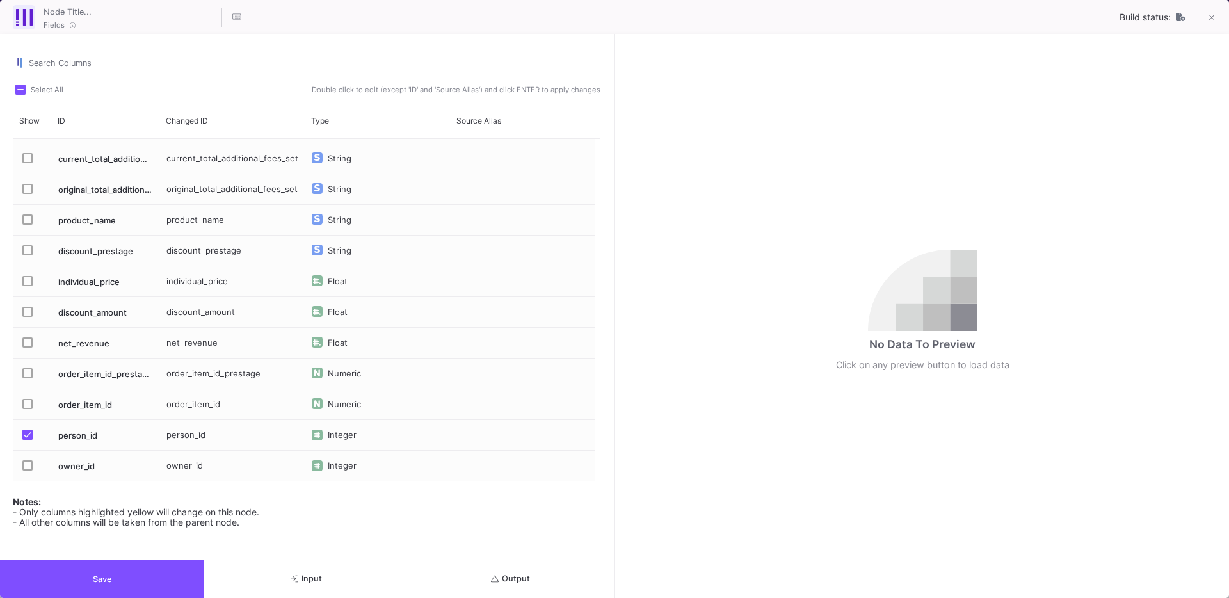
click at [102, 586] on button "Save" at bounding box center [102, 579] width 204 height 38
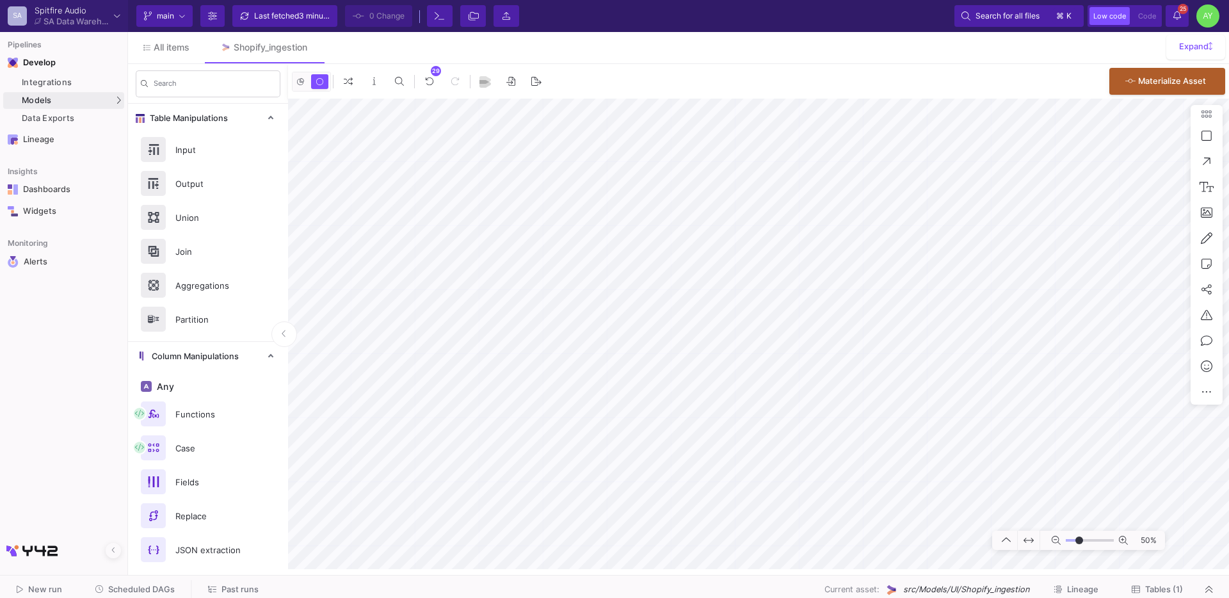
click at [1173, 19] on icon at bounding box center [1177, 15] width 8 height 9
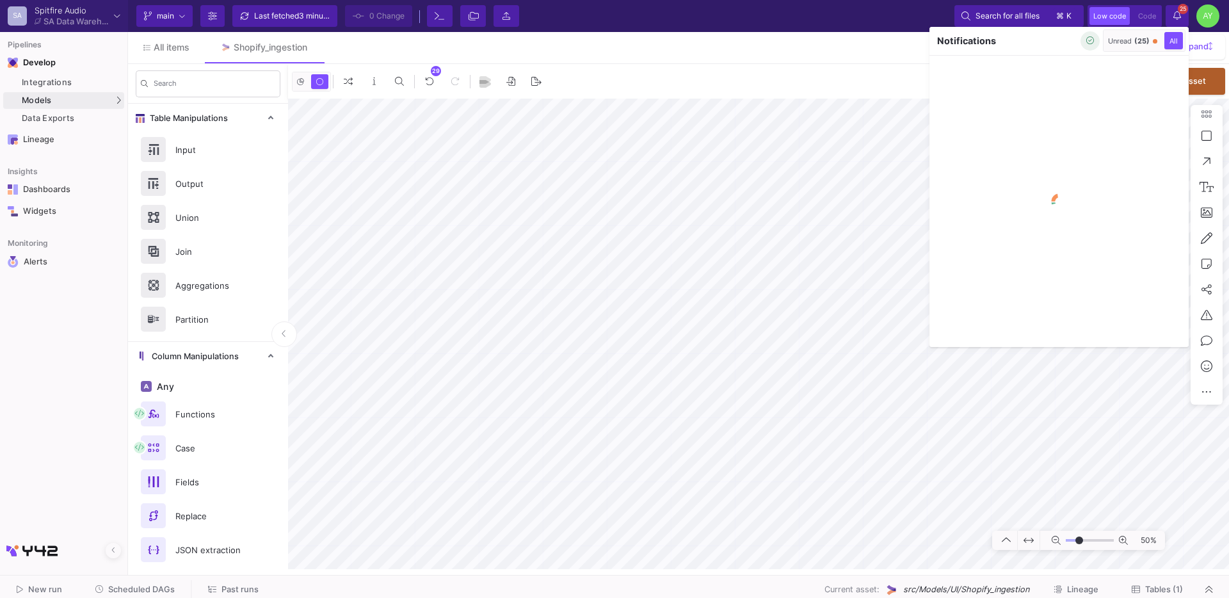
click at [1090, 44] on icon "button" at bounding box center [1090, 40] width 8 height 8
click at [882, 156] on div at bounding box center [614, 299] width 1229 height 598
